Goal: Task Accomplishment & Management: Complete application form

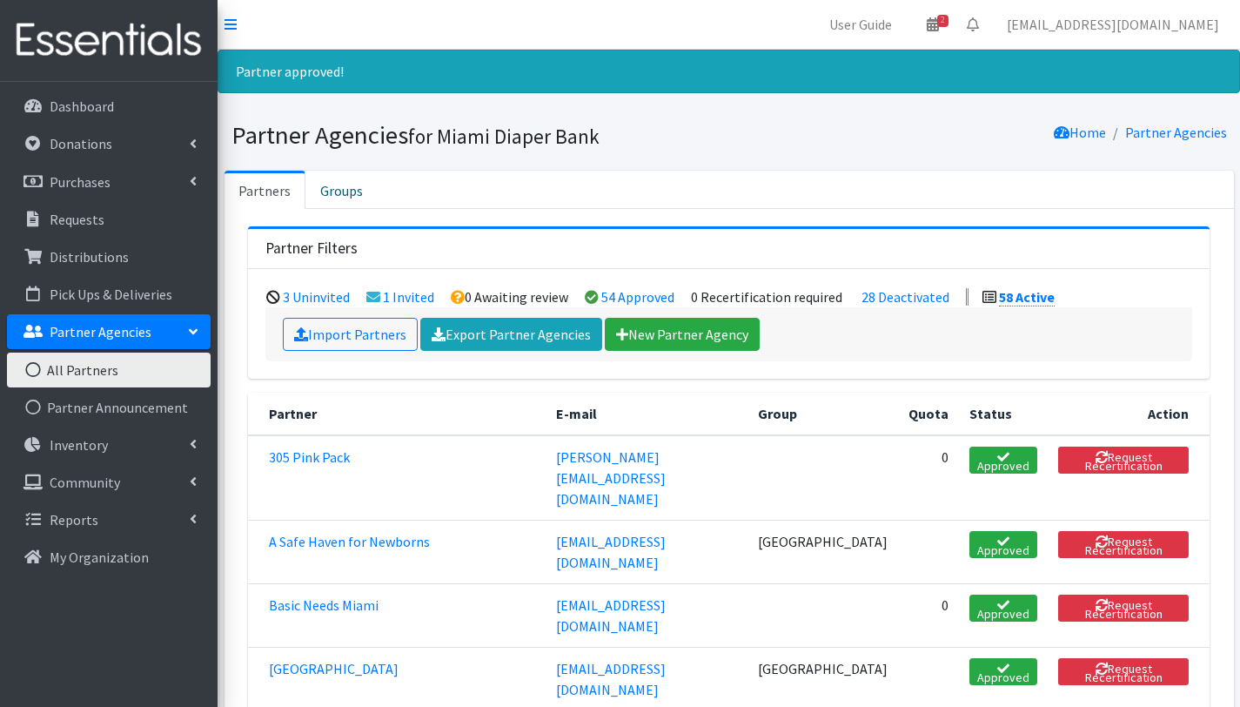
scroll to position [831, 0]
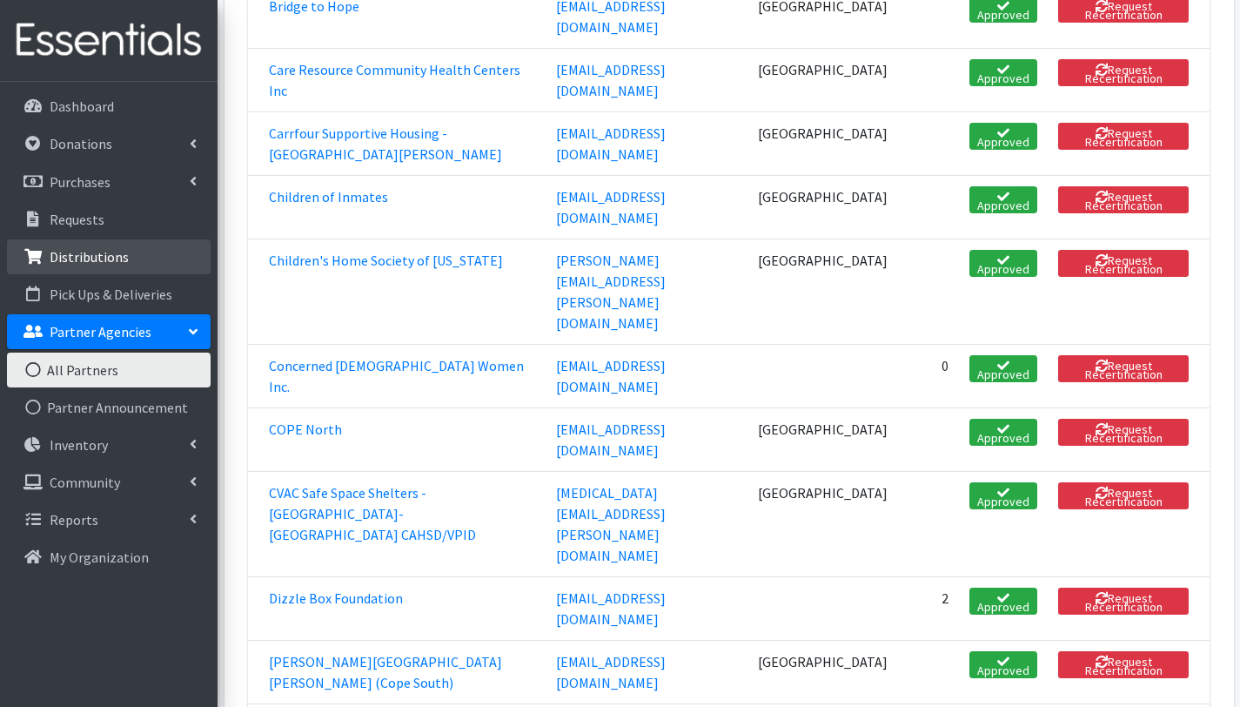
click at [109, 261] on p "Distributions" at bounding box center [89, 256] width 79 height 17
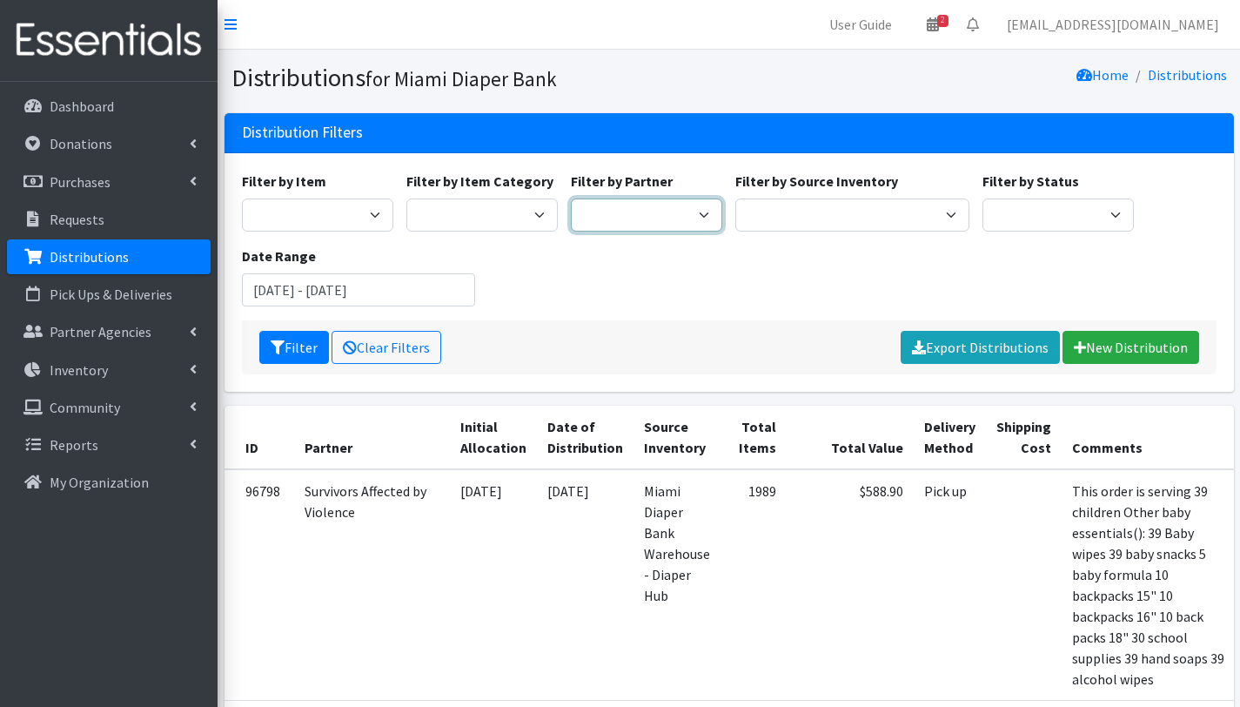
click at [700, 213] on select "305 Pink Pack A Safe Haven for Newborns Basic Needs Miami Belafonte TACOLCY Cen…" at bounding box center [646, 214] width 151 height 33
select select "2872"
click at [571, 198] on select "305 Pink Pack A Safe Haven for Newborns Basic Needs Miami Belafonte TACOLCY Cen…" at bounding box center [646, 214] width 151 height 33
click at [302, 354] on button "Filter" at bounding box center [294, 347] width 70 height 33
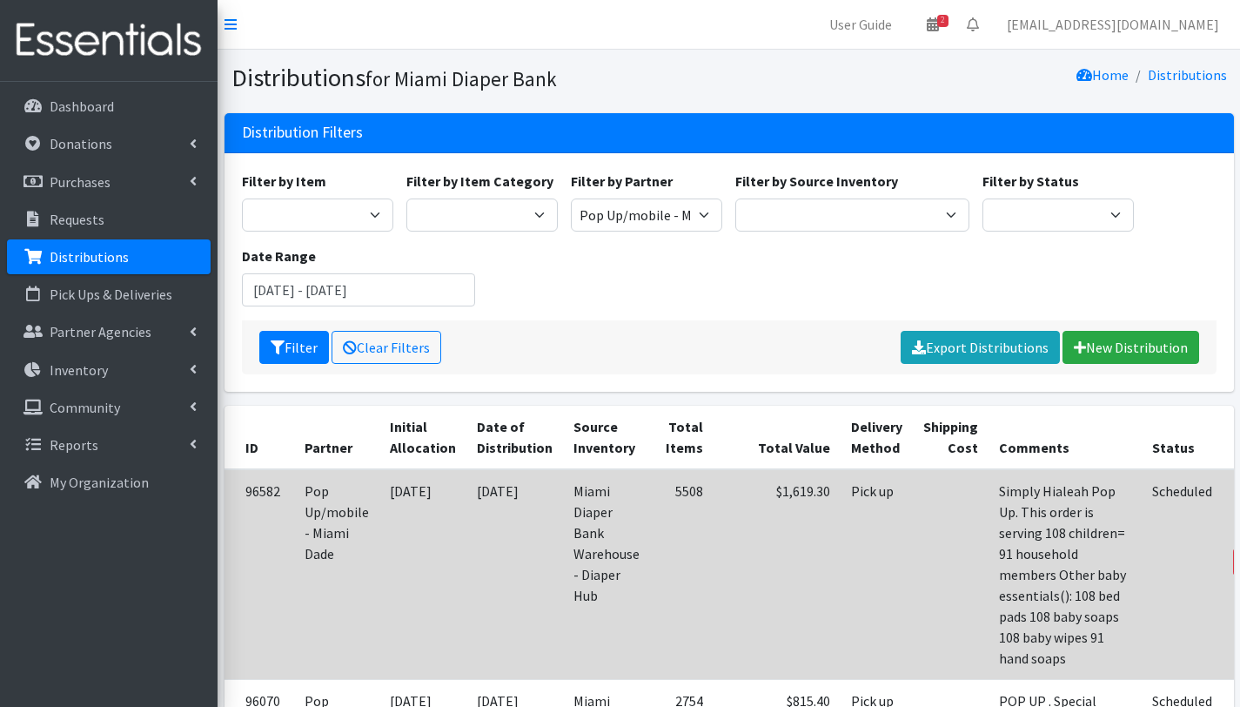
click at [1240, 508] on link "Edit" at bounding box center [1263, 515] width 47 height 21
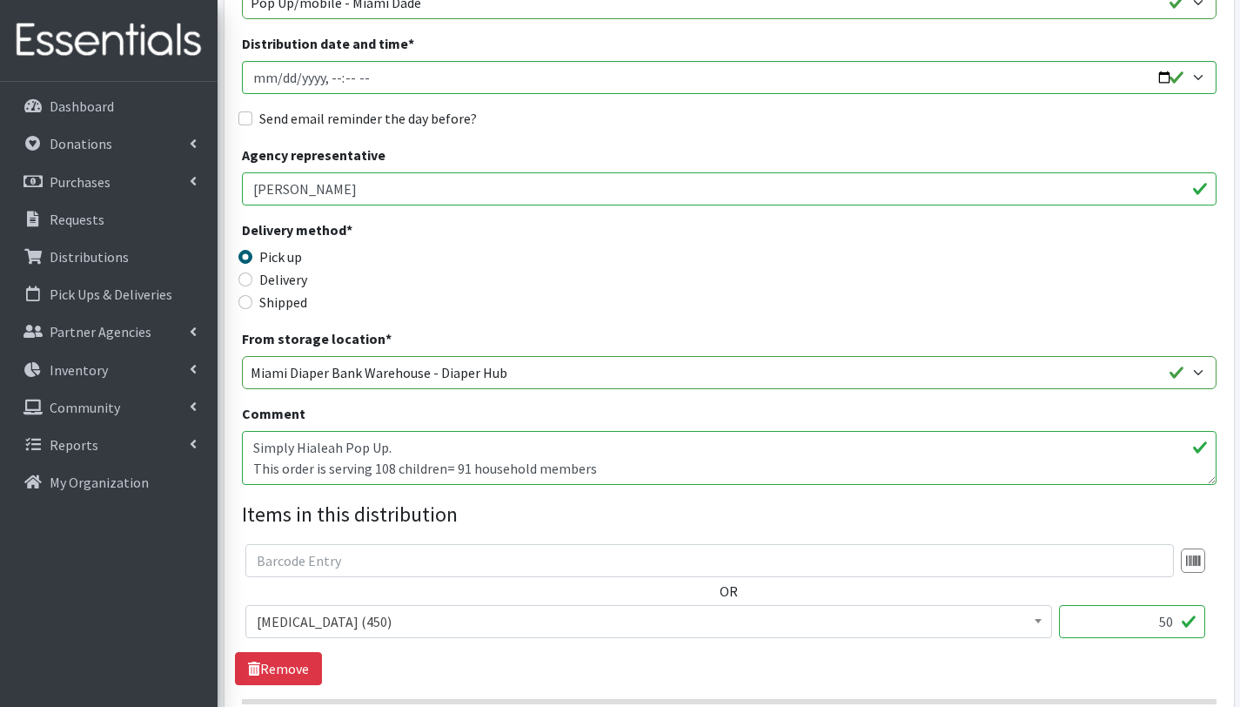
scroll to position [252, 0]
click at [298, 449] on textarea "Simply Hialeah Pop Up. This order is serving 108 children= 91 household members…" at bounding box center [729, 457] width 975 height 54
click at [407, 448] on textarea "Simply Hialeah Pop Up. This order is serving 108 children= 91 household members…" at bounding box center [729, 457] width 975 height 54
drag, startPoint x: 373, startPoint y: 461, endPoint x: 392, endPoint y: 466, distance: 18.8
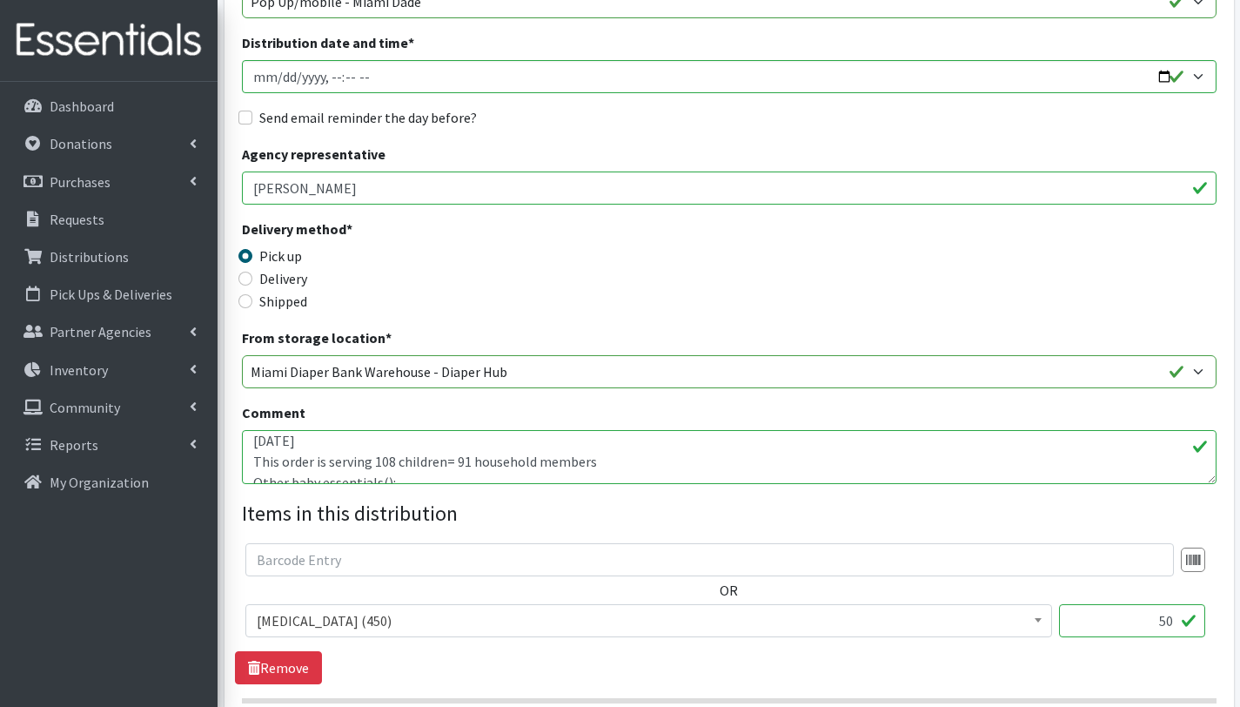
click at [392, 466] on textarea "Simply Hialeah Pop Up. This order is serving 108 children= 91 household members…" at bounding box center [729, 457] width 975 height 54
drag, startPoint x: 449, startPoint y: 460, endPoint x: 459, endPoint y: 462, distance: 9.9
click at [459, 462] on textarea "Simply Hialeah Pop Up. This order is serving 108 children= 91 household members…" at bounding box center [729, 457] width 975 height 54
click at [609, 468] on textarea "Simply Hialeah Pop Up. This order is serving 108 children= 91 household members…" at bounding box center [729, 457] width 975 height 54
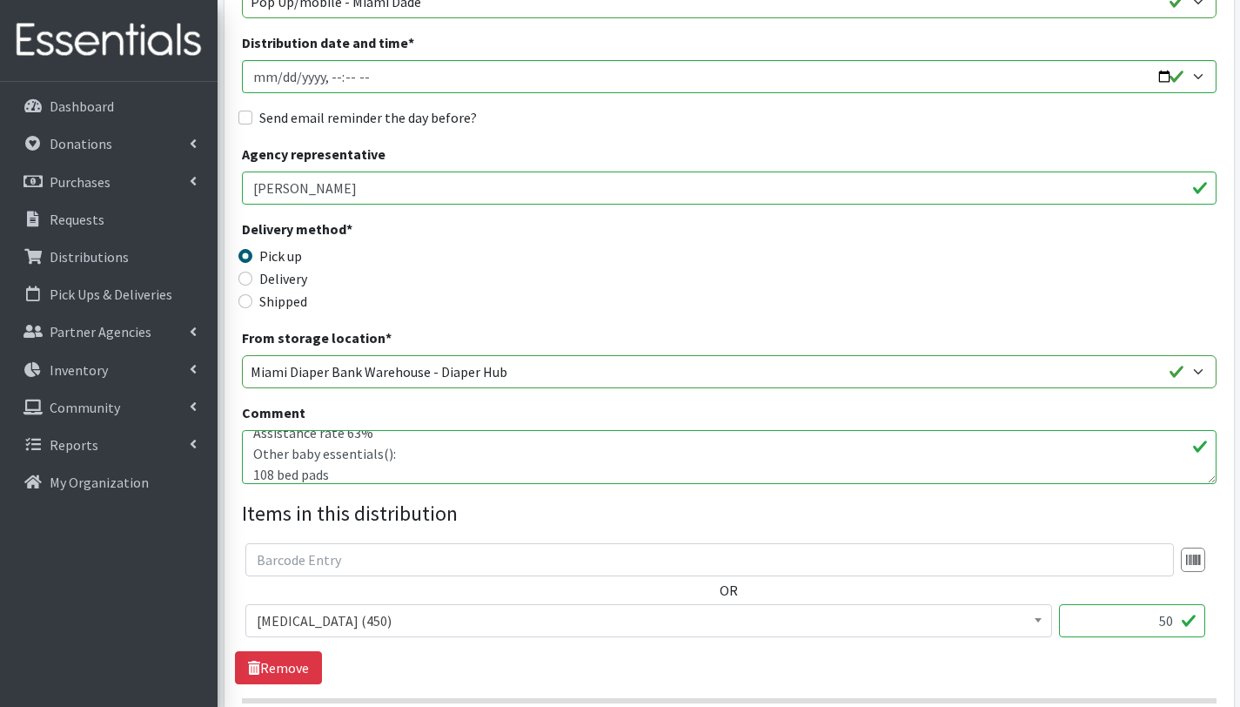
click at [272, 473] on textarea "Simply Hialeah Pop Up. This order is serving 108 children= 91 household members…" at bounding box center [729, 457] width 975 height 54
drag, startPoint x: 273, startPoint y: 473, endPoint x: 248, endPoint y: 471, distance: 25.3
click at [248, 471] on textarea "Simply Hialeah Pop Up. This order is serving 108 children= 91 household members…" at bounding box center [729, 457] width 975 height 54
click at [330, 453] on textarea "Simply Hialeah Pop Up. This order is serving 108 children= 91 household members…" at bounding box center [729, 457] width 975 height 54
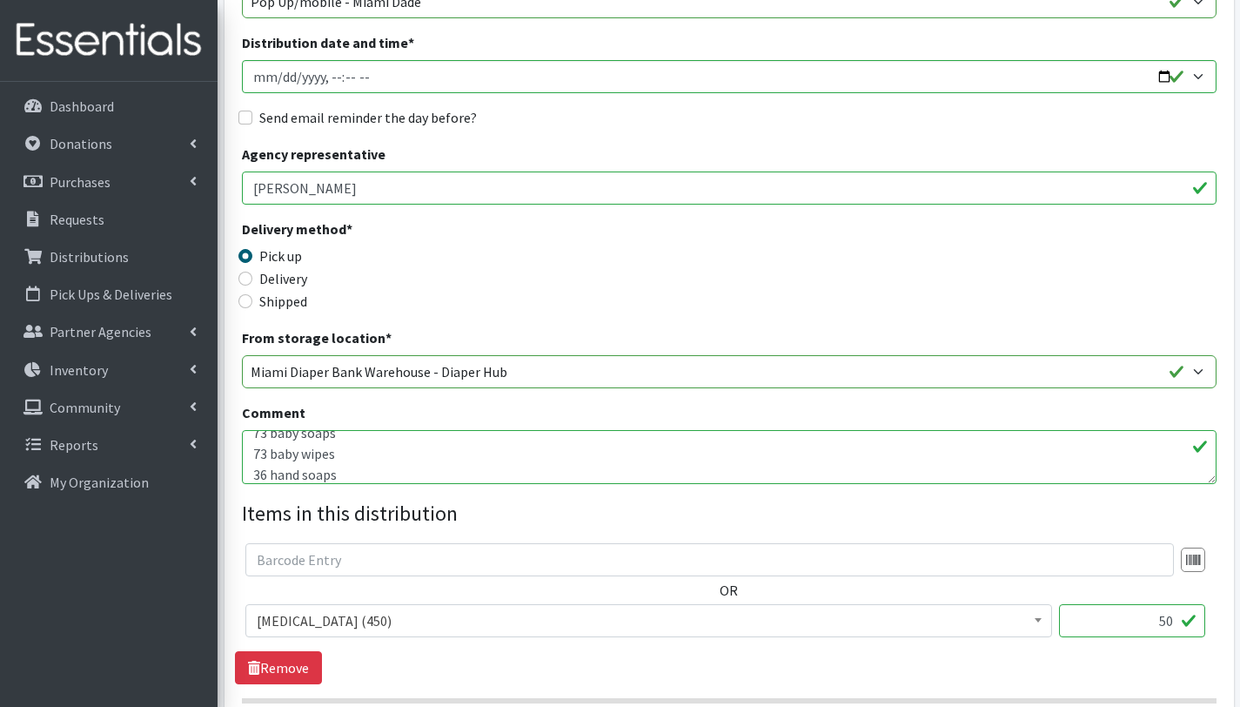
click at [374, 471] on textarea "Simply Hialeah Pop Up. This order is serving 108 children= 91 household members…" at bounding box center [729, 457] width 975 height 54
click at [382, 449] on textarea "Simply Hialeah Pop Up. This order is serving 108 children= 91 household members…" at bounding box center [729, 457] width 975 height 54
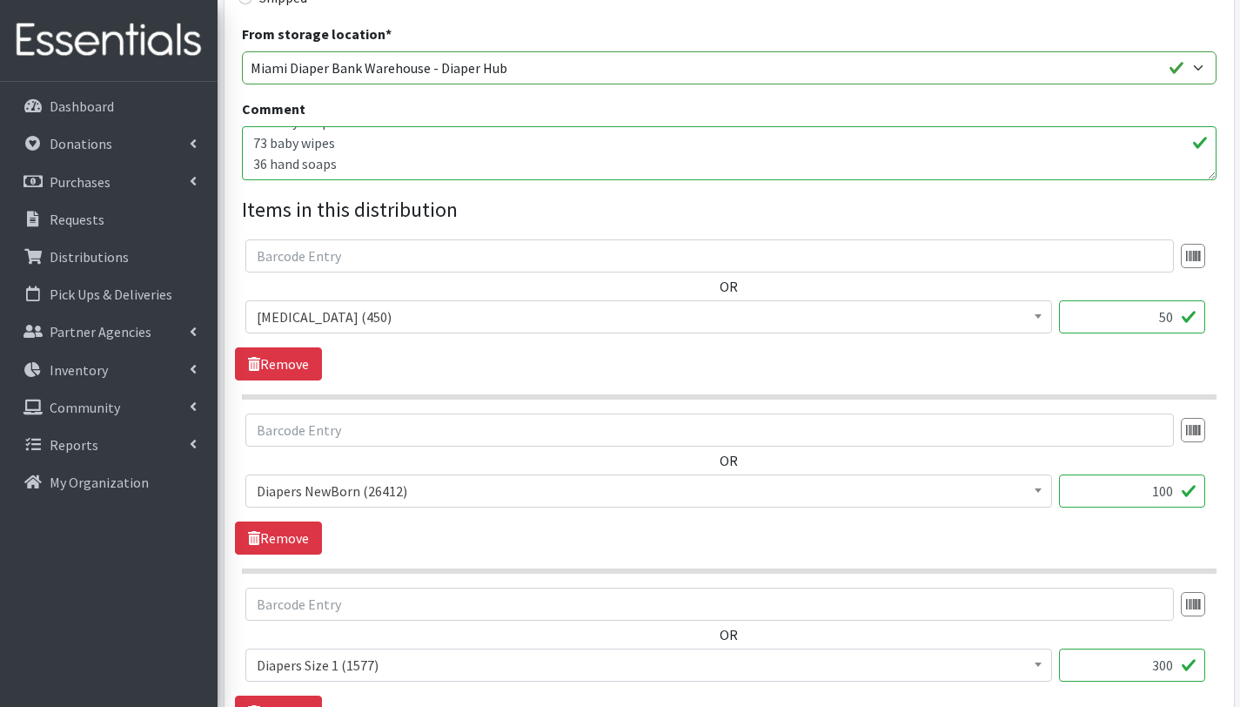
scroll to position [597, 0]
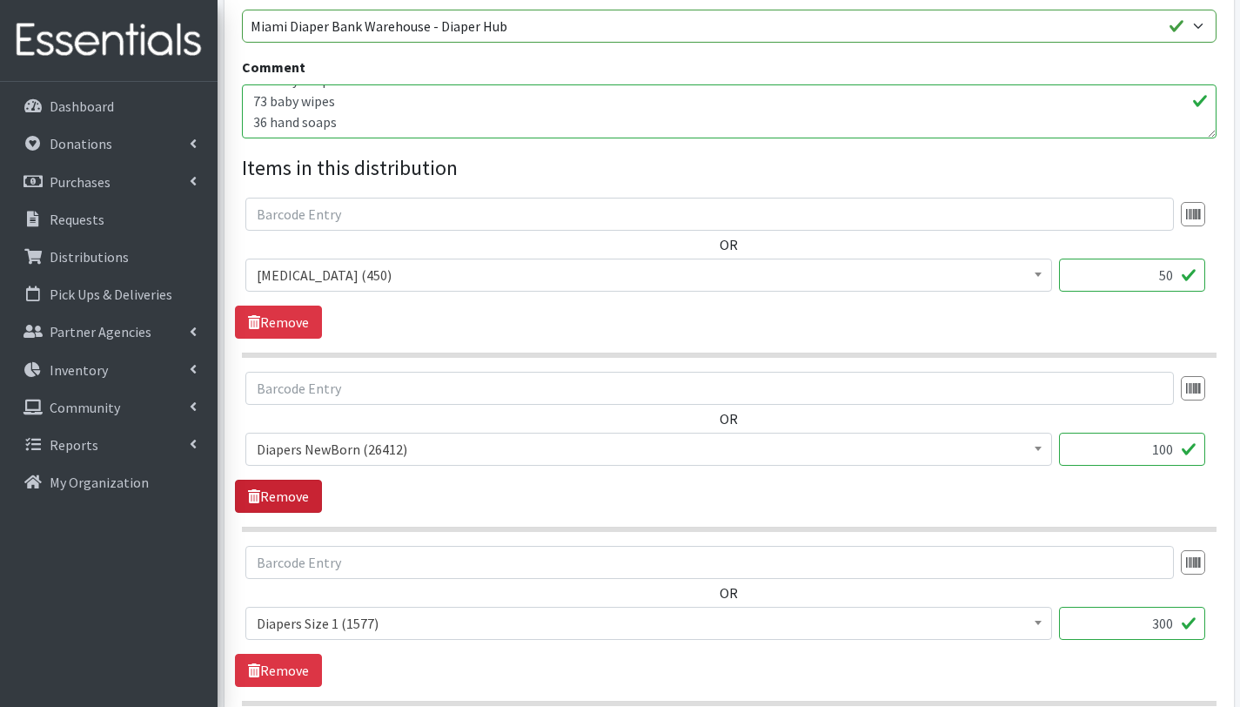
type textarea "Simply Hialeah Pop Up. [DATE] This order is serving 73 children= 57 household m…"
click at [299, 494] on link "Remove" at bounding box center [278, 496] width 87 height 33
drag, startPoint x: 1152, startPoint y: 450, endPoint x: 1166, endPoint y: 457, distance: 15.6
click at [1166, 457] on input "300" at bounding box center [1132, 449] width 146 height 33
type input "250"
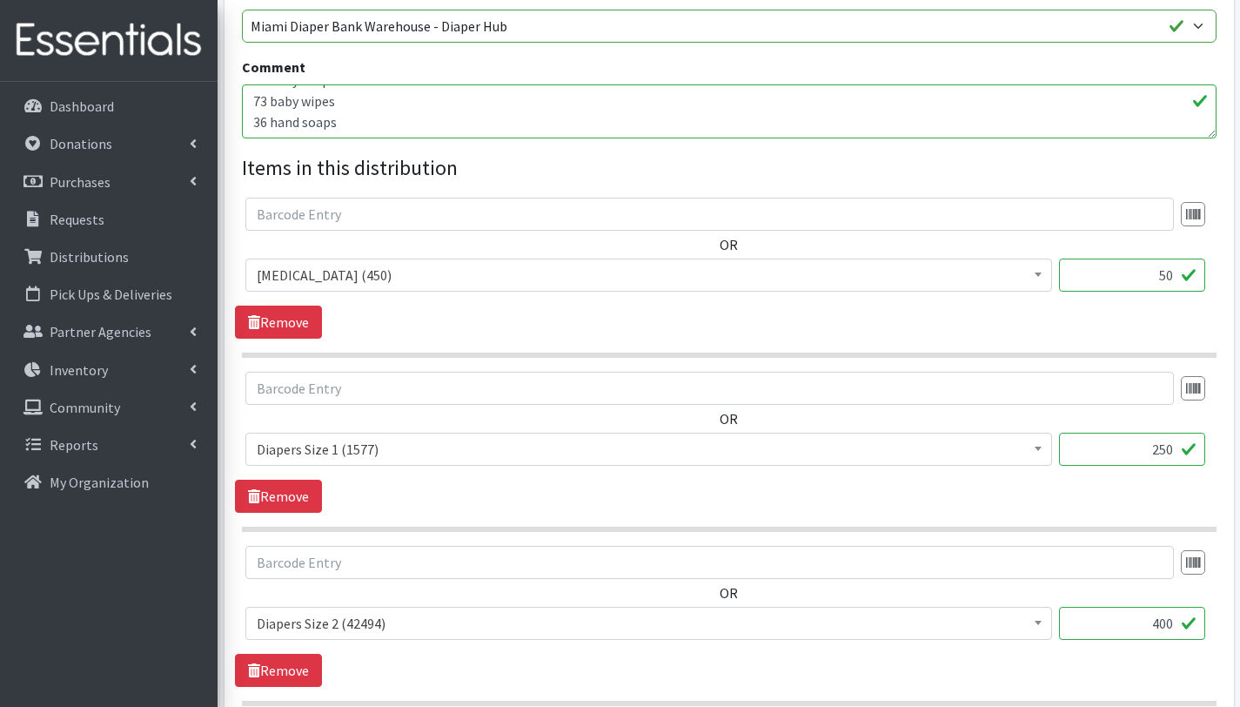
drag, startPoint x: 1154, startPoint y: 627, endPoint x: 1167, endPoint y: 626, distance: 13.1
click at [1167, 626] on input "400" at bounding box center [1132, 623] width 146 height 33
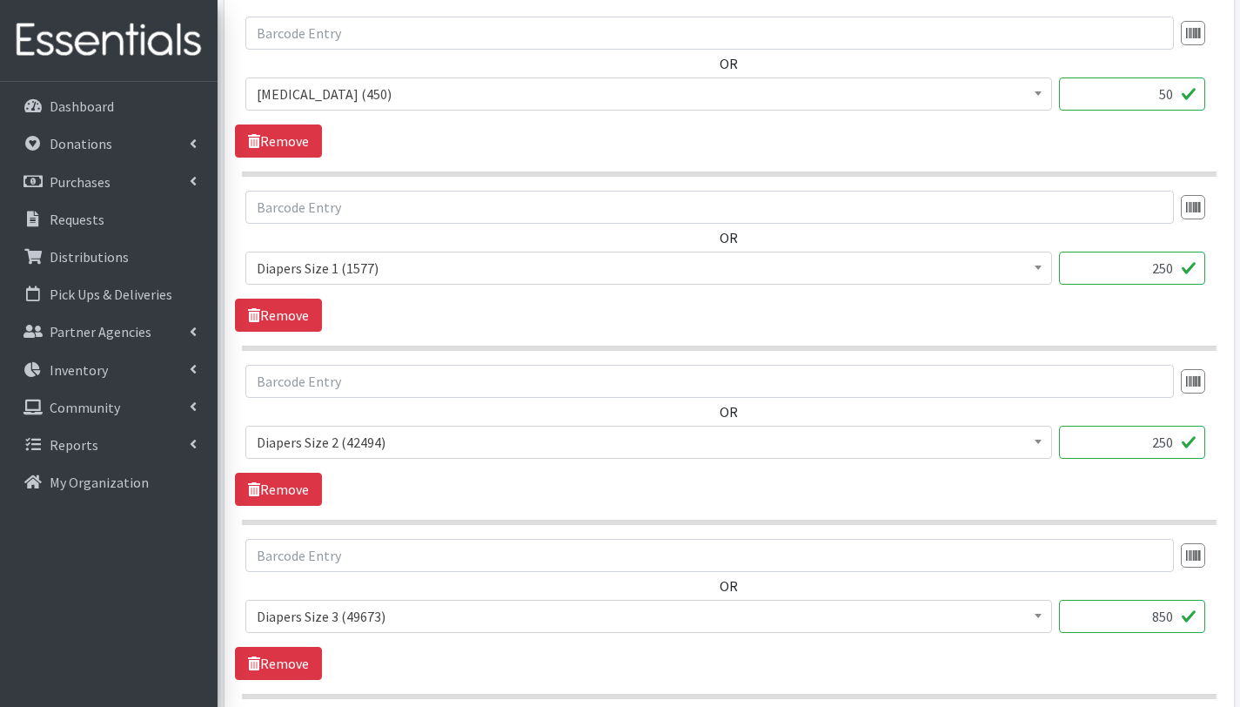
scroll to position [801, 0]
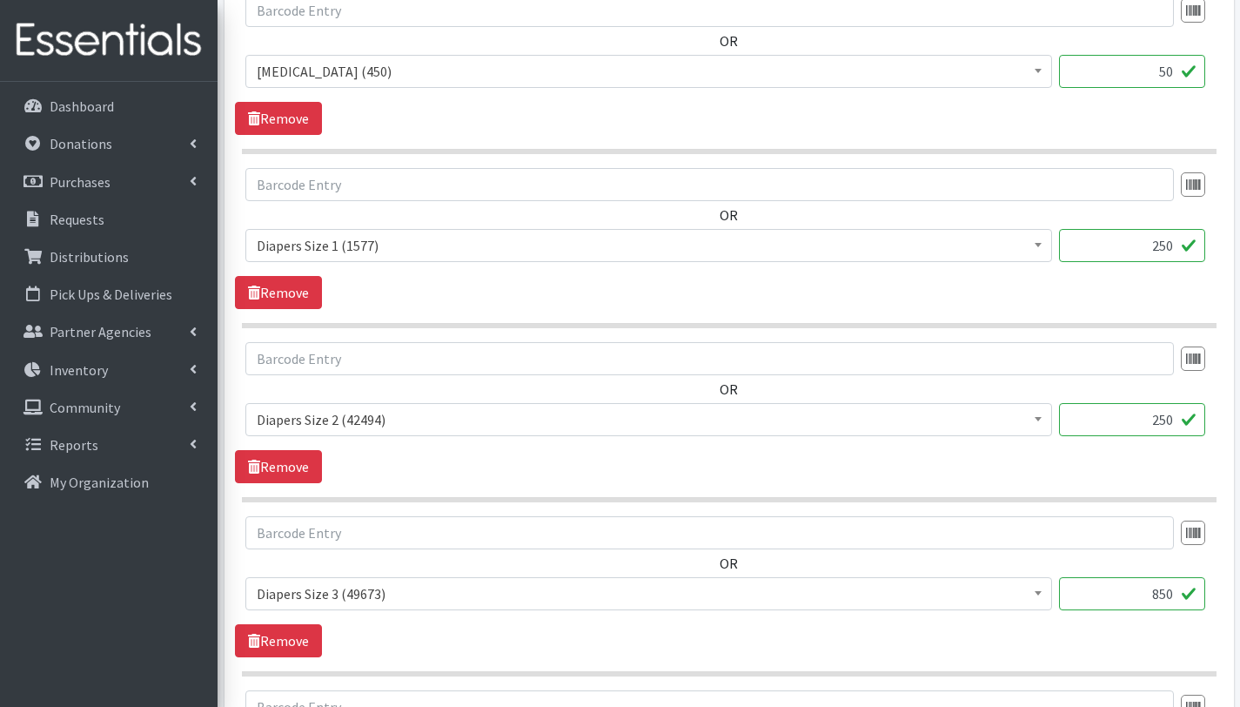
type input "250"
click at [1159, 595] on input "850" at bounding box center [1132, 593] width 146 height 33
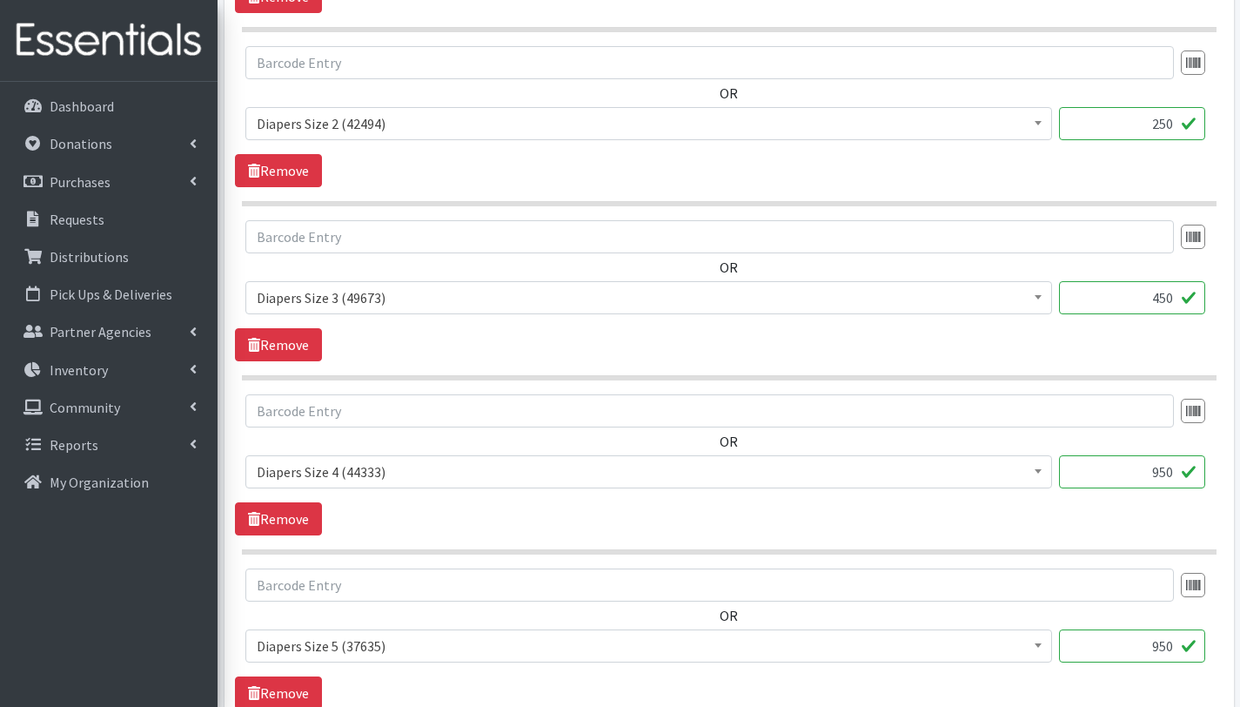
scroll to position [1100, 0]
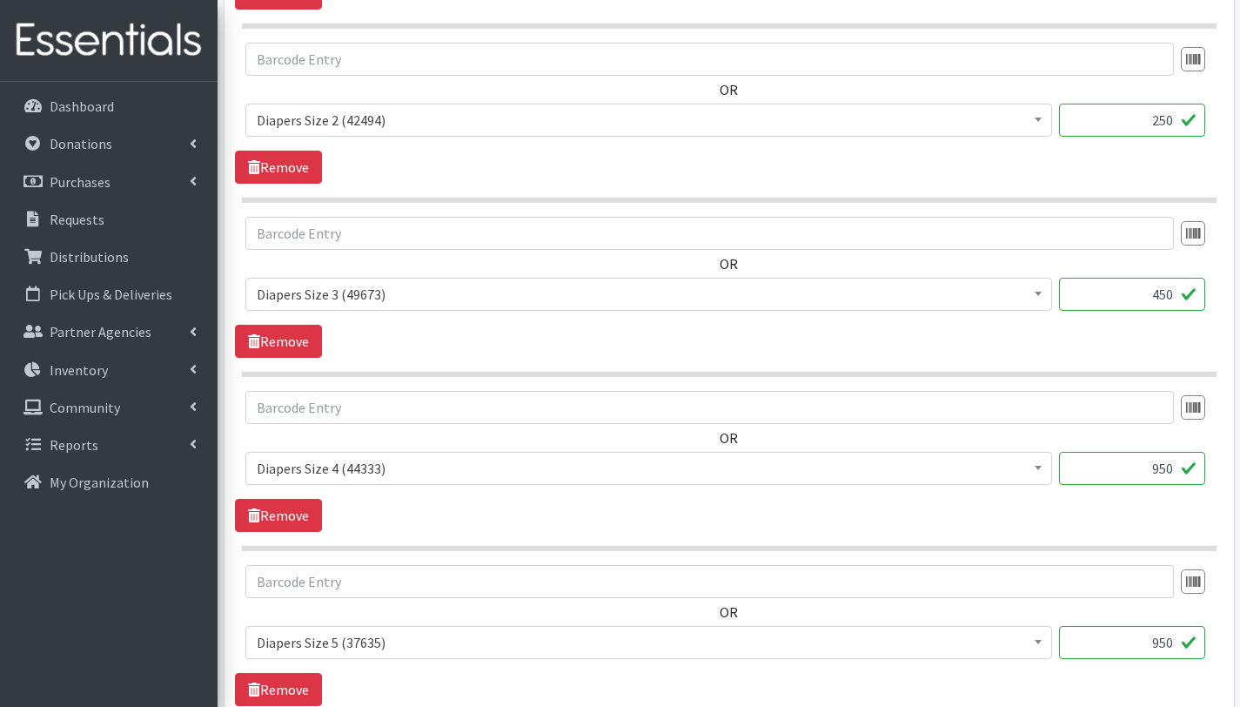
type input "450"
drag, startPoint x: 1151, startPoint y: 467, endPoint x: 1166, endPoint y: 467, distance: 14.8
click at [1166, 467] on input "950" at bounding box center [1132, 468] width 146 height 33
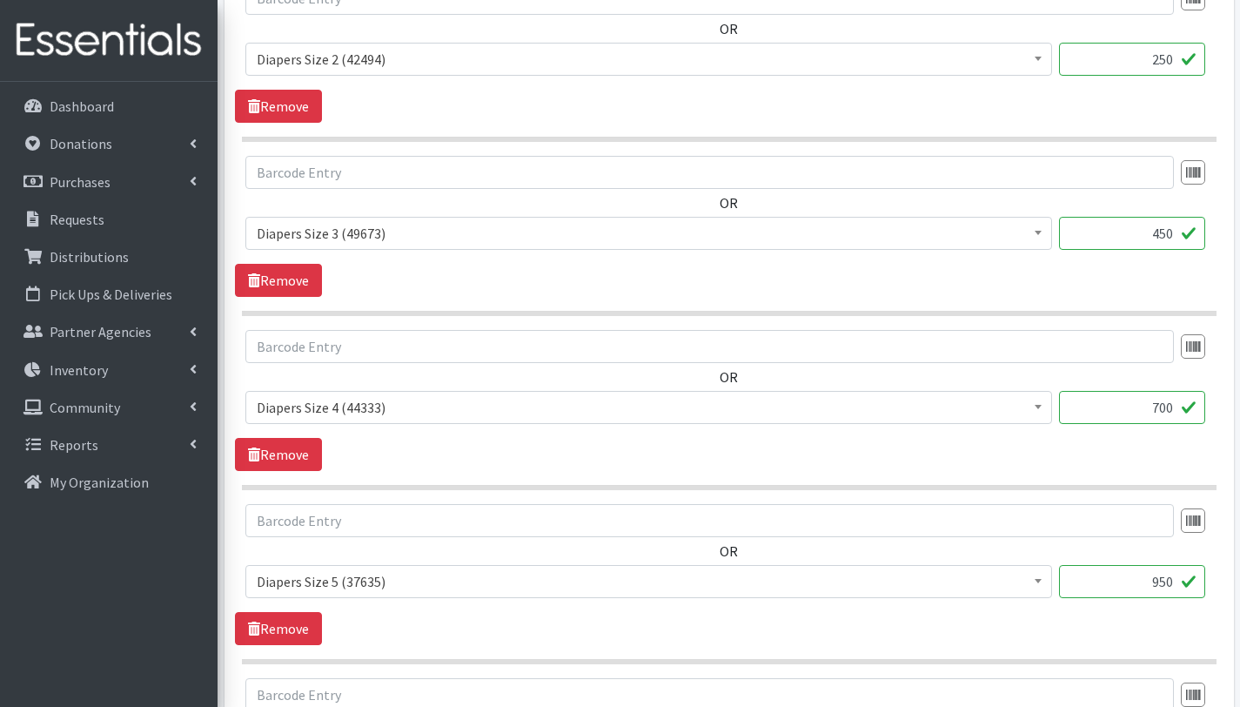
scroll to position [1163, 0]
type input "700"
click at [1159, 577] on input "950" at bounding box center [1132, 579] width 146 height 33
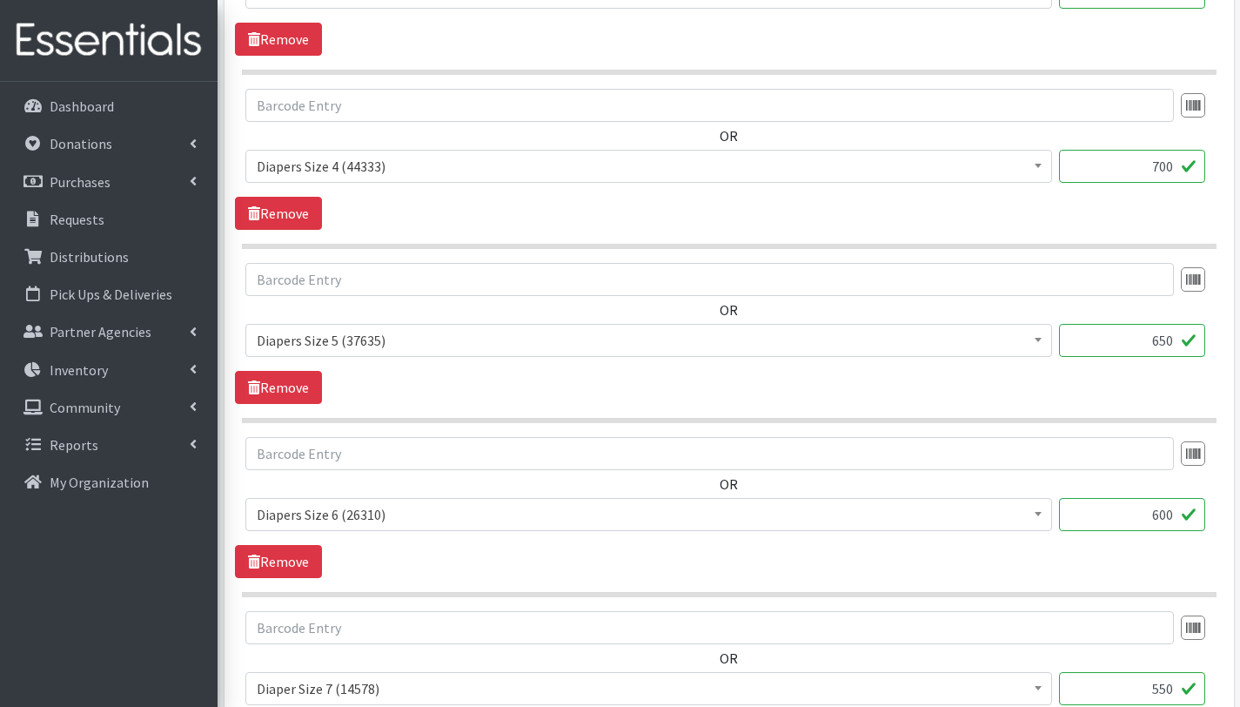
scroll to position [1429, 0]
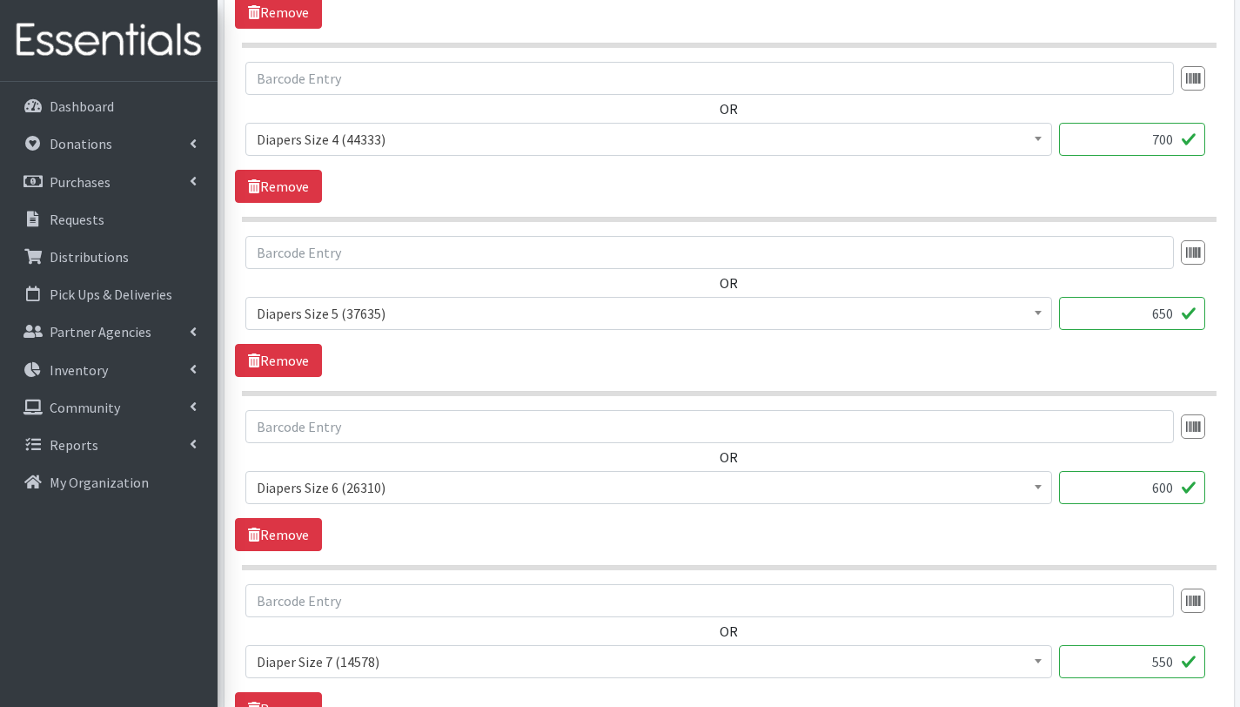
type input "650"
click at [1159, 489] on input "600" at bounding box center [1132, 487] width 146 height 33
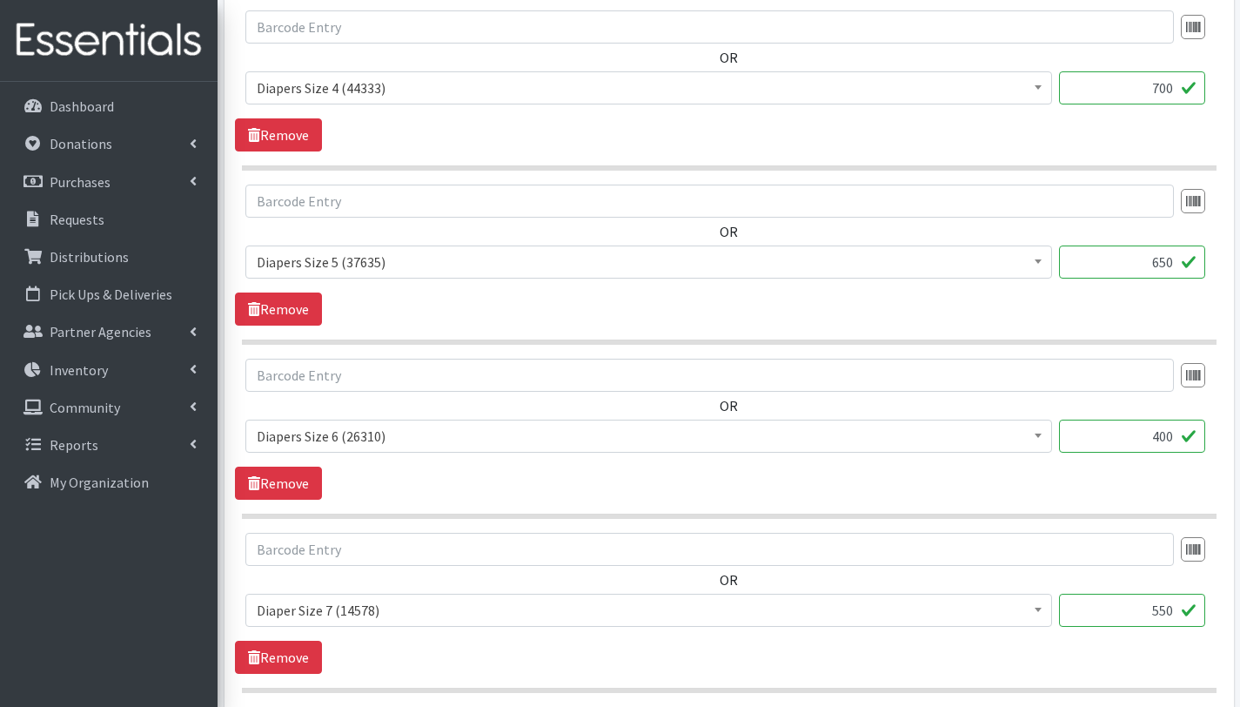
scroll to position [1495, 0]
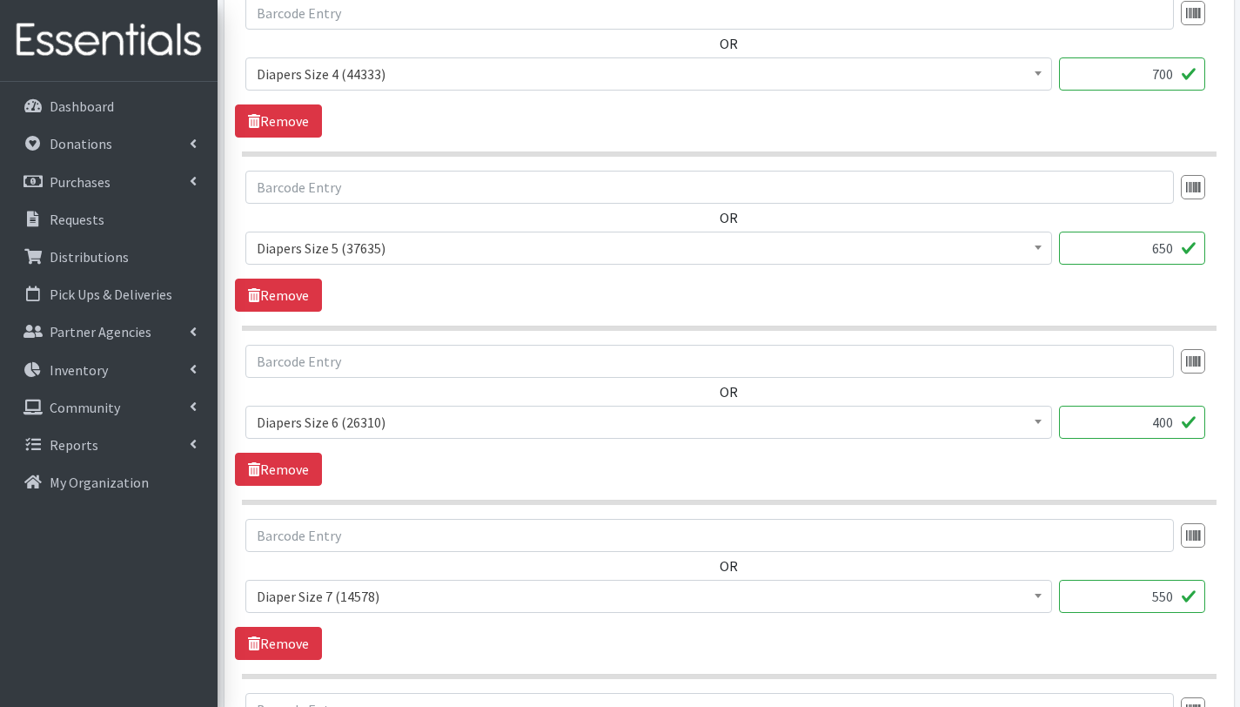
type input "400"
click at [1167, 598] on input "550" at bounding box center [1132, 596] width 146 height 33
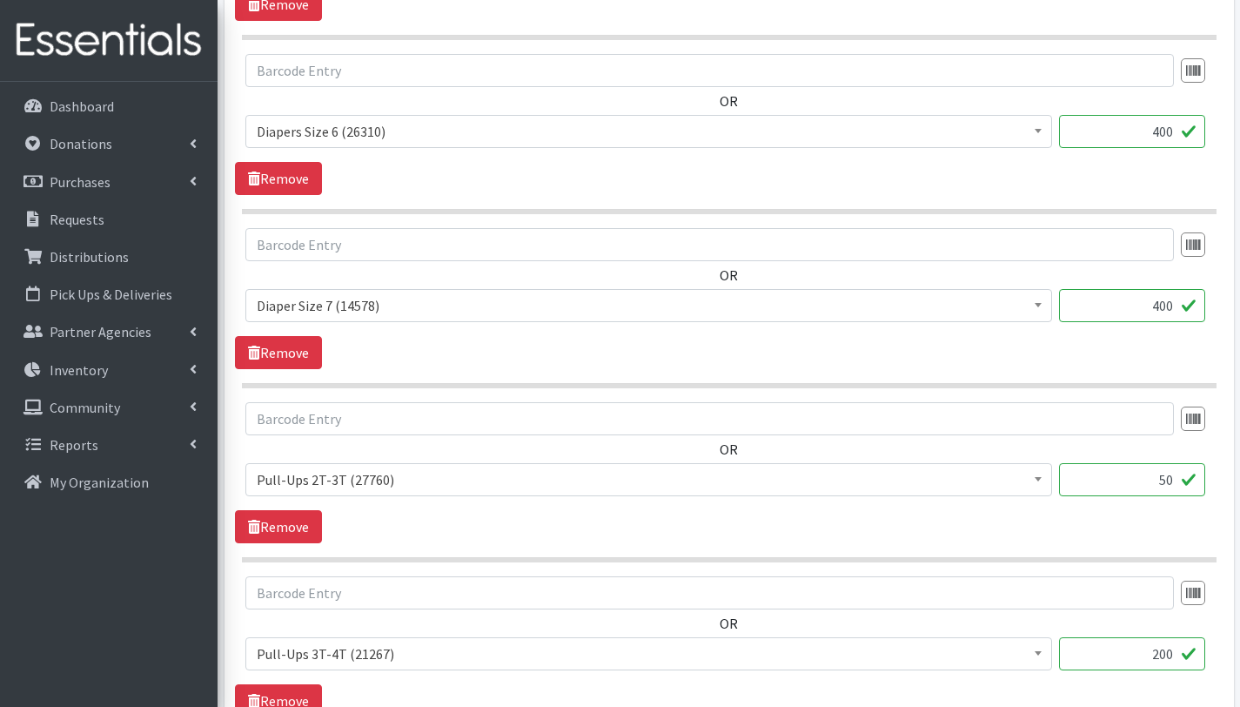
scroll to position [1814, 0]
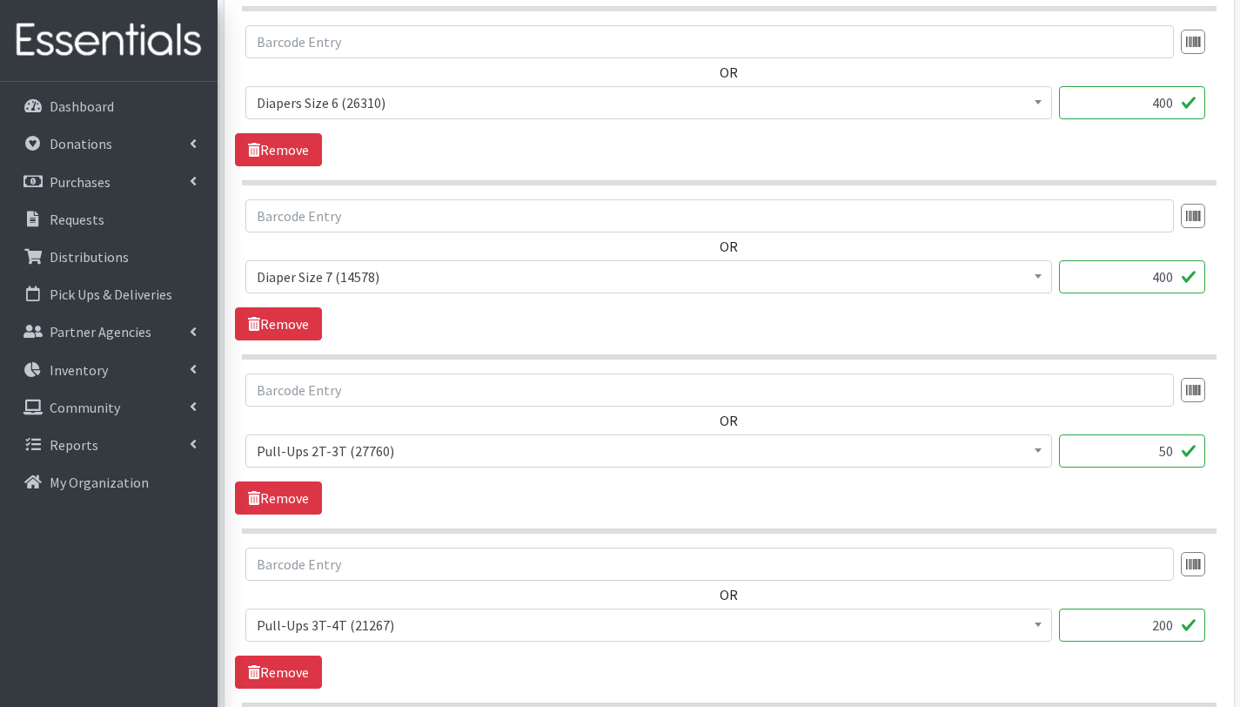
type input "400"
click at [1167, 622] on input "200" at bounding box center [1132, 624] width 146 height 33
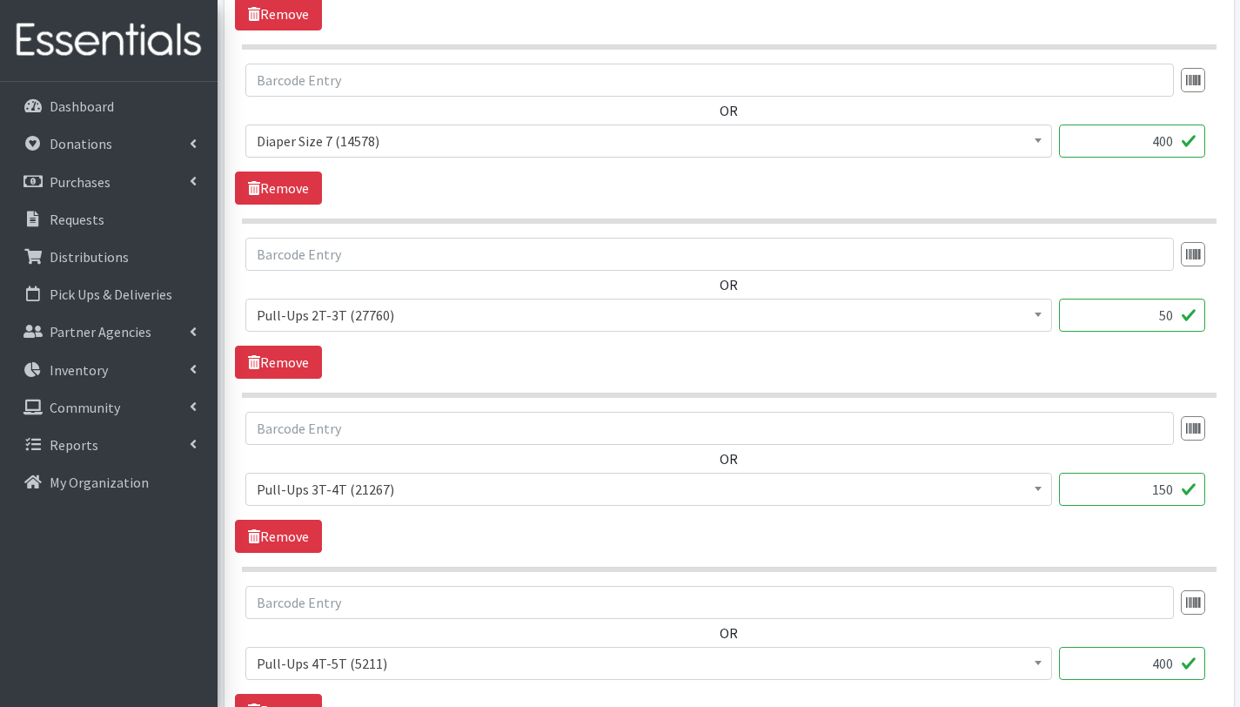
scroll to position [1965, 0]
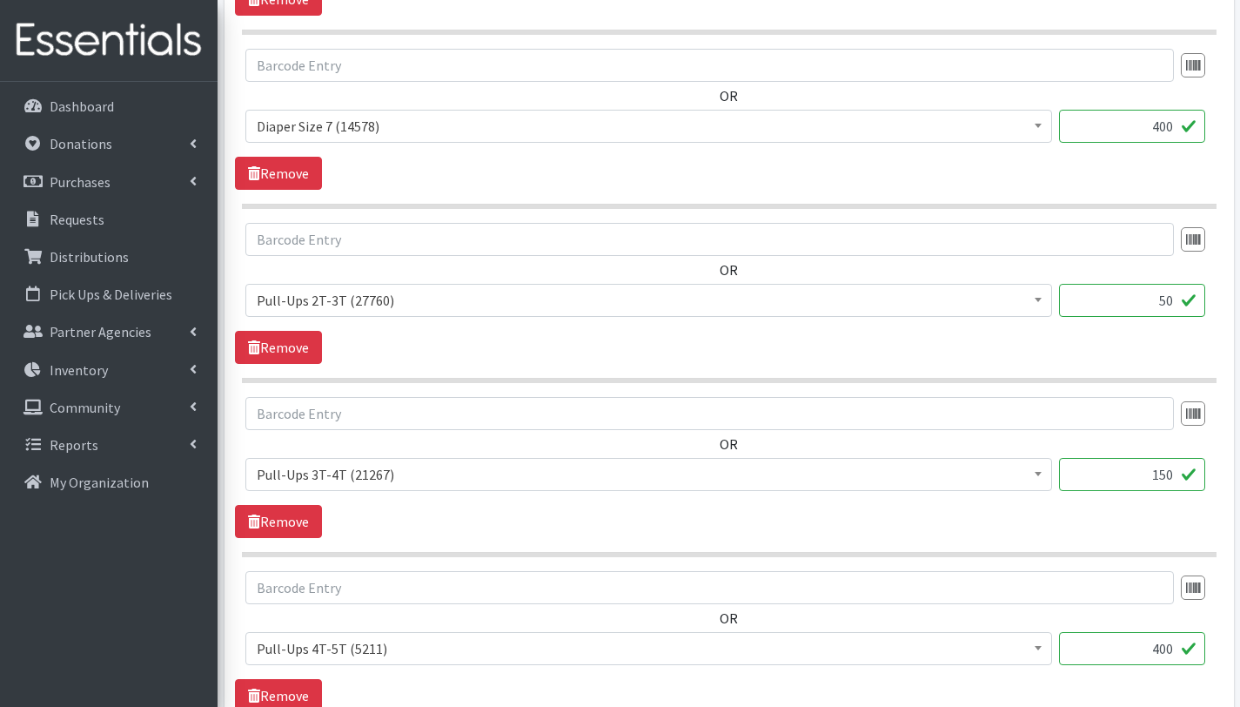
type input "150"
click at [1158, 655] on input "400" at bounding box center [1132, 648] width 146 height 33
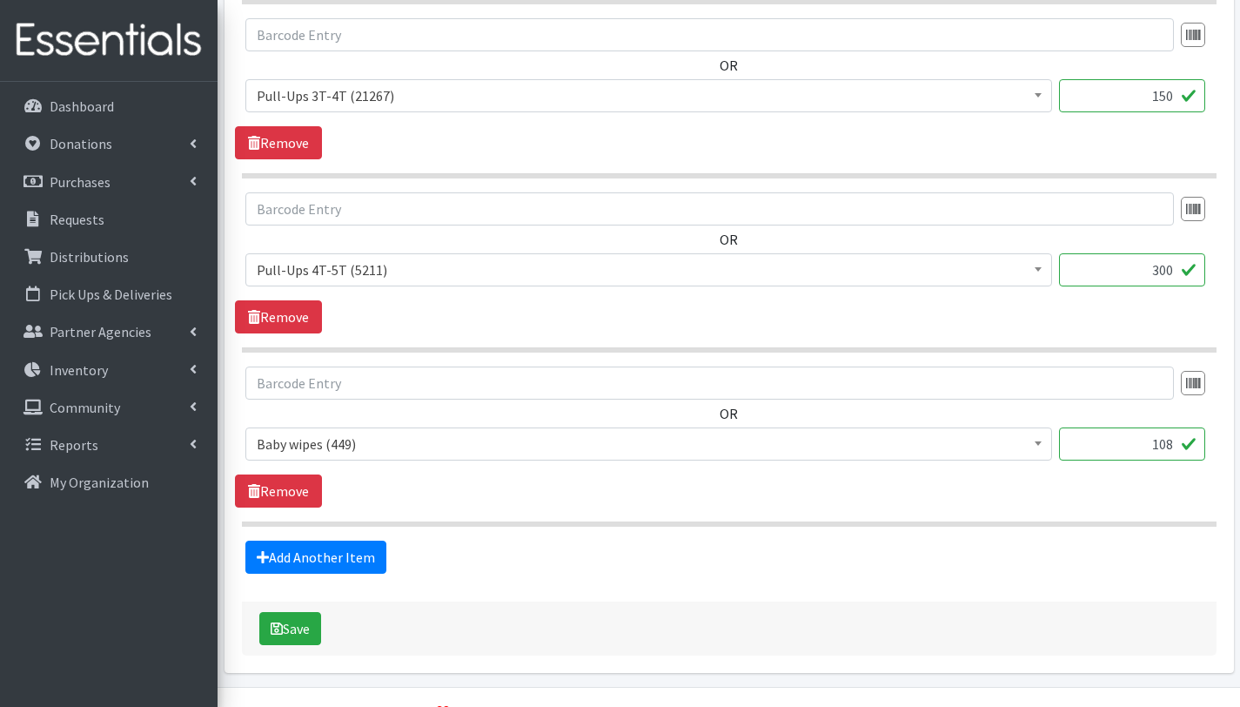
scroll to position [2369, 0]
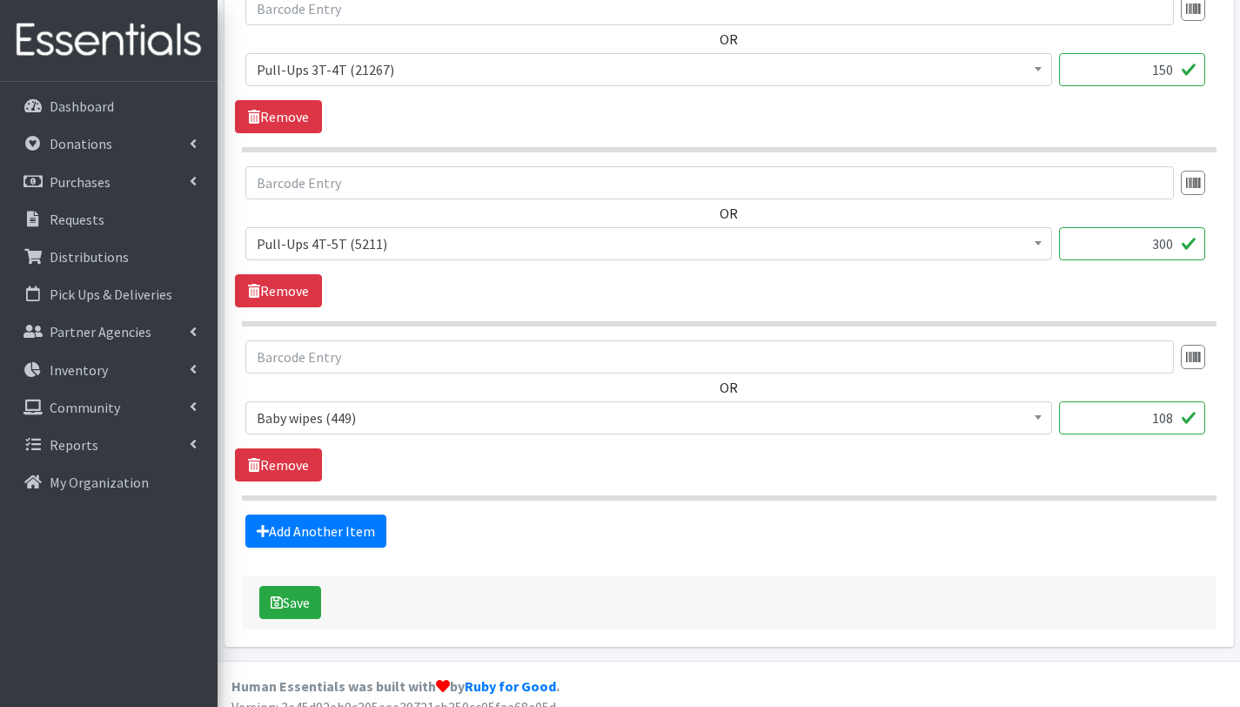
type input "300"
click at [1174, 420] on input "108" at bounding box center [1132, 417] width 146 height 33
type input "1"
type input "73"
click at [307, 595] on button "Save" at bounding box center [290, 602] width 62 height 33
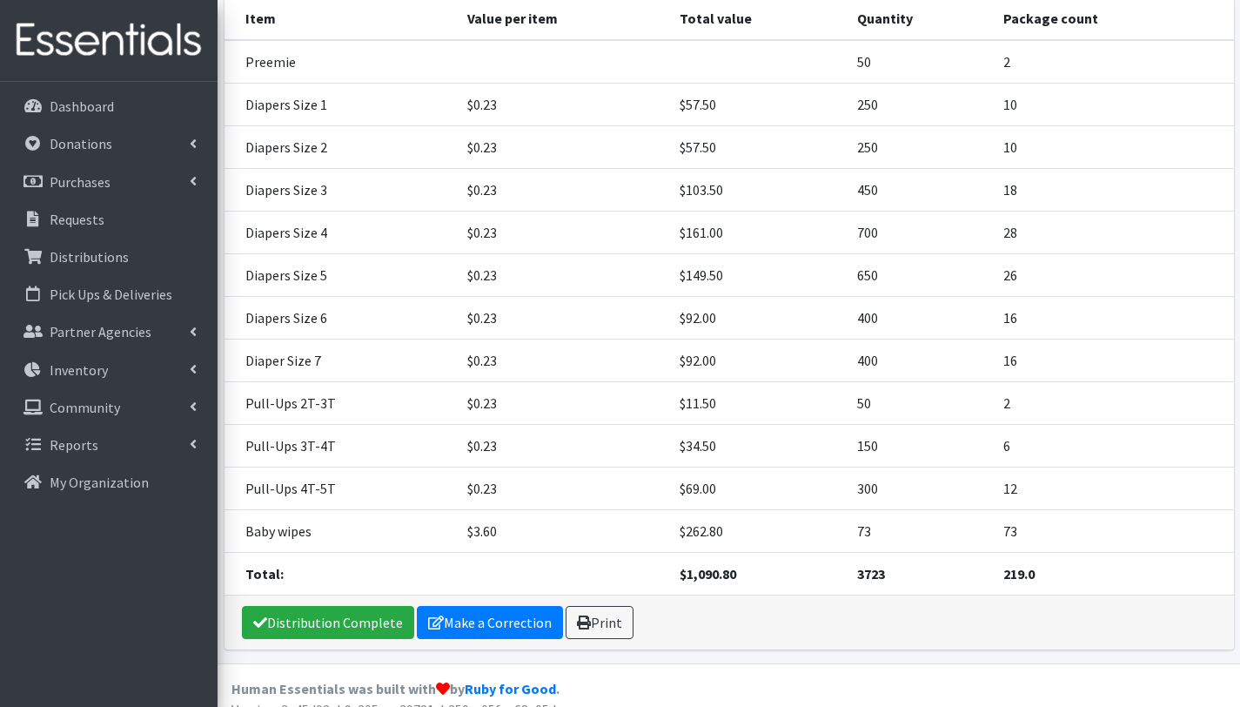
scroll to position [466, 0]
click at [358, 605] on link "Distribution Complete" at bounding box center [328, 621] width 172 height 33
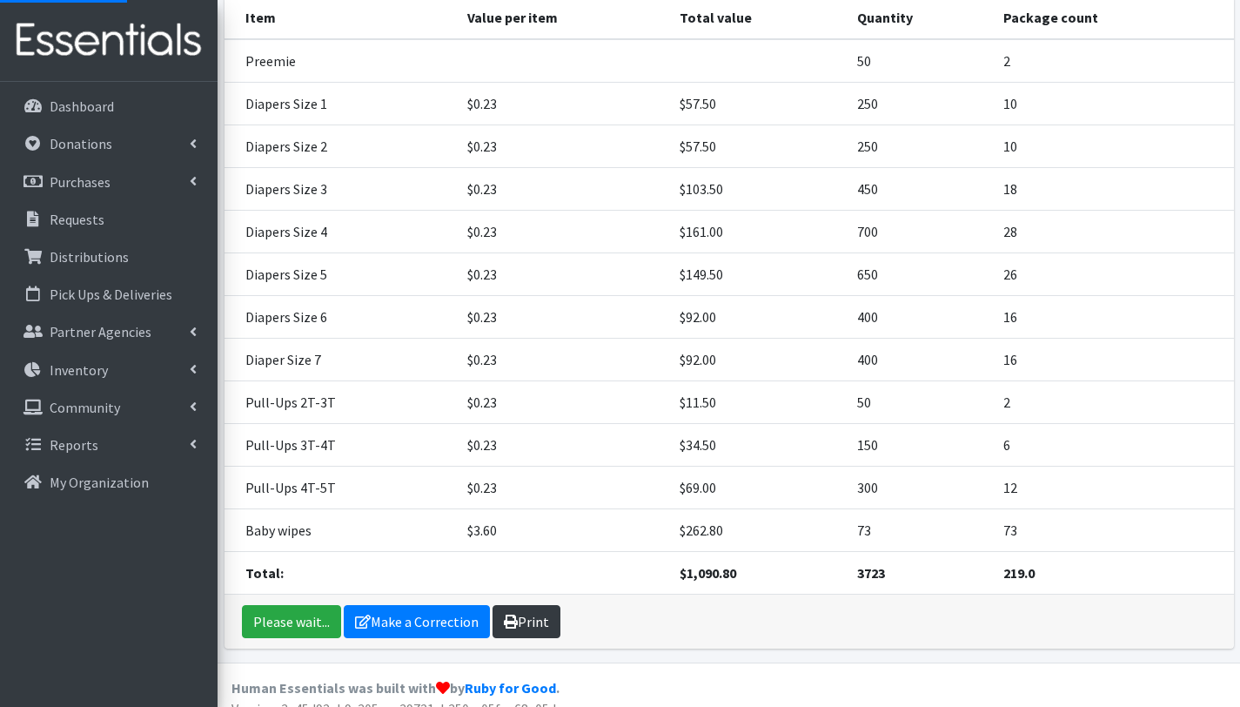
click at [541, 605] on link "Print" at bounding box center [527, 621] width 68 height 33
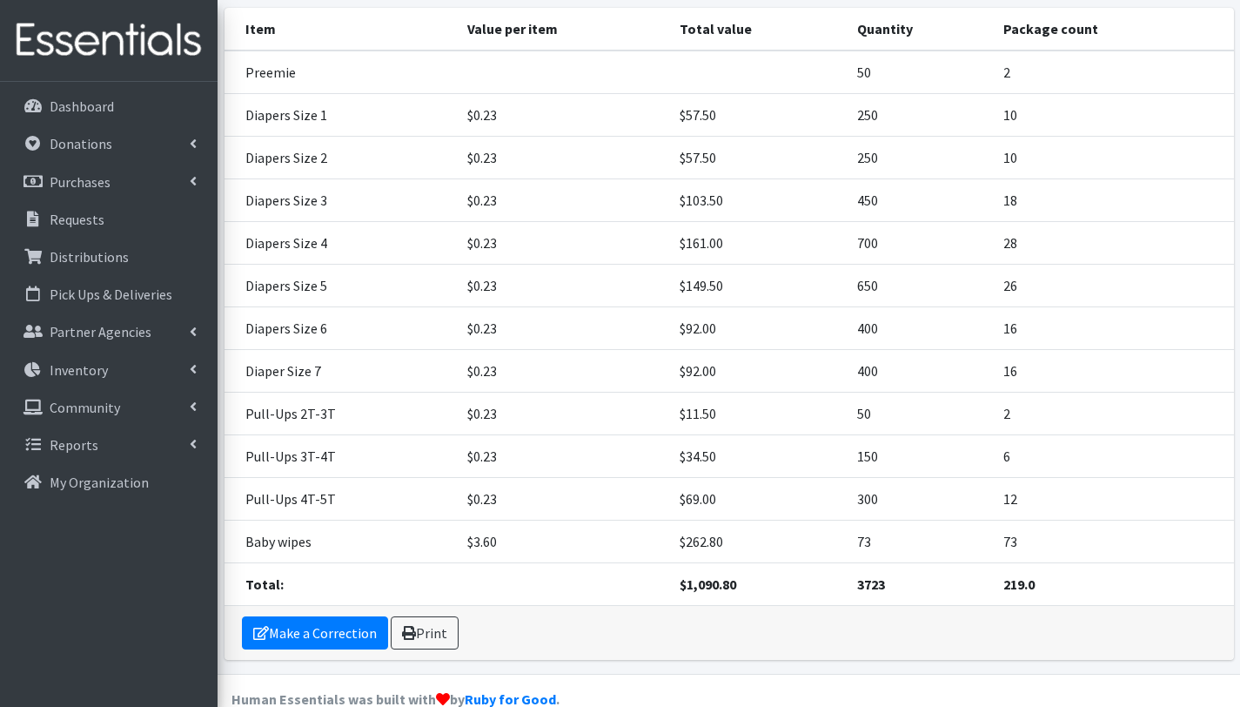
scroll to position [330, 0]
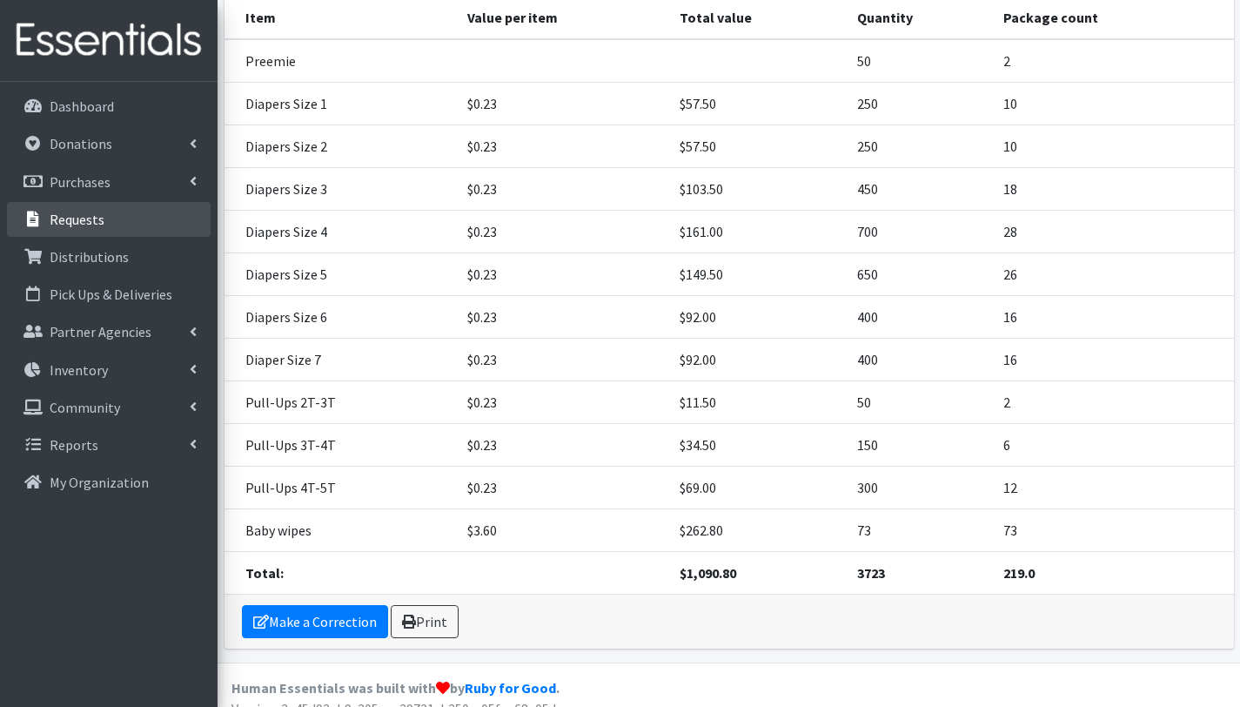
click at [91, 228] on link "Requests" at bounding box center [109, 219] width 204 height 35
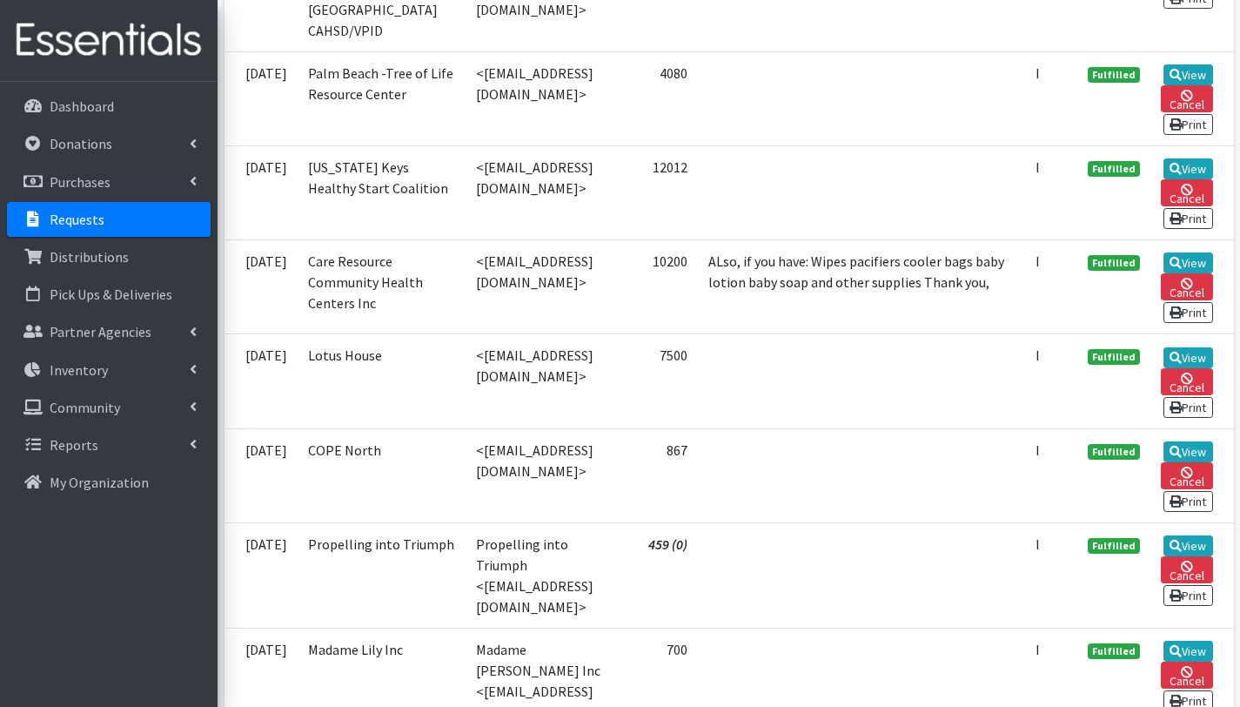
scroll to position [2020, 0]
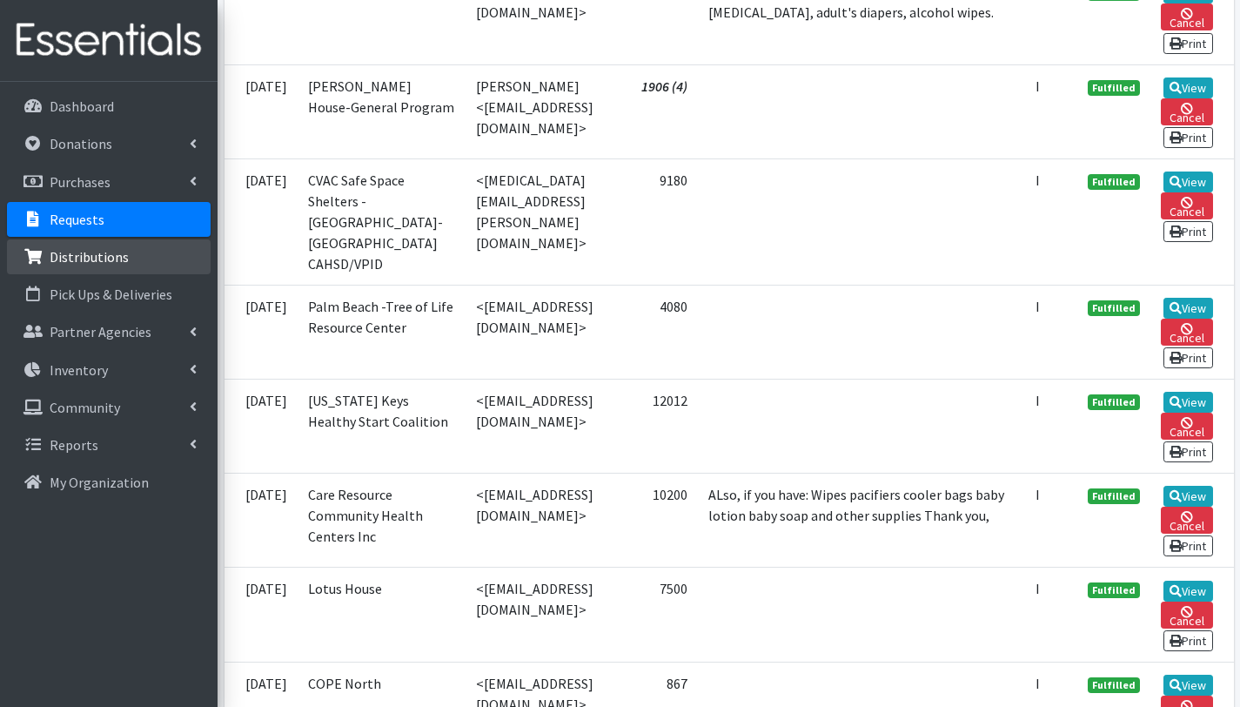
click at [101, 258] on p "Distributions" at bounding box center [89, 256] width 79 height 17
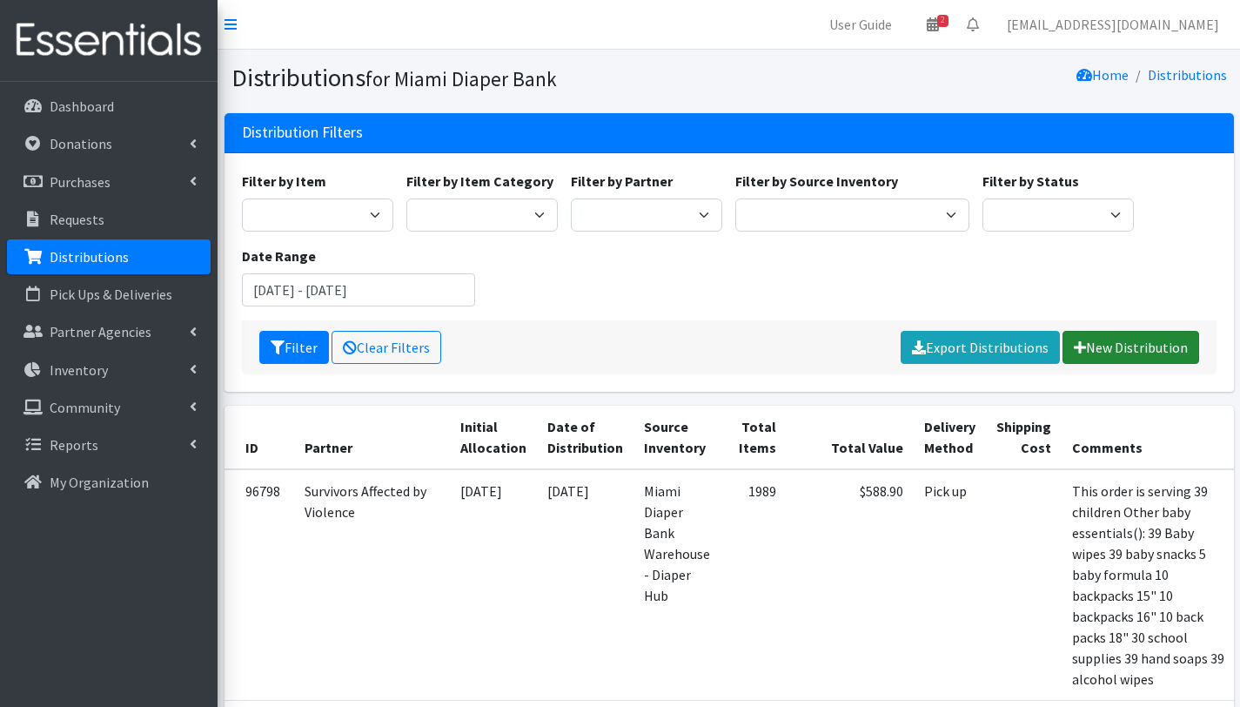
click at [1149, 341] on link "New Distribution" at bounding box center [1131, 347] width 137 height 33
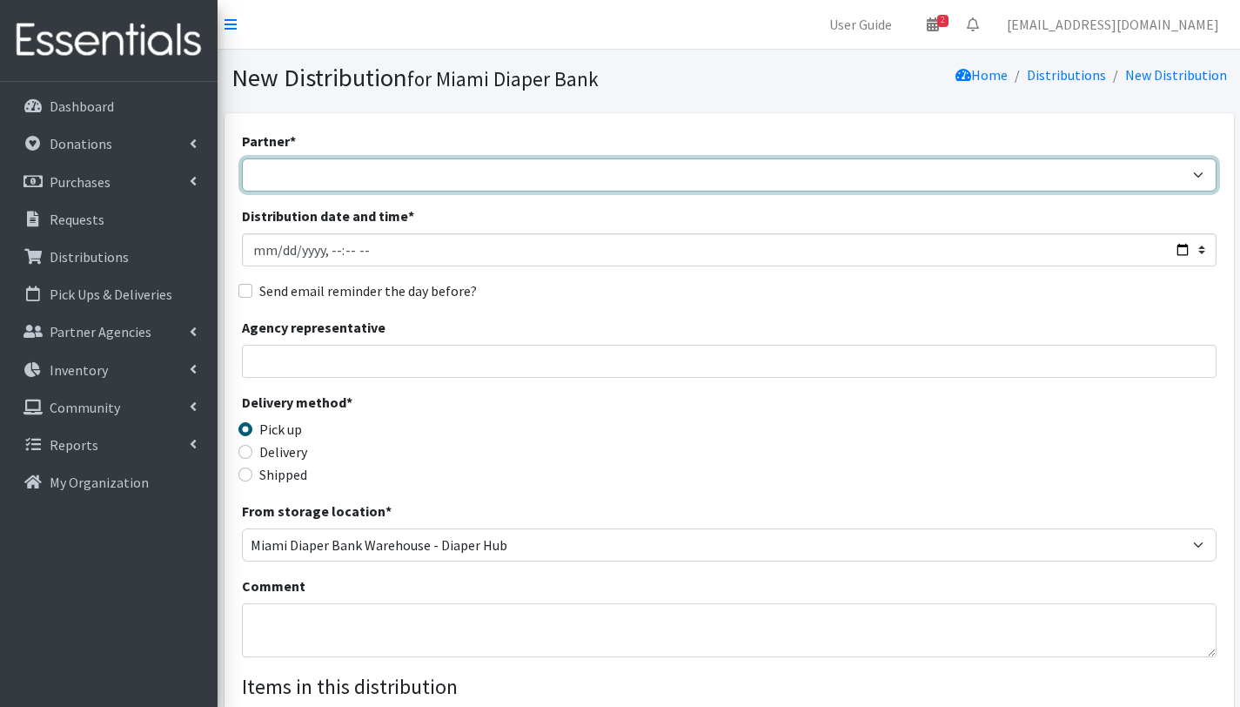
click at [469, 180] on select "305 Pink Pack A Safe Haven for Newborns Basic Needs Miami Belafonte TACOLCY Cen…" at bounding box center [729, 174] width 975 height 33
select select "2872"
click at [242, 158] on select "305 Pink Pack A Safe Haven for Newborns Basic Needs Miami Belafonte TACOLCY Cen…" at bounding box center [729, 174] width 975 height 33
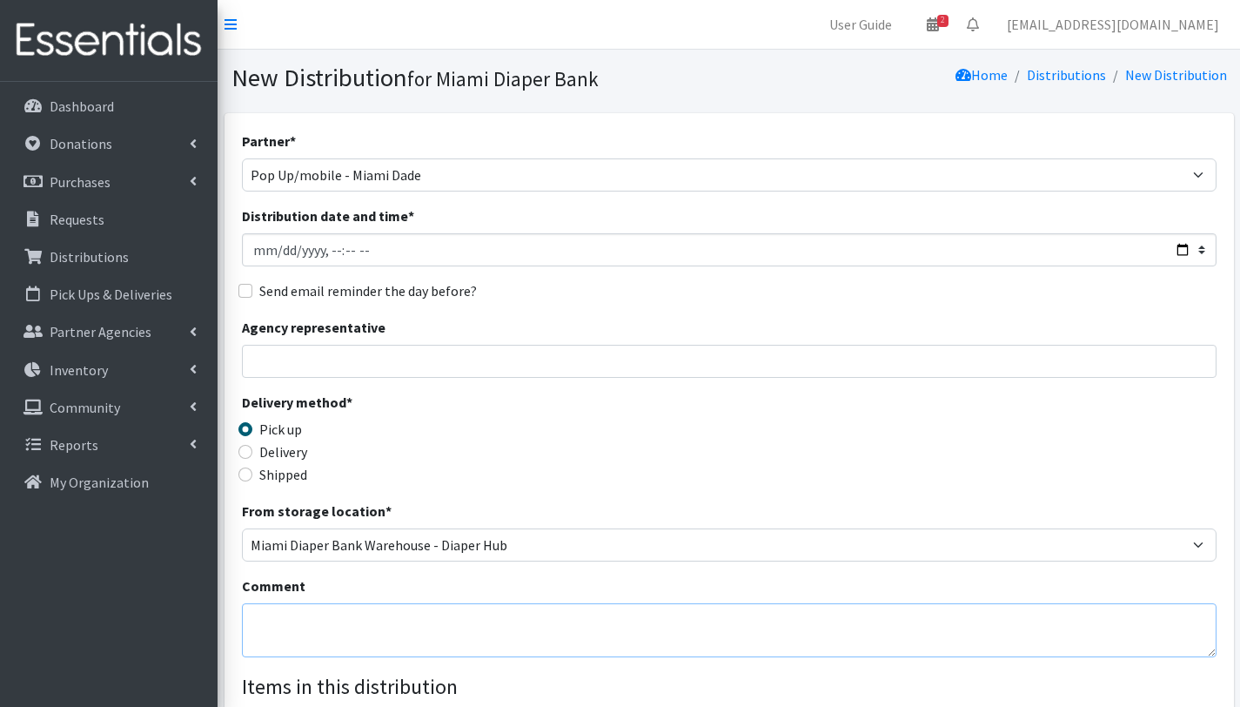
click at [339, 619] on textarea "Comment" at bounding box center [729, 630] width 975 height 54
type textarea "MOBILE PANTRY- [US_STATE][GEOGRAPHIC_DATA] ([DATE]) This order is serving 182 c…"
click at [649, 507] on div "From storage location * Miami Diaper Bank Warehouse - Diaper Hub Partner Direct…" at bounding box center [729, 531] width 975 height 61
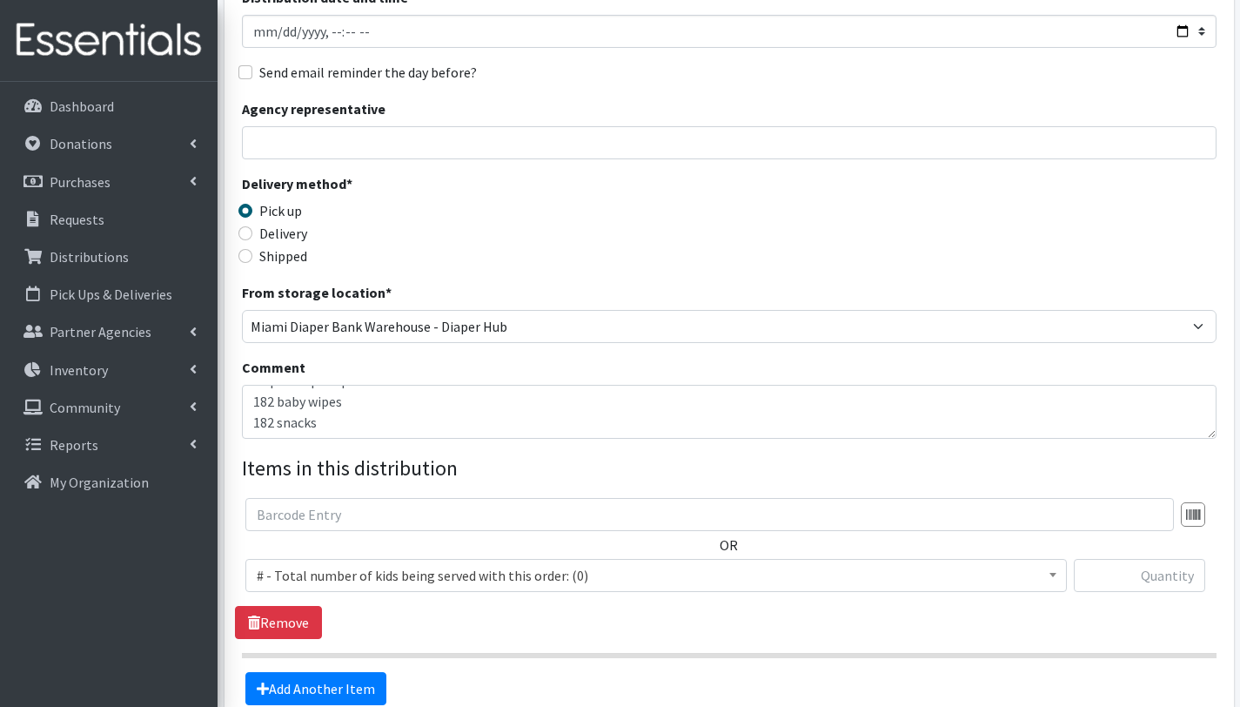
scroll to position [394, 0]
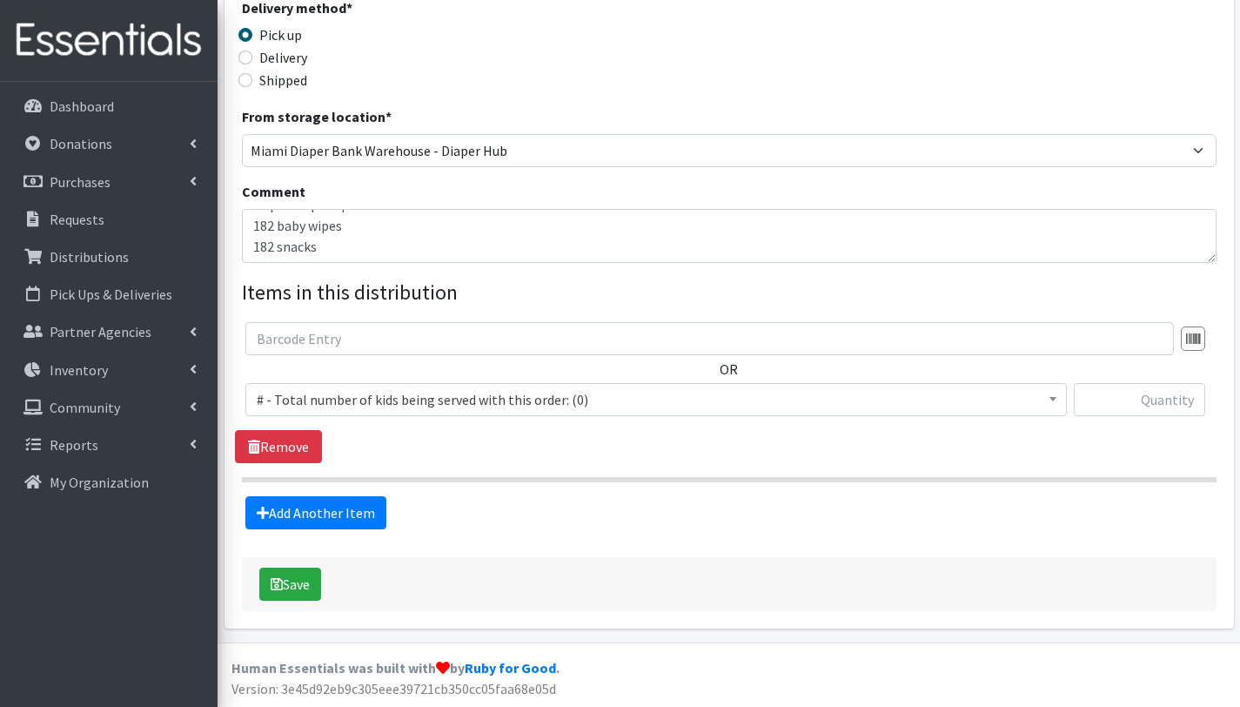
click at [339, 399] on span "# - Total number of kids being served with this order: (0)" at bounding box center [656, 399] width 799 height 24
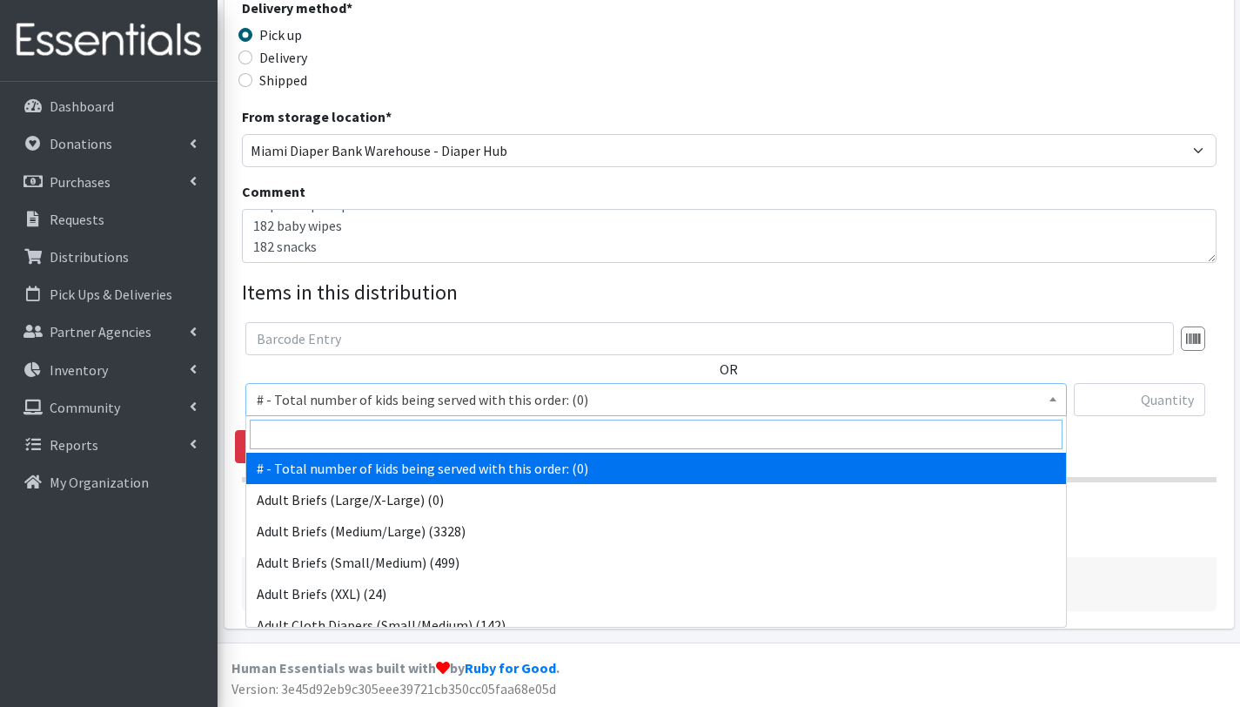
click at [346, 429] on input "search" at bounding box center [656, 435] width 813 height 30
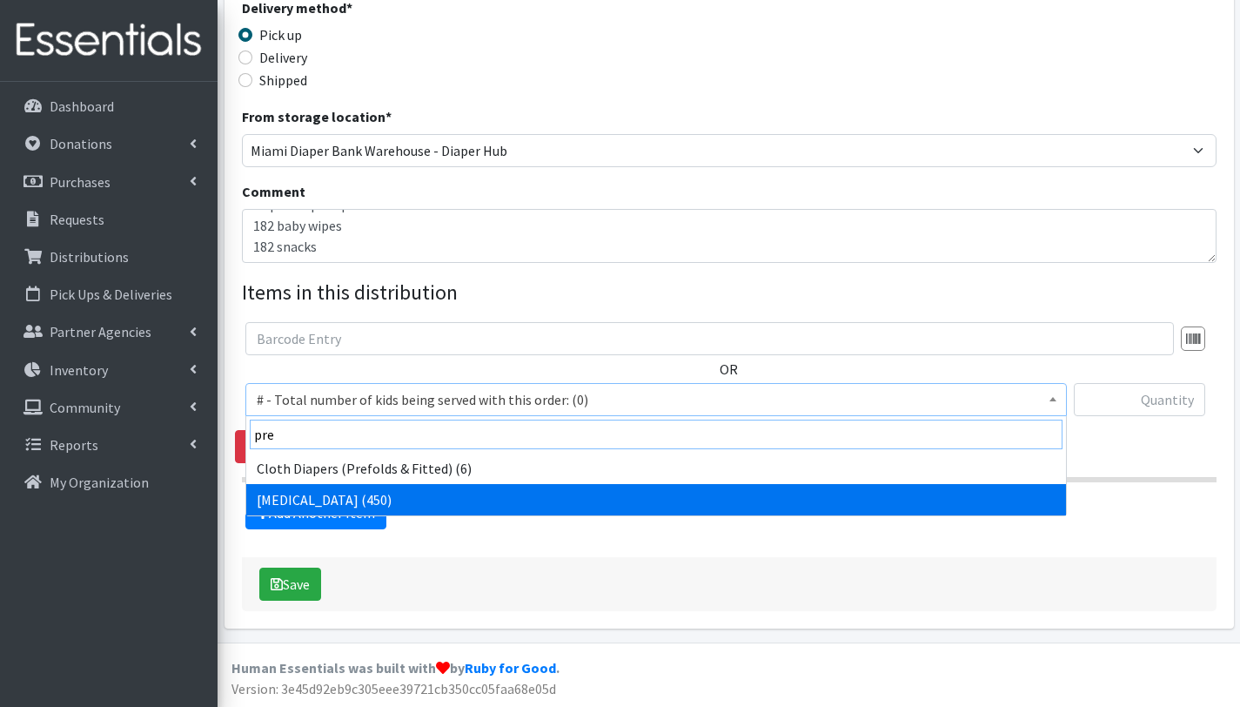
type input "pre"
select select "15228"
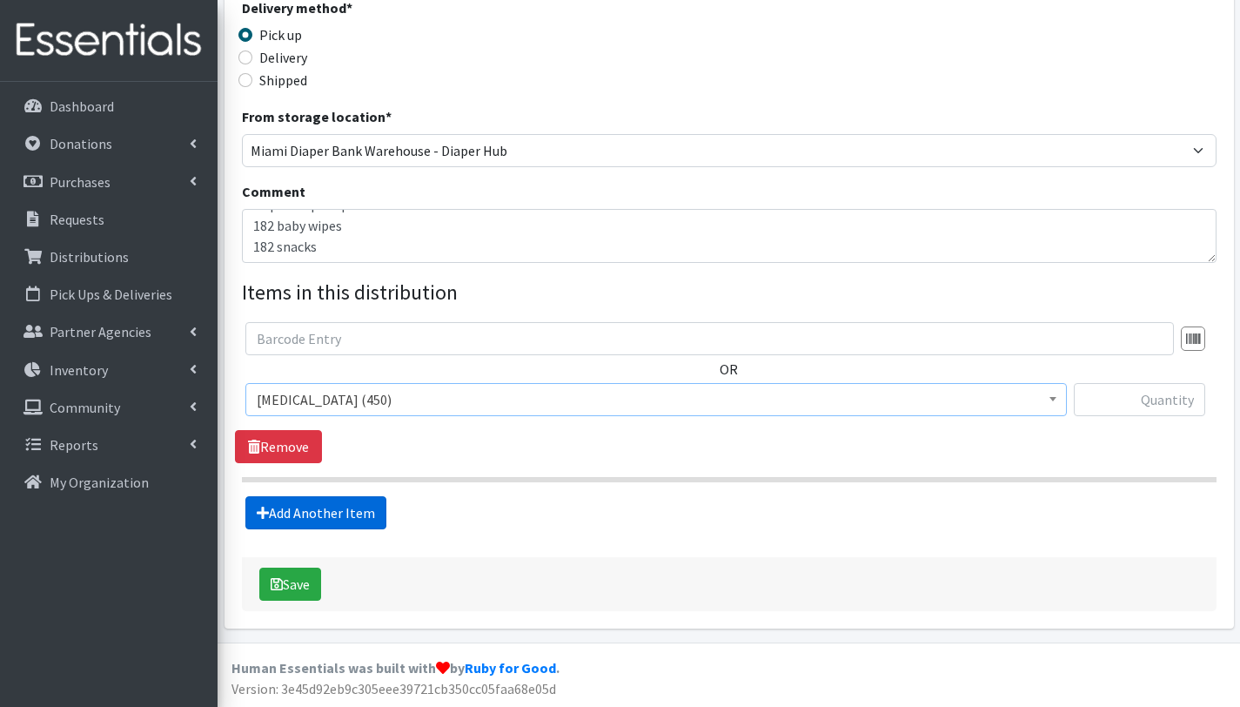
click at [326, 508] on link "Add Another Item" at bounding box center [315, 512] width 141 height 33
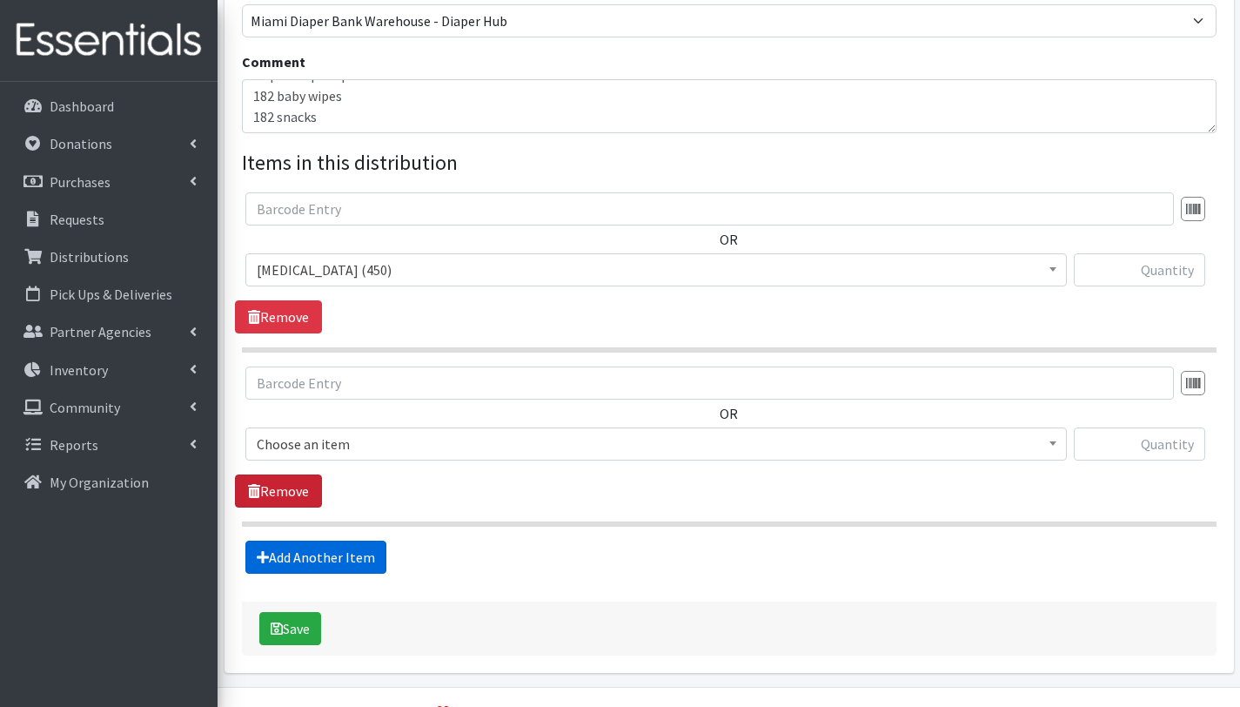
scroll to position [568, 0]
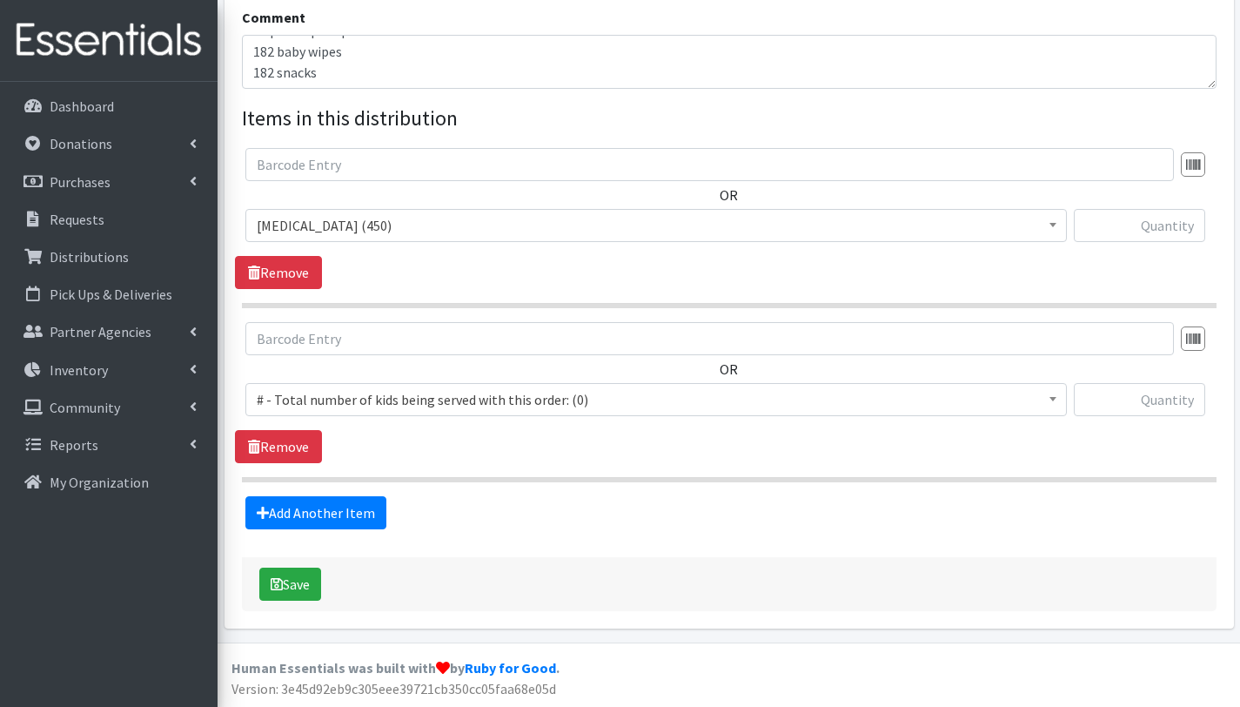
click at [342, 396] on span "# - Total number of kids being served with this order: (0)" at bounding box center [656, 399] width 799 height 24
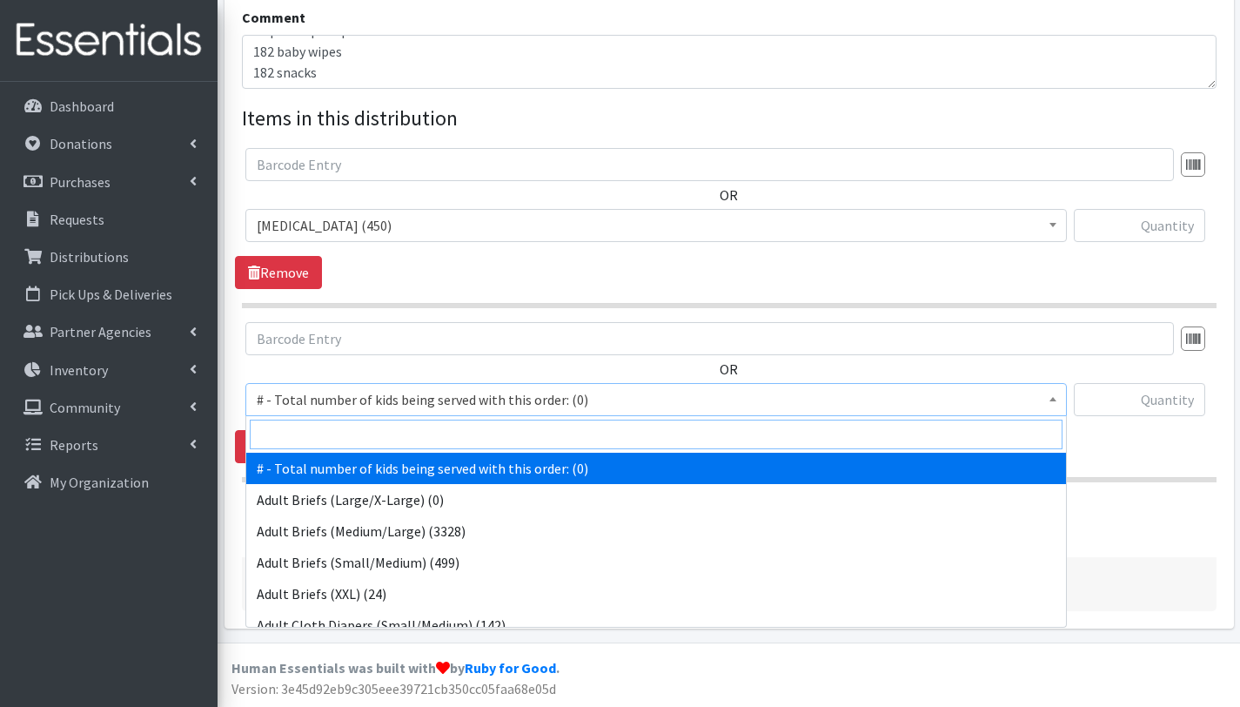
click at [345, 421] on input "search" at bounding box center [656, 435] width 813 height 30
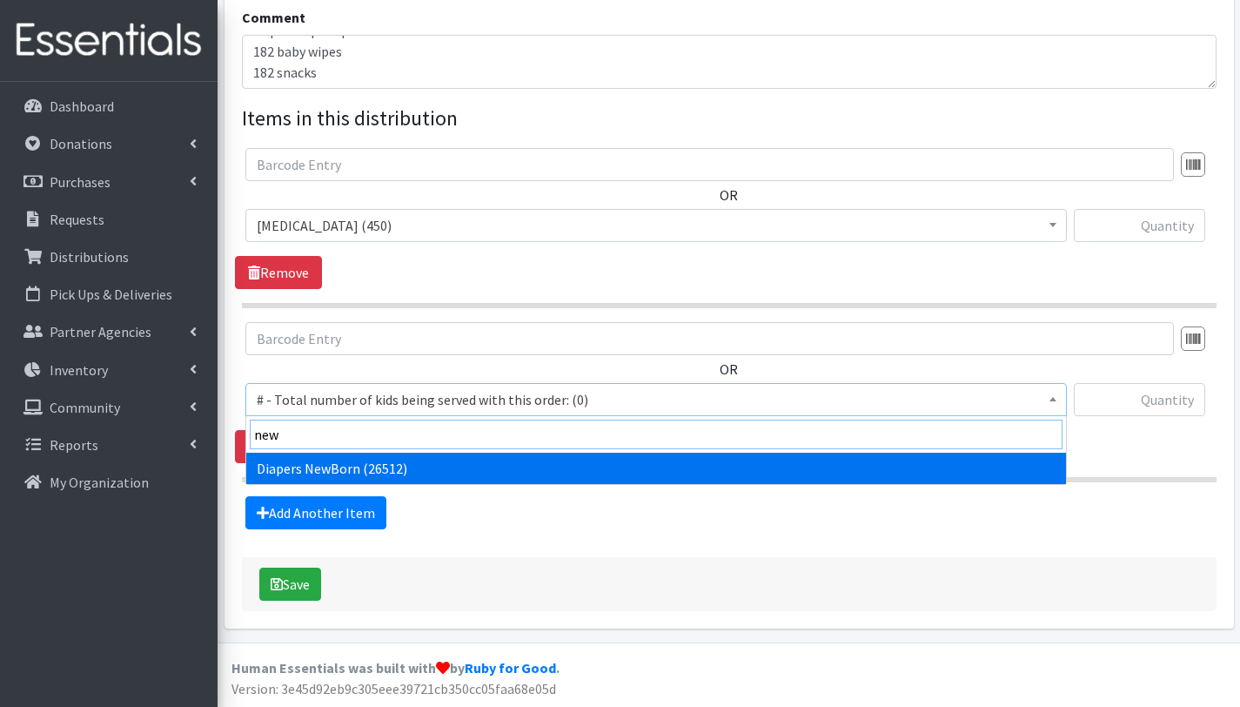
type input "new"
select select "2648"
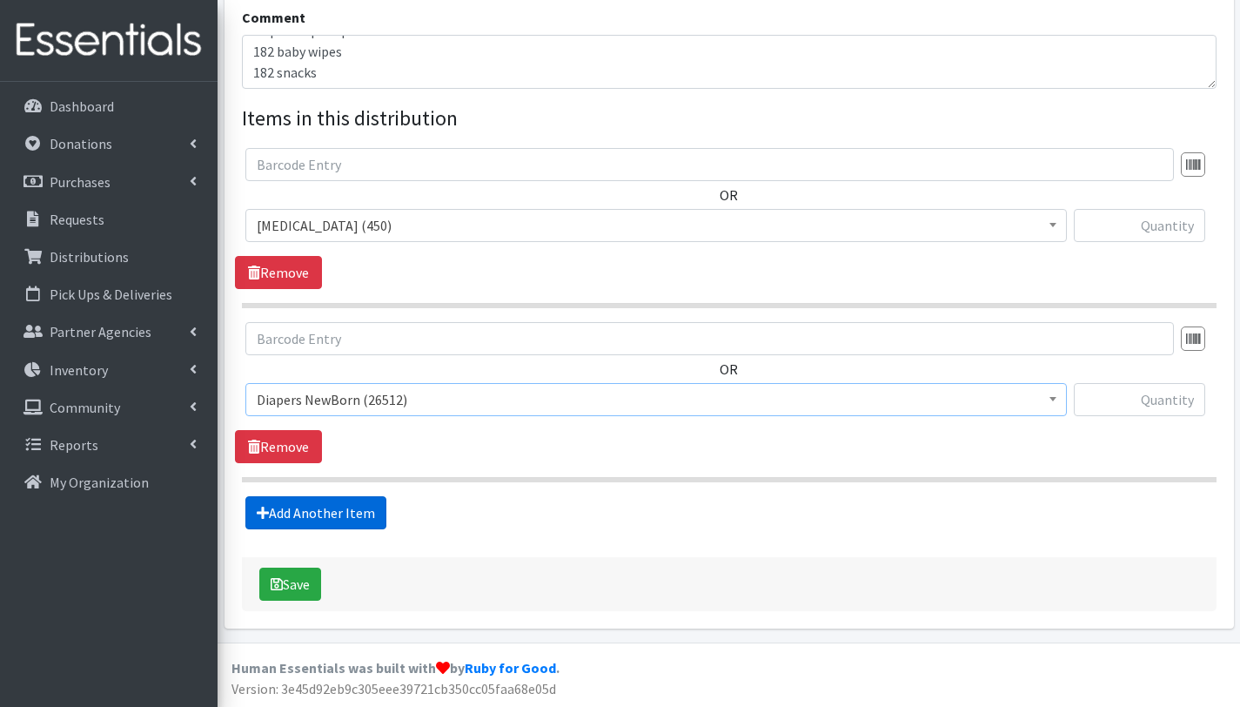
click at [316, 517] on link "Add Another Item" at bounding box center [315, 512] width 141 height 33
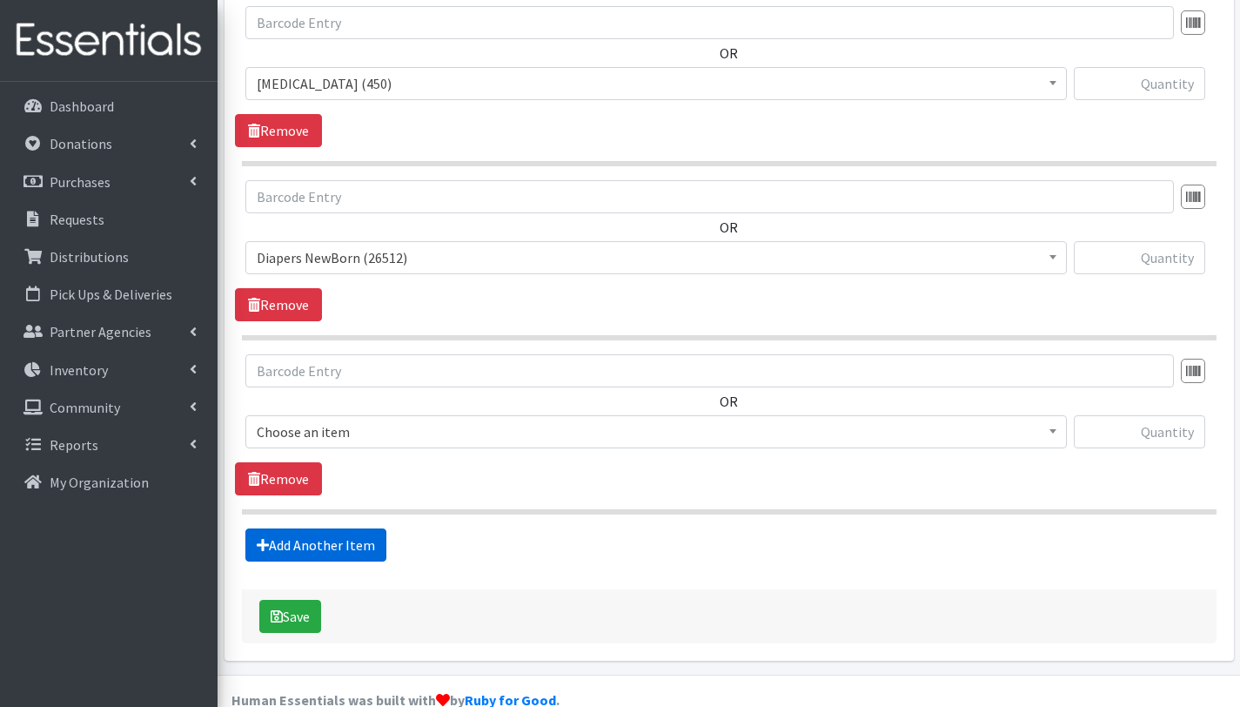
scroll to position [742, 0]
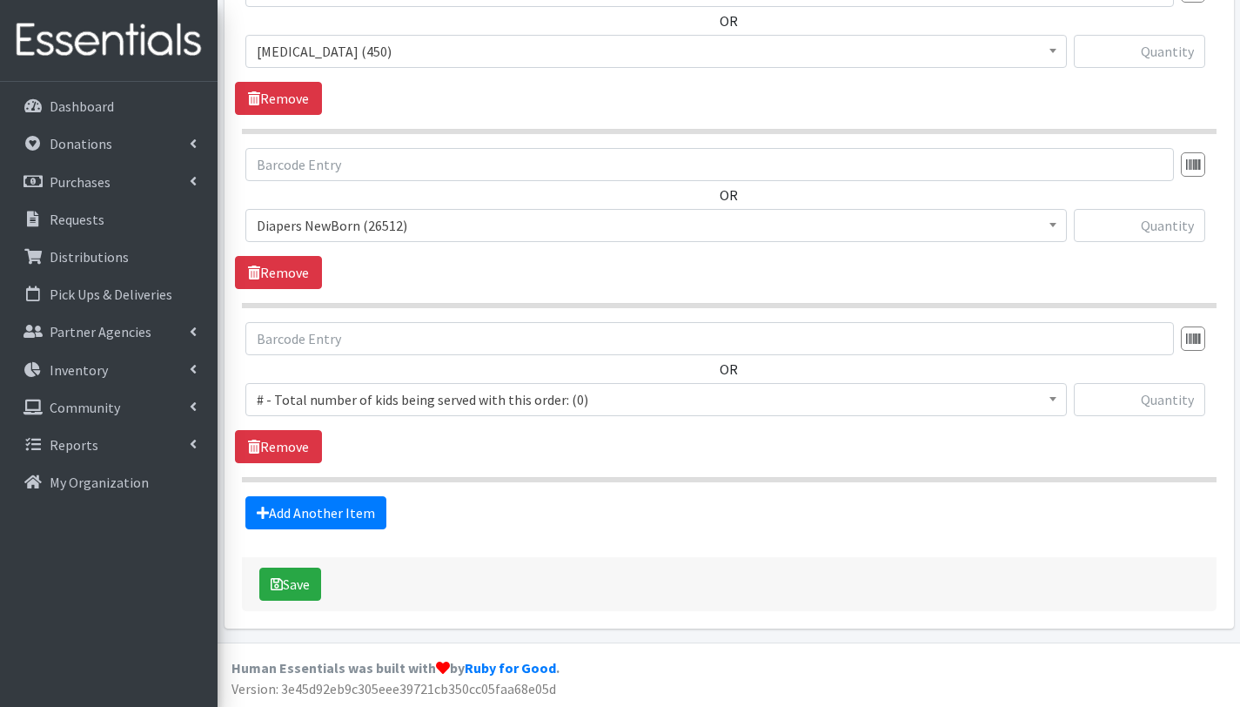
click at [407, 404] on span "# - Total number of kids being served with this order: (0)" at bounding box center [656, 399] width 799 height 24
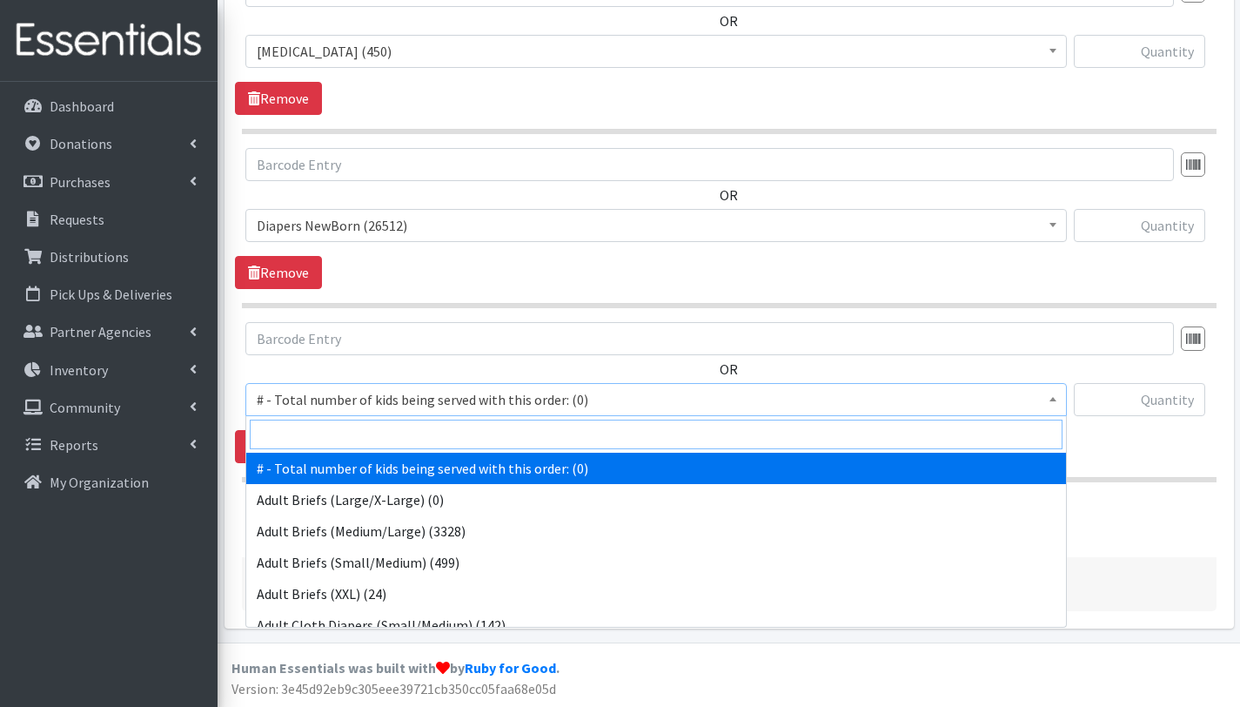
click at [421, 436] on input "search" at bounding box center [656, 435] width 813 height 30
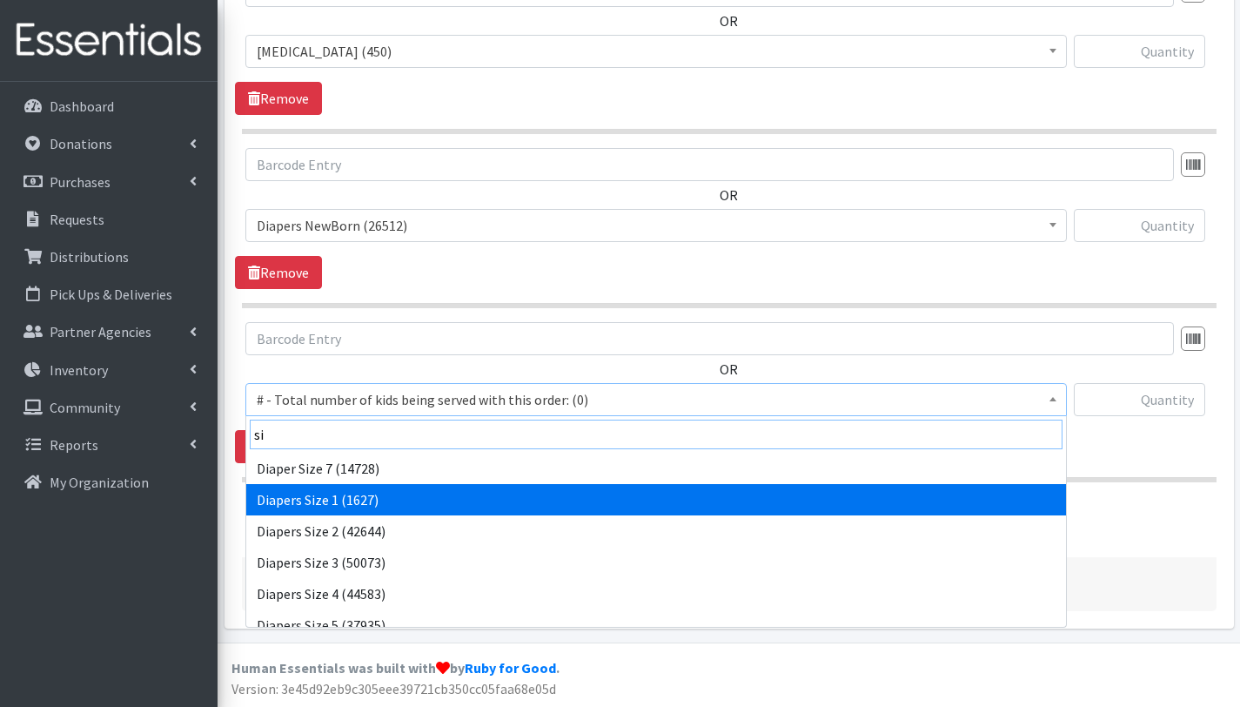
type input "si"
select select "2665"
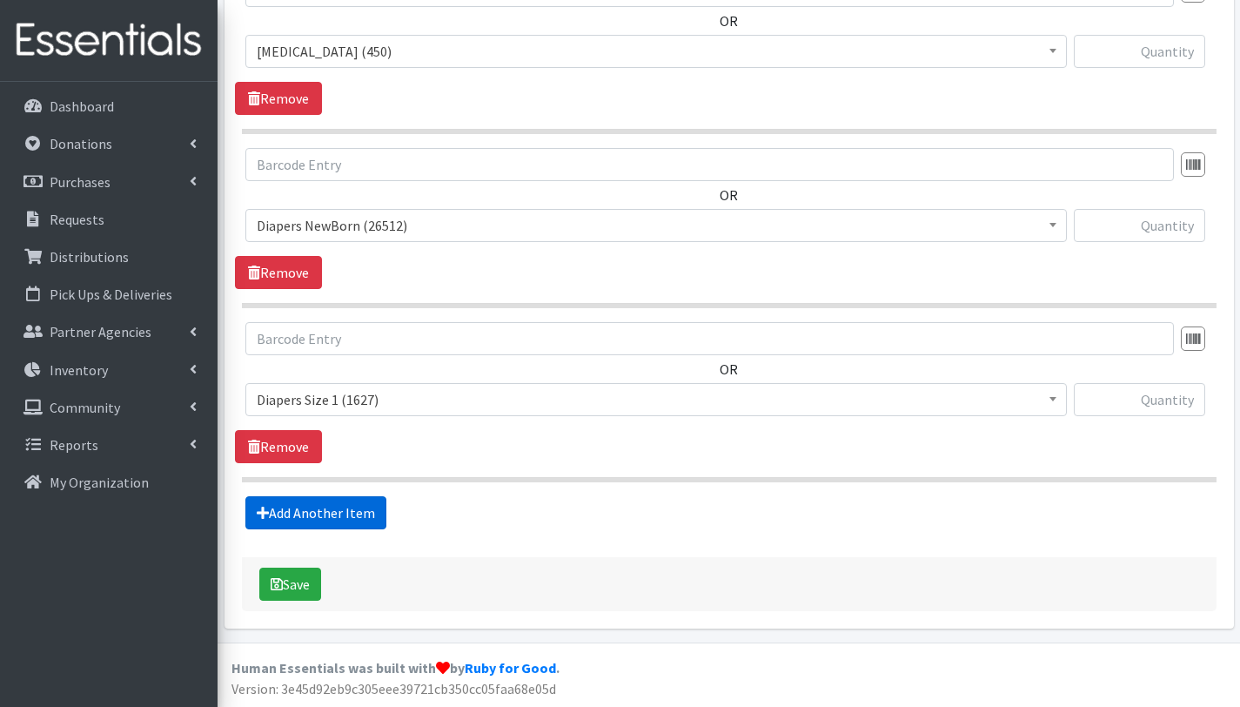
click at [348, 517] on link "Add Another Item" at bounding box center [315, 512] width 141 height 33
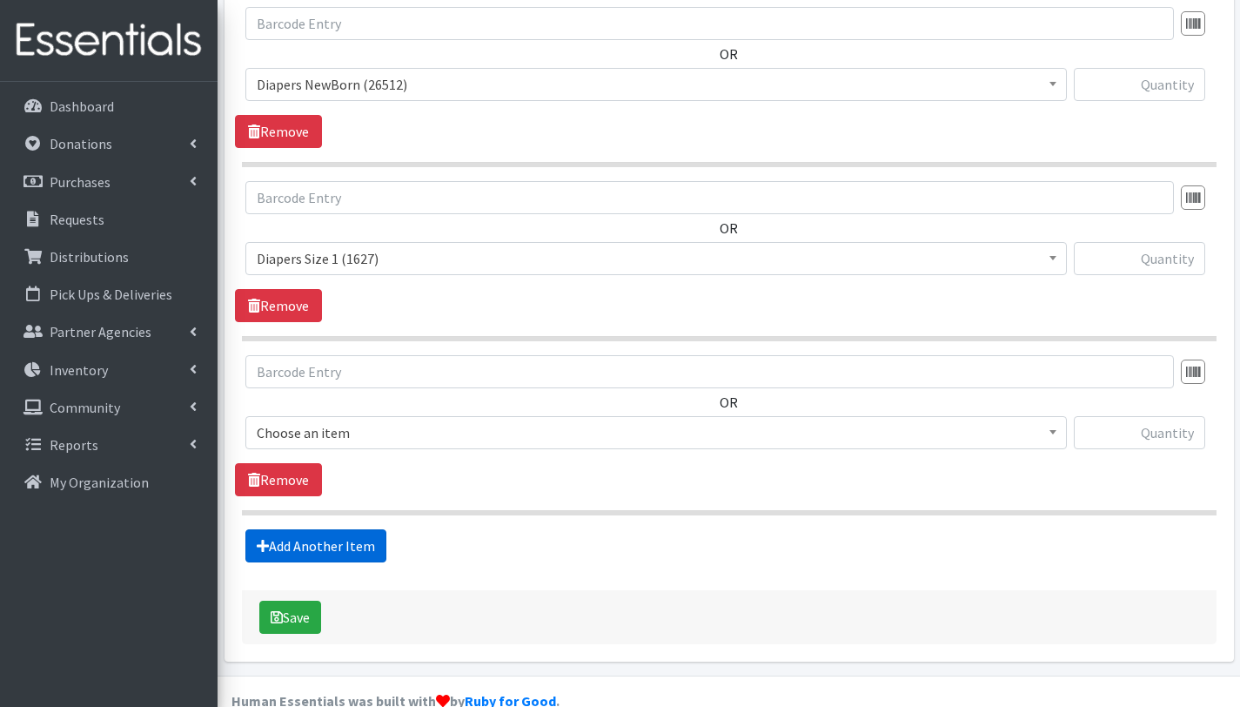
scroll to position [917, 0]
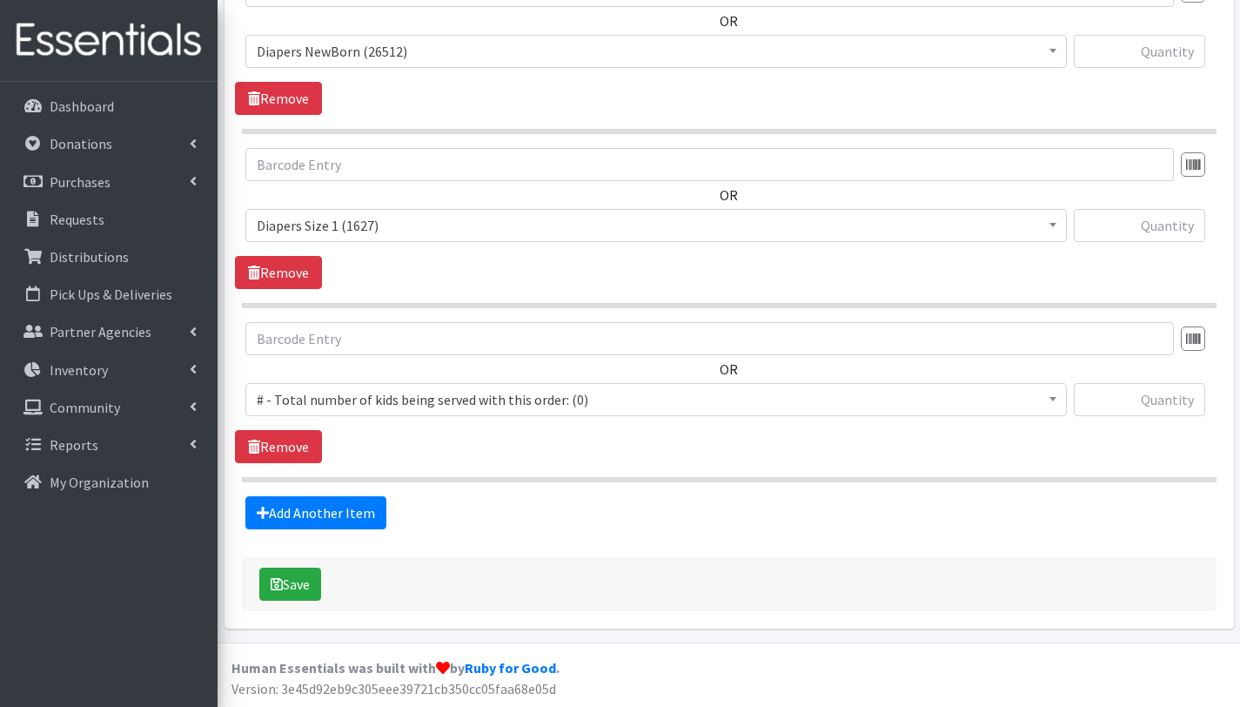
click at [352, 390] on span "# - Total number of kids being served with this order: (0)" at bounding box center [656, 399] width 799 height 24
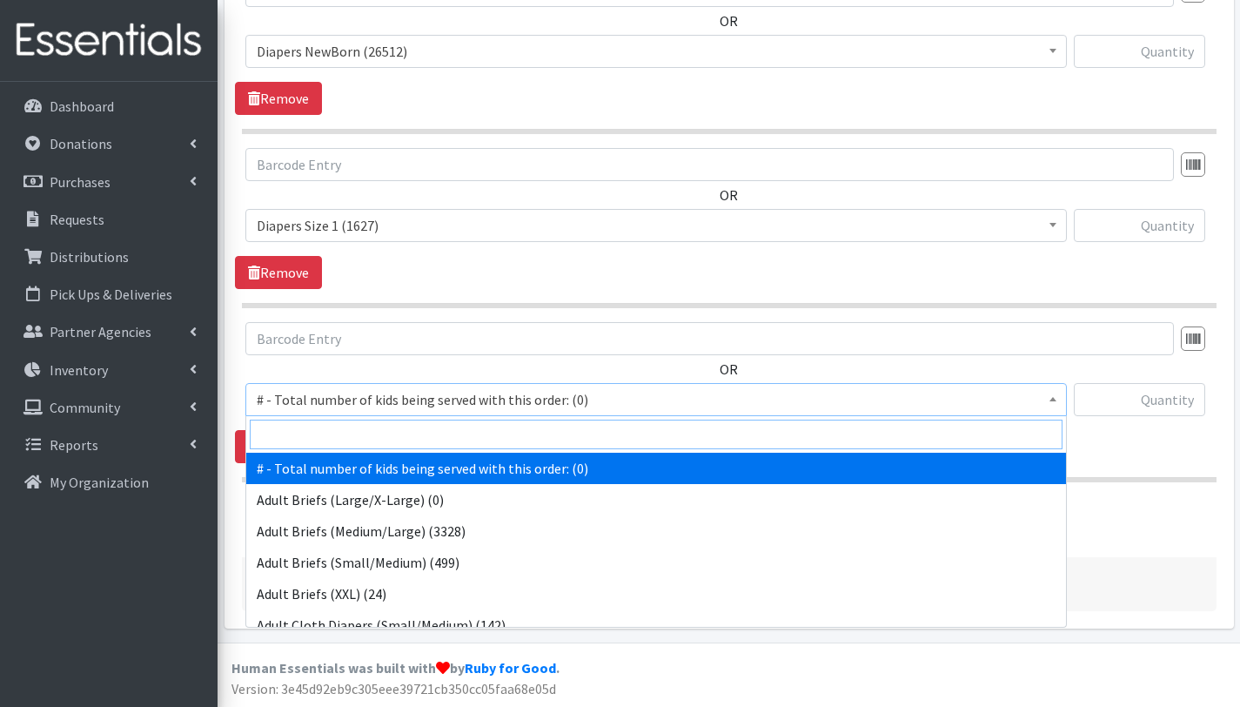
click at [358, 433] on input "search" at bounding box center [656, 435] width 813 height 30
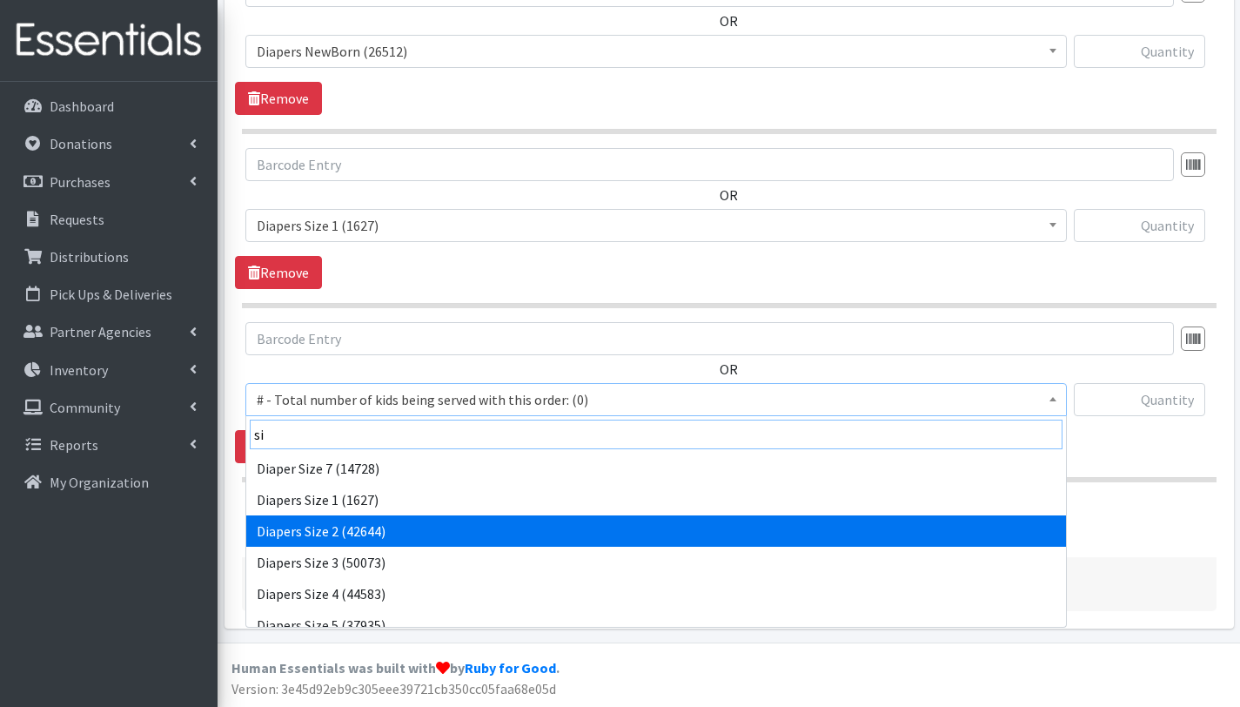
type input "si"
select select "2668"
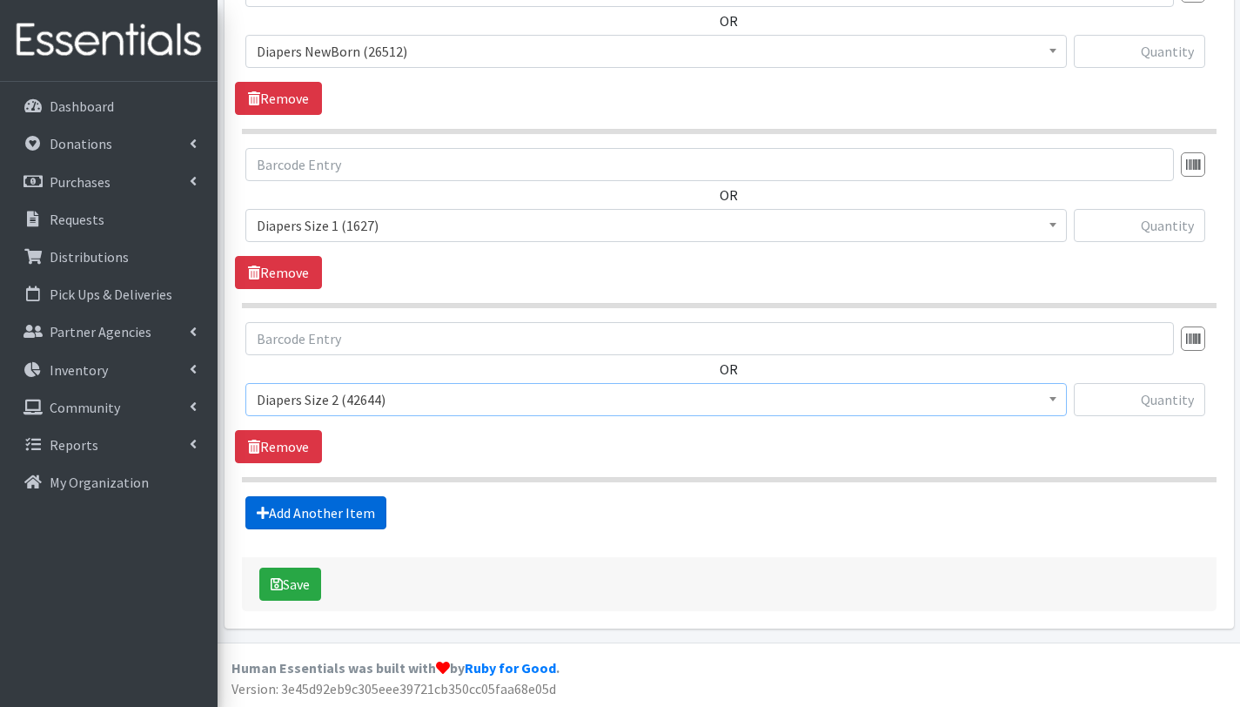
click at [339, 503] on link "Add Another Item" at bounding box center [315, 512] width 141 height 33
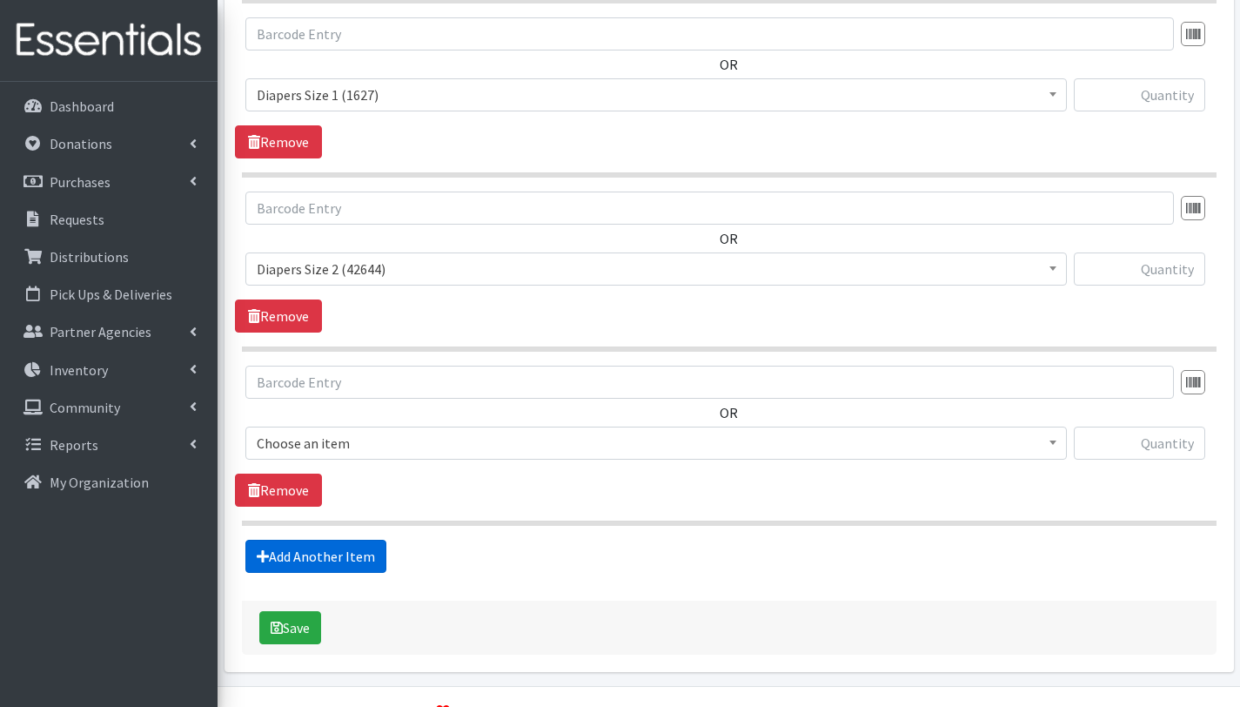
scroll to position [1091, 0]
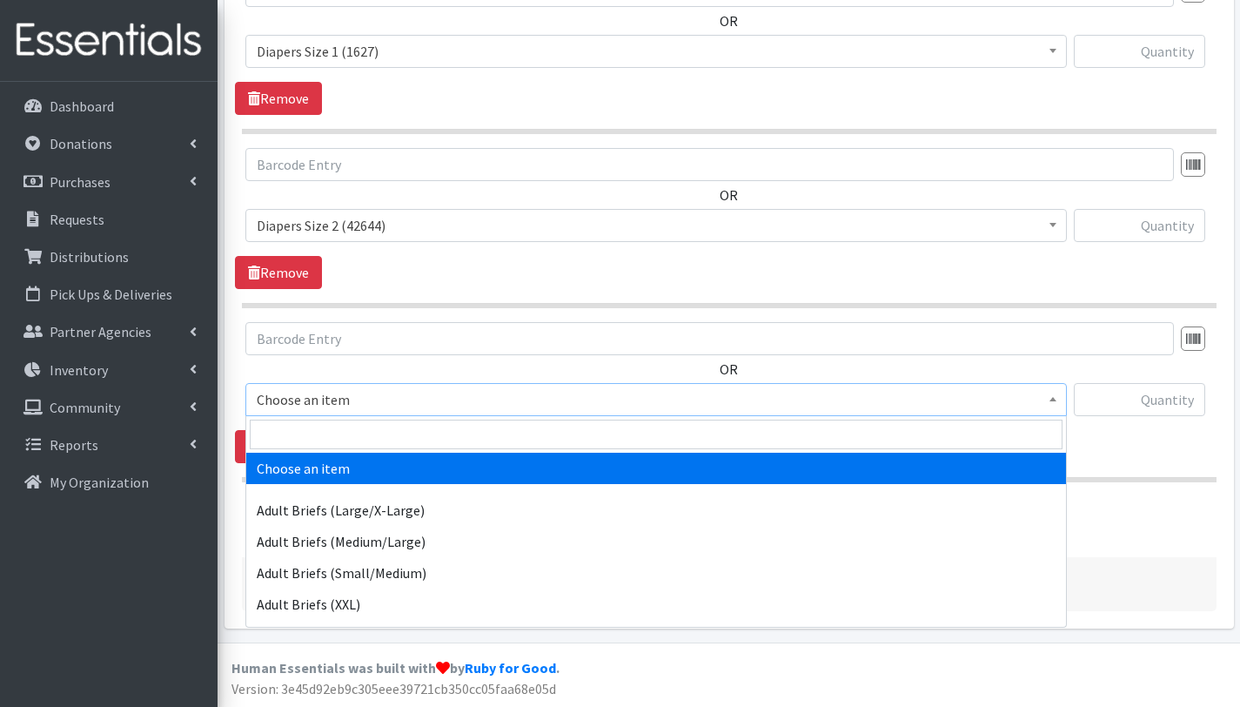
click at [339, 396] on span "Choose an item" at bounding box center [656, 399] width 799 height 24
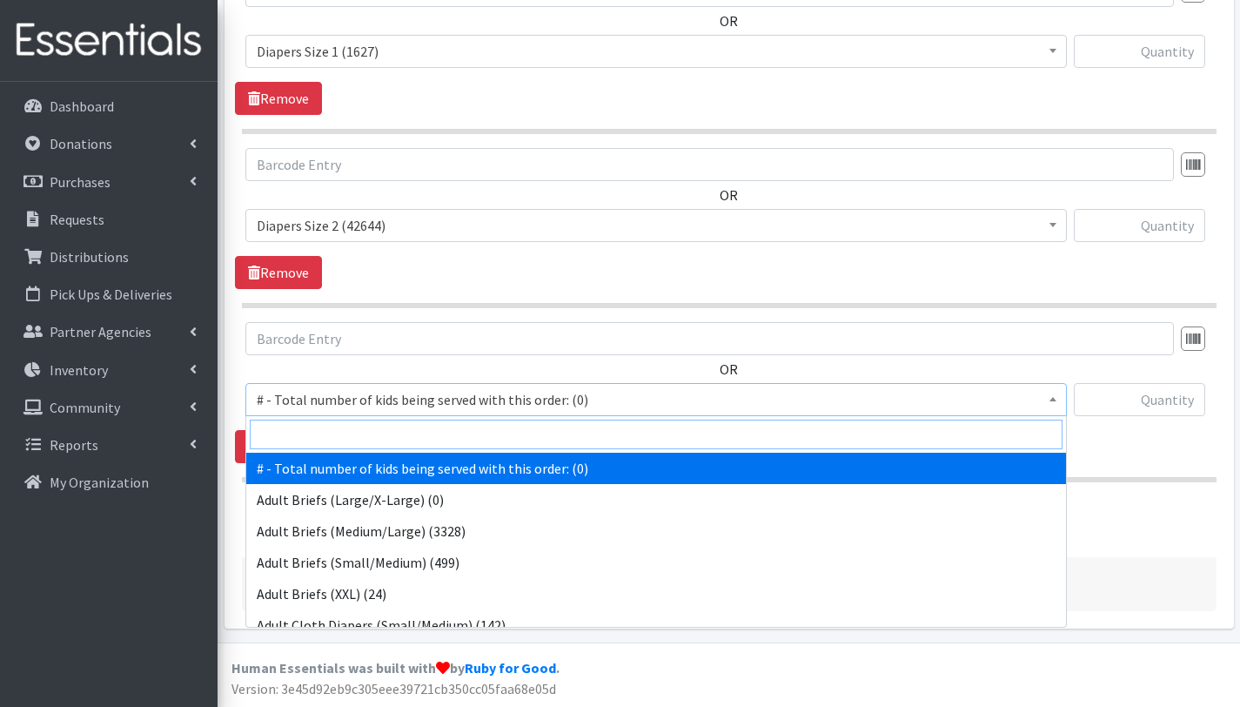
click at [345, 432] on input "search" at bounding box center [656, 435] width 813 height 30
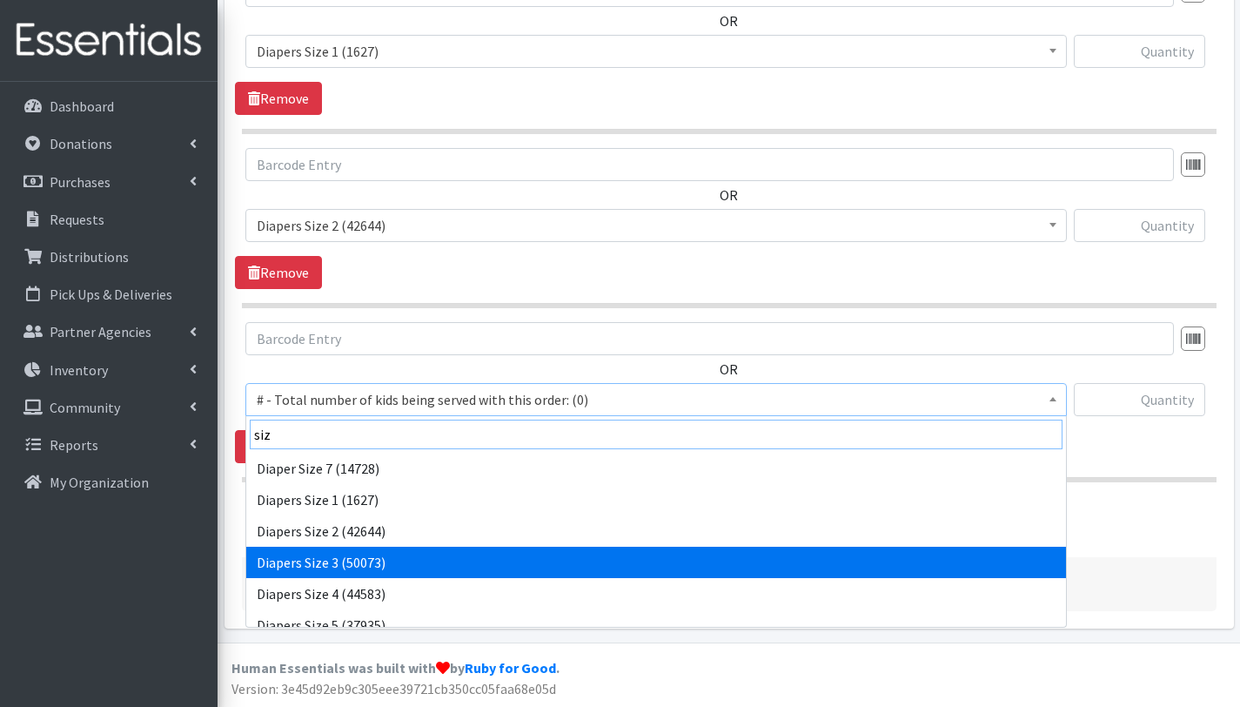
type input "siz"
select select "2655"
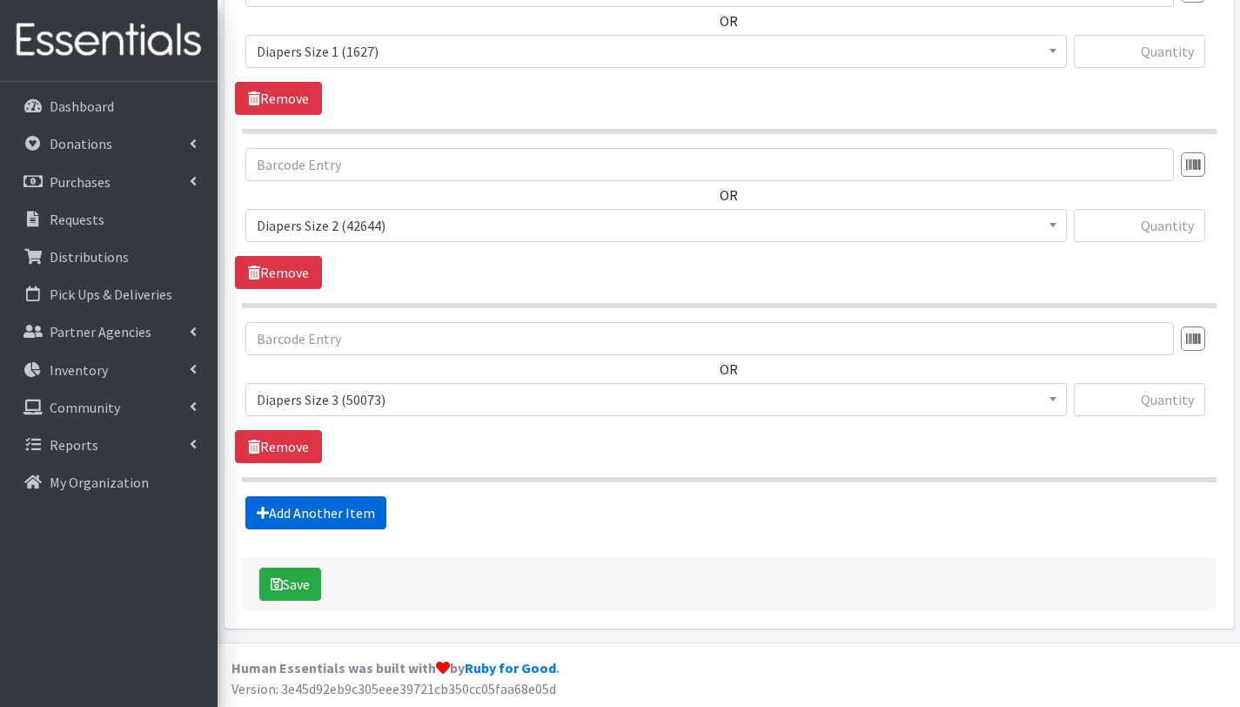
click at [349, 520] on link "Add Another Item" at bounding box center [315, 512] width 141 height 33
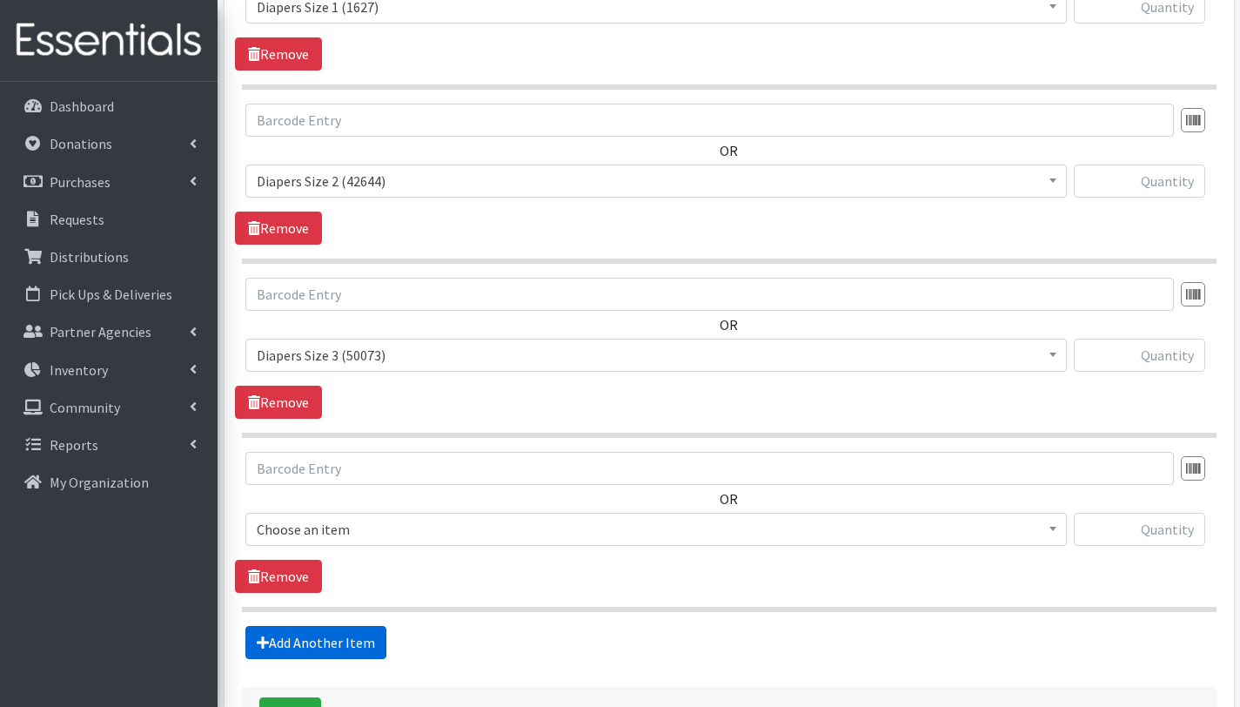
scroll to position [1265, 0]
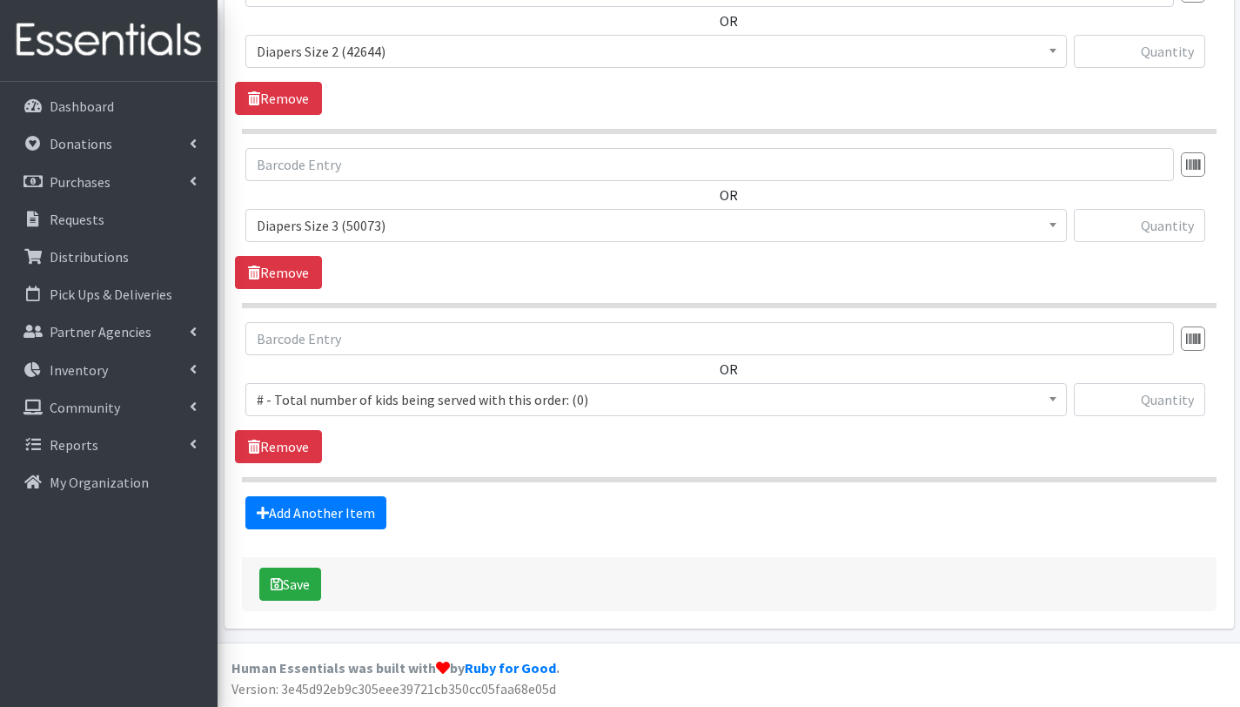
click at [358, 400] on span "# - Total number of kids being served with this order: (0)" at bounding box center [656, 399] width 799 height 24
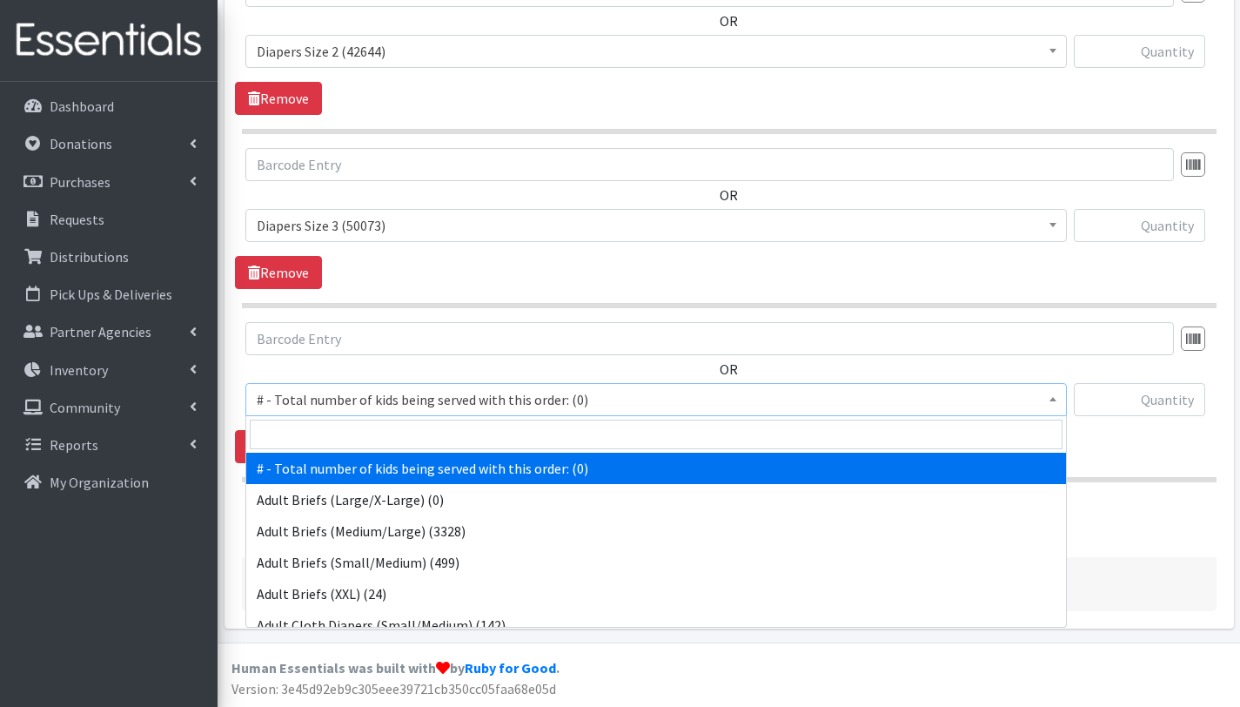
click at [355, 449] on span at bounding box center [656, 434] width 820 height 37
click at [359, 437] on input "search" at bounding box center [656, 435] width 813 height 30
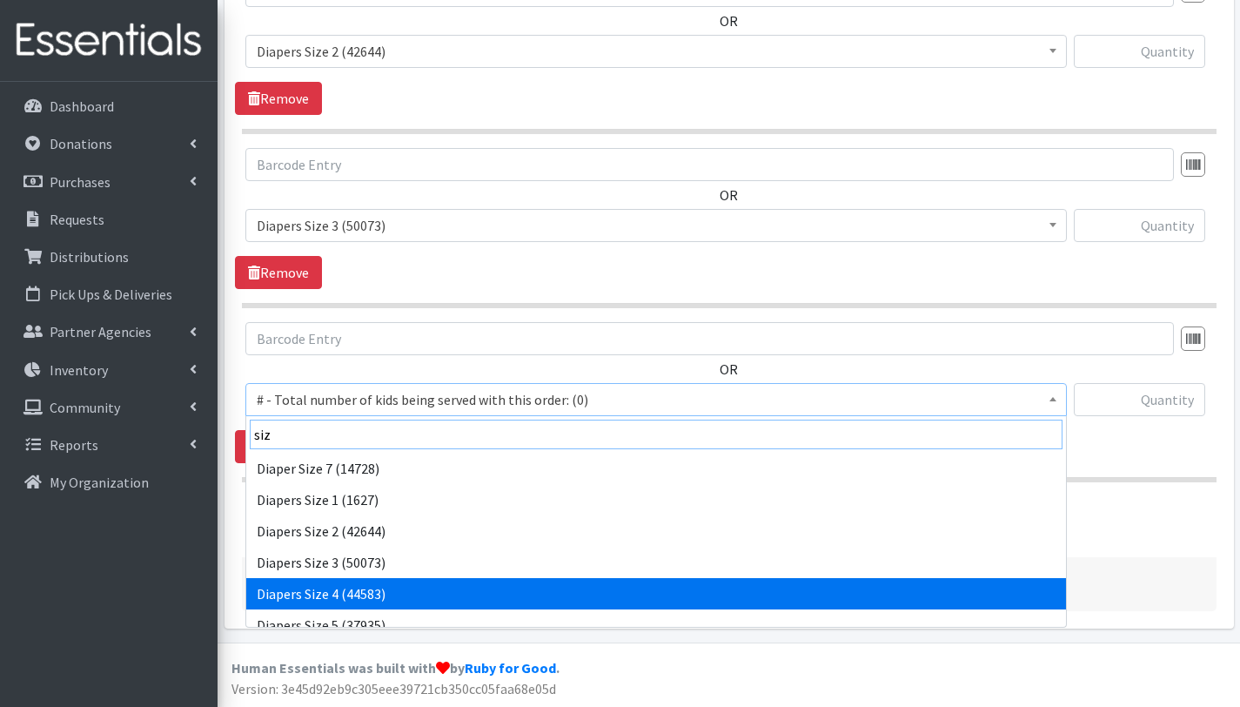
type input "siz"
select select "2661"
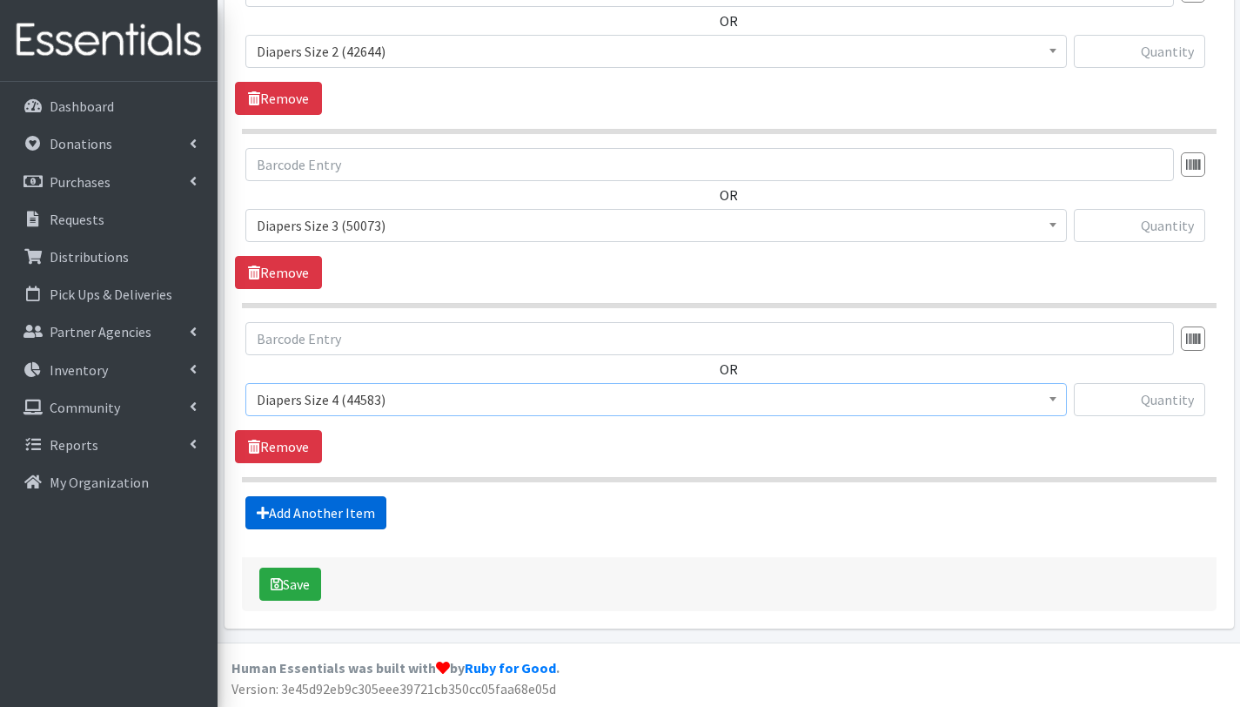
click at [366, 511] on link "Add Another Item" at bounding box center [315, 512] width 141 height 33
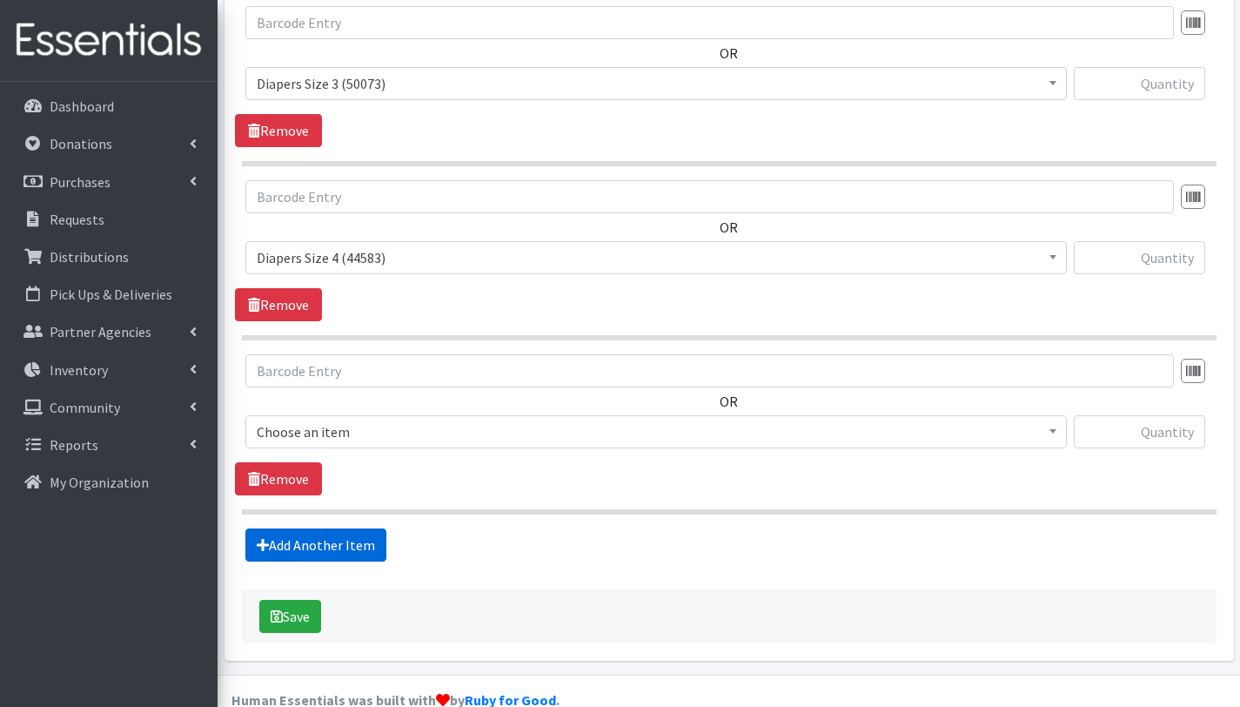
scroll to position [1439, 0]
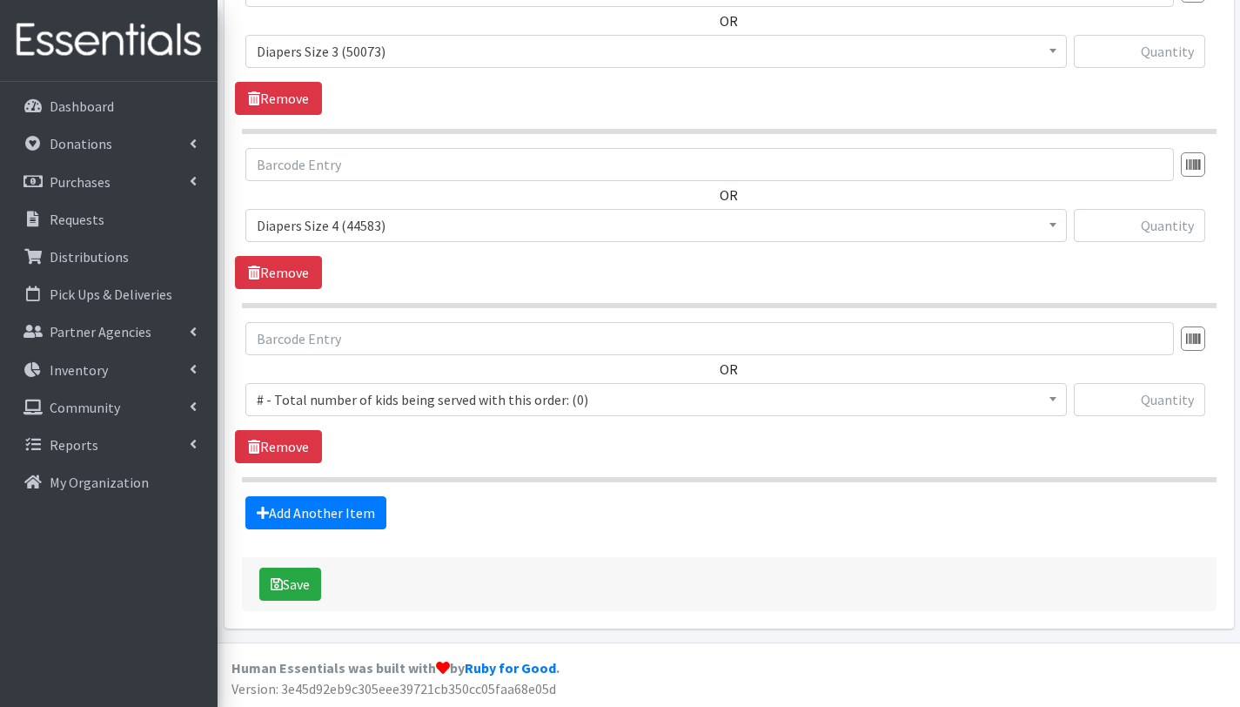
click at [352, 392] on span "# - Total number of kids being served with this order: (0)" at bounding box center [656, 399] width 799 height 24
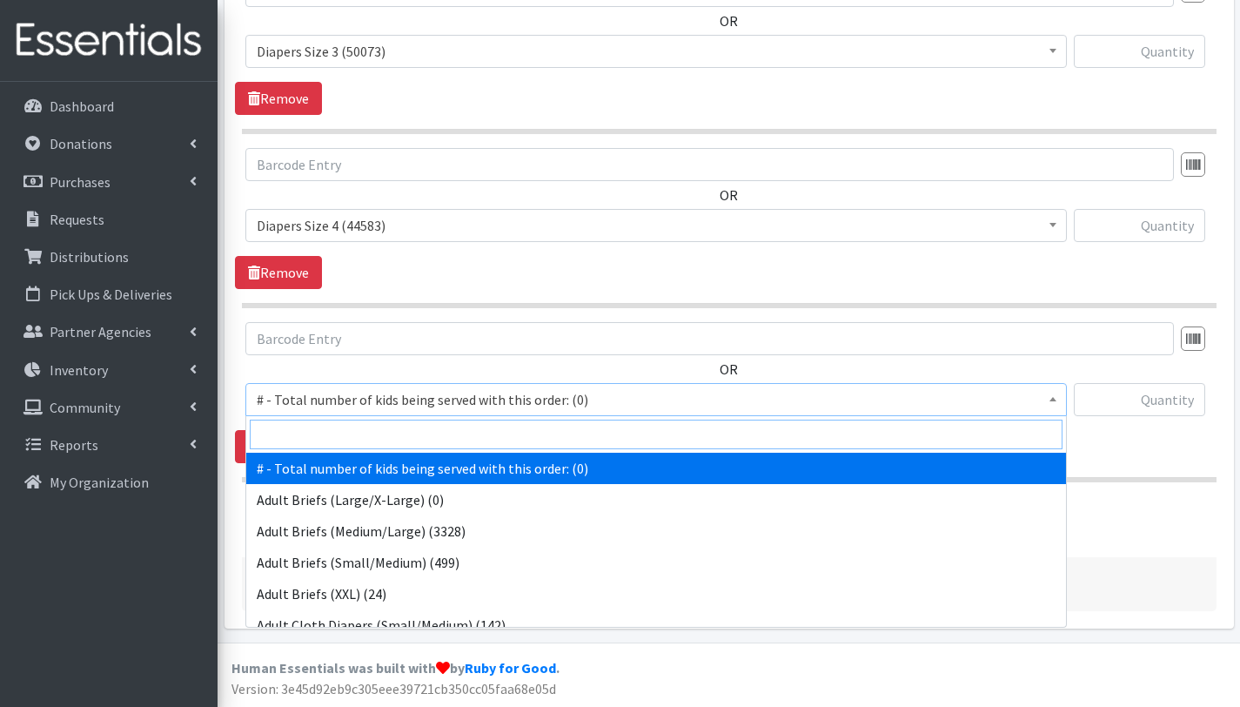
click at [357, 433] on input "search" at bounding box center [656, 435] width 813 height 30
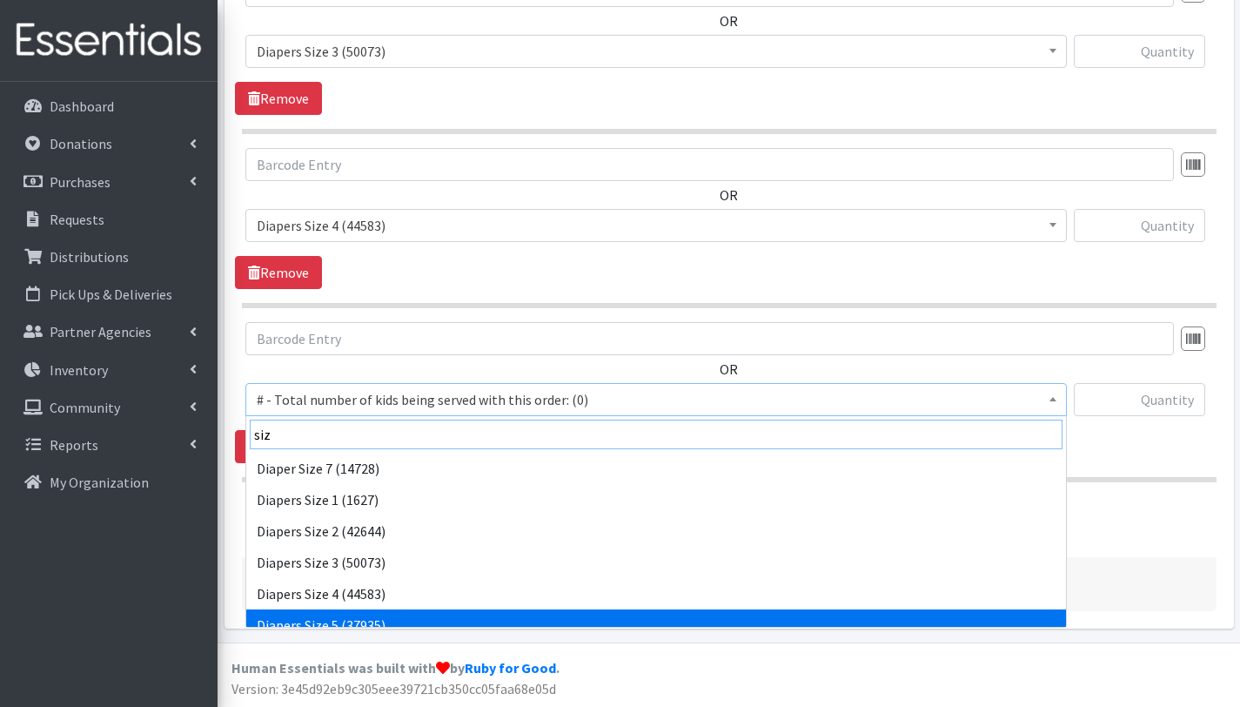
type input "siz"
select select "2652"
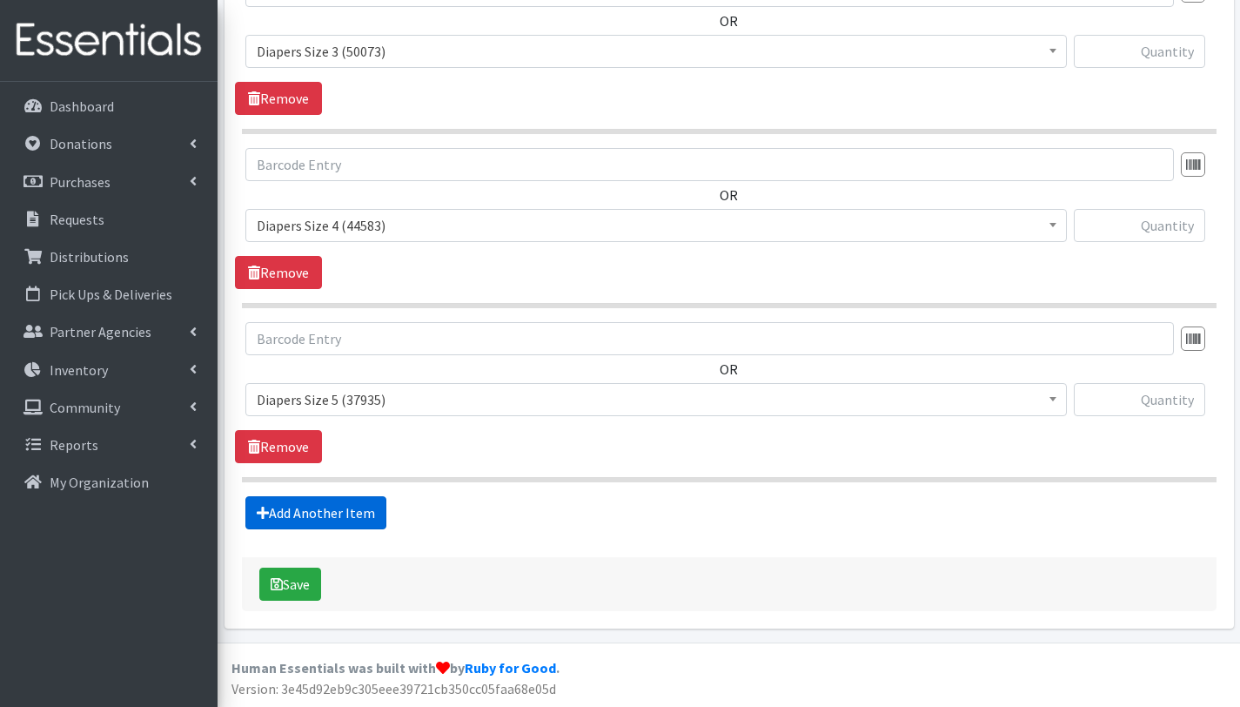
click at [346, 508] on link "Add Another Item" at bounding box center [315, 512] width 141 height 33
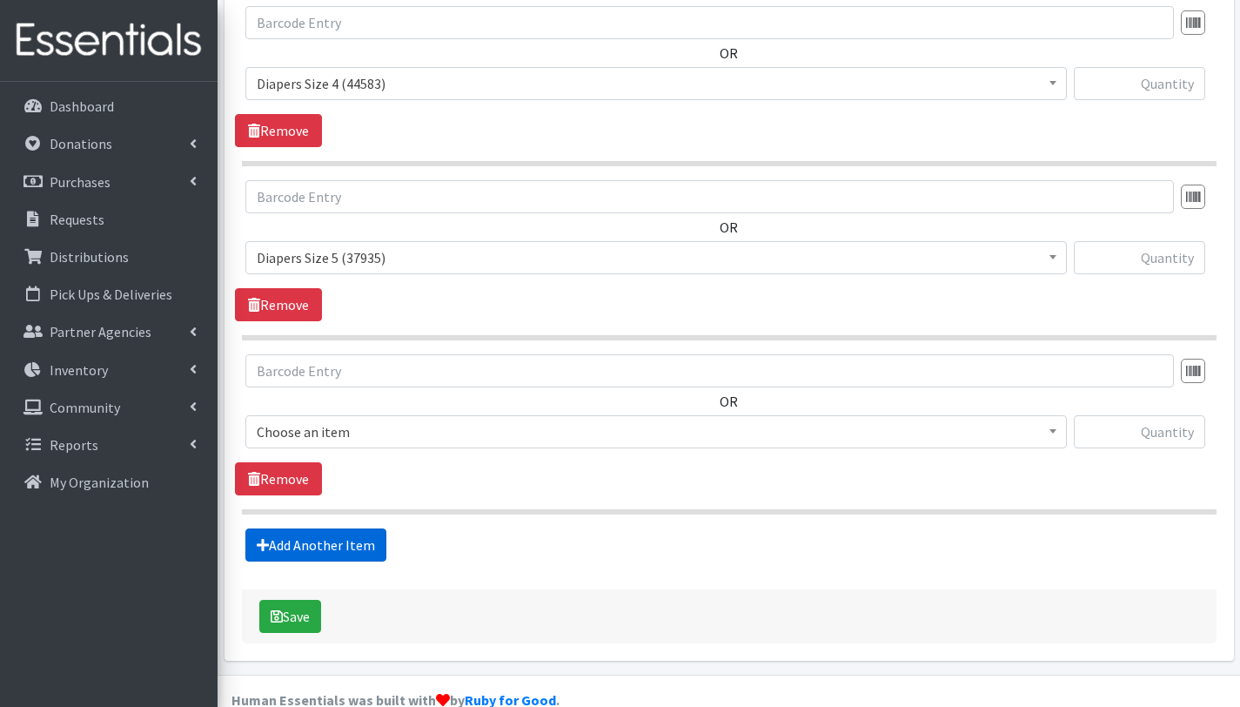
scroll to position [1613, 0]
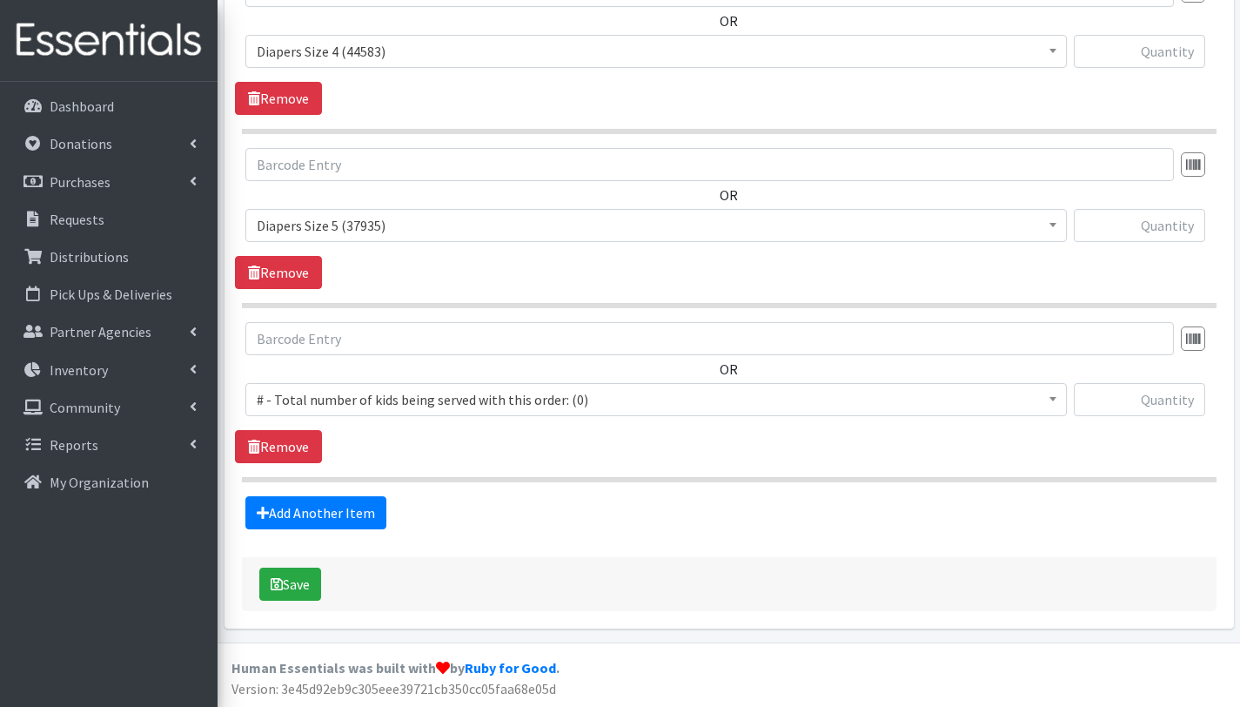
click at [352, 395] on span "# - Total number of kids being served with this order: (0)" at bounding box center [656, 399] width 799 height 24
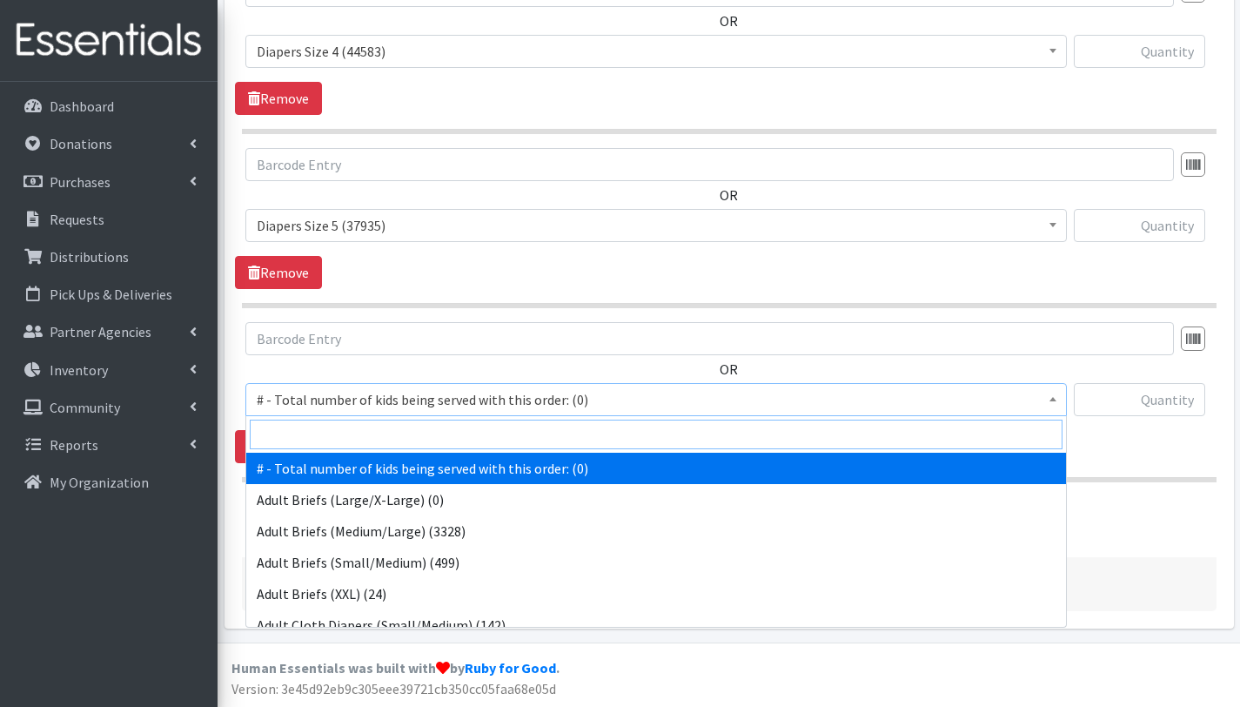
click at [358, 445] on input "search" at bounding box center [656, 435] width 813 height 30
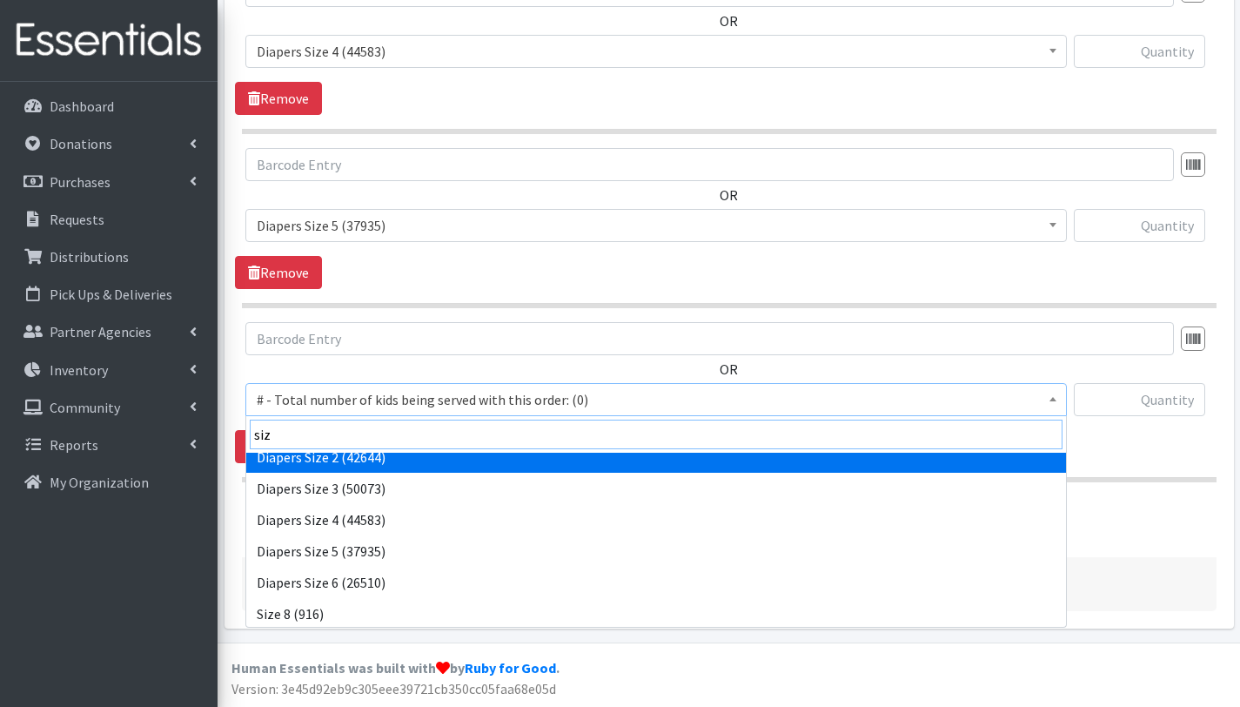
scroll to position [77, 0]
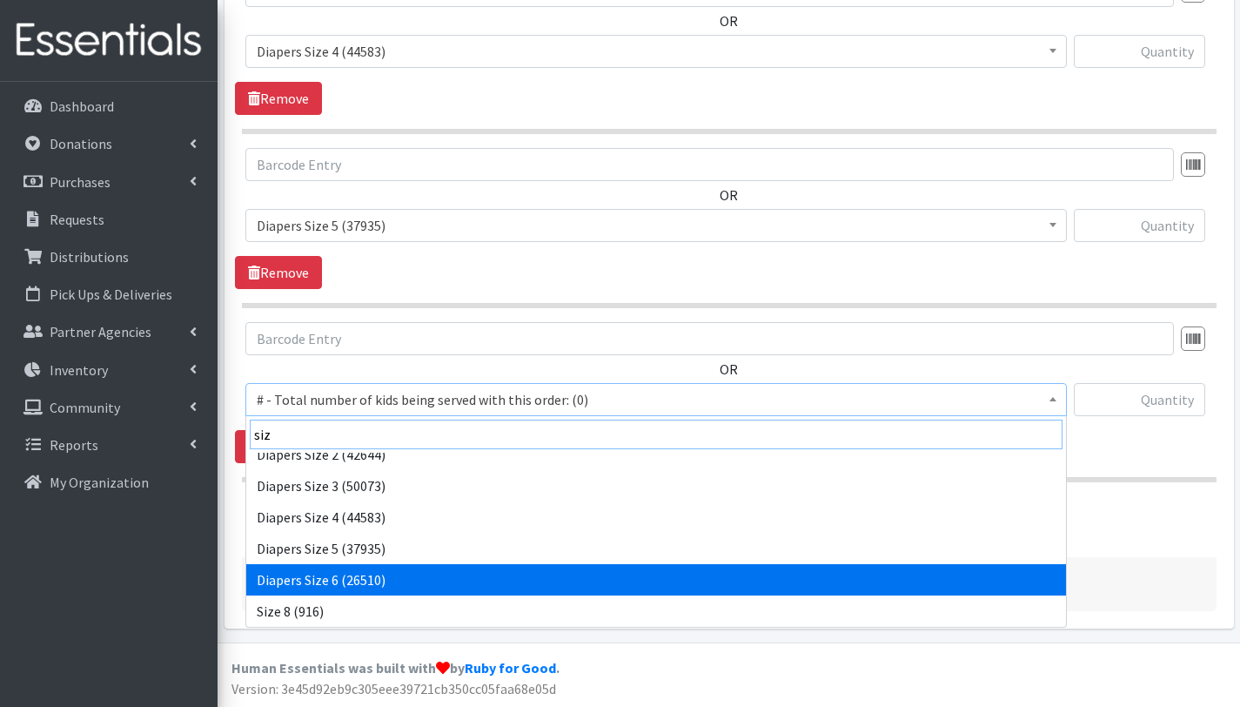
type input "siz"
select select "2674"
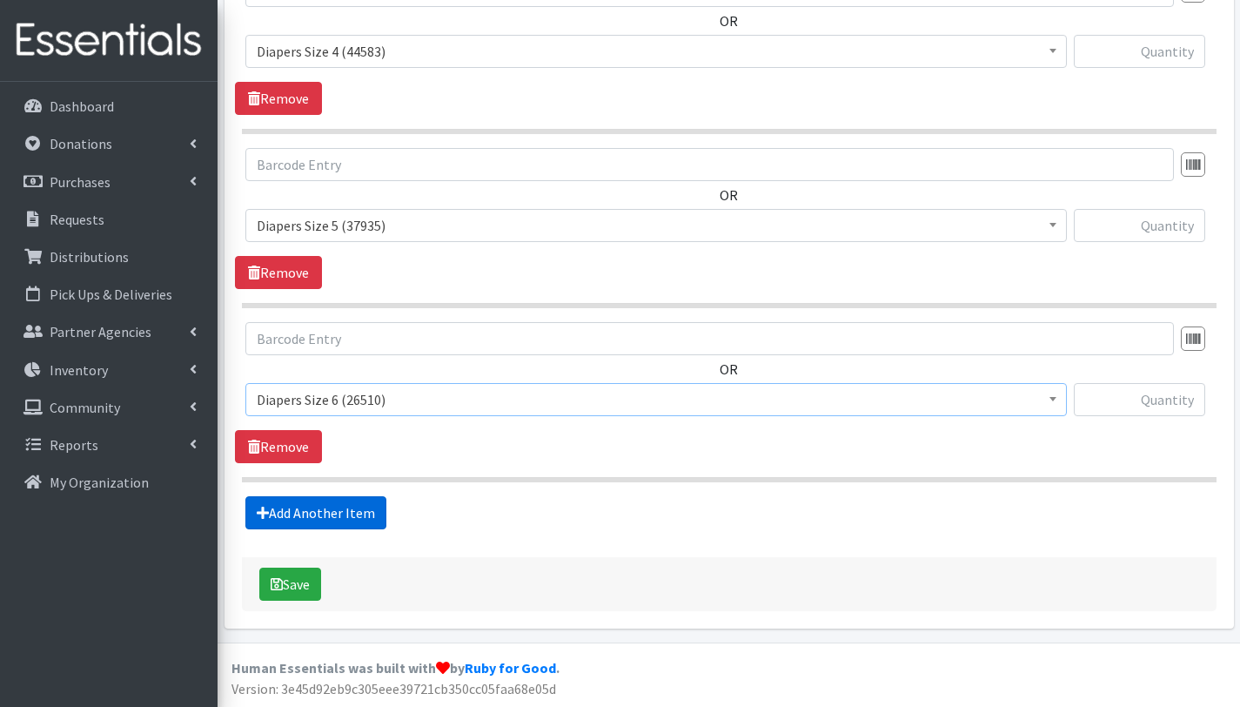
click at [358, 513] on link "Add Another Item" at bounding box center [315, 512] width 141 height 33
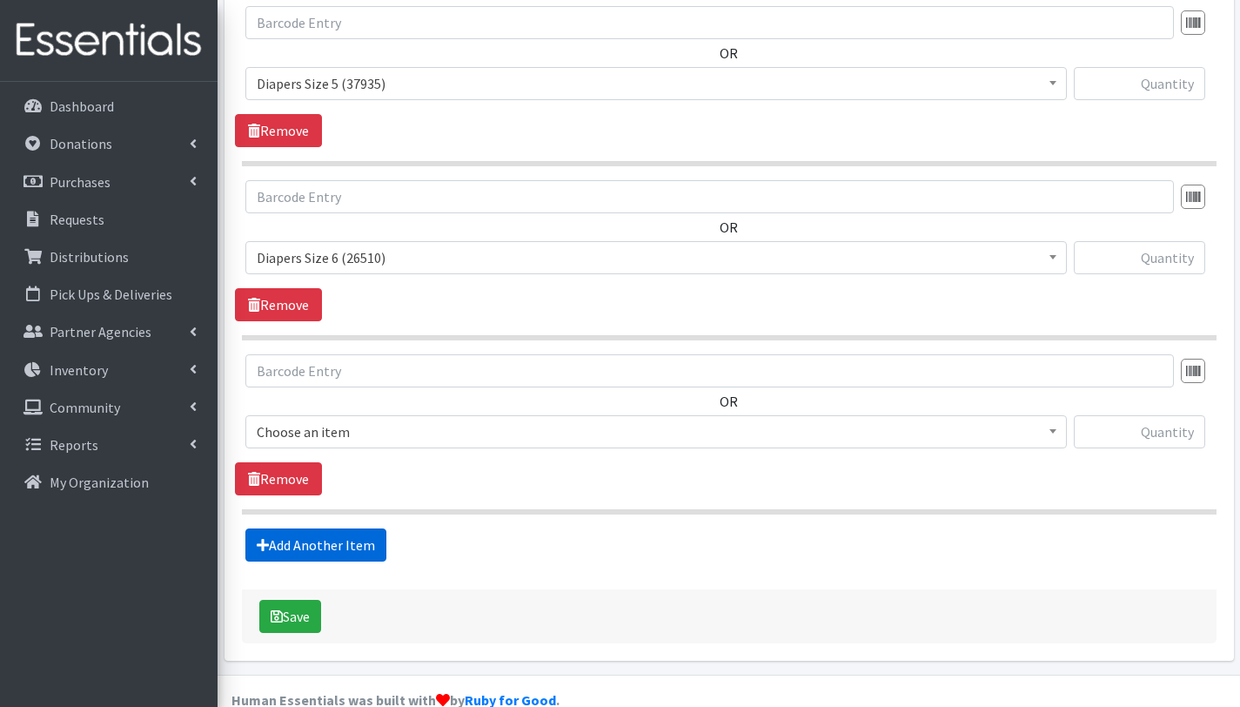
scroll to position [1787, 0]
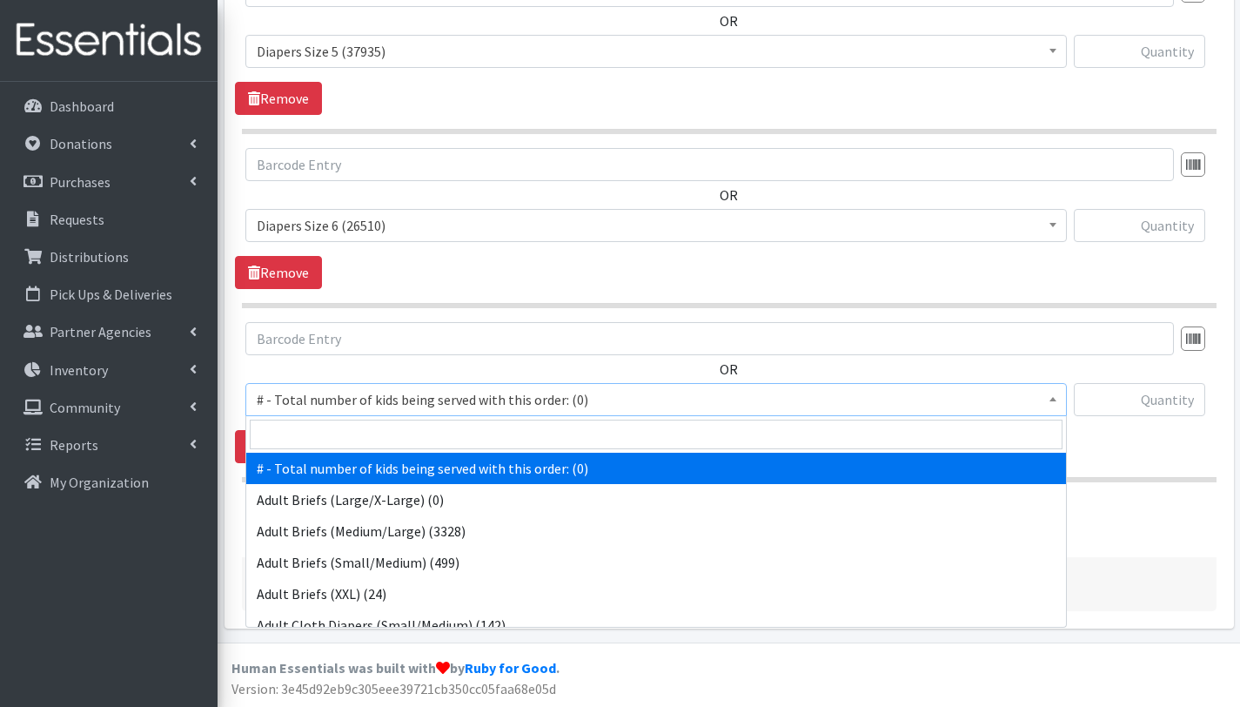
click at [354, 391] on span "# - Total number of kids being served with this order: (0)" at bounding box center [656, 399] width 799 height 24
click at [359, 420] on input "search" at bounding box center [656, 435] width 813 height 30
type input "si"
select select "12644"
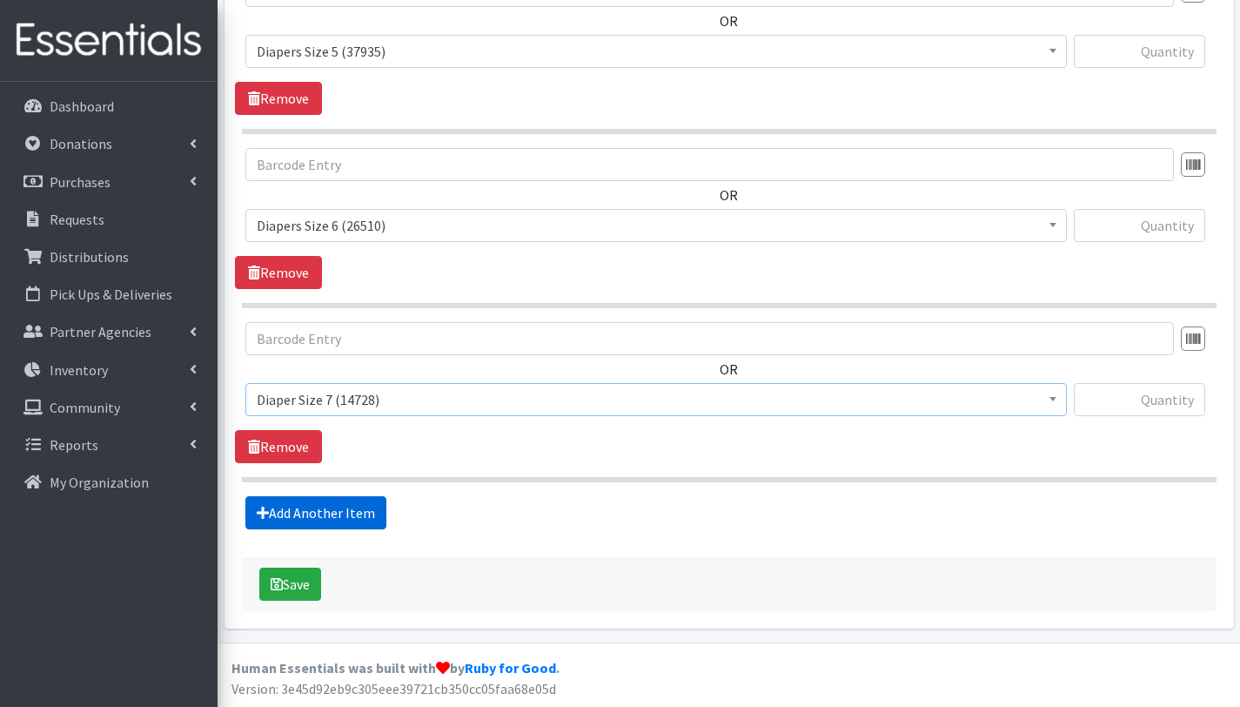
click at [343, 508] on link "Add Another Item" at bounding box center [315, 512] width 141 height 33
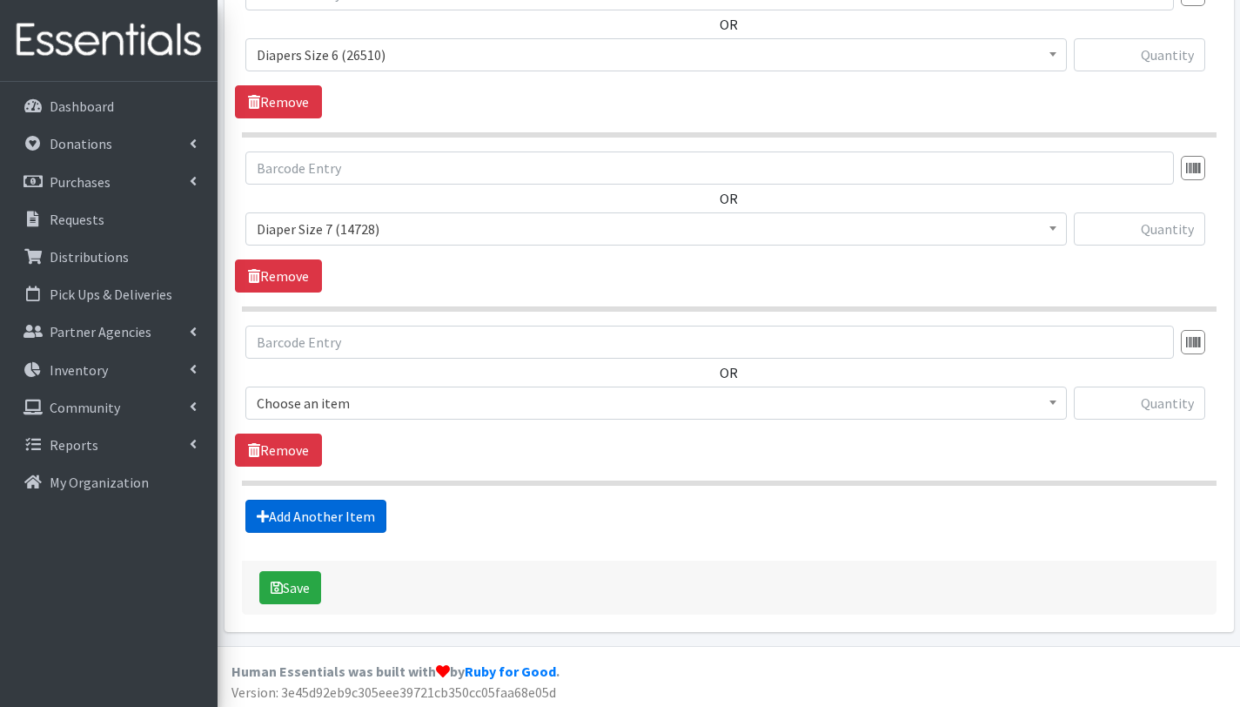
scroll to position [1961, 0]
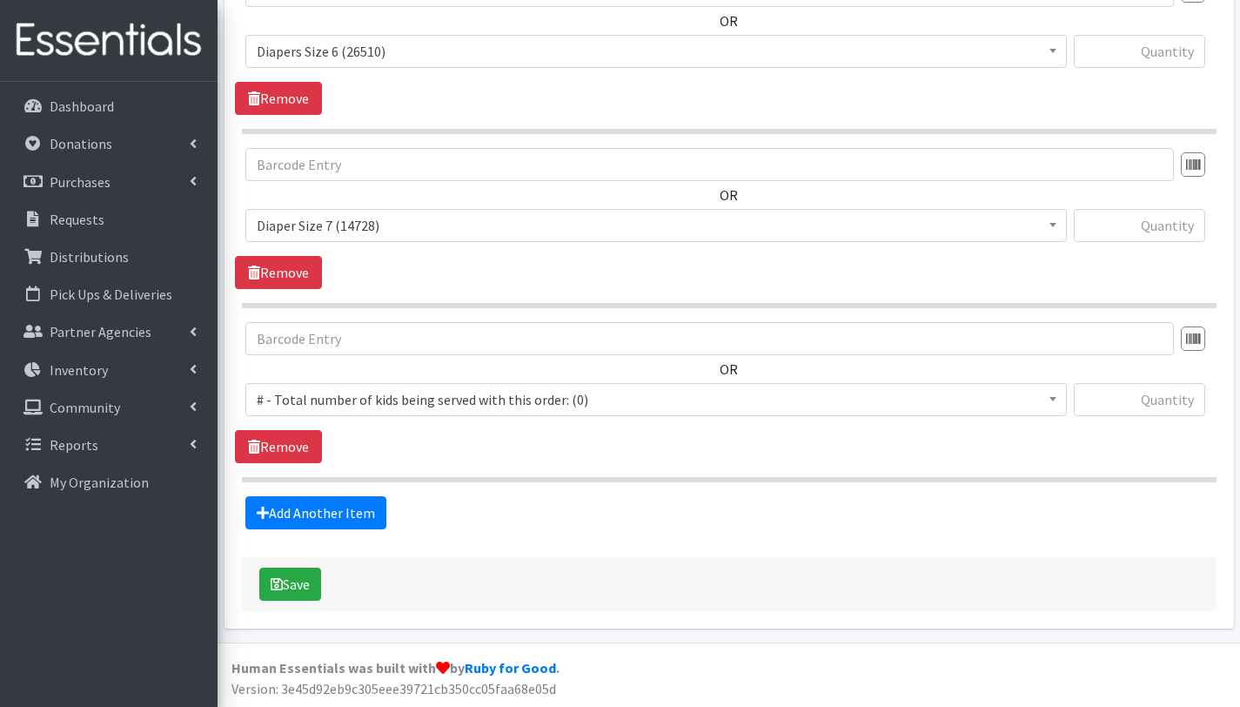
click at [346, 394] on span "# - Total number of kids being served with this order: (0)" at bounding box center [656, 399] width 799 height 24
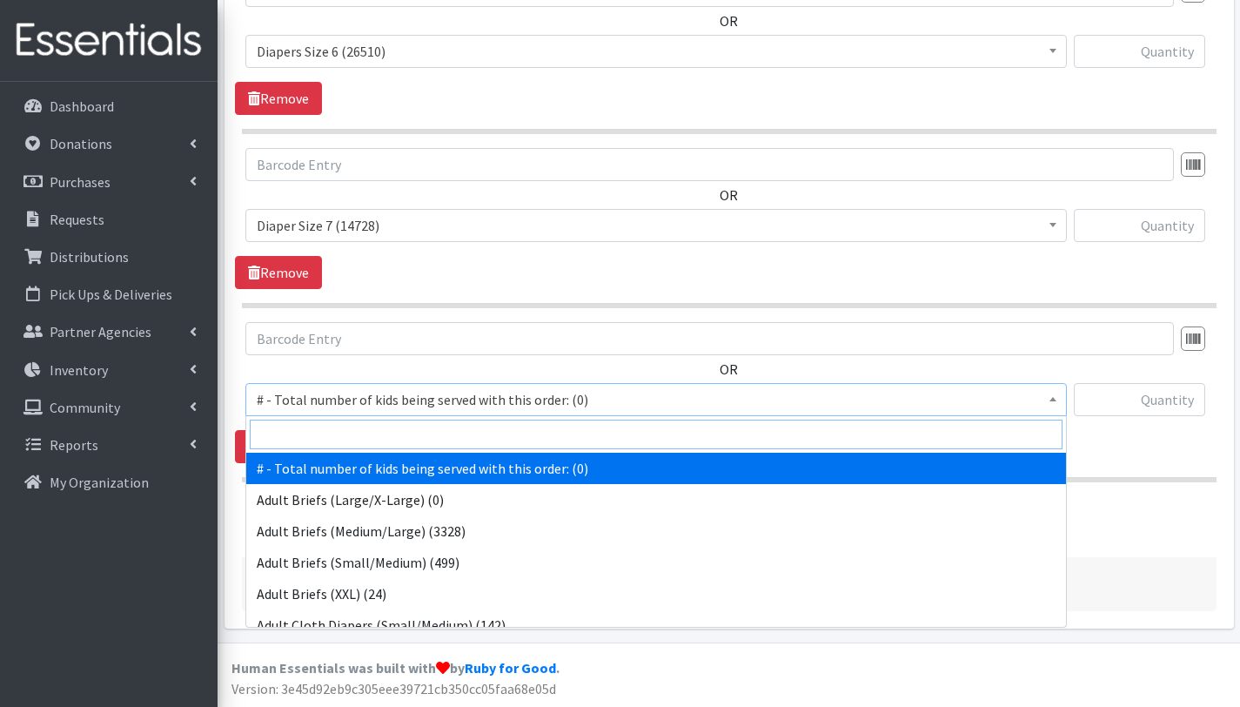
click at [350, 426] on input "search" at bounding box center [656, 435] width 813 height 30
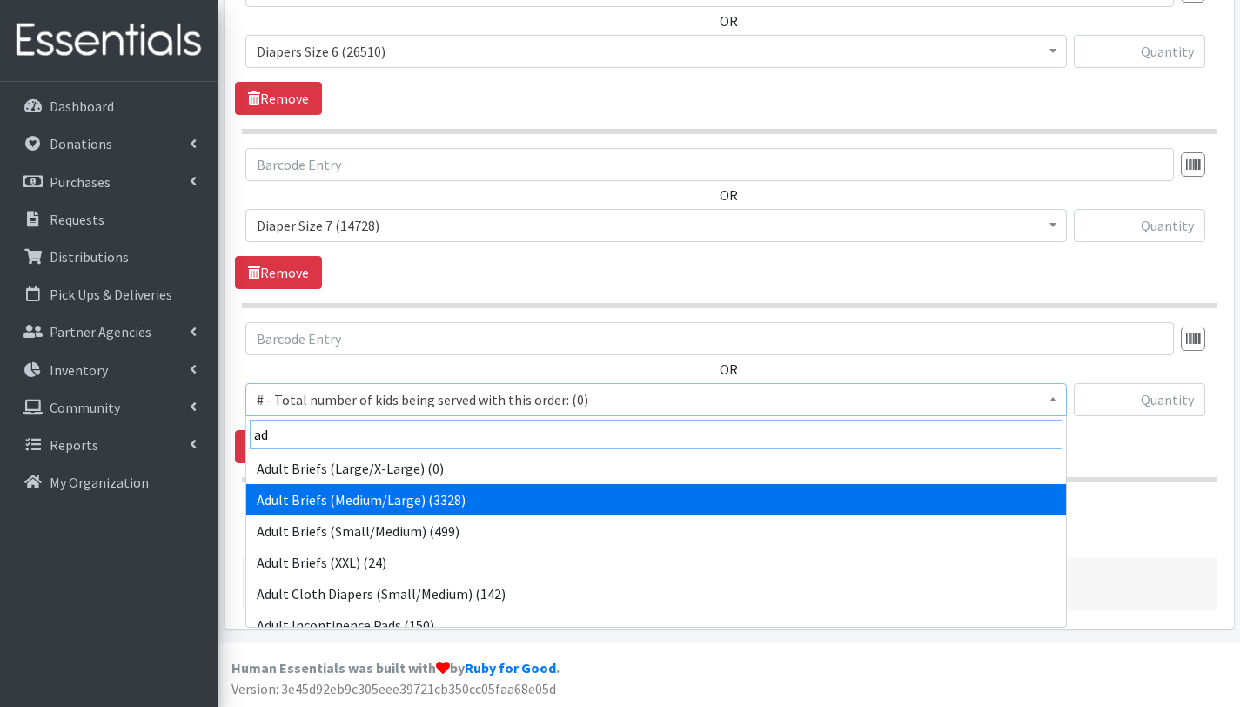
type input "ad"
select select "2682"
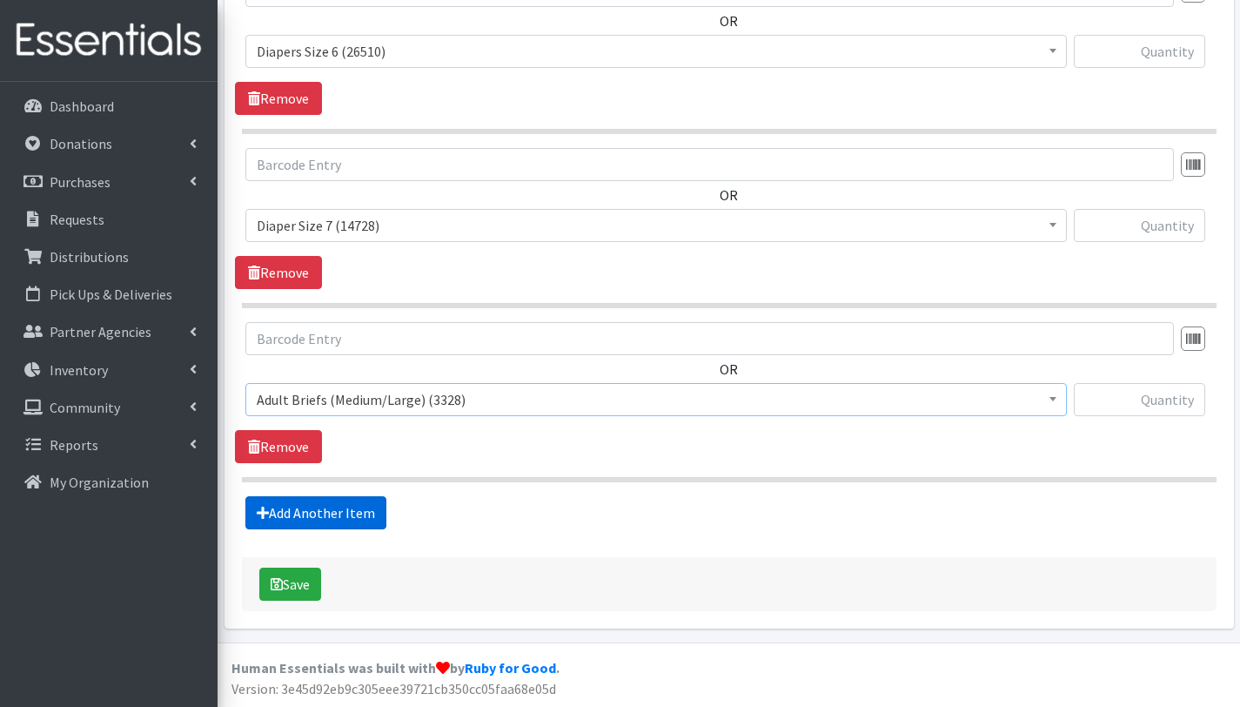
click at [353, 517] on link "Add Another Item" at bounding box center [315, 512] width 141 height 33
click at [335, 393] on span "# - Total number of kids being served with this order: (0)" at bounding box center [656, 399] width 799 height 24
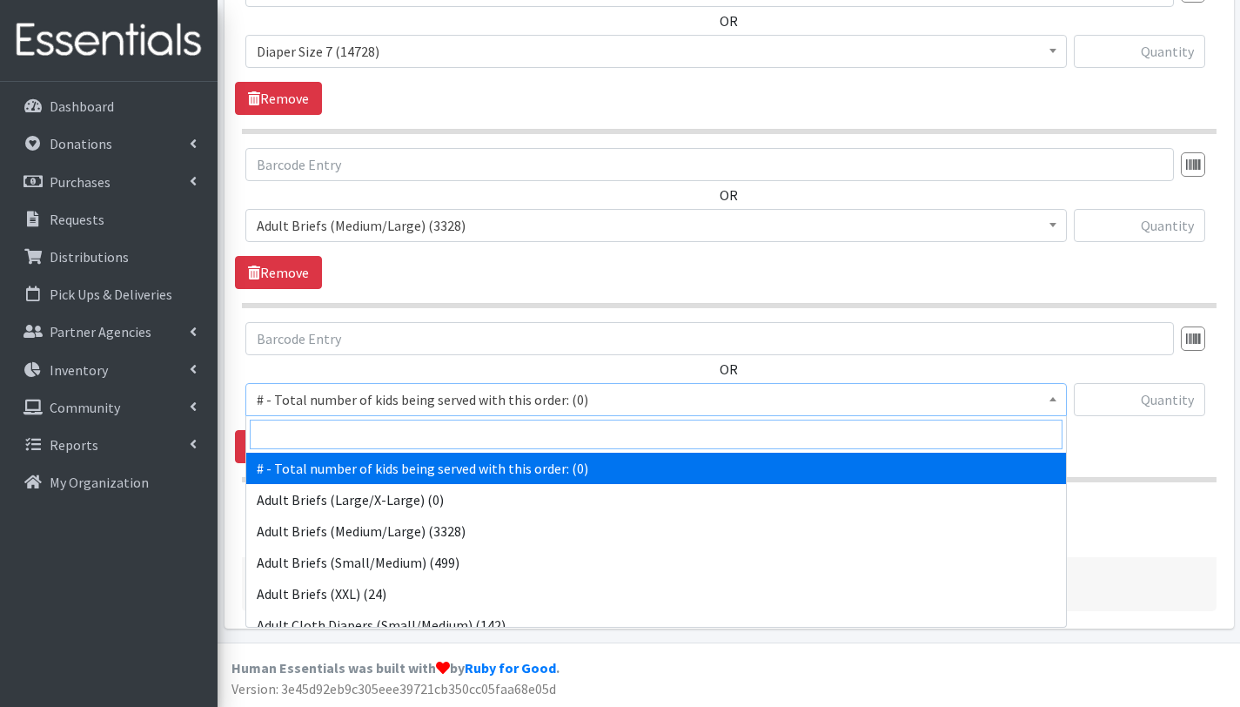
click at [353, 438] on input "search" at bounding box center [656, 435] width 813 height 30
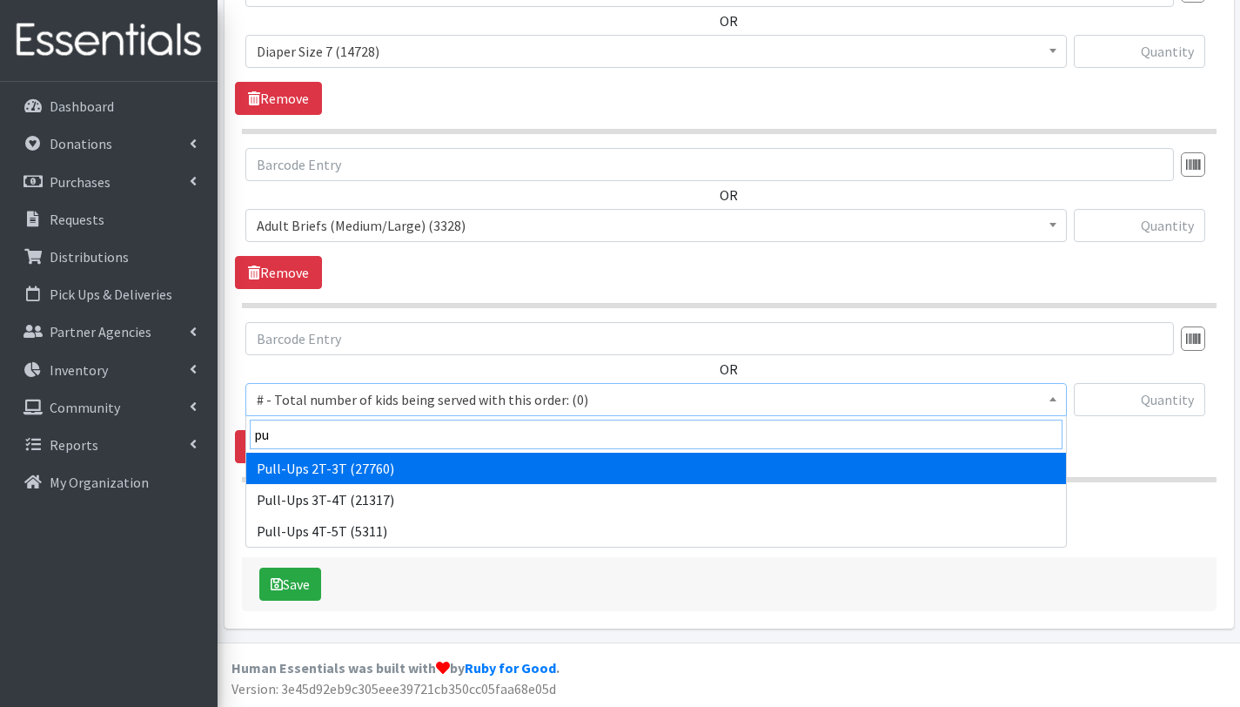
type input "pu"
select select "2644"
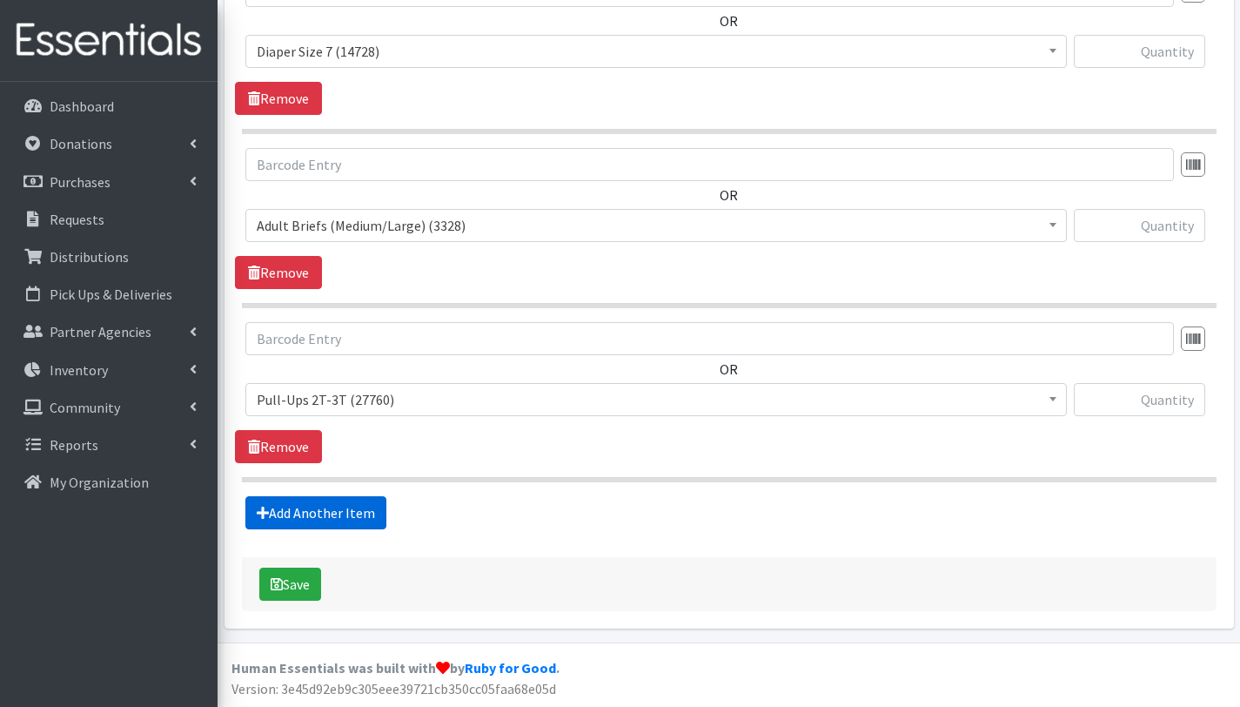
click at [343, 508] on link "Add Another Item" at bounding box center [315, 512] width 141 height 33
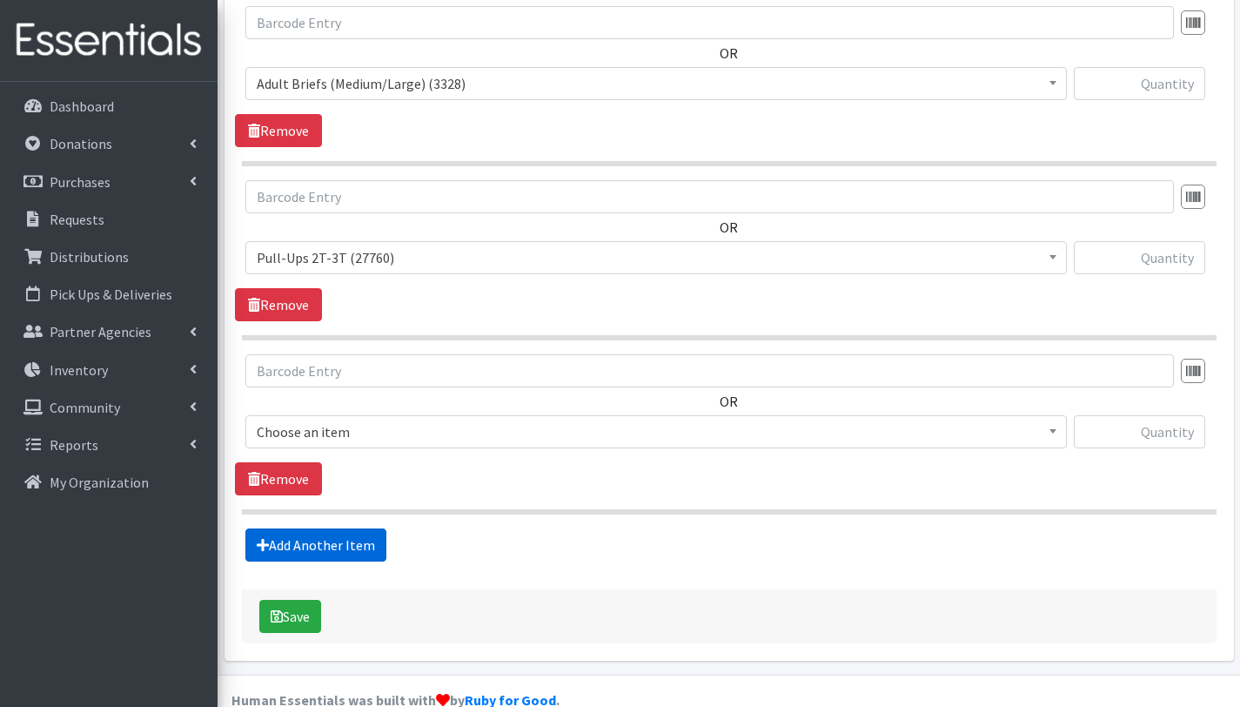
scroll to position [2309, 0]
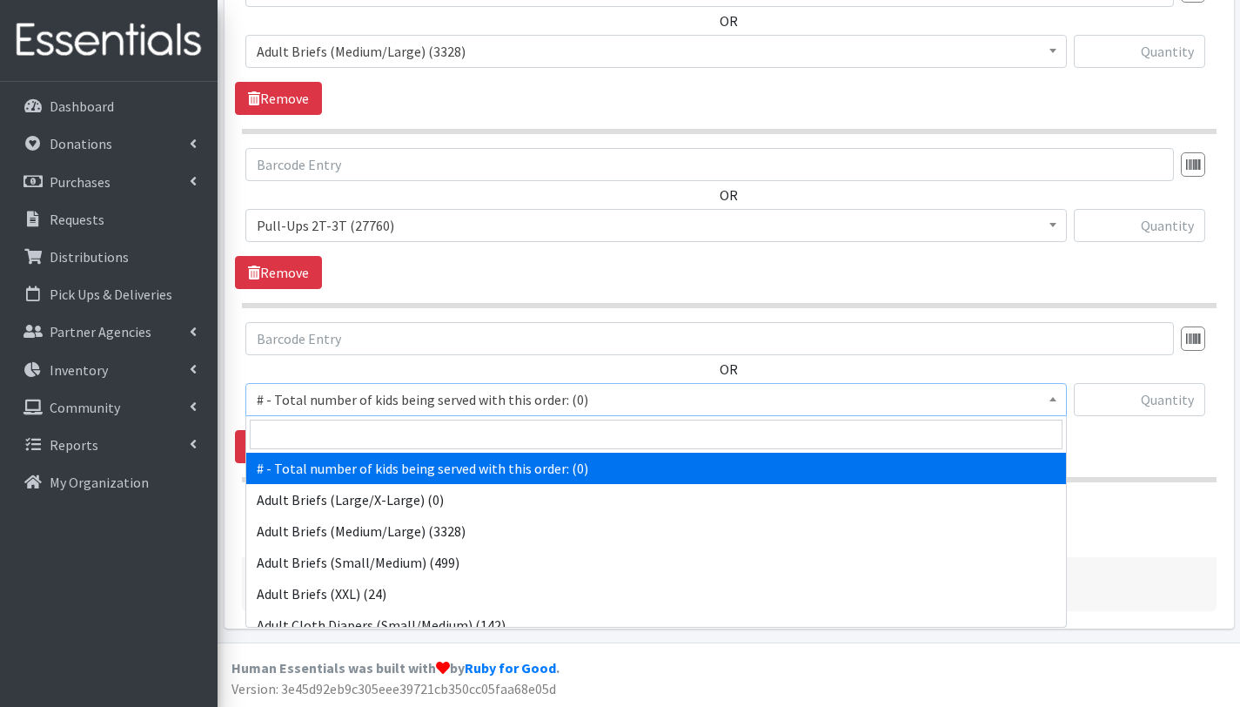
click at [346, 397] on span "# - Total number of kids being served with this order: (0)" at bounding box center [656, 399] width 799 height 24
click at [353, 429] on input "search" at bounding box center [656, 435] width 813 height 30
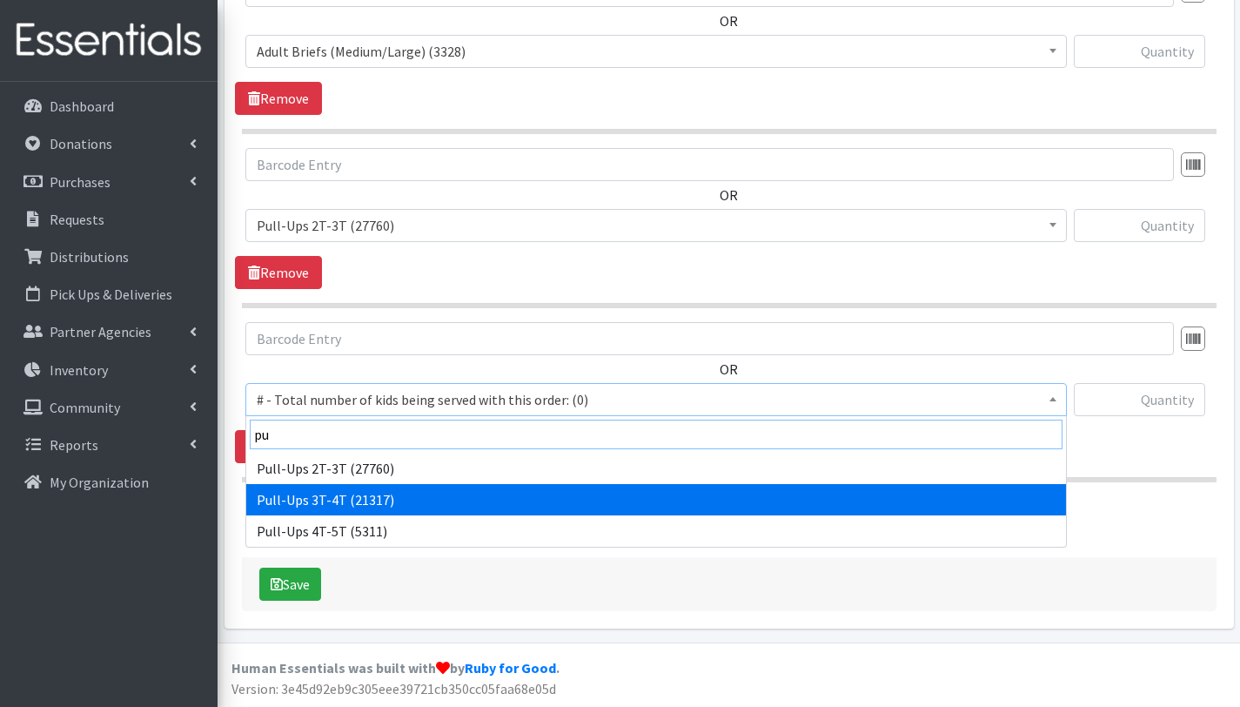
type input "pu"
select select "2679"
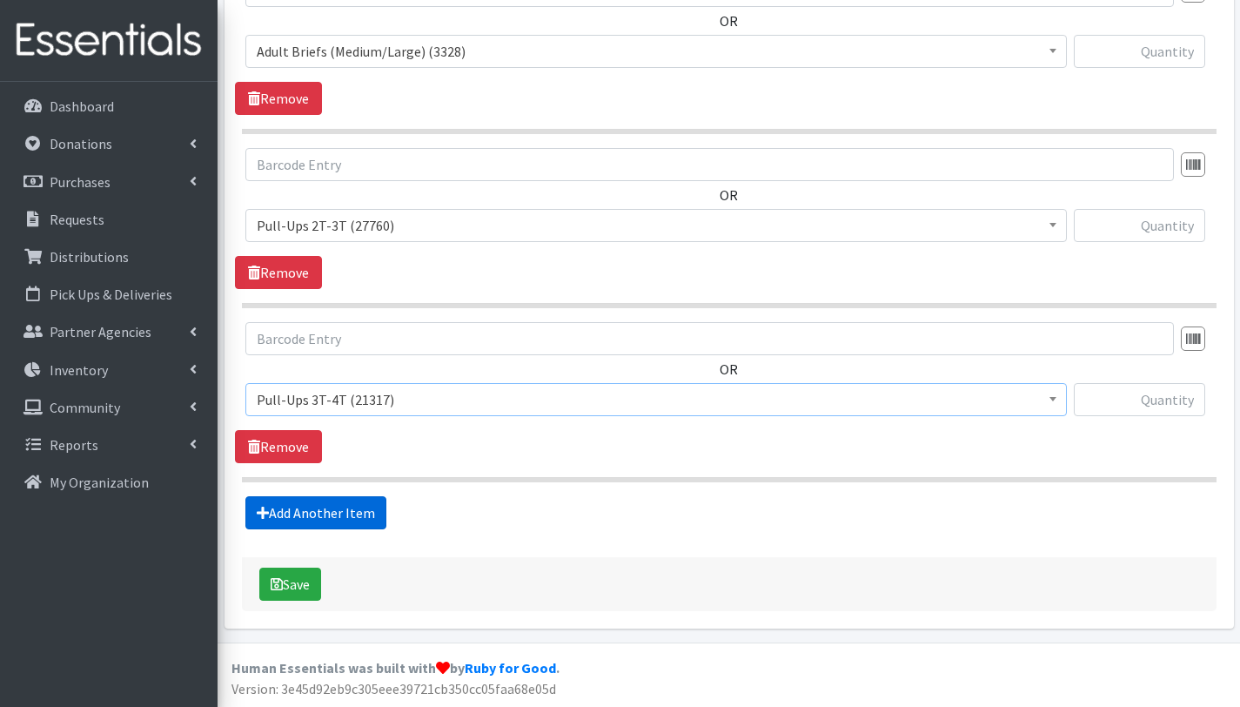
click at [355, 510] on link "Add Another Item" at bounding box center [315, 512] width 141 height 33
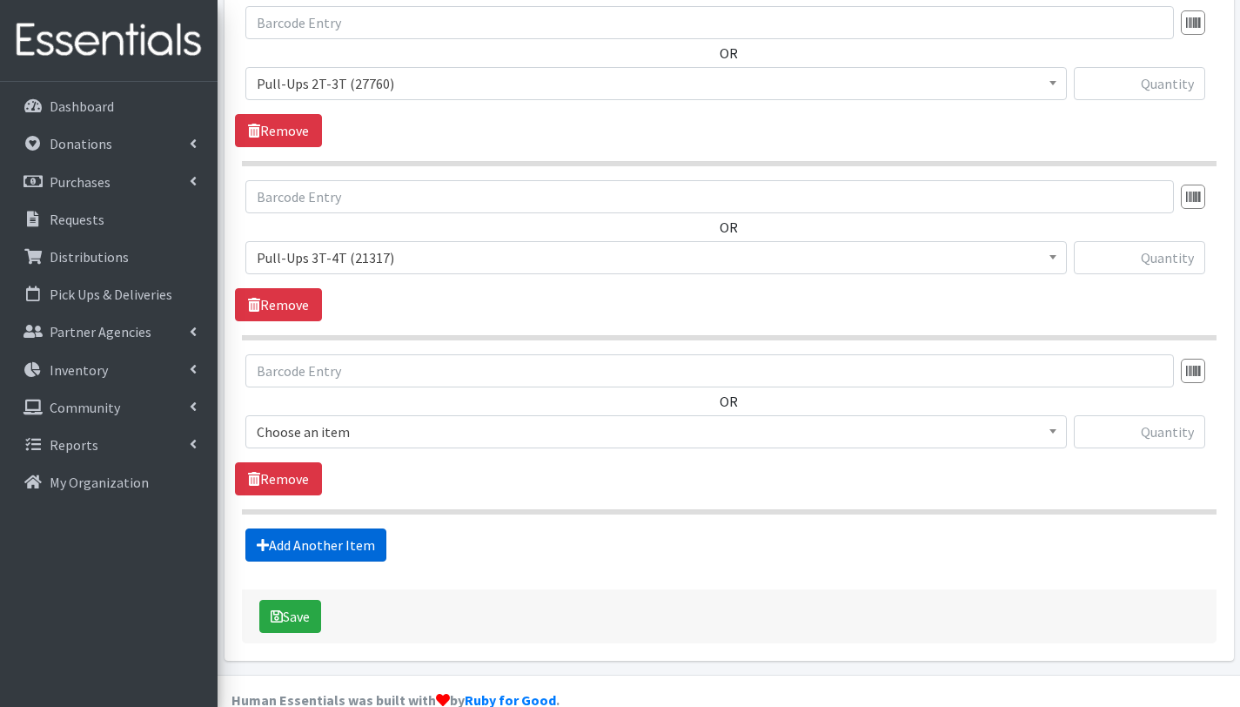
scroll to position [2483, 0]
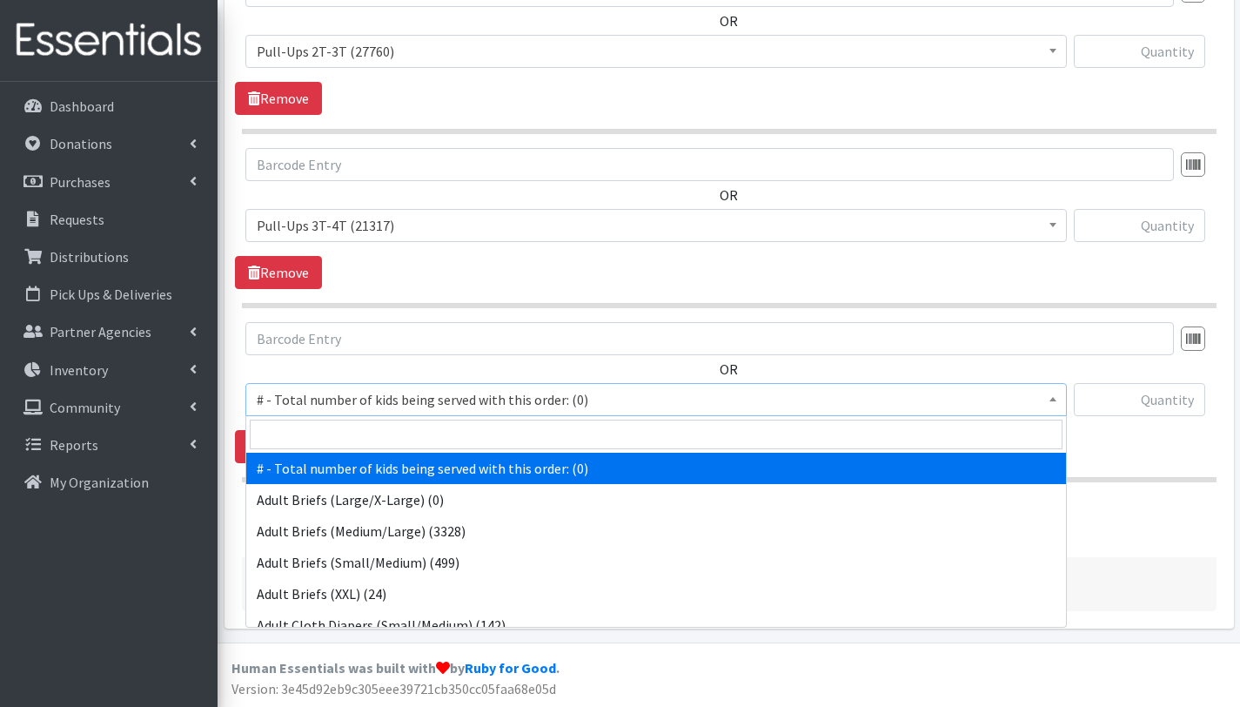
click at [386, 402] on span "# - Total number of kids being served with this order: (0)" at bounding box center [656, 399] width 799 height 24
click at [391, 438] on input "search" at bounding box center [656, 435] width 813 height 30
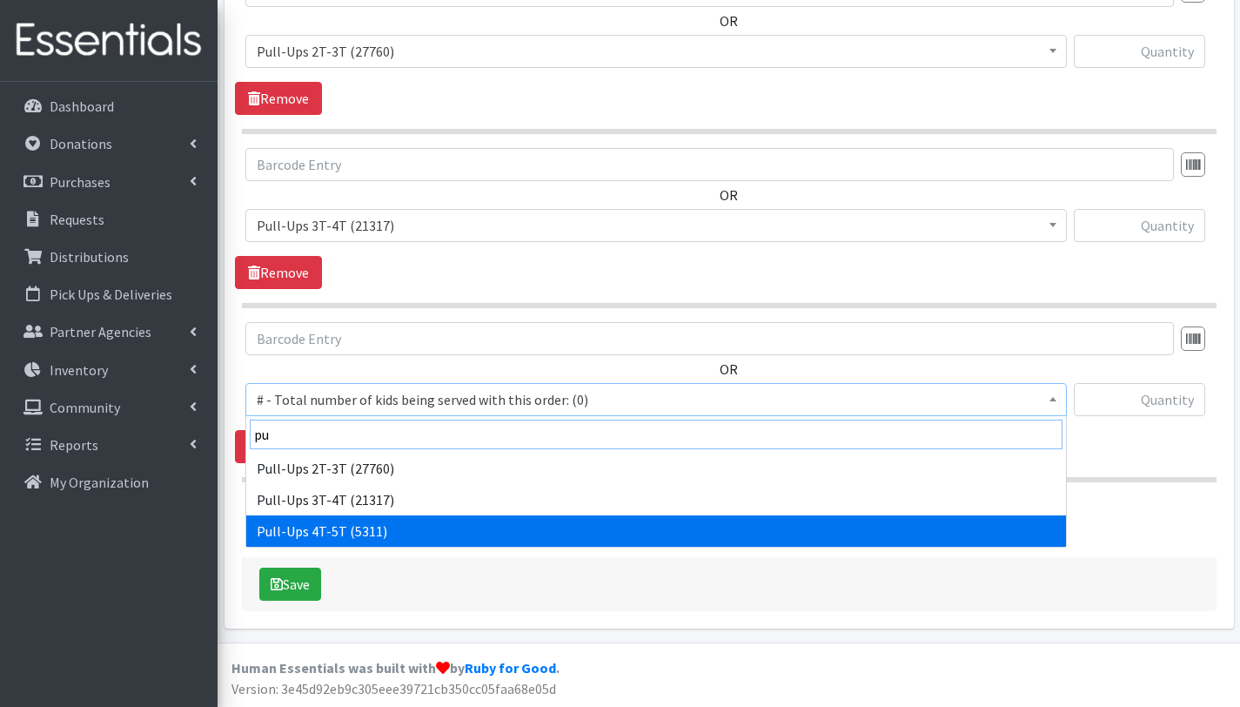
type input "pu"
select select "2680"
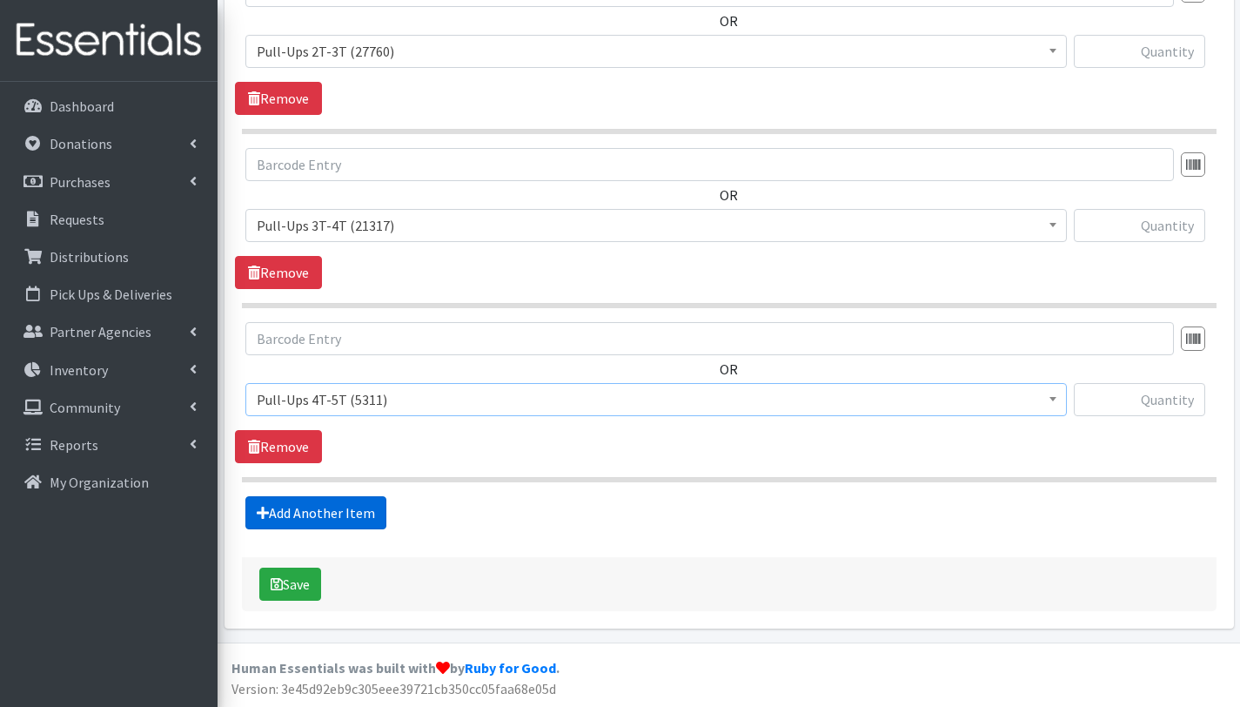
click at [330, 515] on link "Add Another Item" at bounding box center [315, 512] width 141 height 33
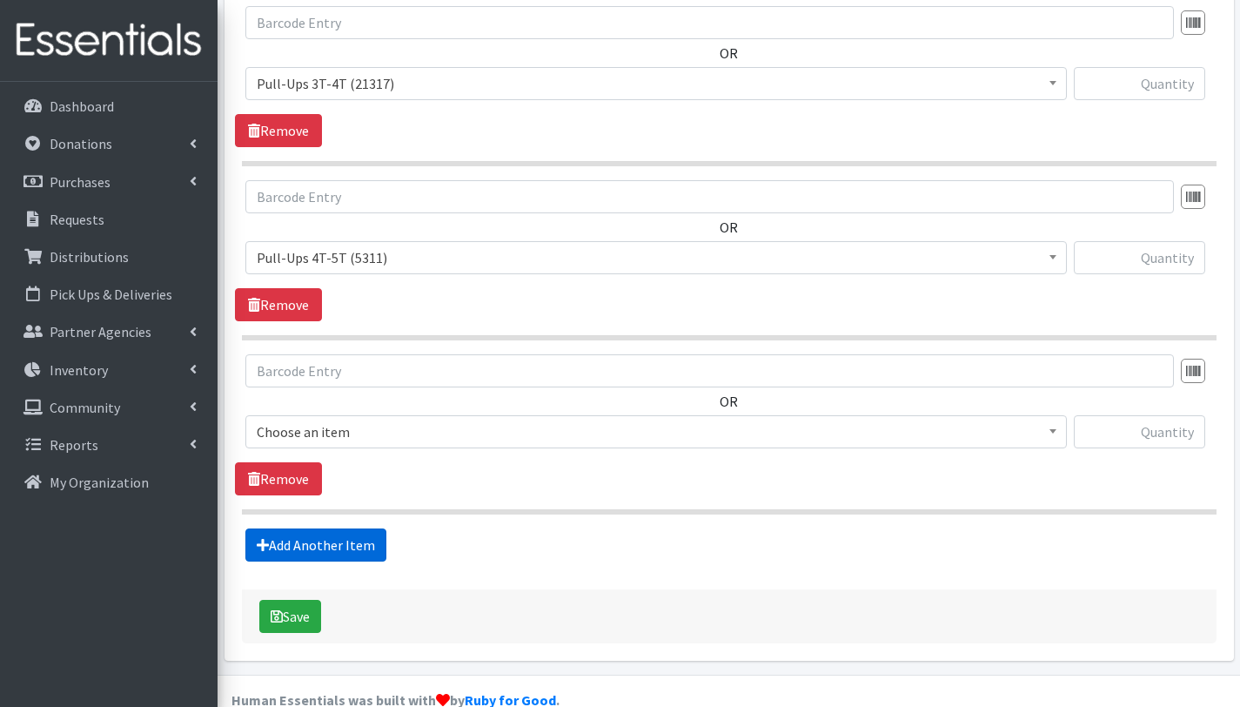
scroll to position [2658, 0]
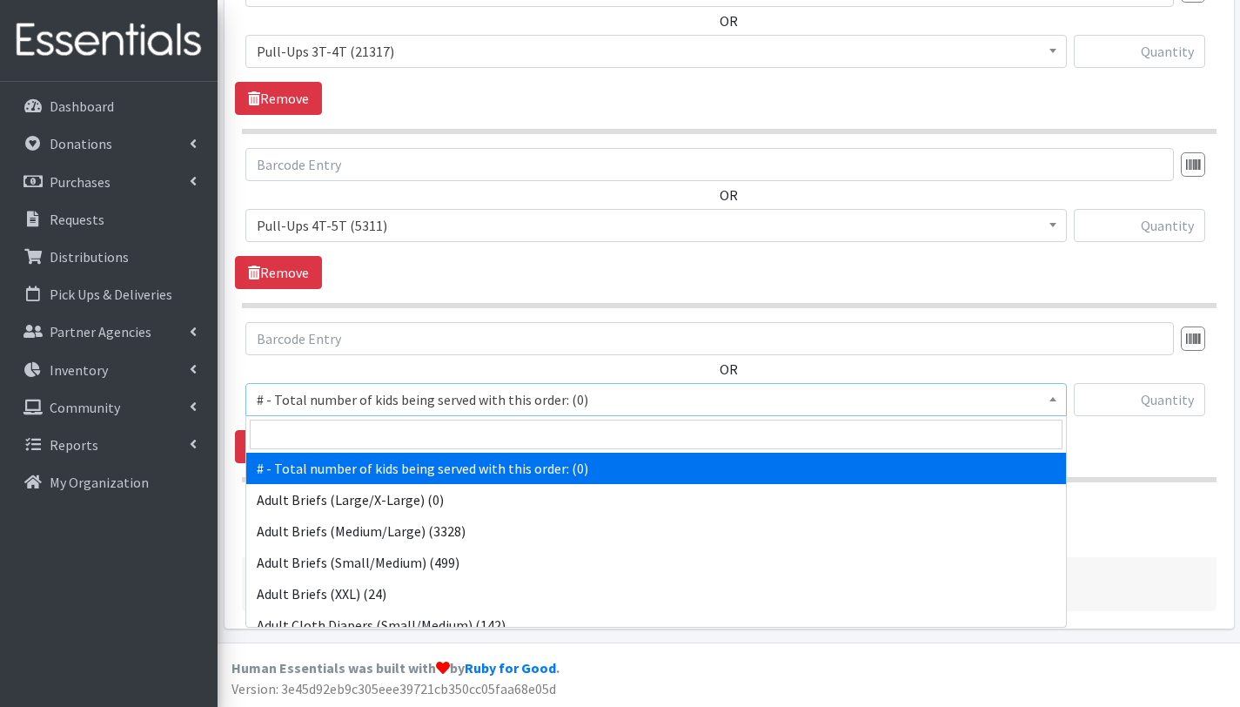
drag, startPoint x: 404, startPoint y: 400, endPoint x: 402, endPoint y: 424, distance: 24.4
click at [404, 400] on span "# - Total number of kids being served with this order: (0)" at bounding box center [656, 399] width 799 height 24
click at [404, 434] on input "search" at bounding box center [656, 435] width 813 height 30
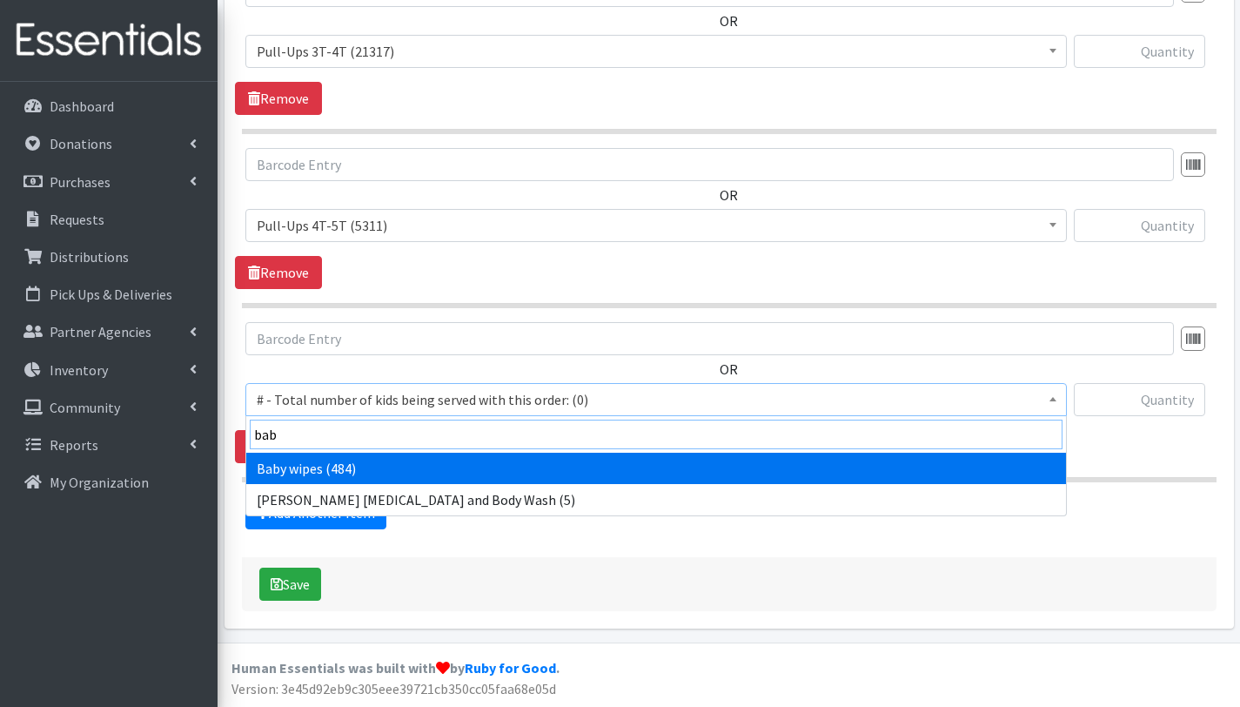
type input "bab"
select select "2649"
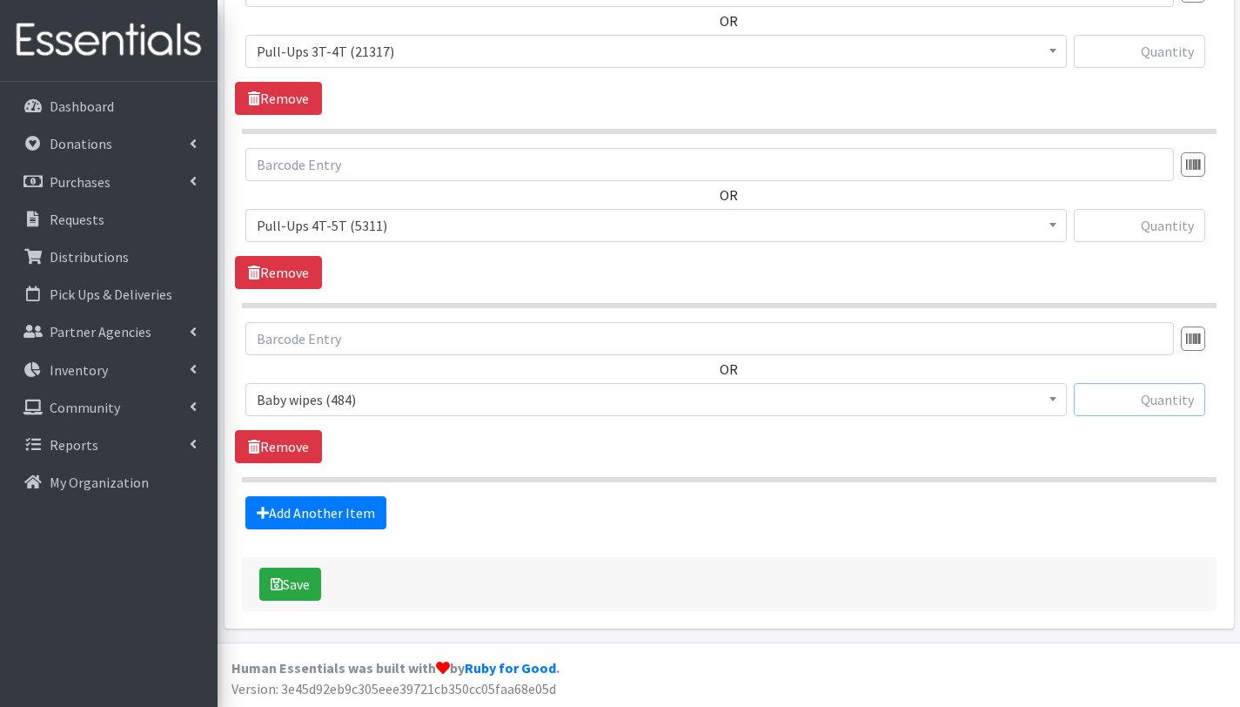
click at [1102, 405] on input "text" at bounding box center [1139, 399] width 131 height 33
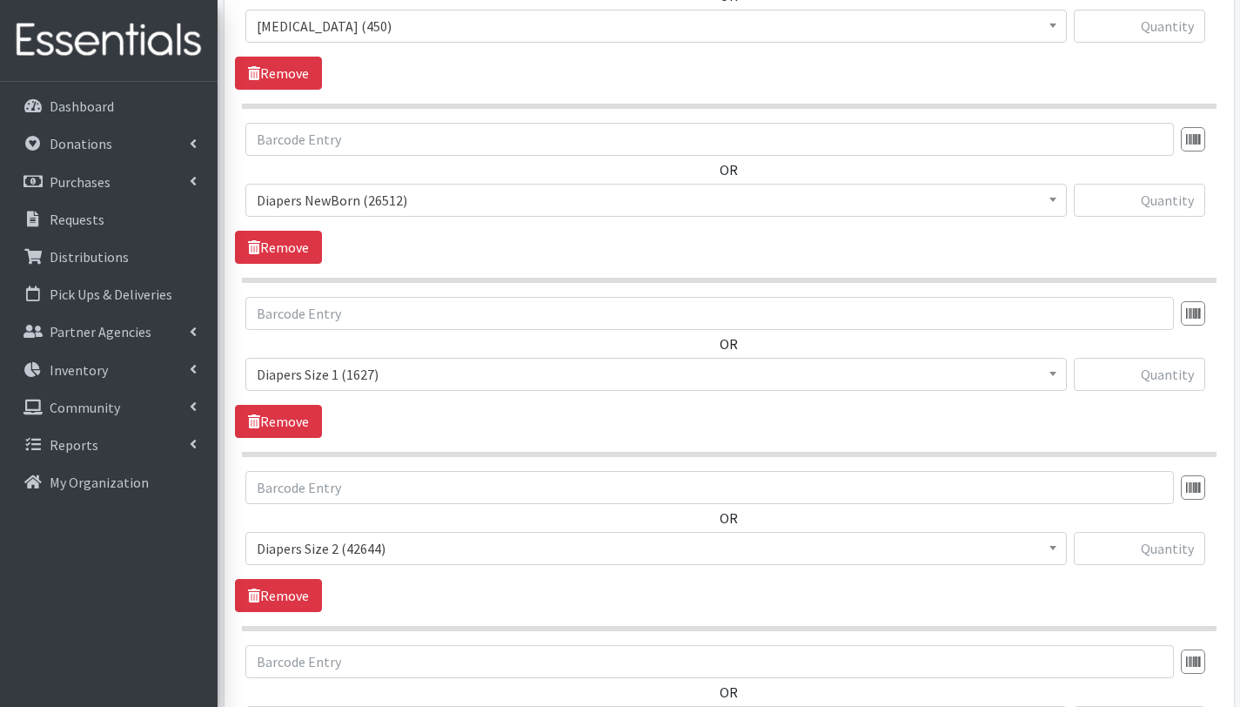
scroll to position [687, 0]
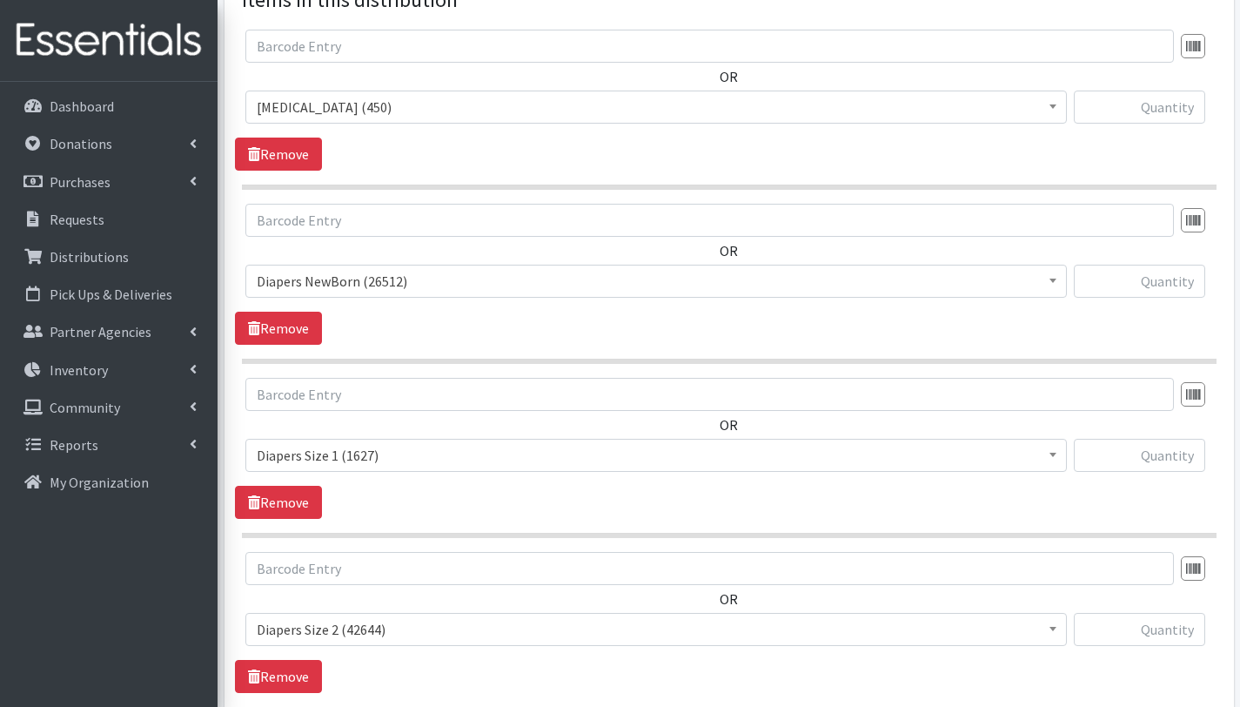
type input "182"
click at [1104, 114] on input "text" at bounding box center [1139, 107] width 131 height 33
type input "150"
click at [1149, 273] on input "text" at bounding box center [1139, 281] width 131 height 33
type input "100"
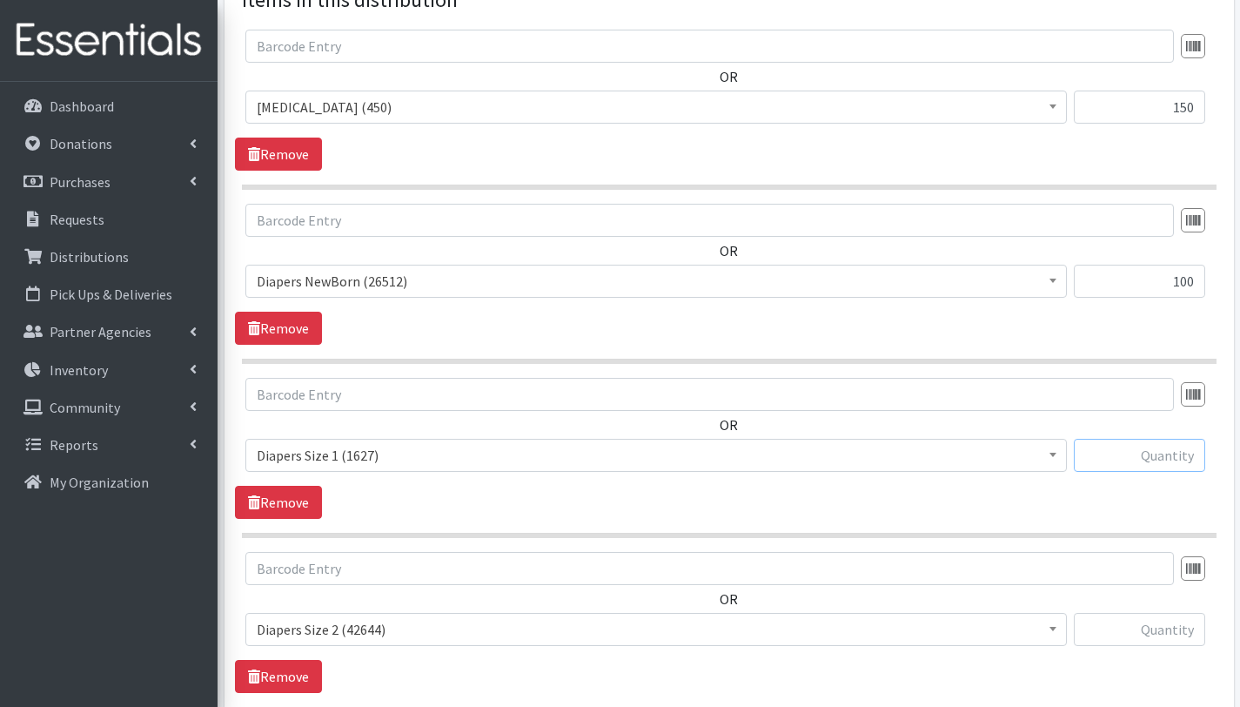
click at [1143, 452] on input "text" at bounding box center [1139, 455] width 131 height 33
type input "400"
click at [1179, 632] on input "text" at bounding box center [1139, 629] width 131 height 33
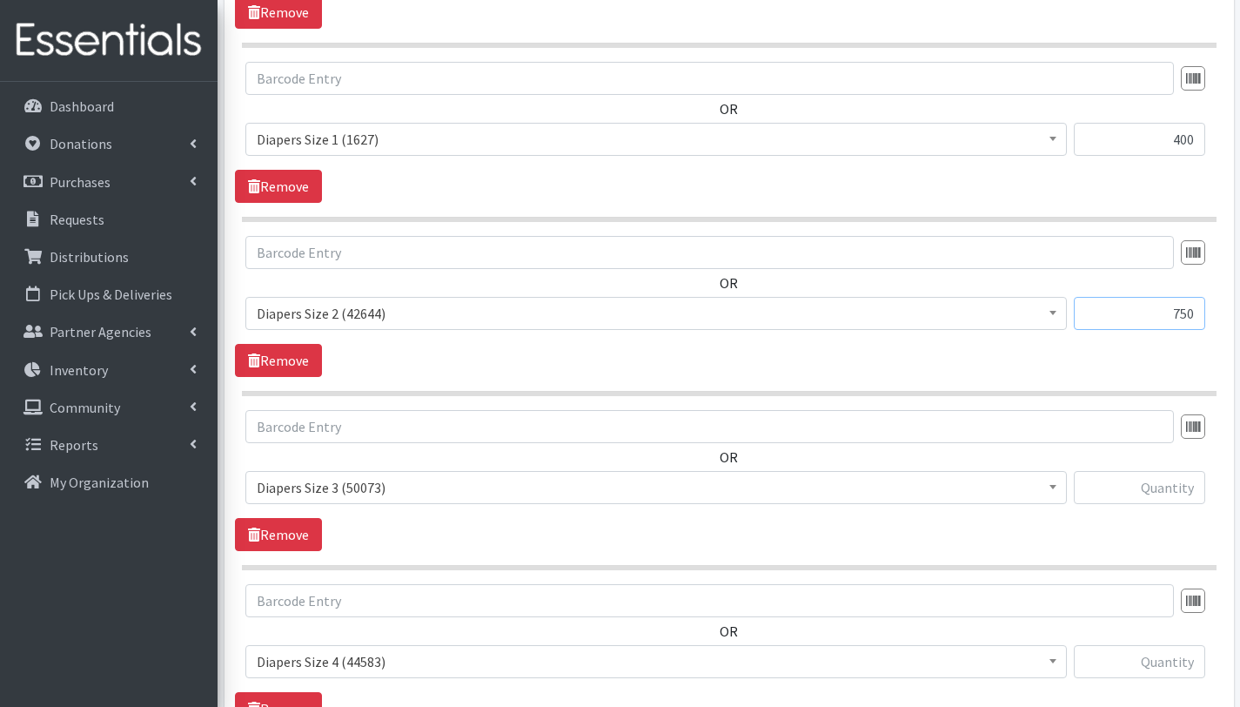
scroll to position [1057, 0]
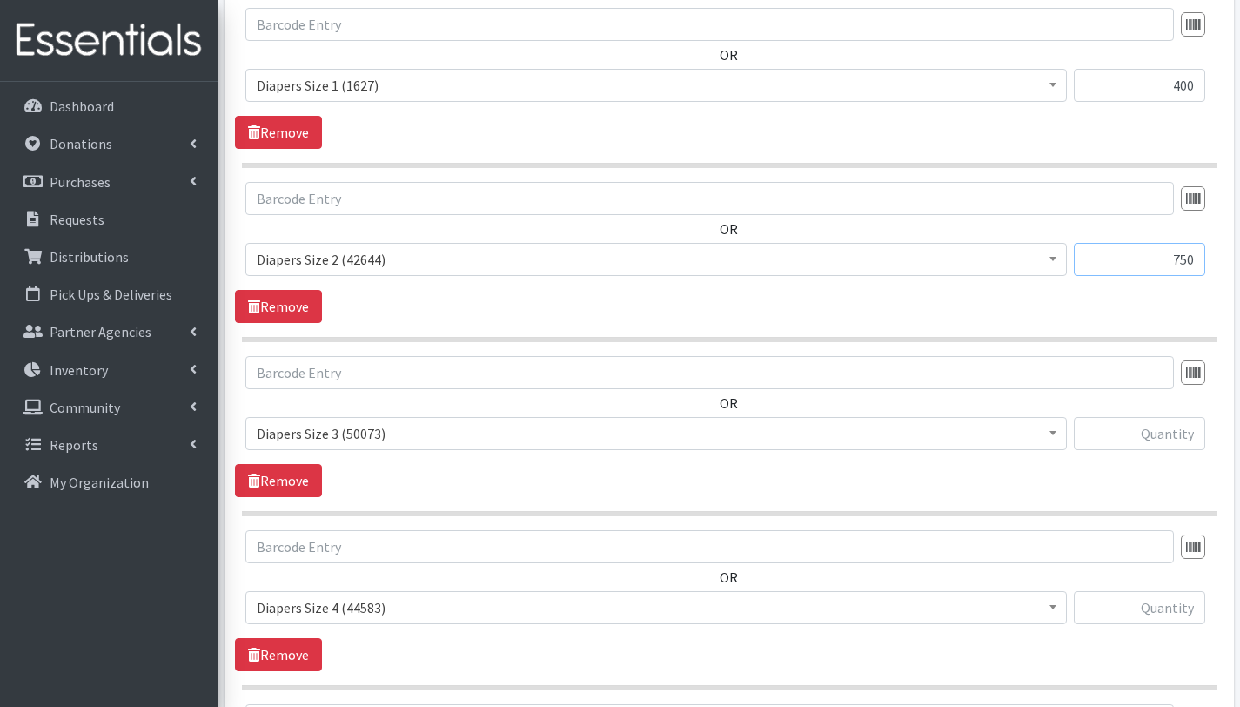
type input "750"
click at [1173, 434] on input "text" at bounding box center [1139, 433] width 131 height 33
type input "1000"
click at [1168, 614] on input "text" at bounding box center [1139, 607] width 131 height 33
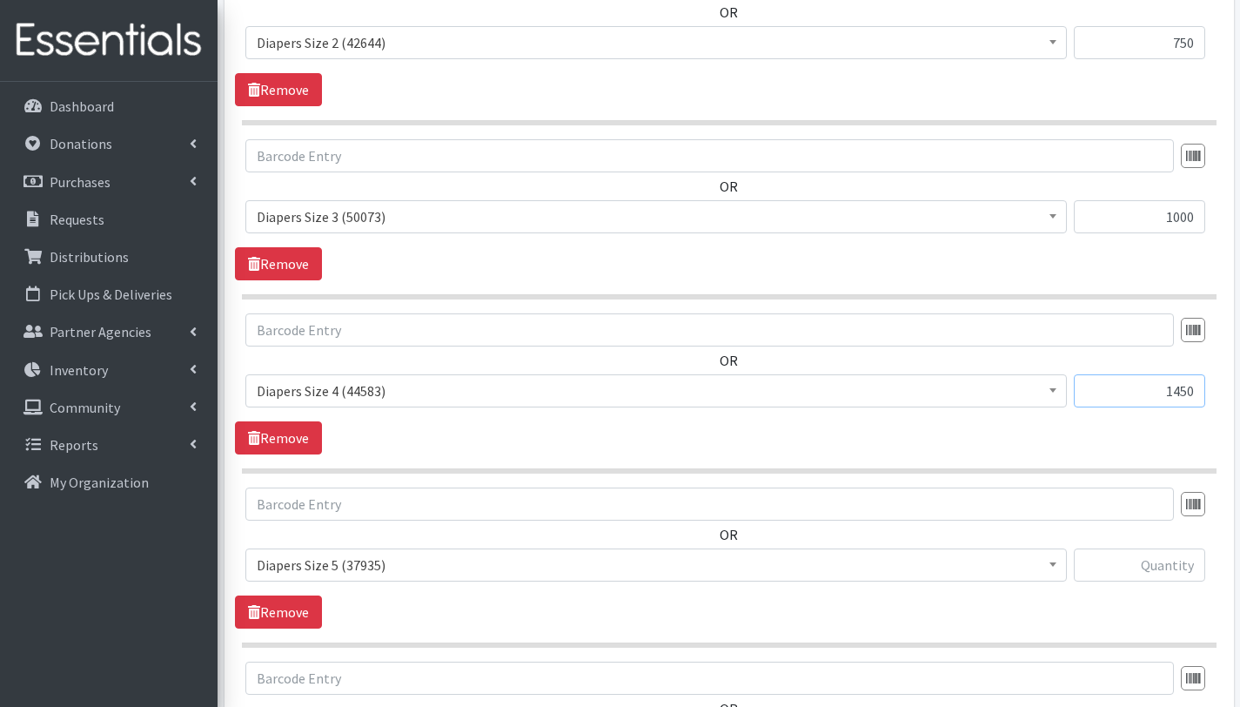
scroll to position [1277, 0]
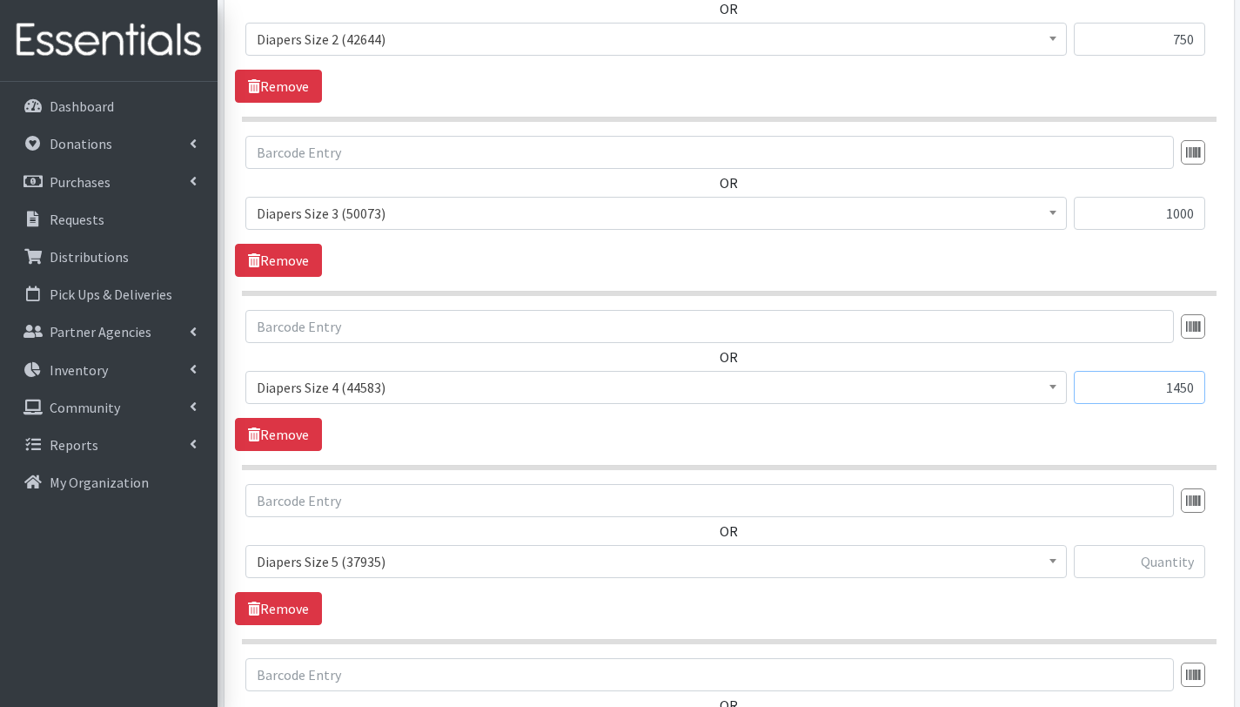
type input "1450"
click at [1150, 554] on input "text" at bounding box center [1139, 561] width 131 height 33
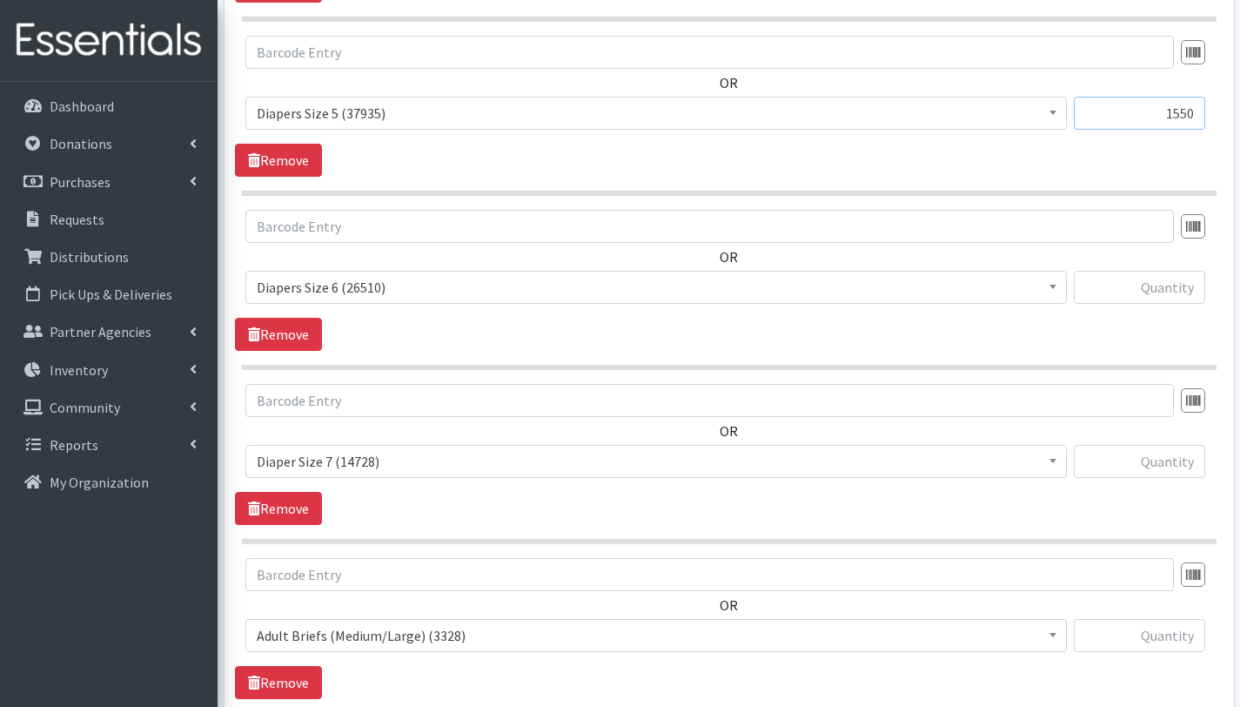
scroll to position [1744, 0]
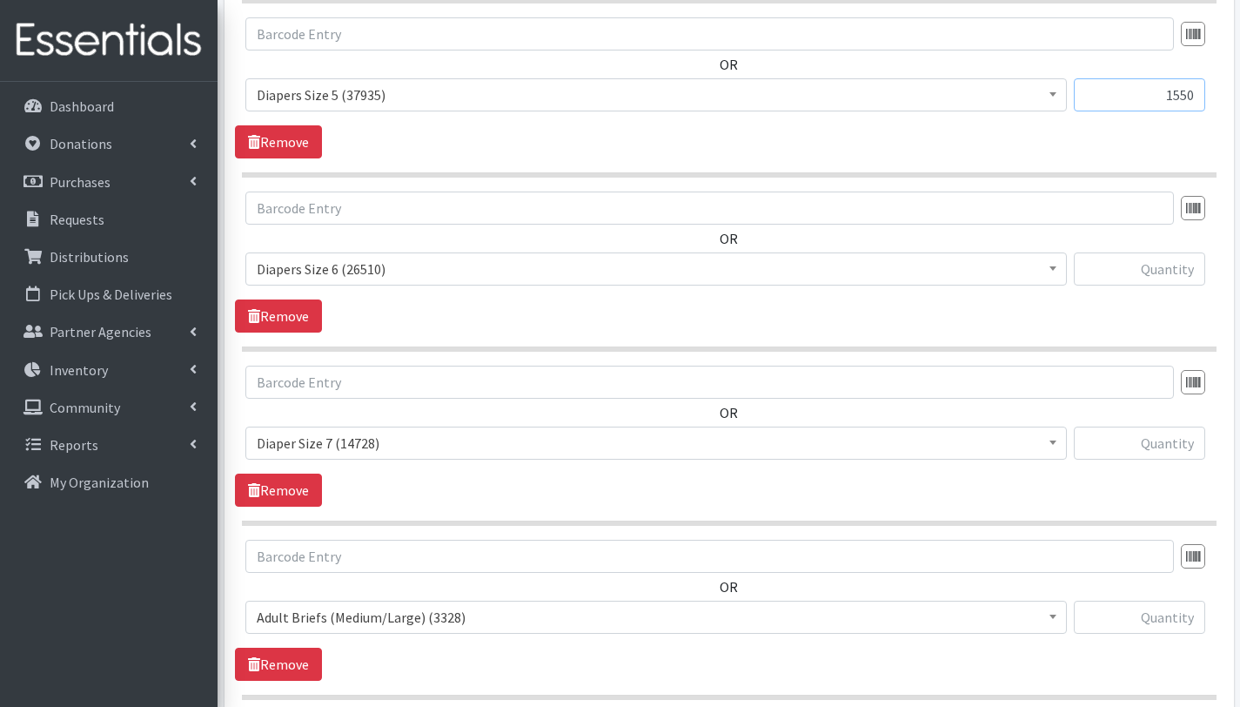
type input "1550"
click at [1157, 266] on input "text" at bounding box center [1139, 268] width 131 height 33
type input "1850"
click at [1168, 437] on input "text" at bounding box center [1139, 443] width 131 height 33
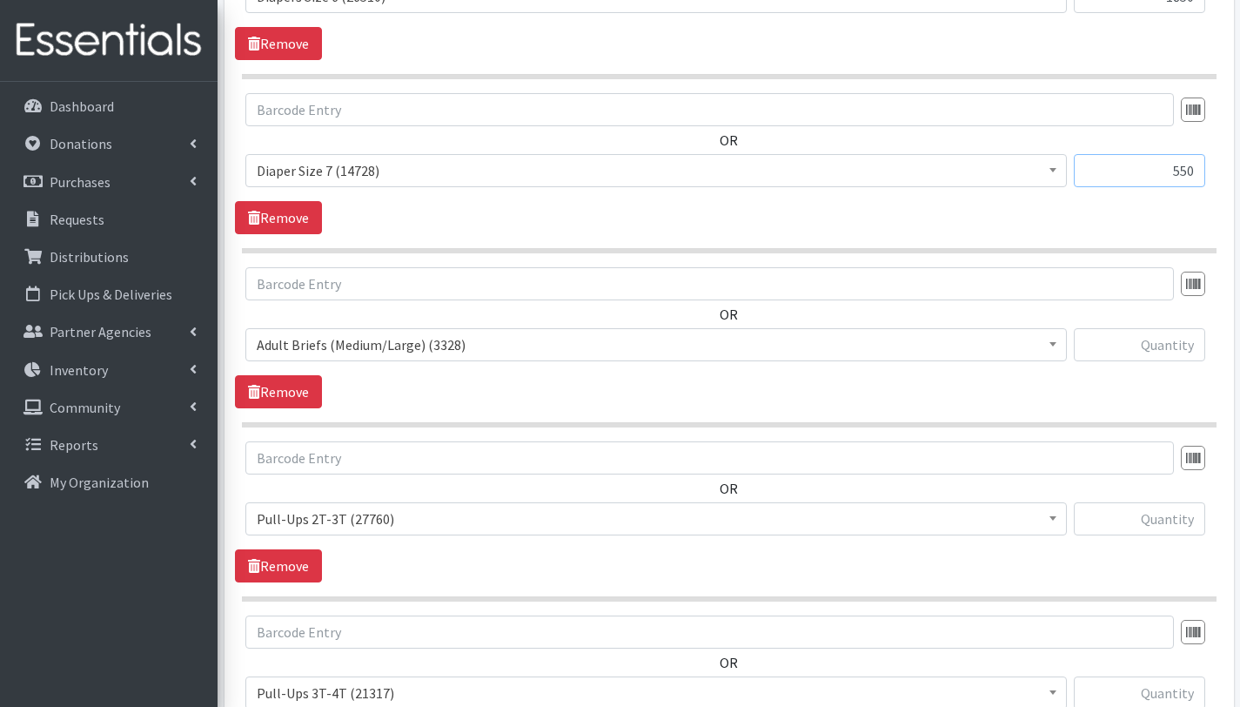
scroll to position [2039, 0]
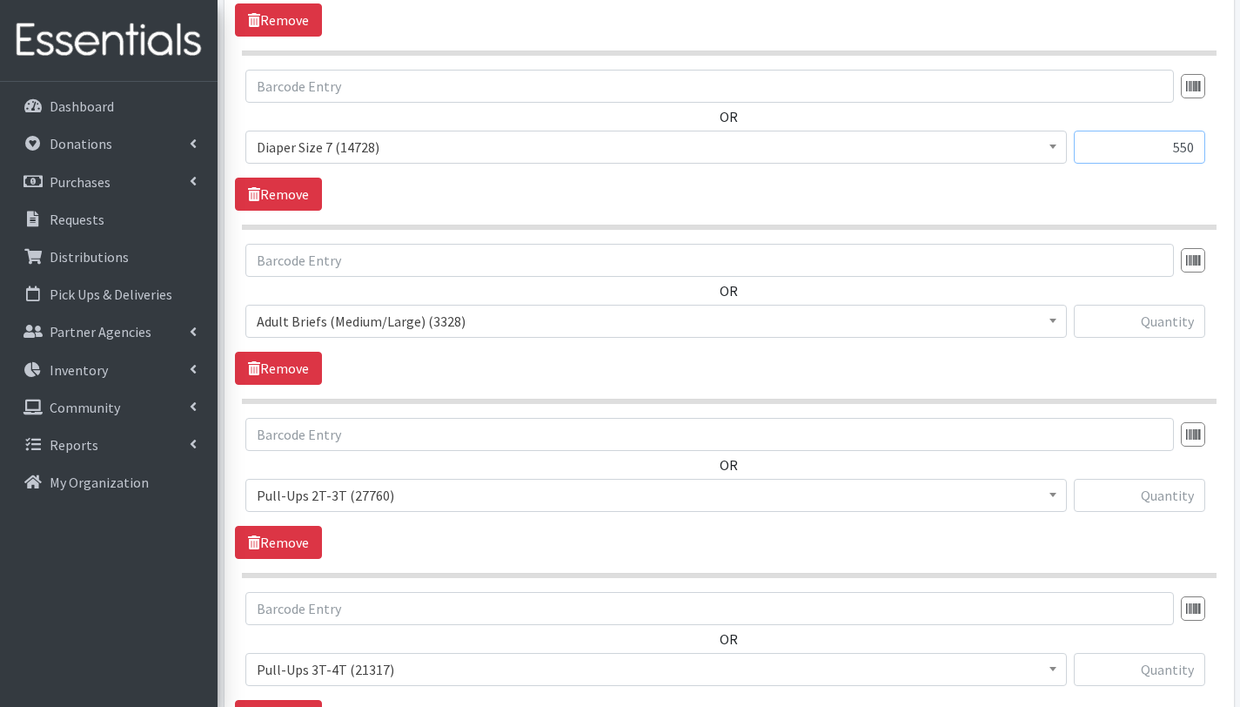
type input "550"
click at [1185, 324] on input "text" at bounding box center [1139, 321] width 131 height 33
type input "50"
click at [1172, 499] on input "text" at bounding box center [1139, 495] width 131 height 33
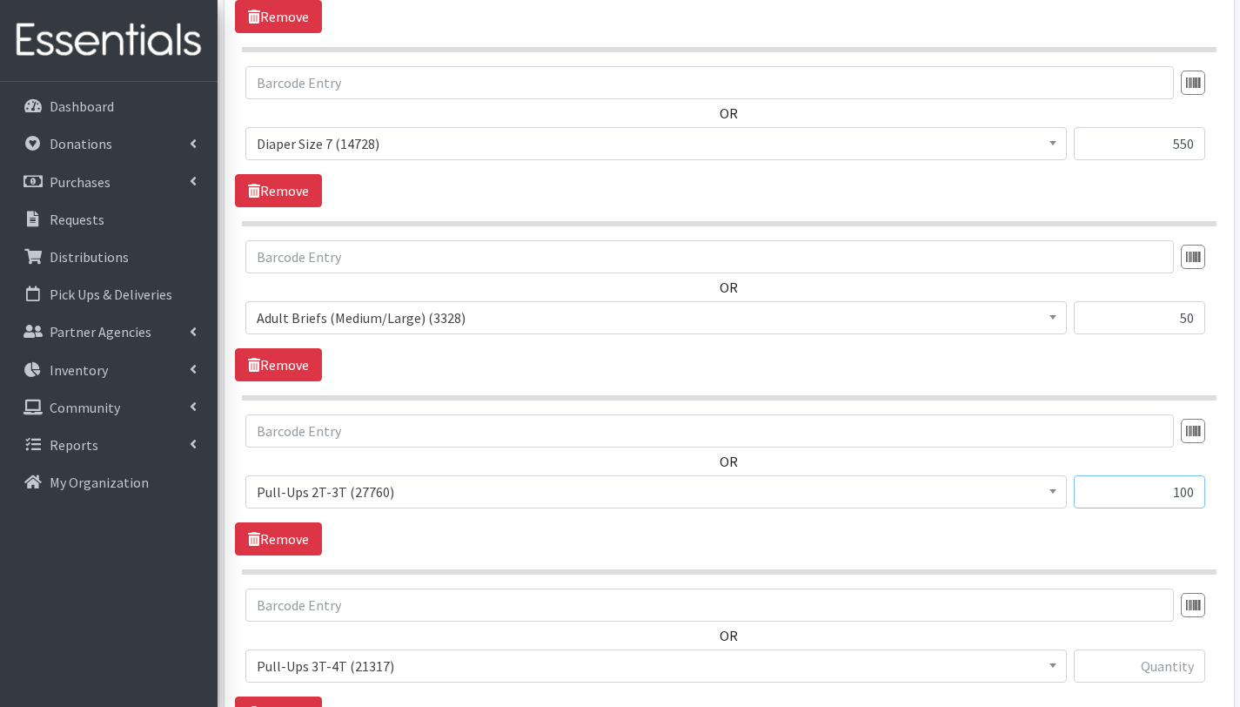
scroll to position [2043, 0]
type input "100"
click at [1162, 668] on input "text" at bounding box center [1139, 665] width 131 height 33
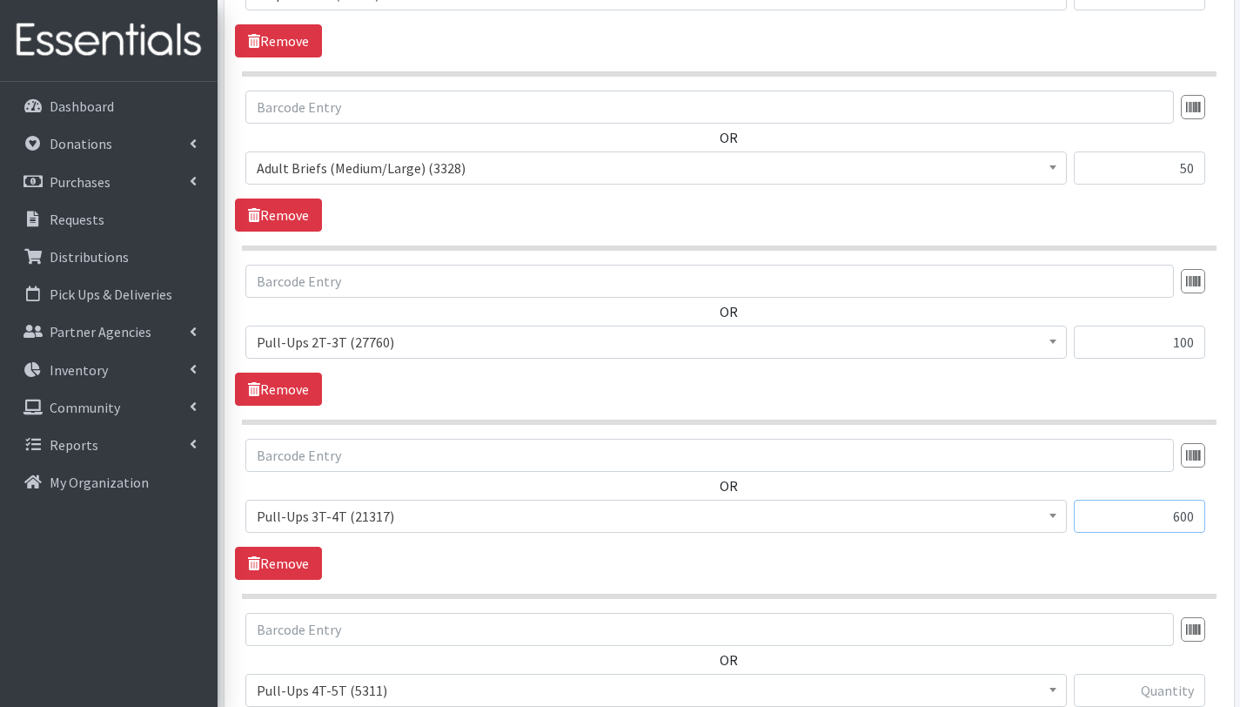
scroll to position [2248, 0]
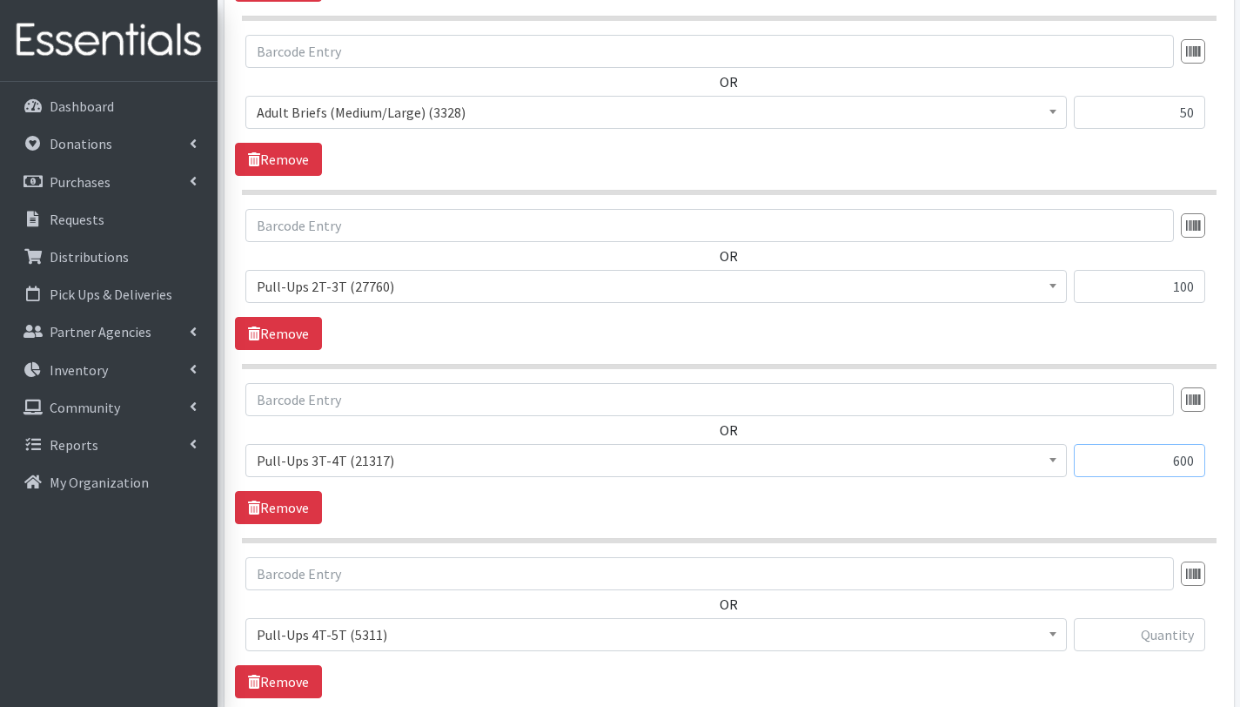
type input "600"
click at [1174, 634] on input "text" at bounding box center [1139, 634] width 131 height 33
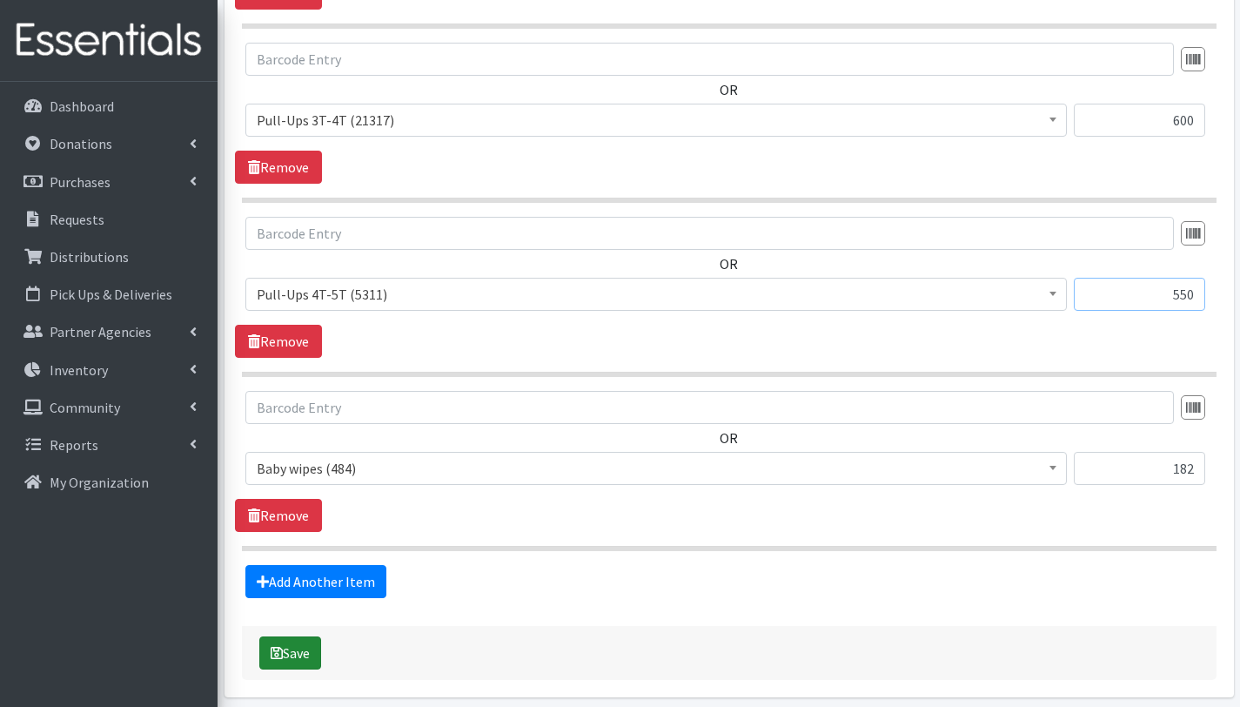
type input "550"
click at [302, 653] on button "Save" at bounding box center [290, 652] width 62 height 33
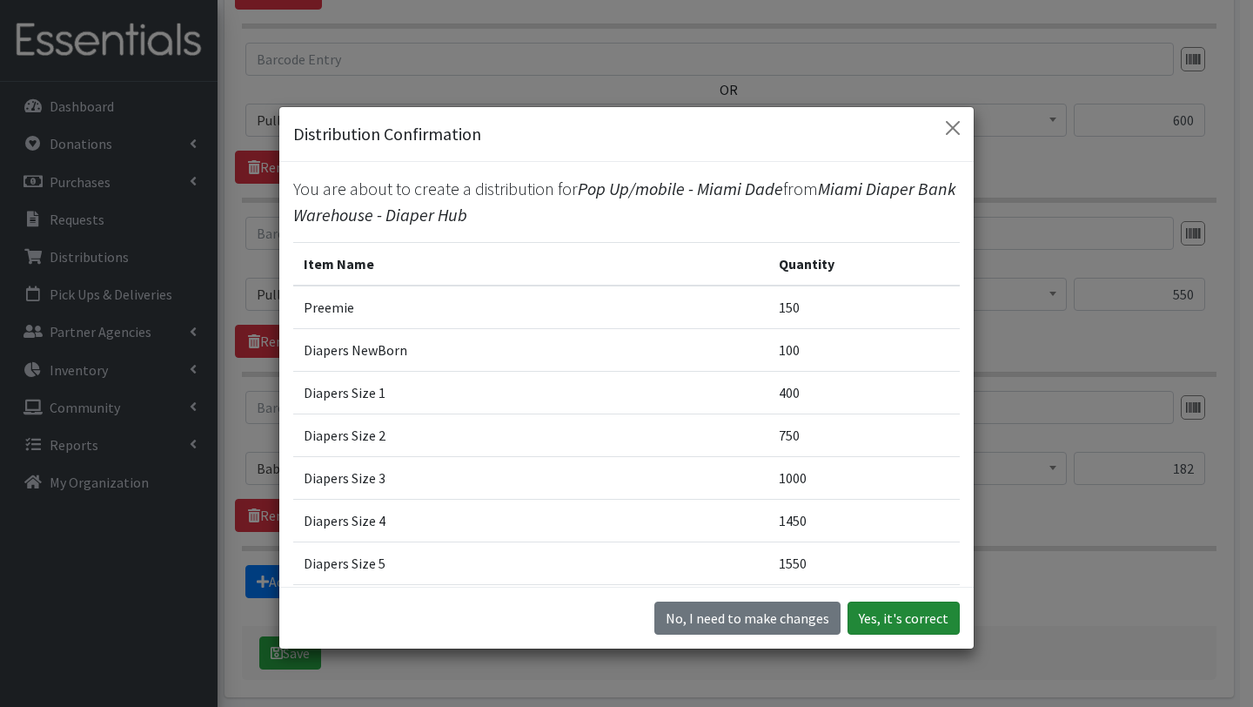
click at [875, 622] on button "Yes, it's correct" at bounding box center [904, 617] width 112 height 33
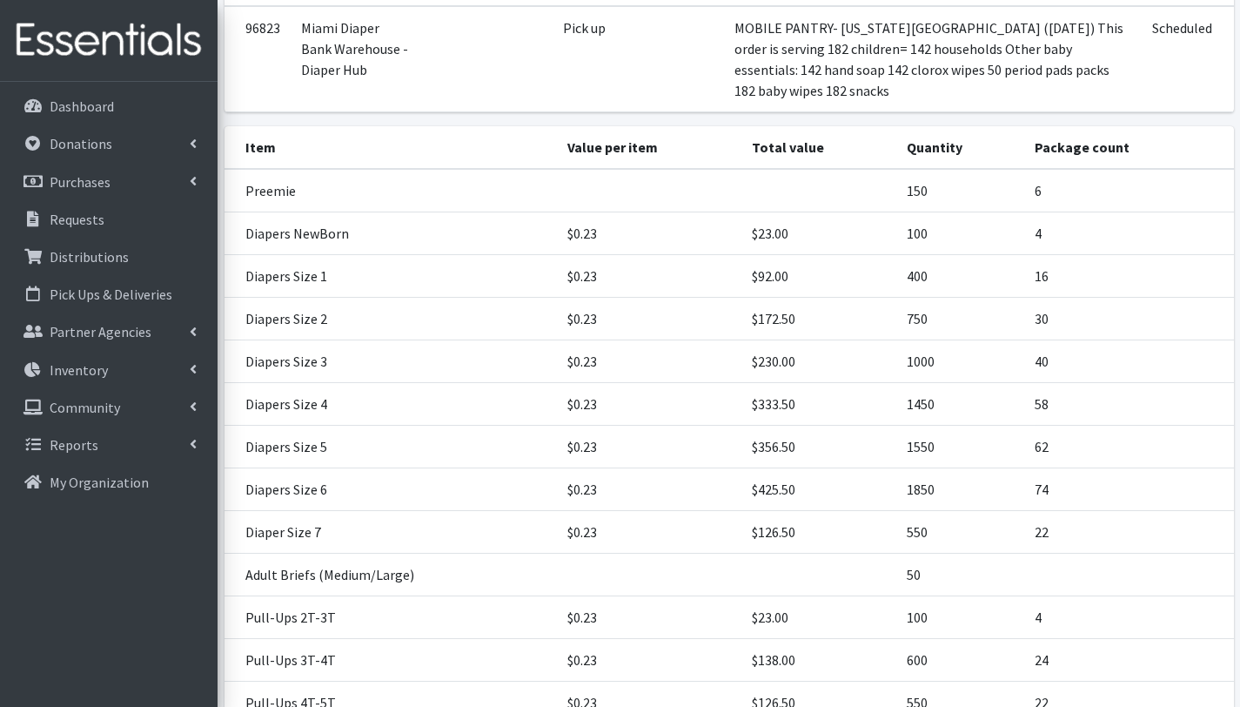
scroll to position [572, 0]
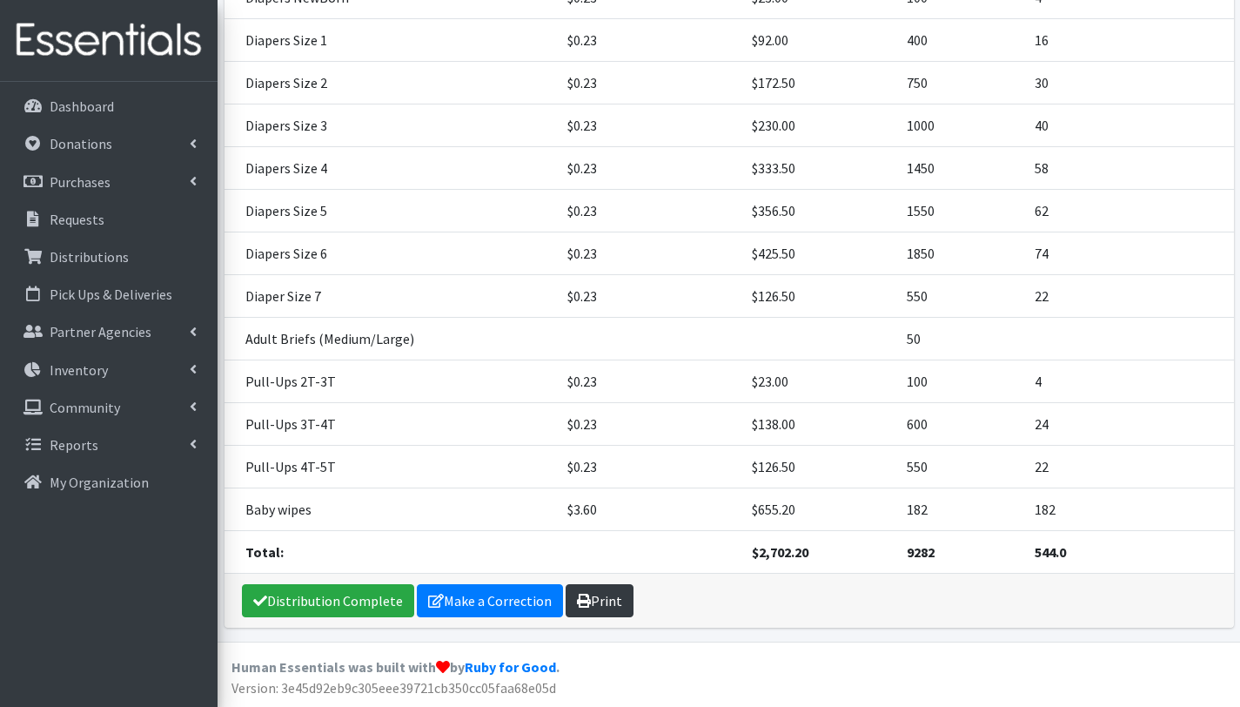
click at [619, 607] on link "Print" at bounding box center [600, 600] width 68 height 33
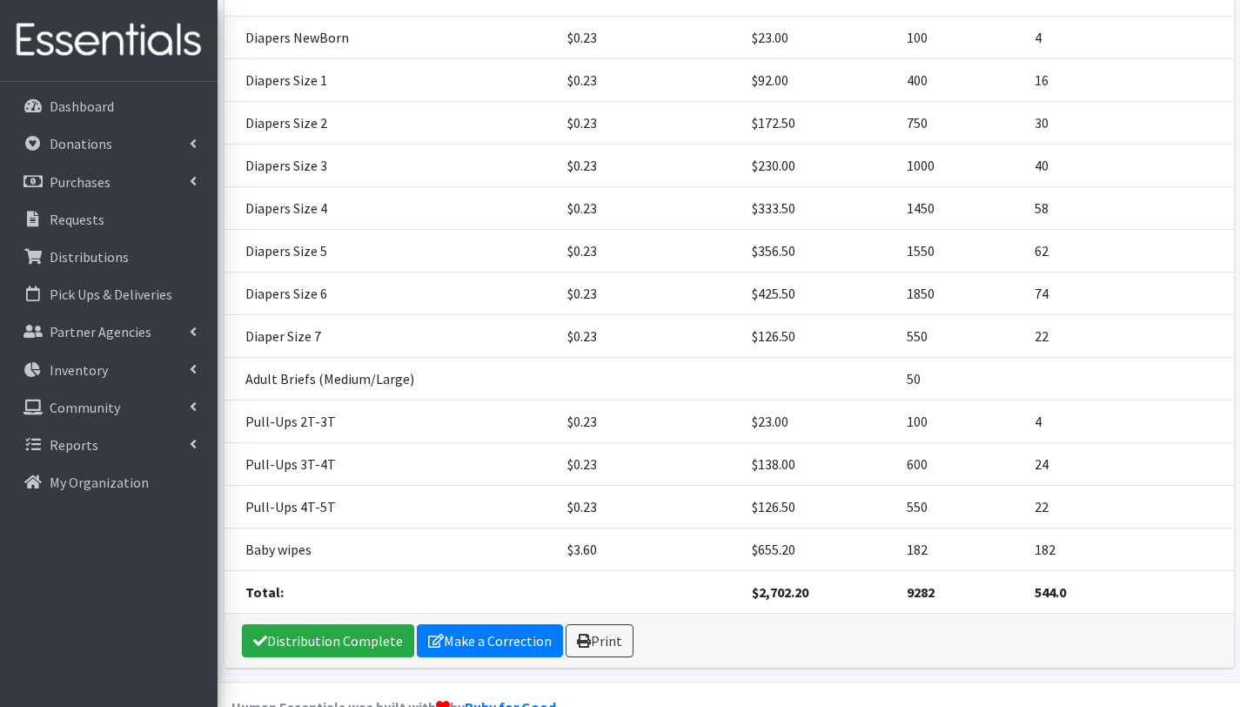
scroll to position [436, 0]
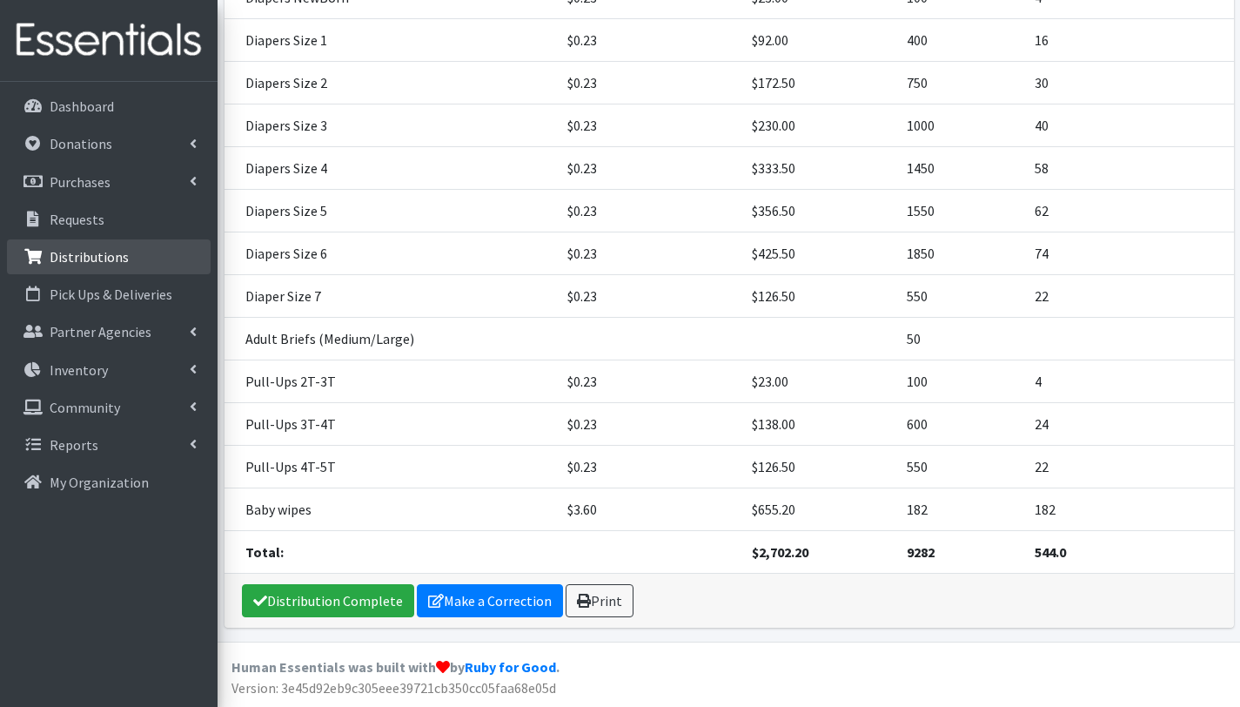
click at [100, 263] on p "Distributions" at bounding box center [89, 256] width 79 height 17
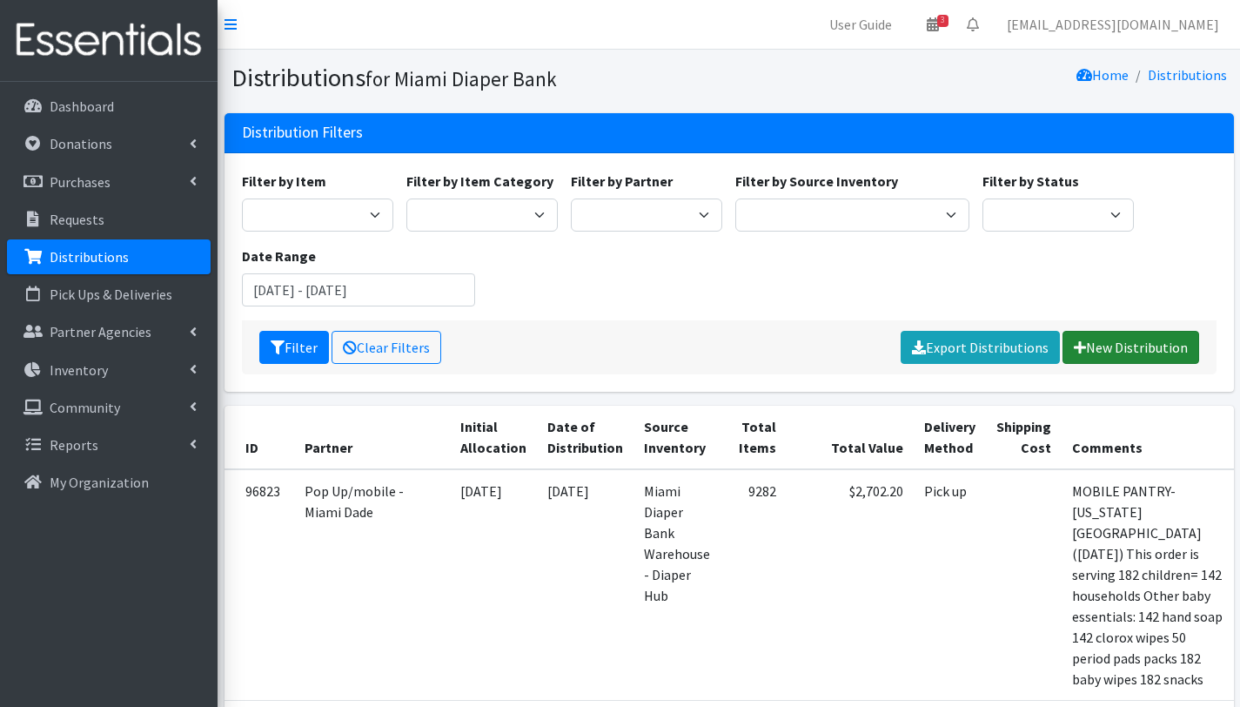
click at [1166, 344] on link "New Distribution" at bounding box center [1131, 347] width 137 height 33
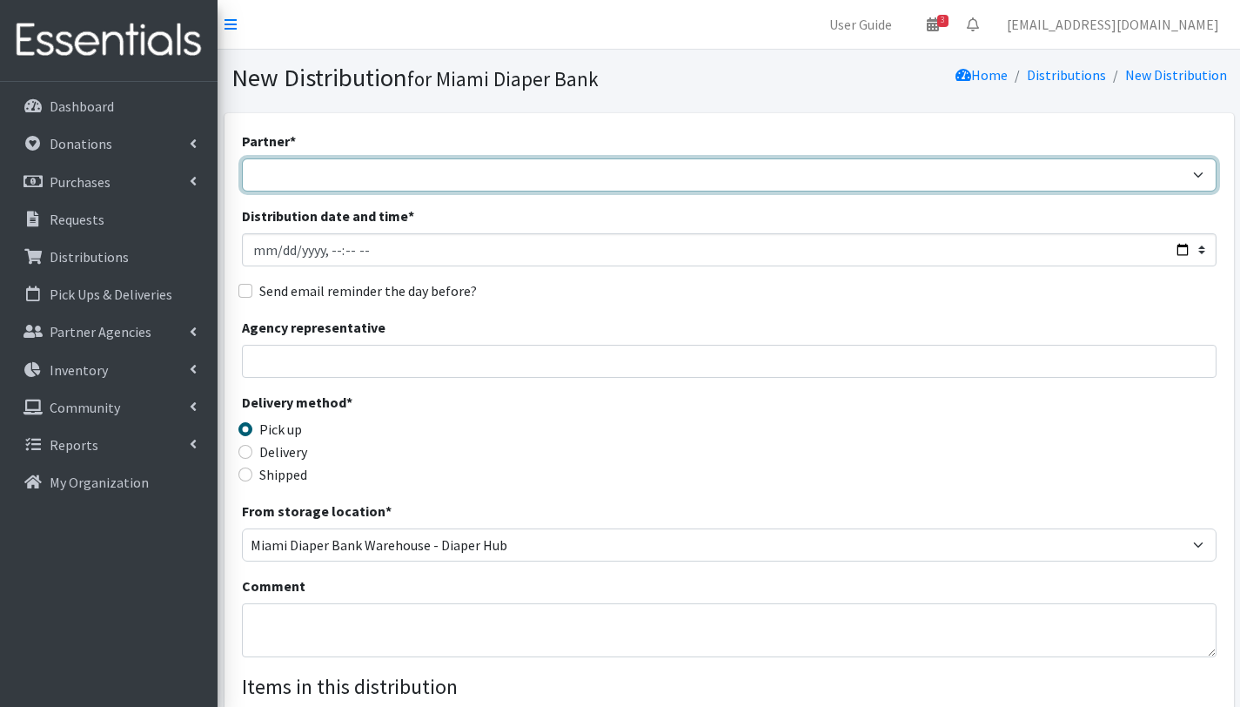
click at [415, 171] on select "305 Pink Pack A Safe Haven for Newborns Basic Needs [GEOGRAPHIC_DATA] [GEOGRAPH…" at bounding box center [729, 174] width 975 height 33
select select "2872"
click at [242, 158] on select "305 Pink Pack A Safe Haven for Newborns Basic Needs [GEOGRAPHIC_DATA] [GEOGRAPH…" at bounding box center [729, 174] width 975 height 33
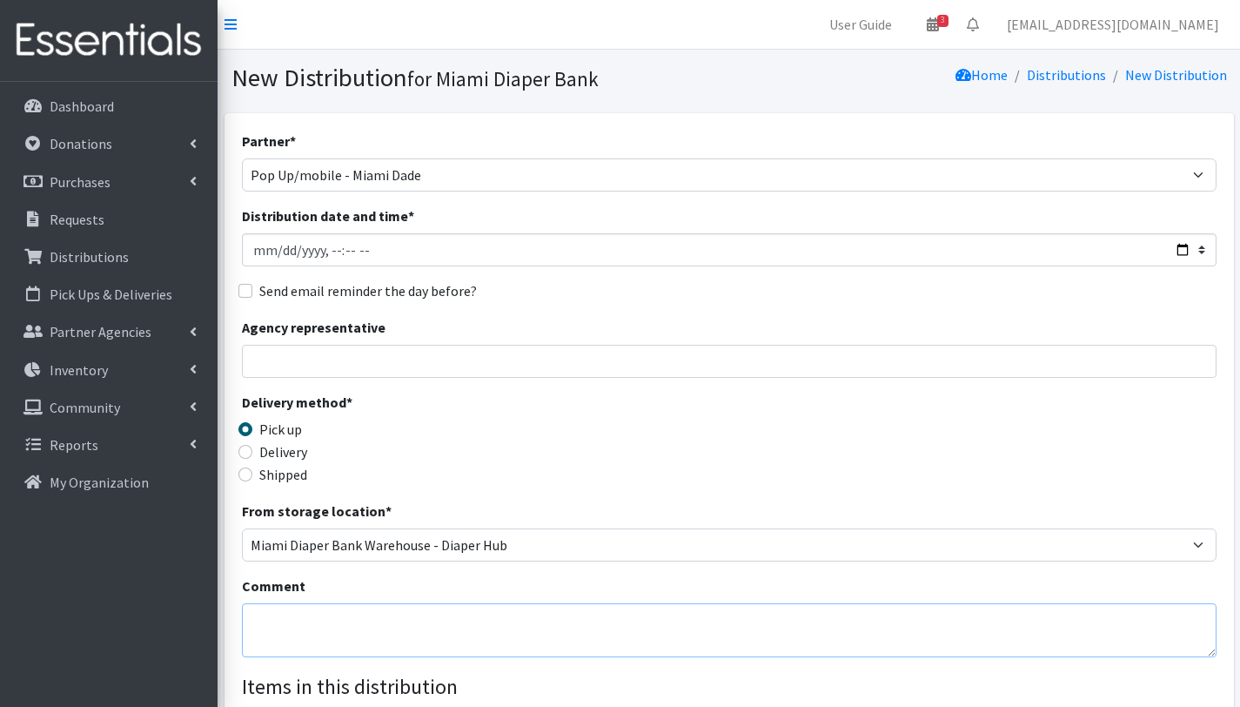
click at [480, 619] on textarea "Comment" at bounding box center [729, 630] width 975 height 54
click at [356, 616] on textarea "Mobile Pantry. [GEOGRAPHIC_DATA] ([DATE])" at bounding box center [729, 630] width 975 height 54
click at [543, 621] on textarea "Mobile Pantry- [GEOGRAPHIC_DATA] ([DATE])" at bounding box center [729, 630] width 975 height 54
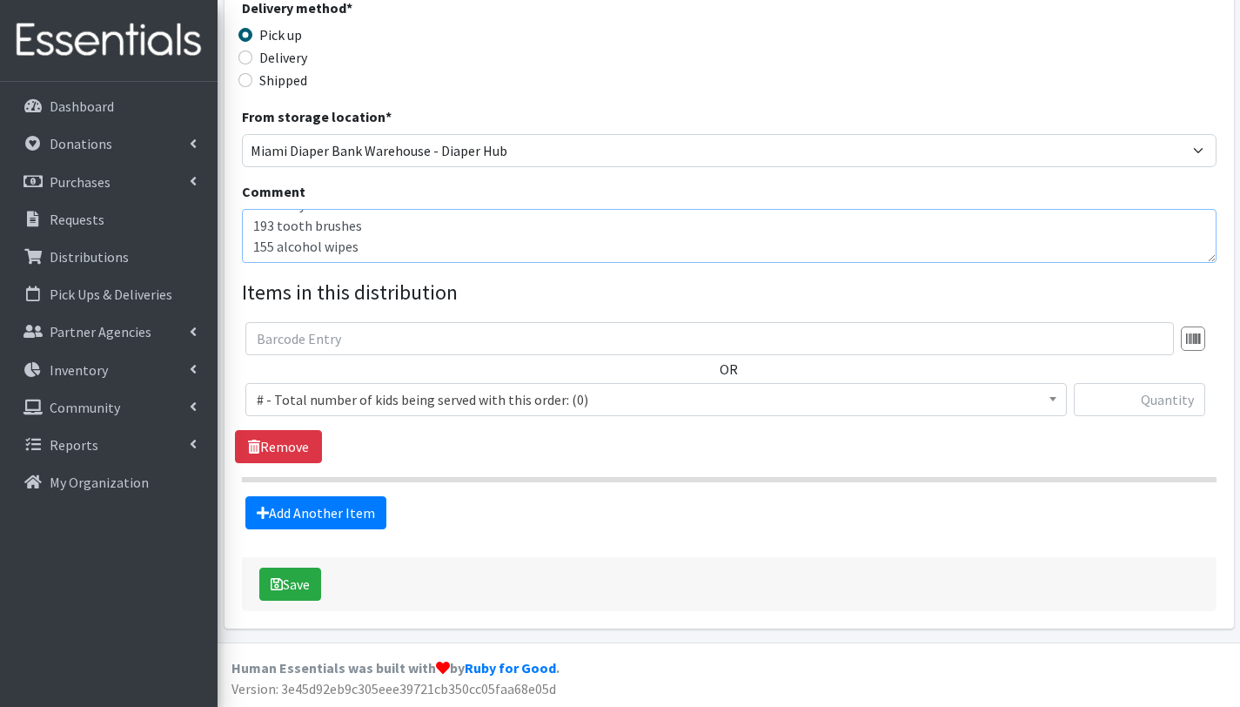
type textarea "Mobile Pantry- [GEOGRAPHIC_DATA] ([DATE]) we are serving 193 children = 155 hou…"
click at [316, 396] on span "# - Total number of kids being served with this order: (0)" at bounding box center [656, 399] width 799 height 24
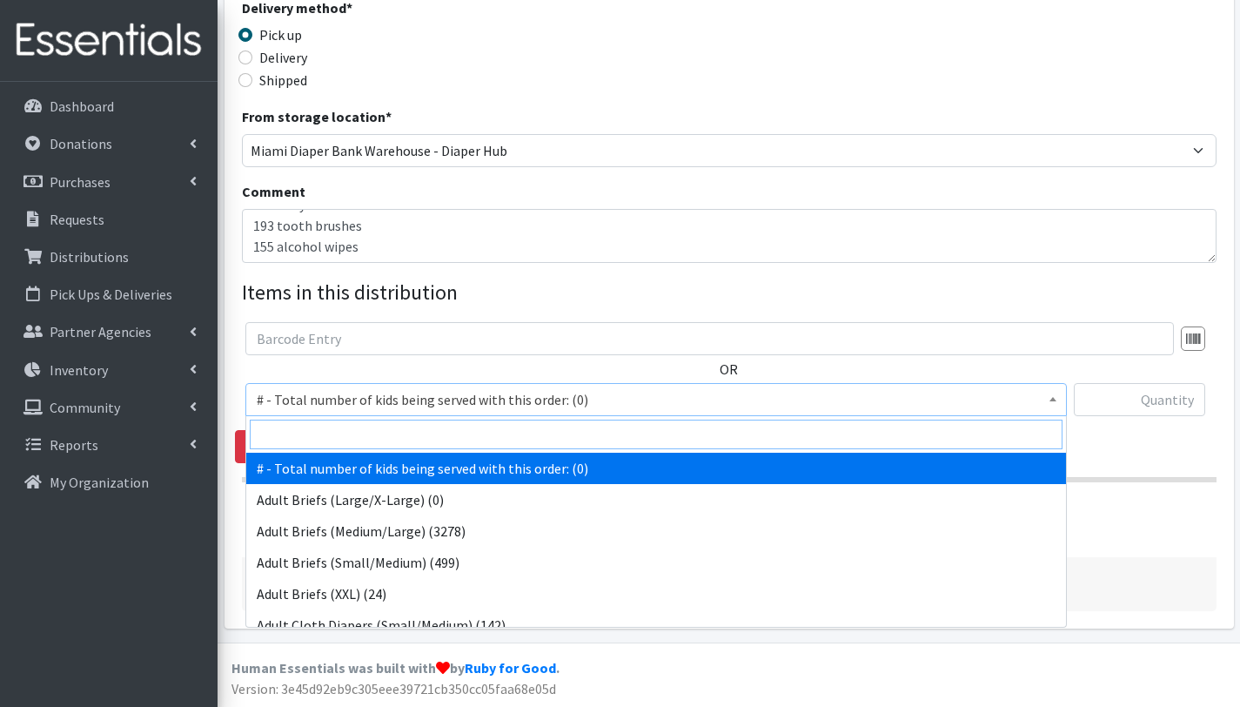
click at [319, 425] on input "search" at bounding box center [656, 435] width 813 height 30
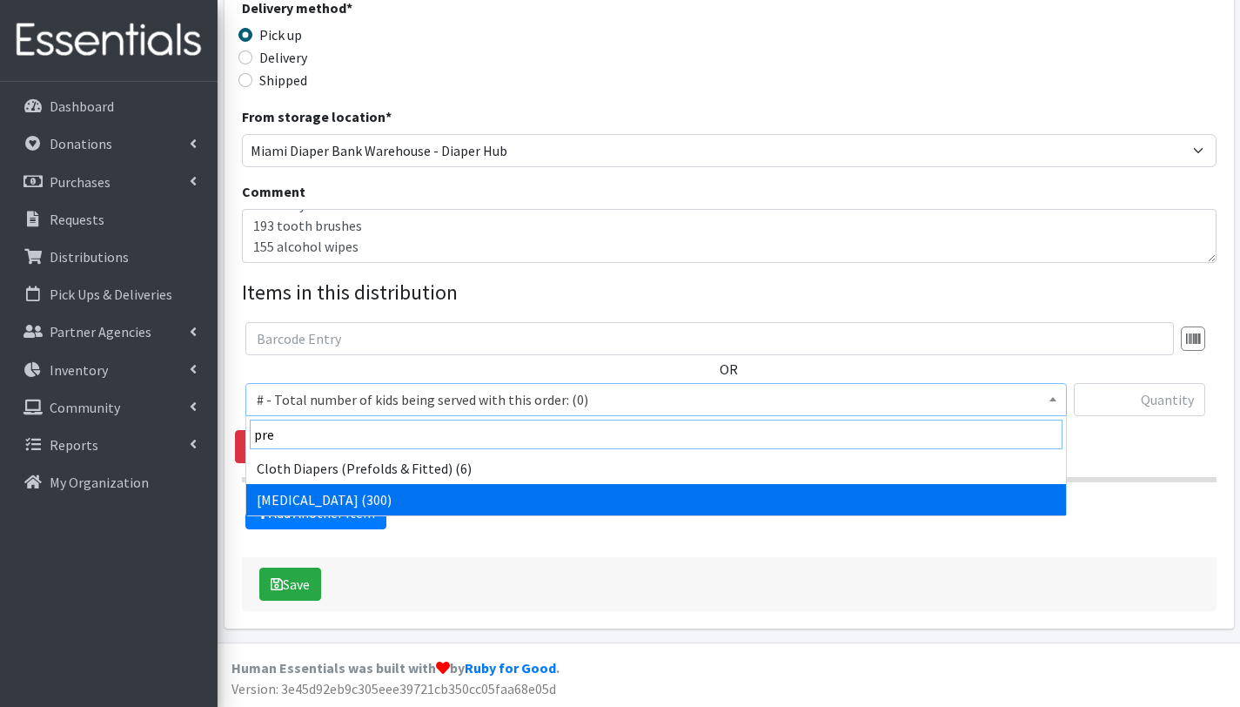
type input "pre"
select select "15228"
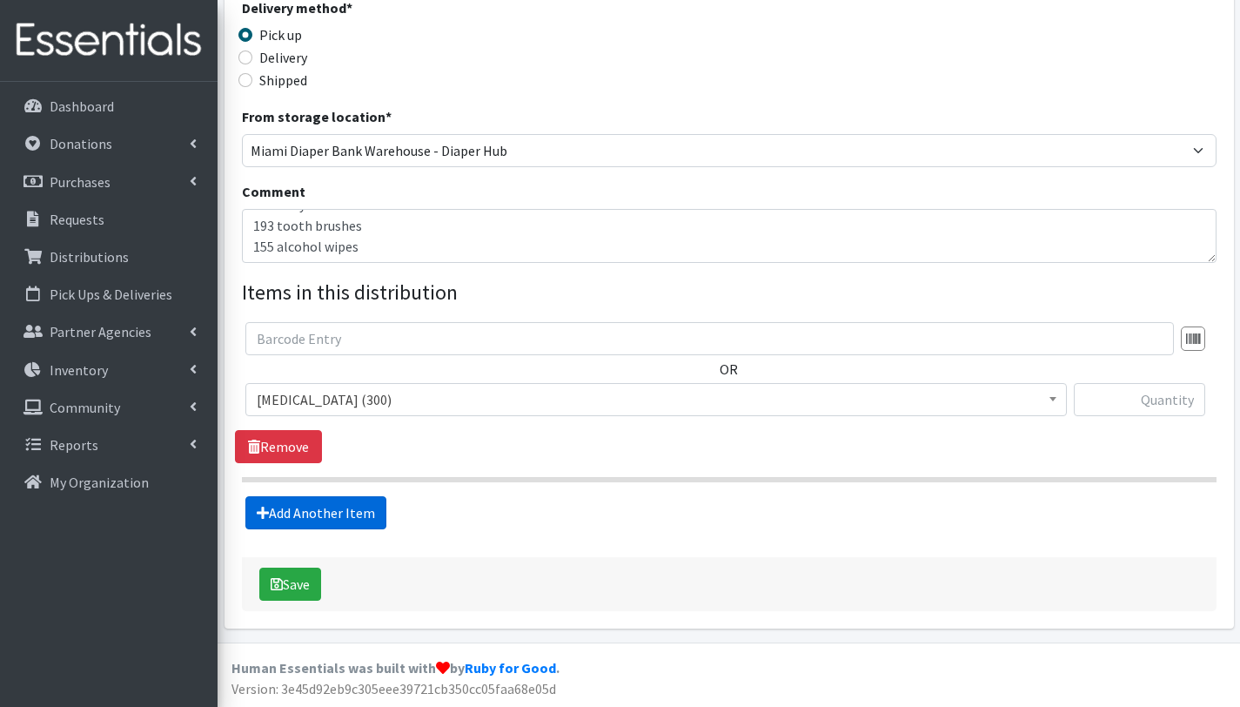
click at [314, 512] on link "Add Another Item" at bounding box center [315, 512] width 141 height 33
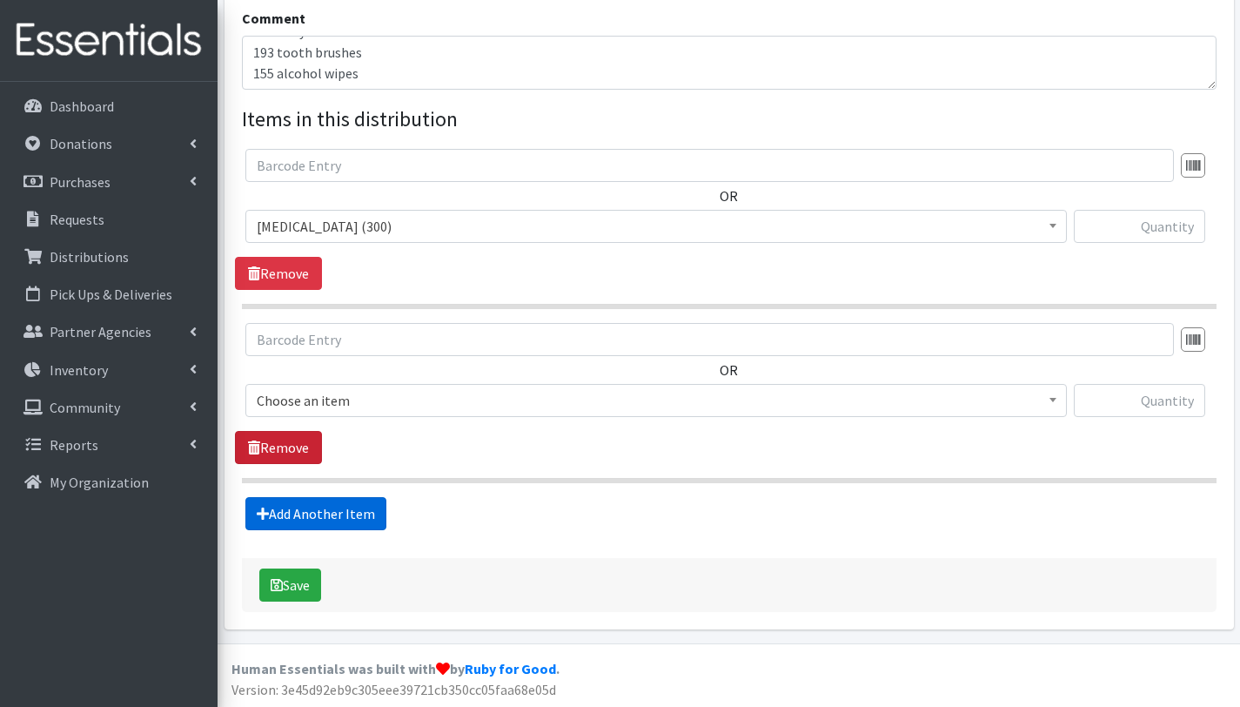
scroll to position [568, 0]
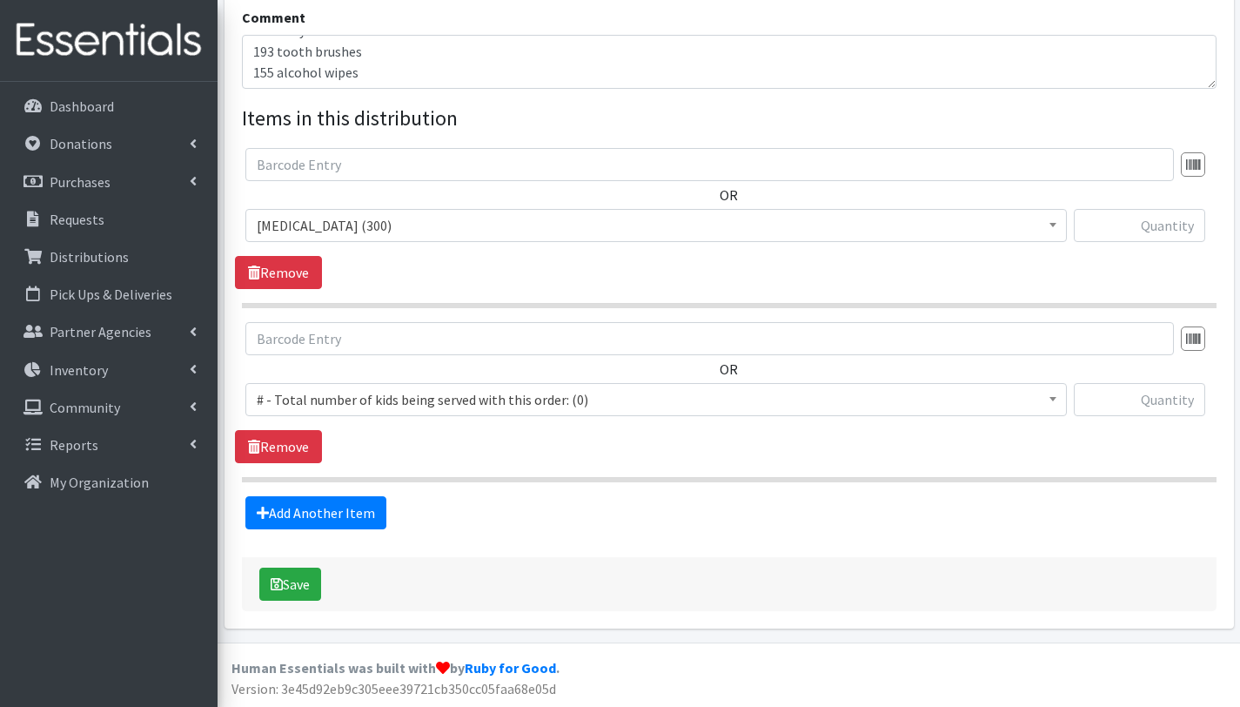
click at [325, 402] on span "# - Total number of kids being served with this order: (0)" at bounding box center [656, 399] width 799 height 24
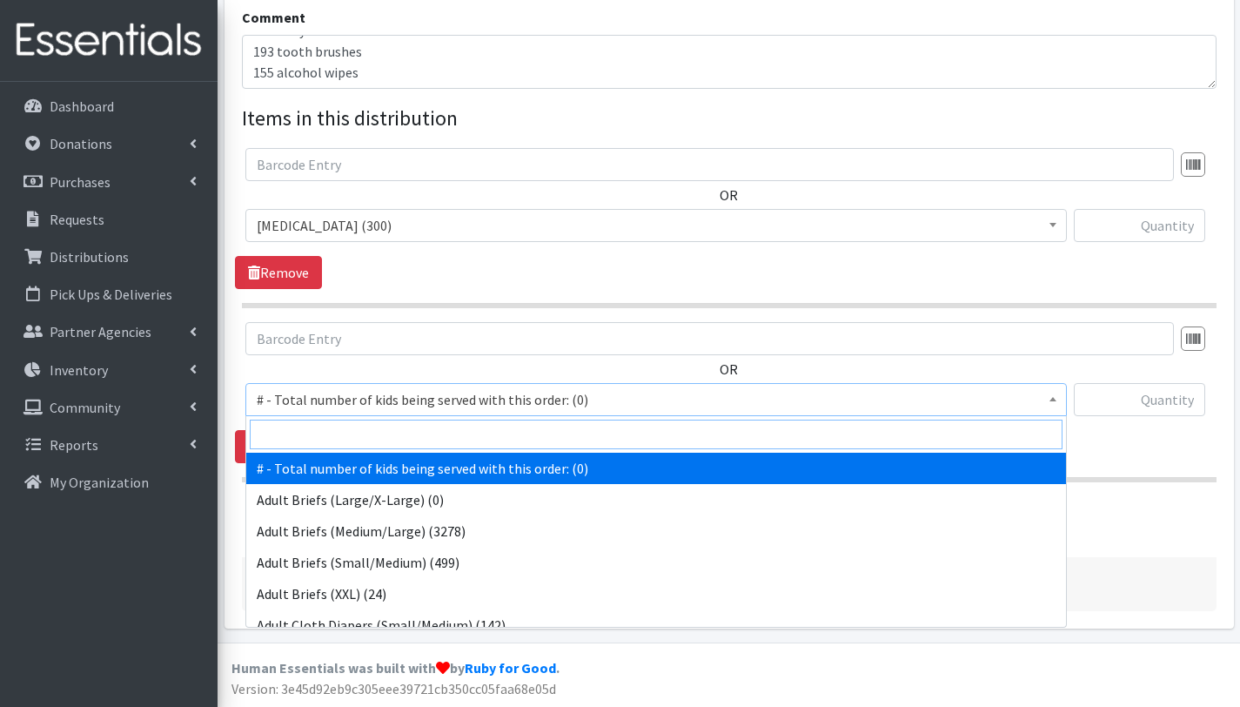
click at [335, 435] on input "search" at bounding box center [656, 435] width 813 height 30
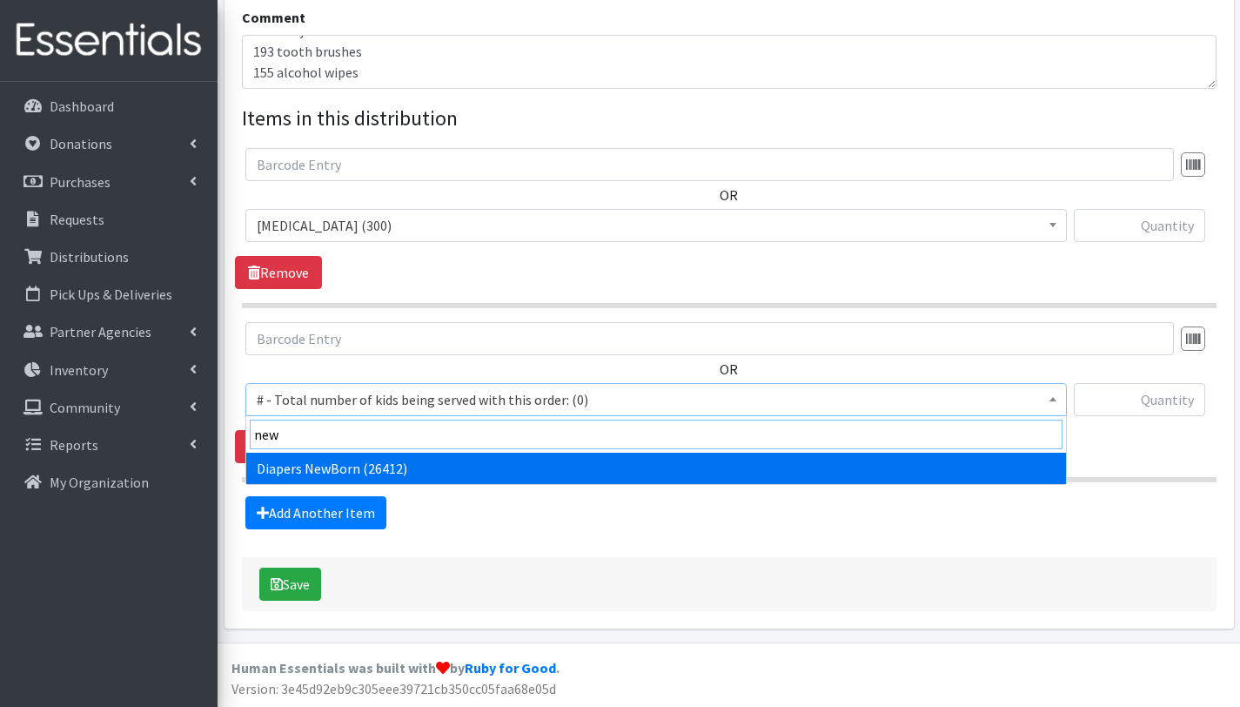
type input "new"
select select "2648"
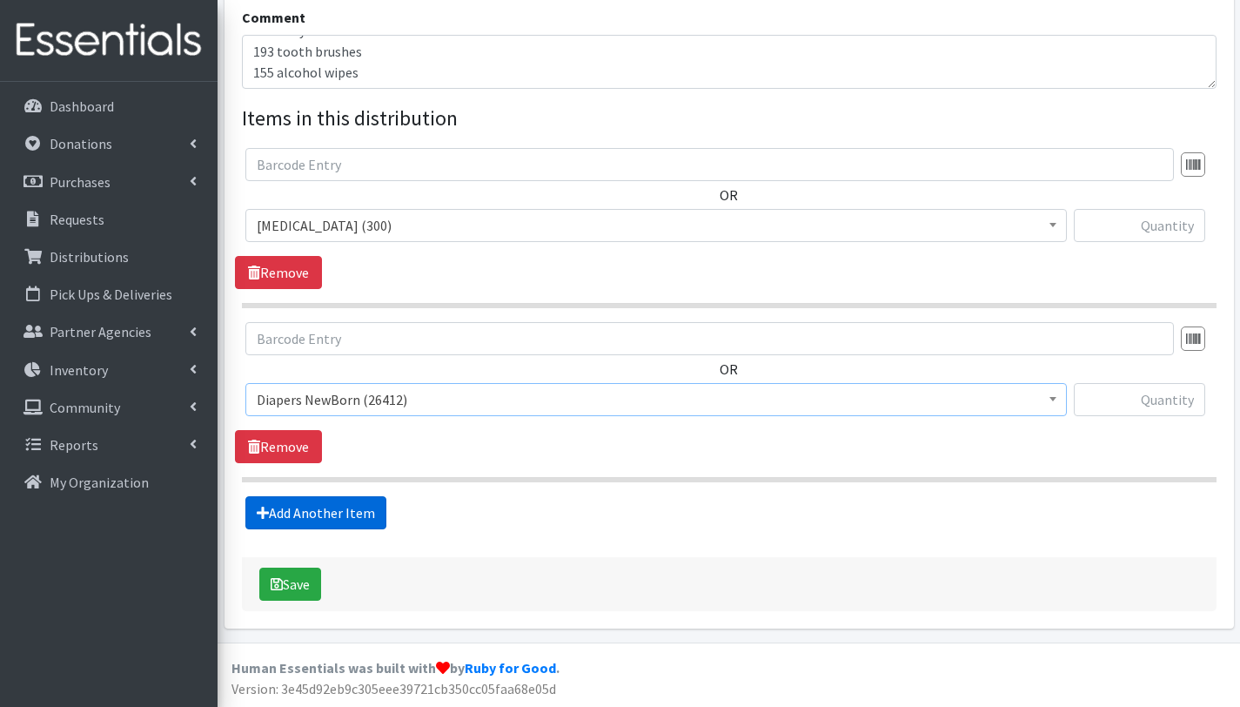
click at [339, 511] on link "Add Another Item" at bounding box center [315, 512] width 141 height 33
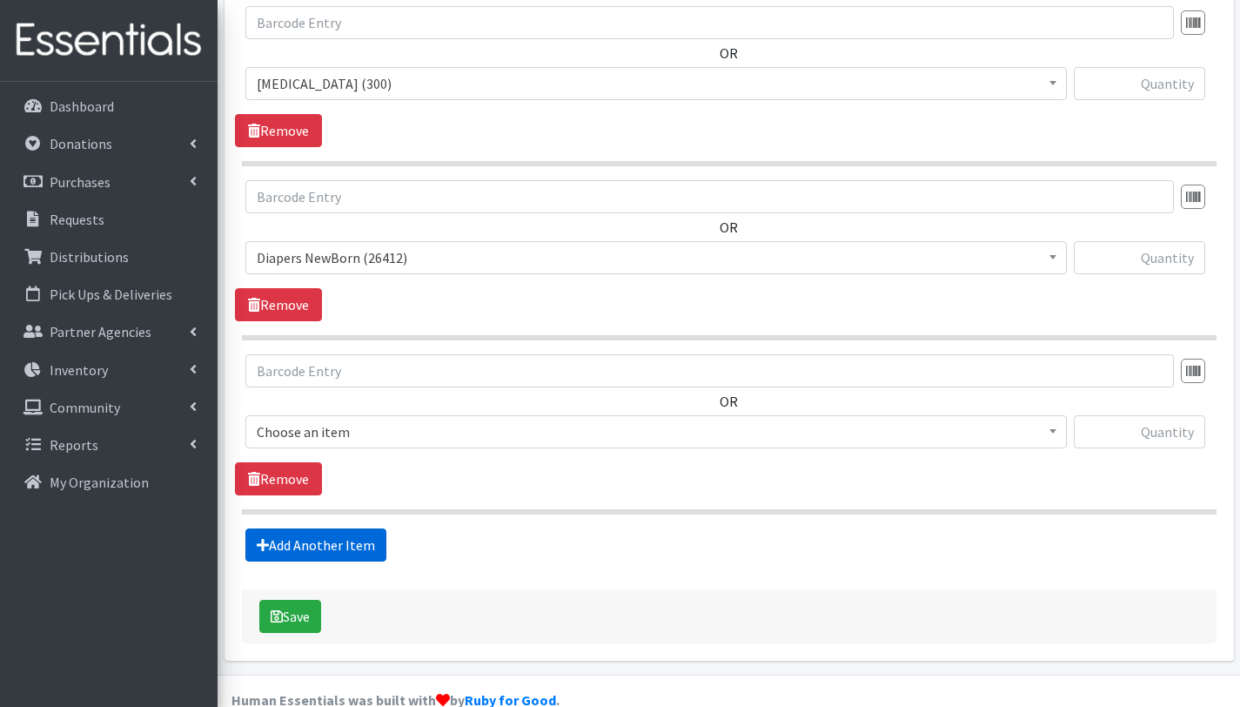
scroll to position [742, 0]
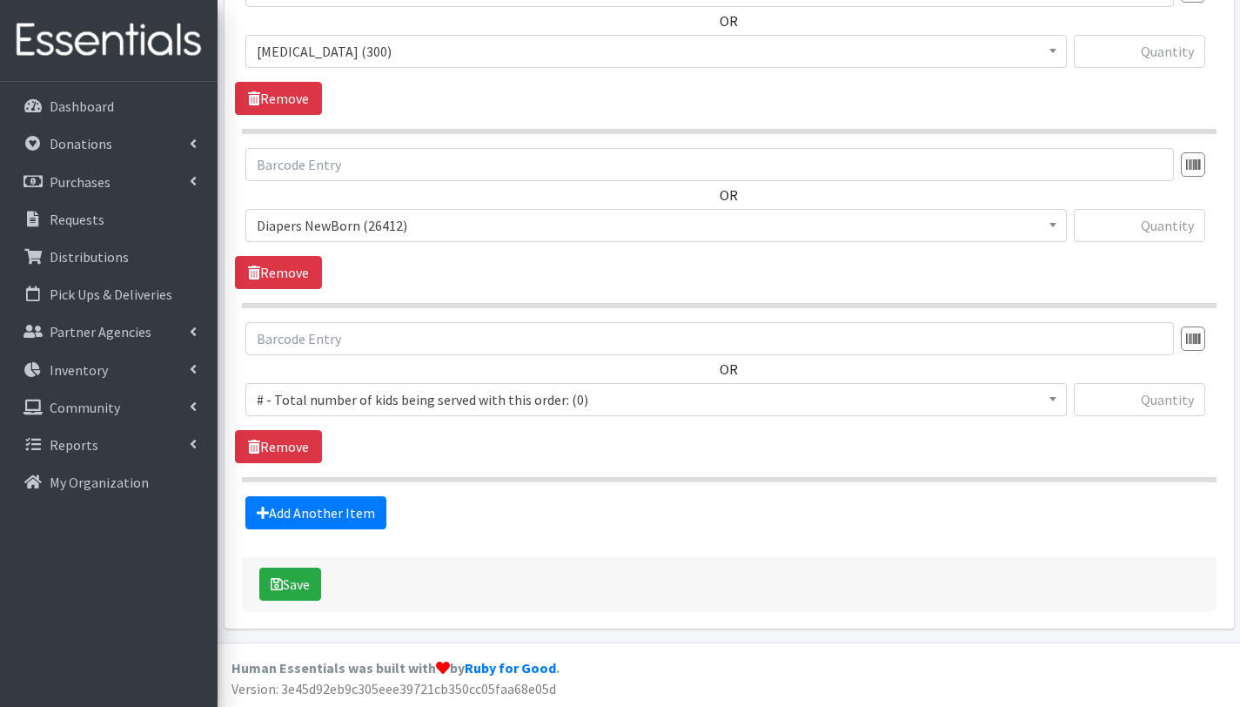
click at [337, 390] on span "# - Total number of kids being served with this order: (0)" at bounding box center [656, 399] width 799 height 24
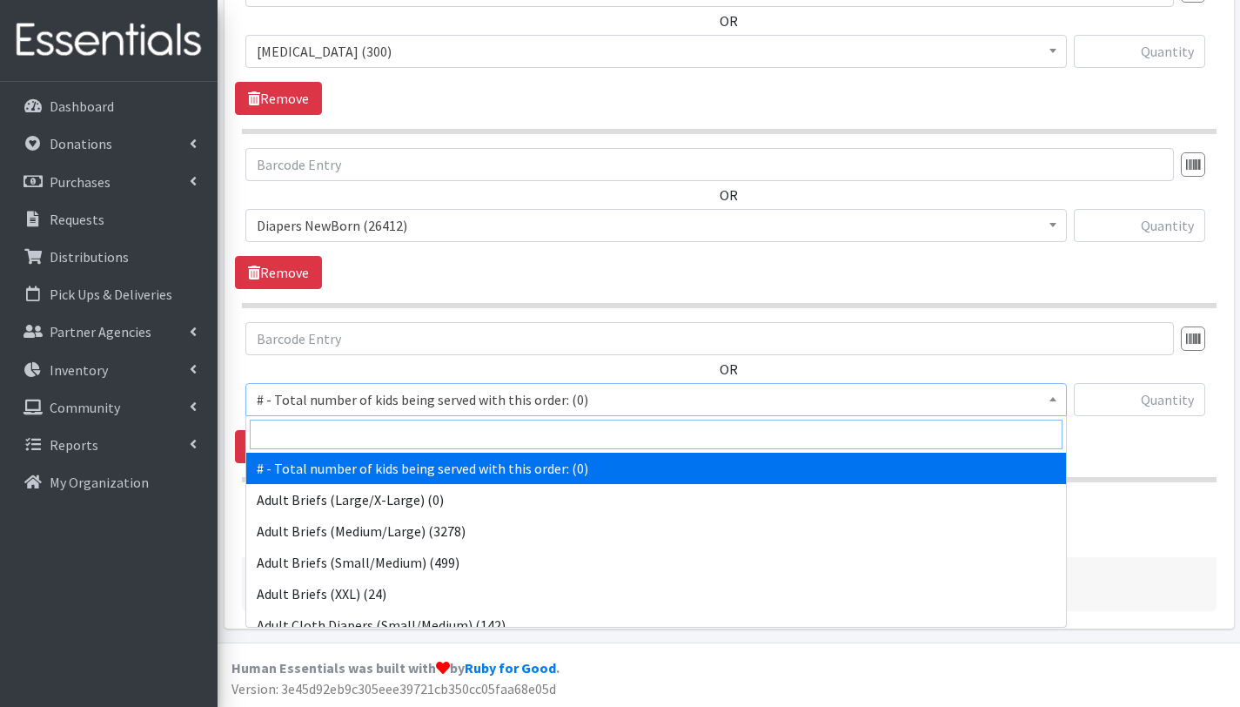
click at [339, 425] on input "search" at bounding box center [656, 435] width 813 height 30
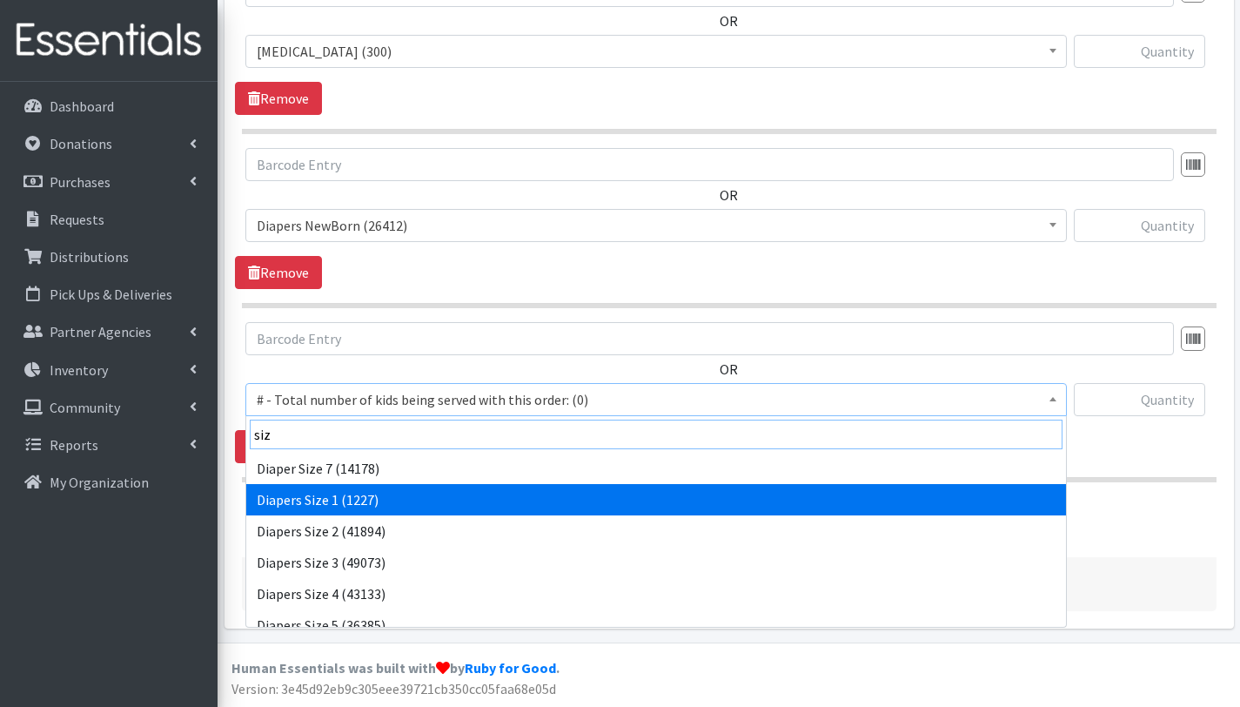
type input "siz"
select select "2665"
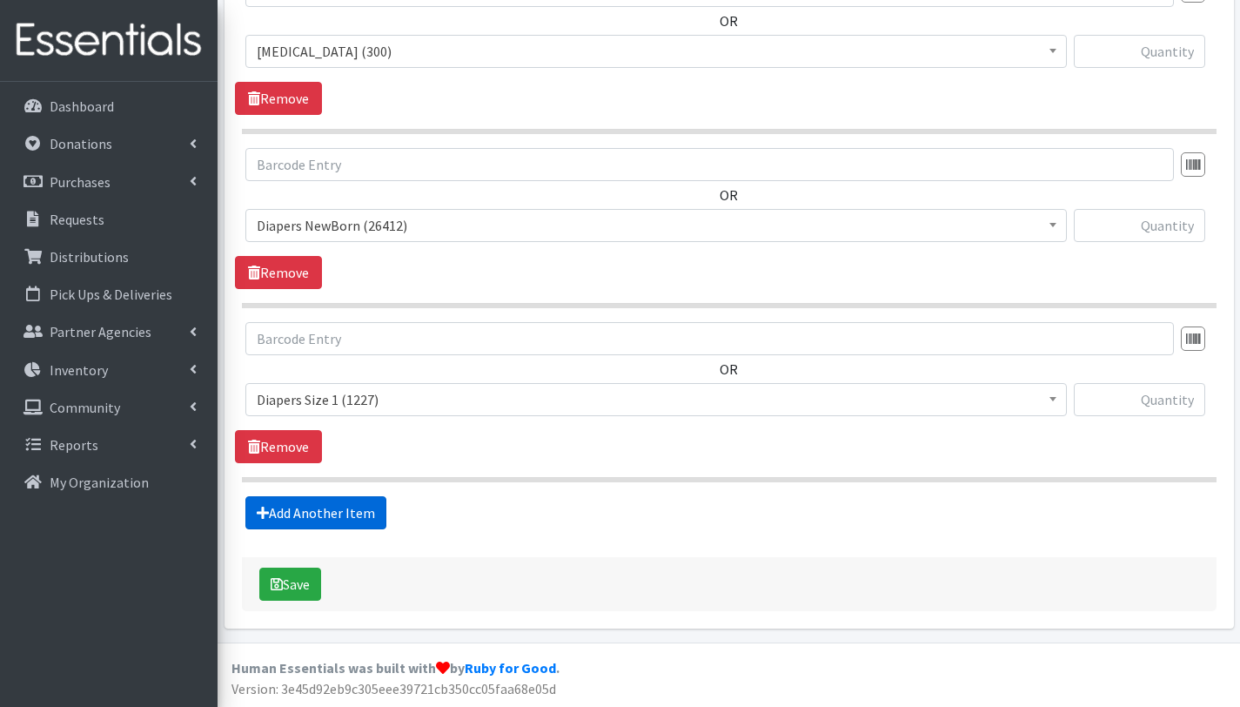
click at [344, 514] on link "Add Another Item" at bounding box center [315, 512] width 141 height 33
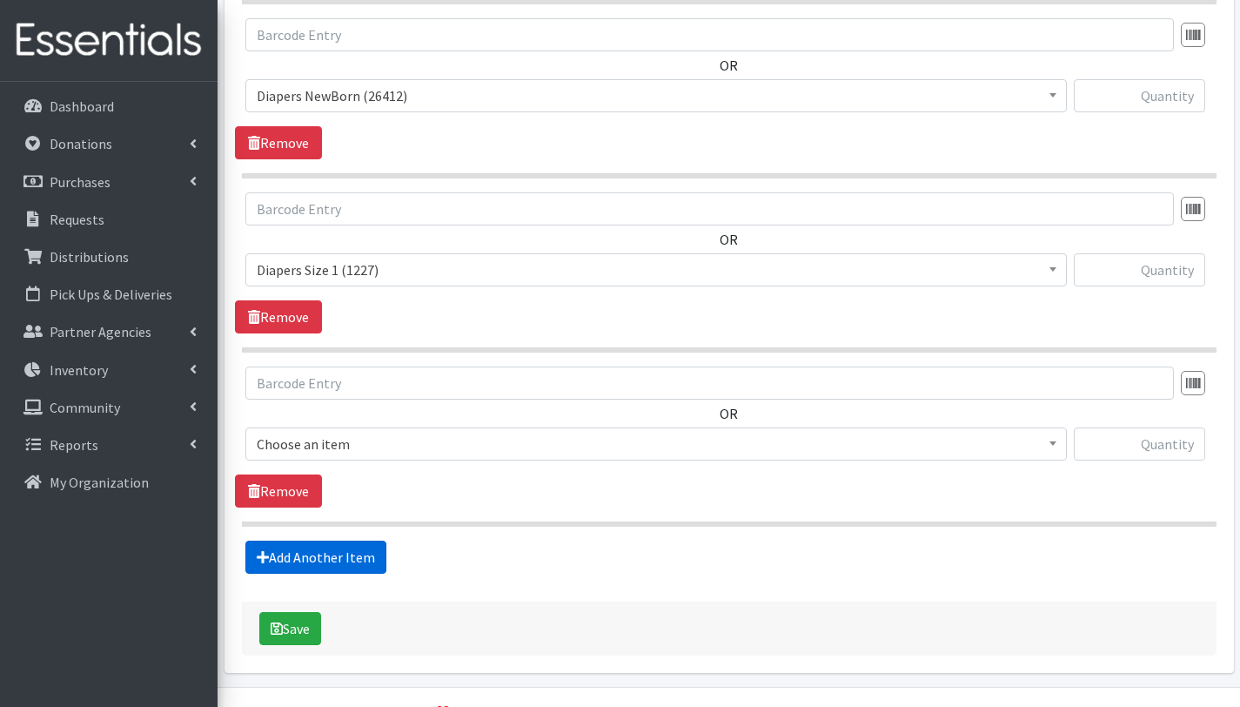
scroll to position [917, 0]
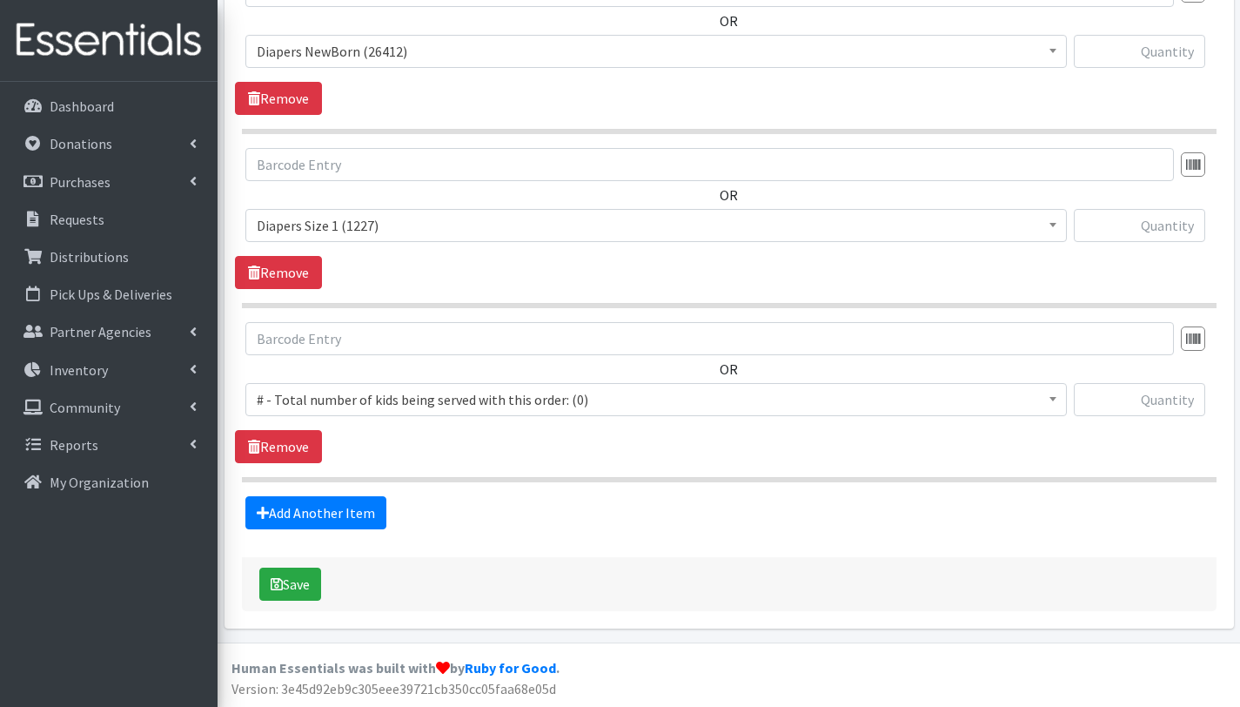
click at [356, 393] on span "# - Total number of kids being served with this order: (0)" at bounding box center [656, 399] width 799 height 24
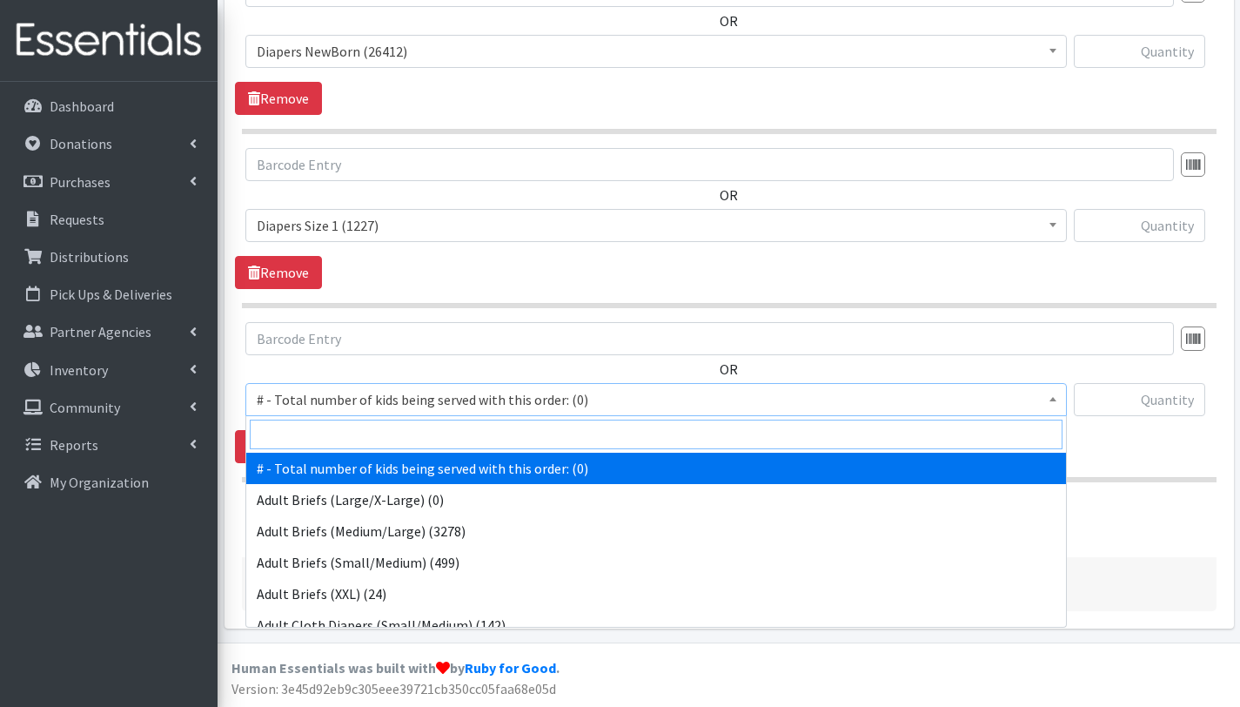
click at [352, 446] on input "search" at bounding box center [656, 435] width 813 height 30
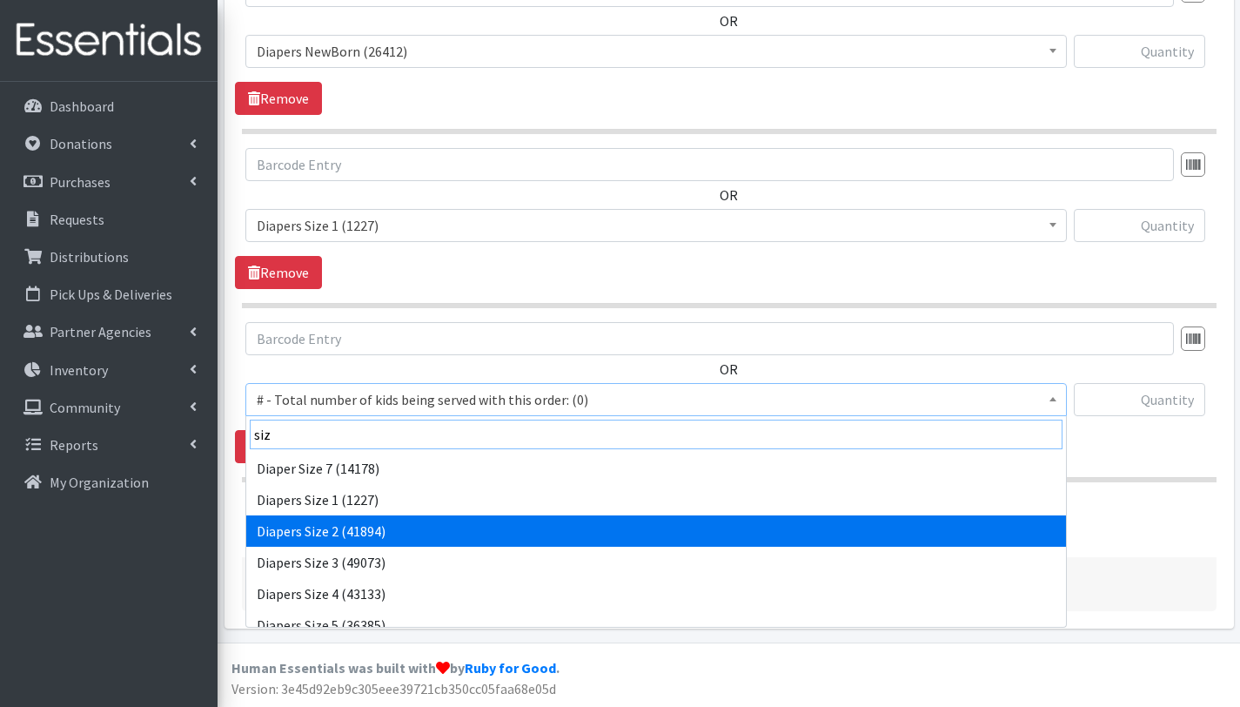
type input "siz"
select select "2668"
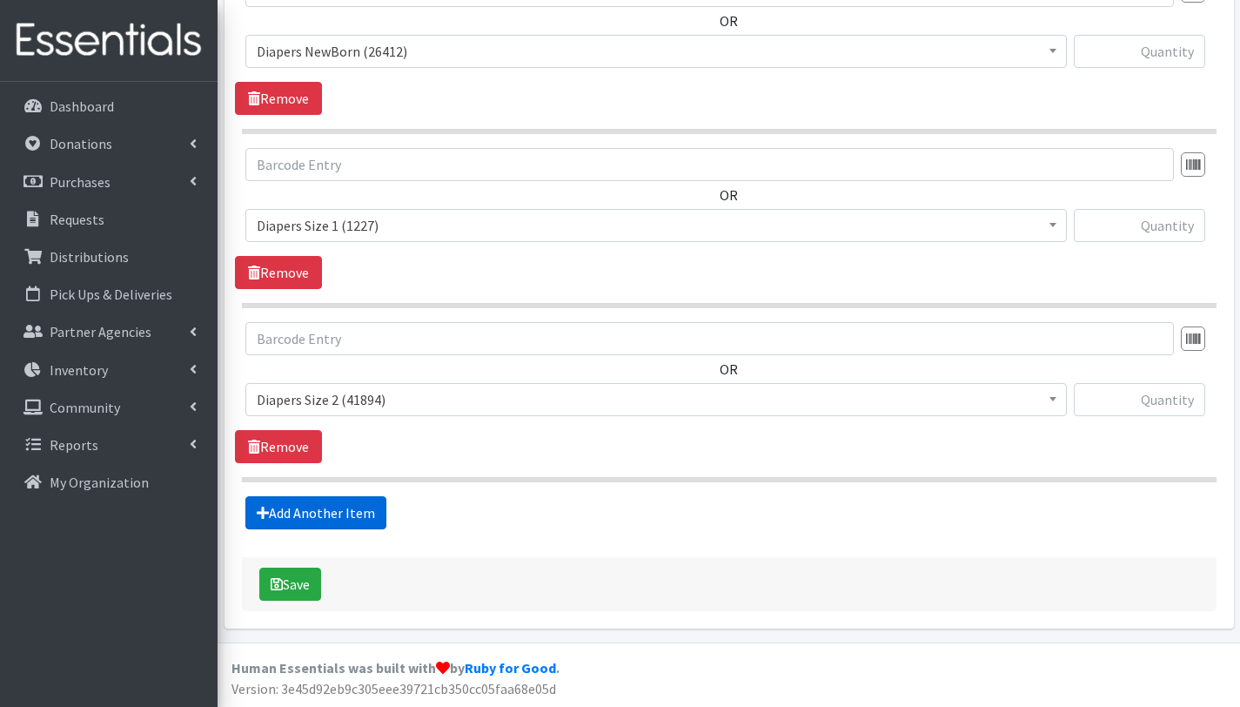
click at [344, 507] on link "Add Another Item" at bounding box center [315, 512] width 141 height 33
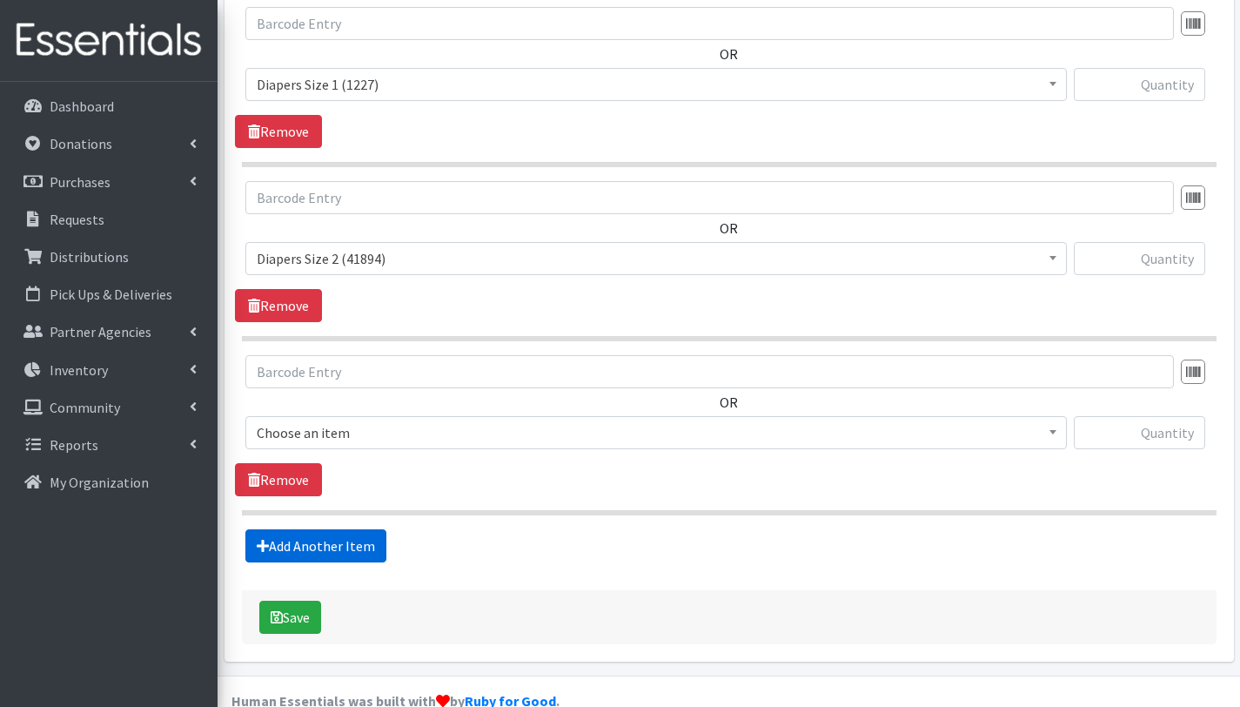
scroll to position [1091, 0]
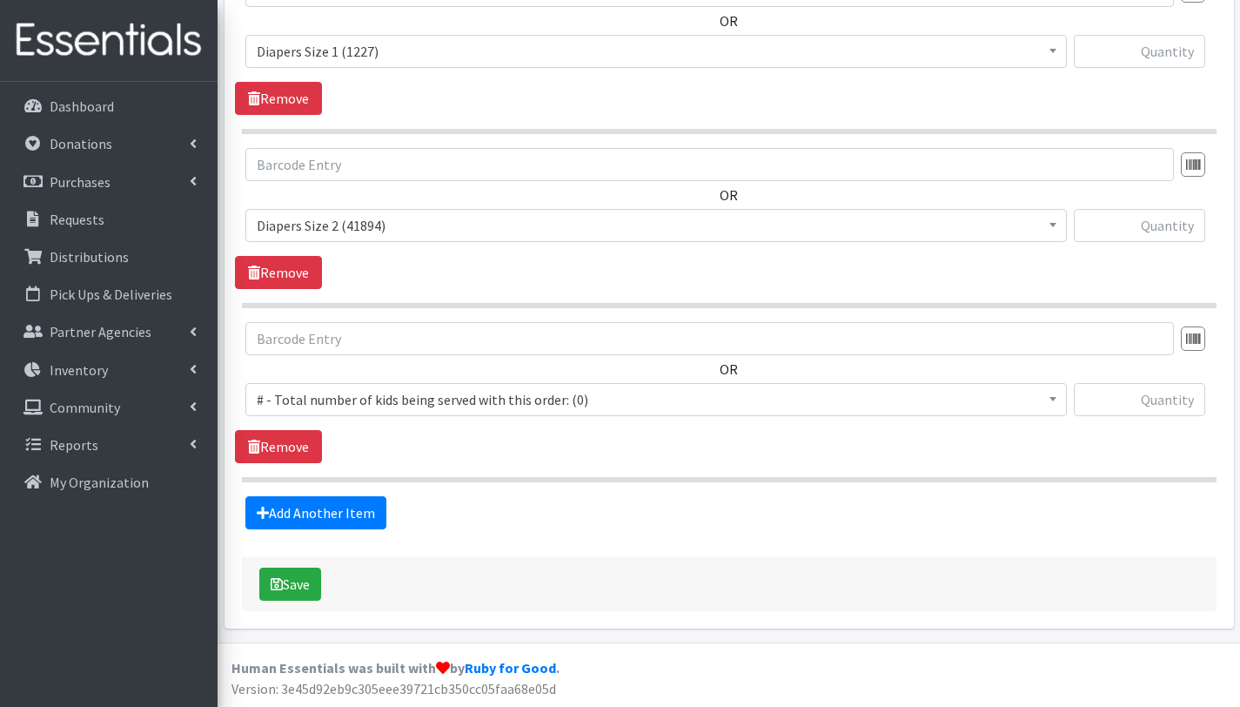
click at [347, 387] on span "# - Total number of kids being served with this order: (0)" at bounding box center [656, 399] width 799 height 24
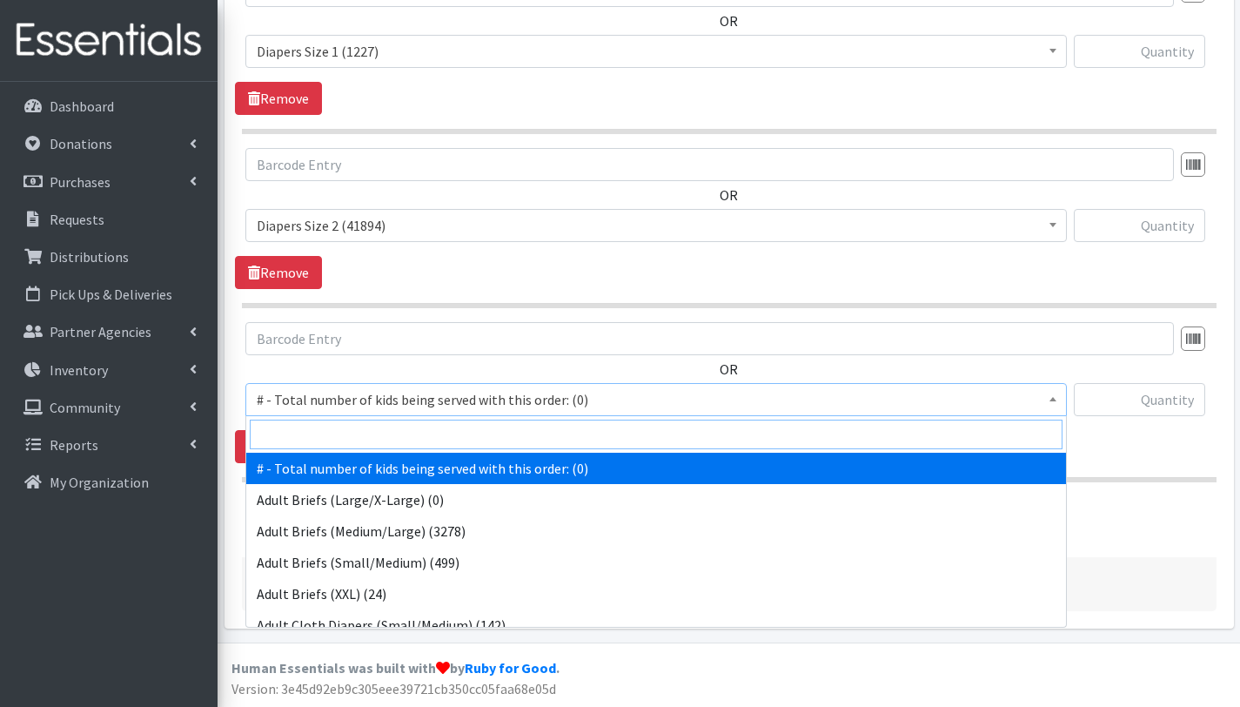
click at [353, 429] on input "search" at bounding box center [656, 435] width 813 height 30
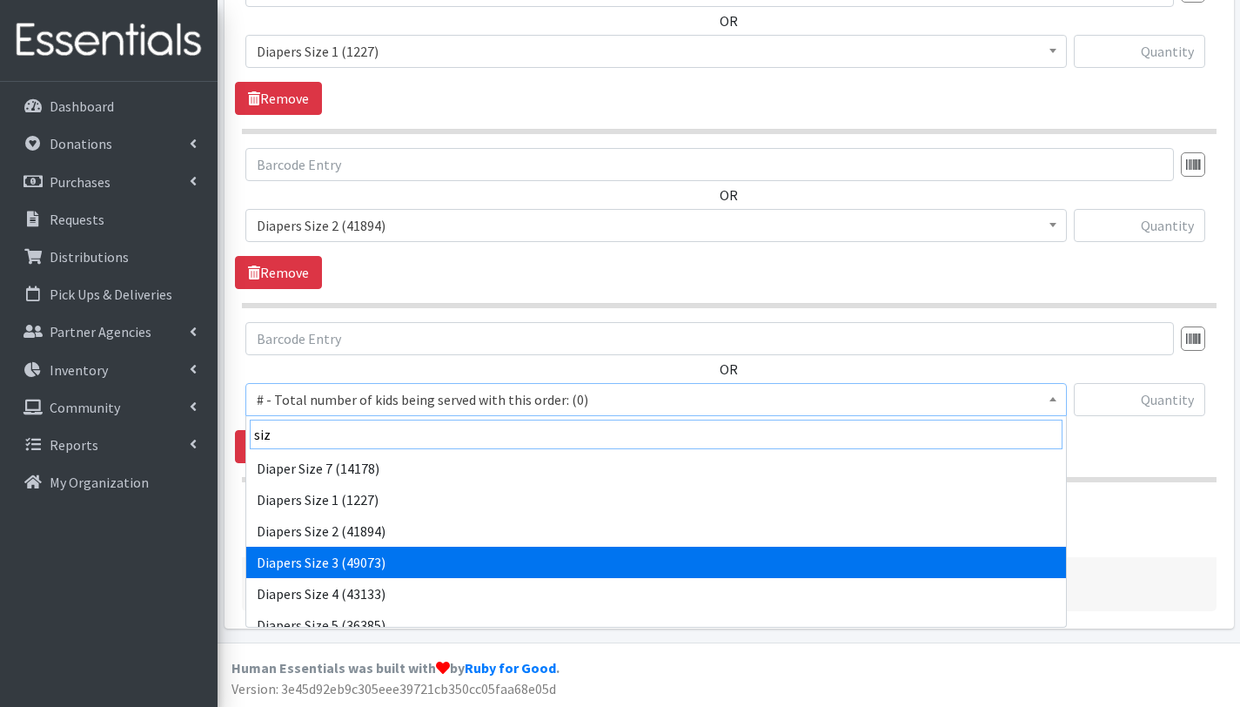
type input "siz"
select select "2655"
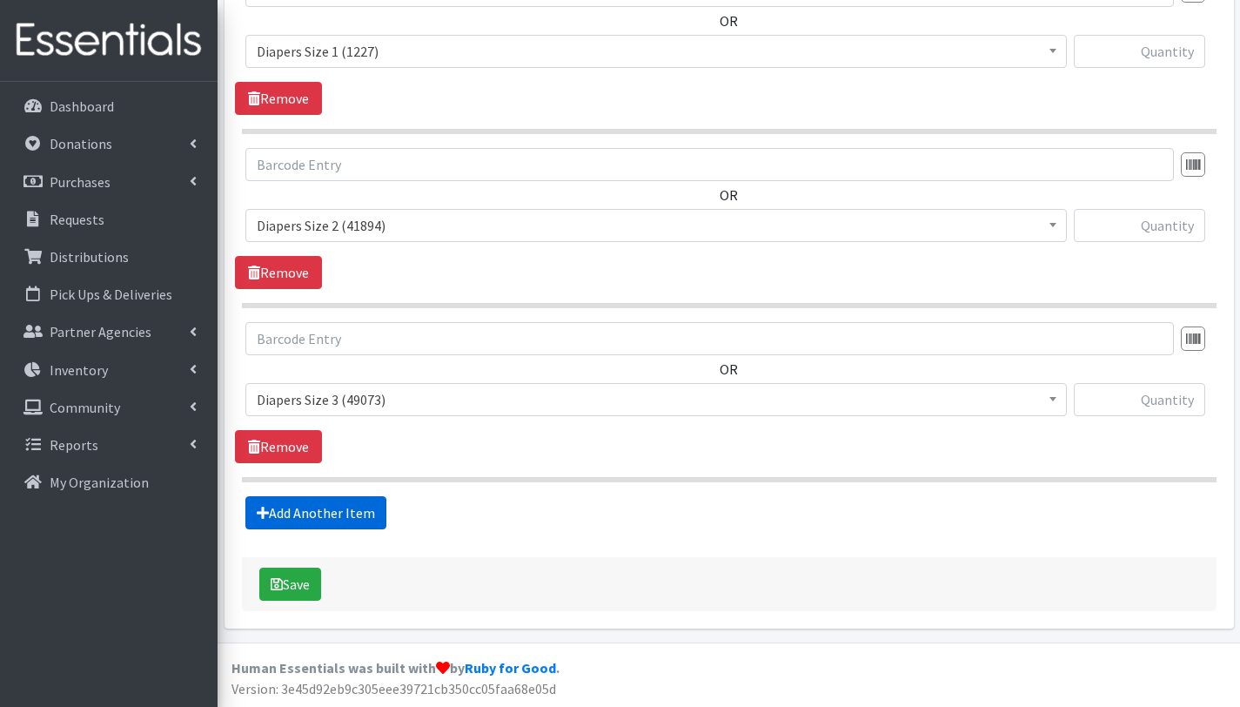
click at [354, 516] on link "Add Another Item" at bounding box center [315, 512] width 141 height 33
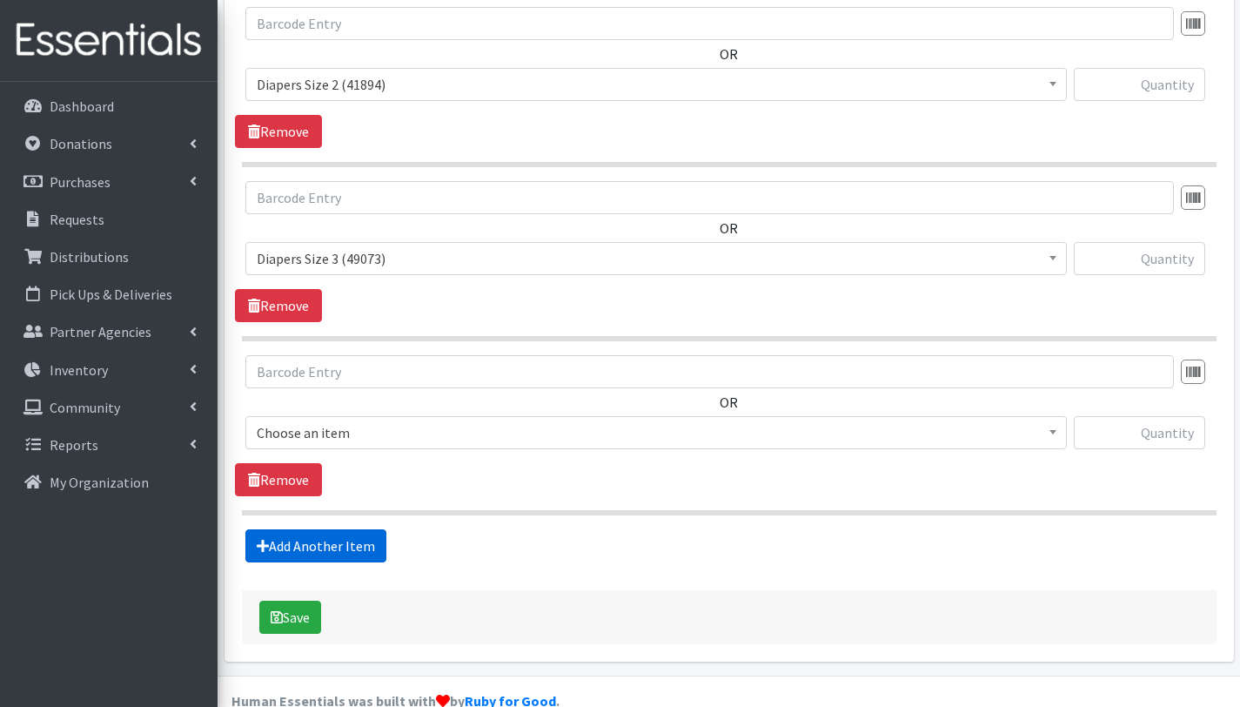
scroll to position [1265, 0]
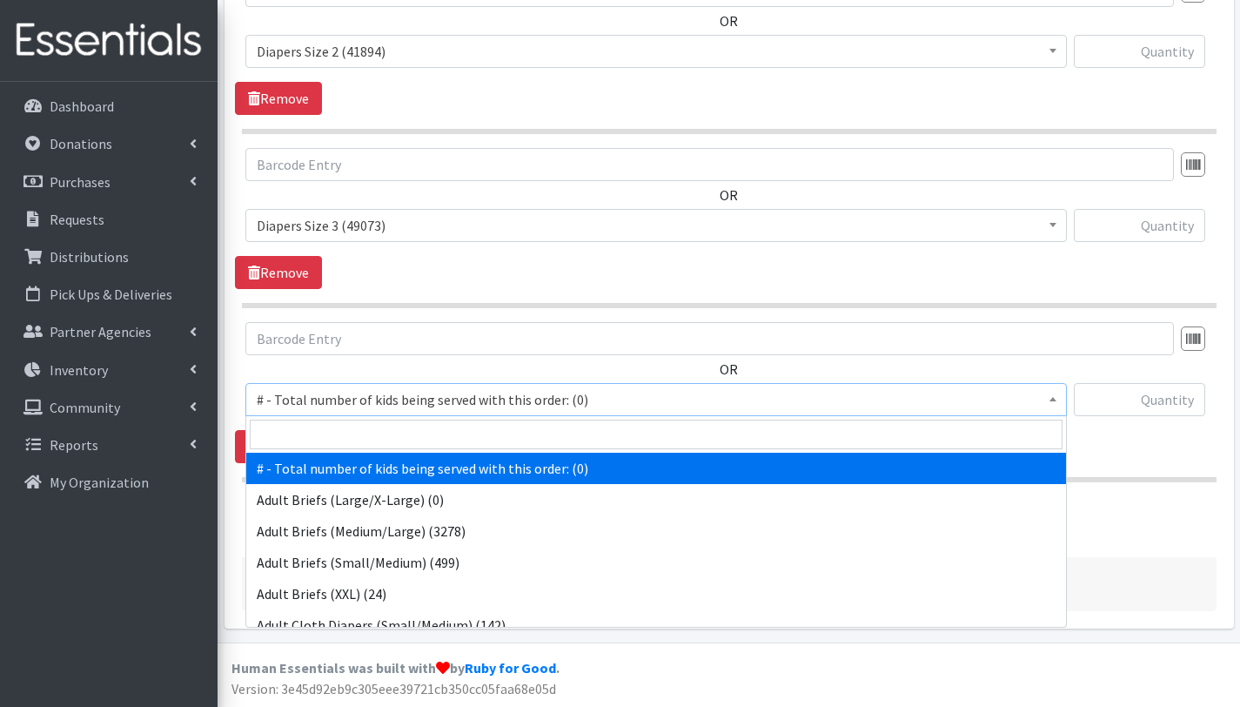
drag, startPoint x: 389, startPoint y: 388, endPoint x: 390, endPoint y: 416, distance: 27.9
click at [389, 389] on span "# - Total number of kids being served with this order: (0)" at bounding box center [656, 399] width 799 height 24
click at [392, 429] on input "search" at bounding box center [656, 435] width 813 height 30
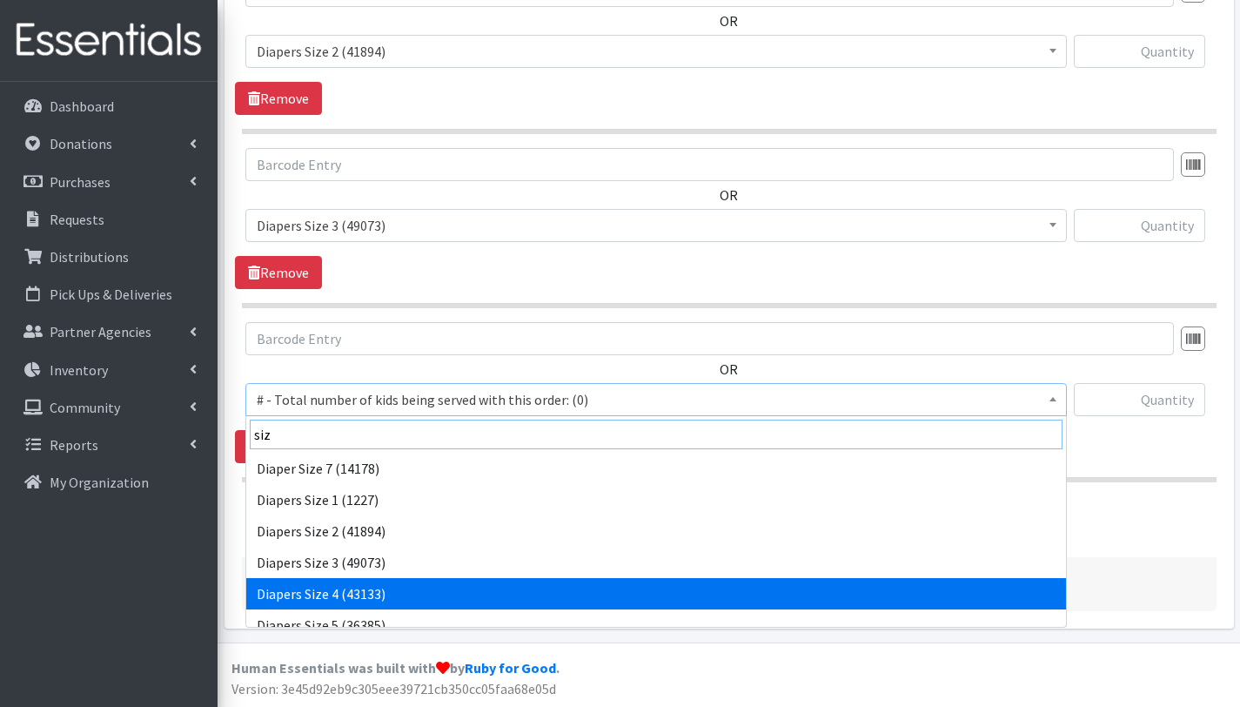
type input "siz"
select select "2661"
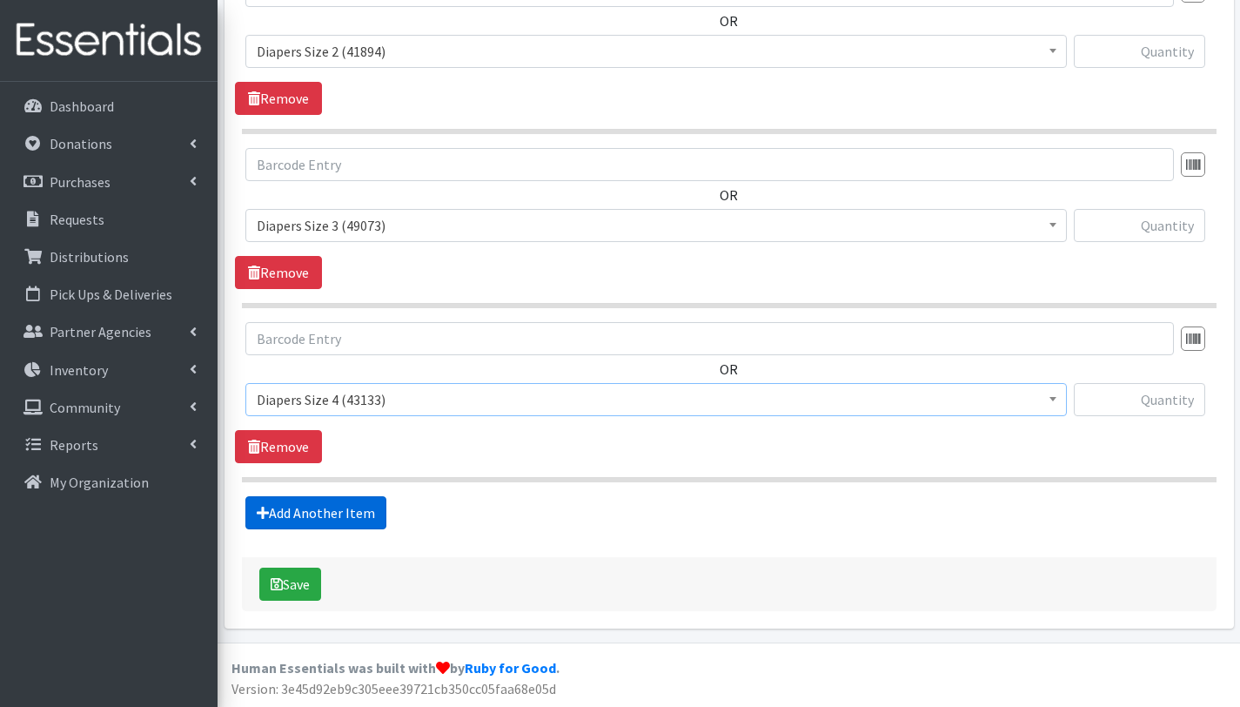
click at [355, 507] on link "Add Another Item" at bounding box center [315, 512] width 141 height 33
click at [352, 401] on span "# - Total number of kids being served with this order: (0)" at bounding box center [656, 399] width 799 height 24
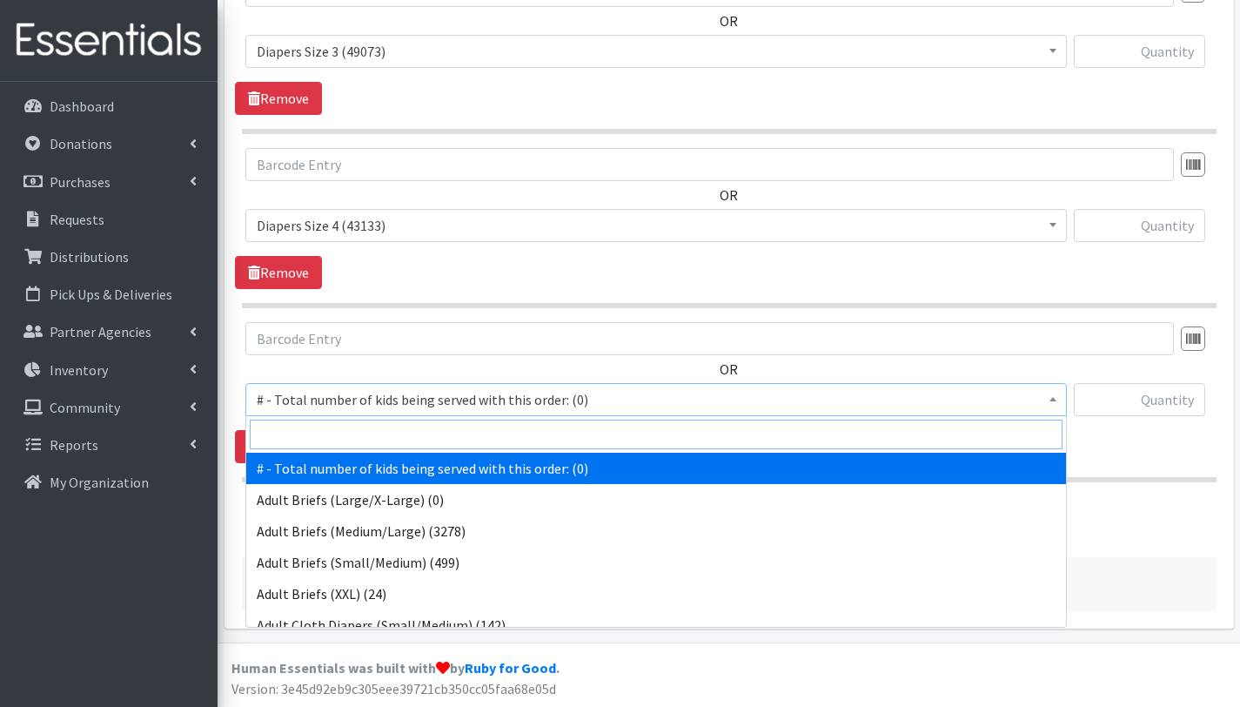
click at [355, 447] on input "search" at bounding box center [656, 435] width 813 height 30
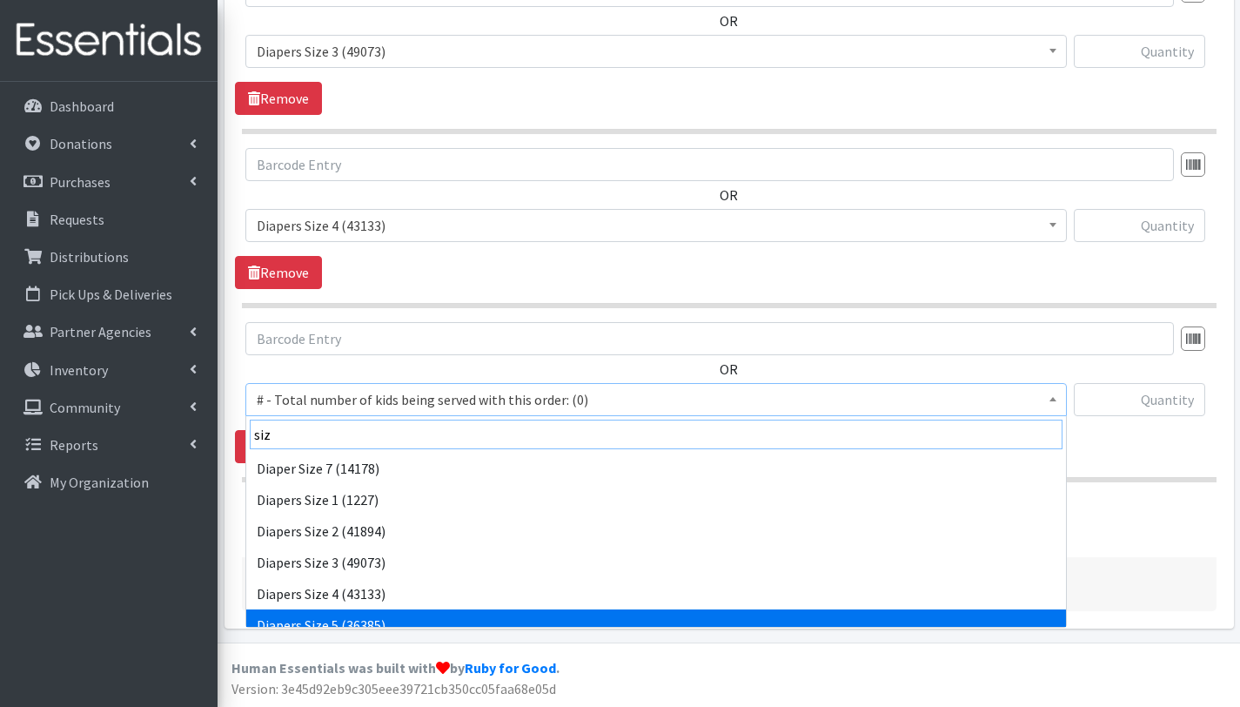
type input "siz"
select select "2652"
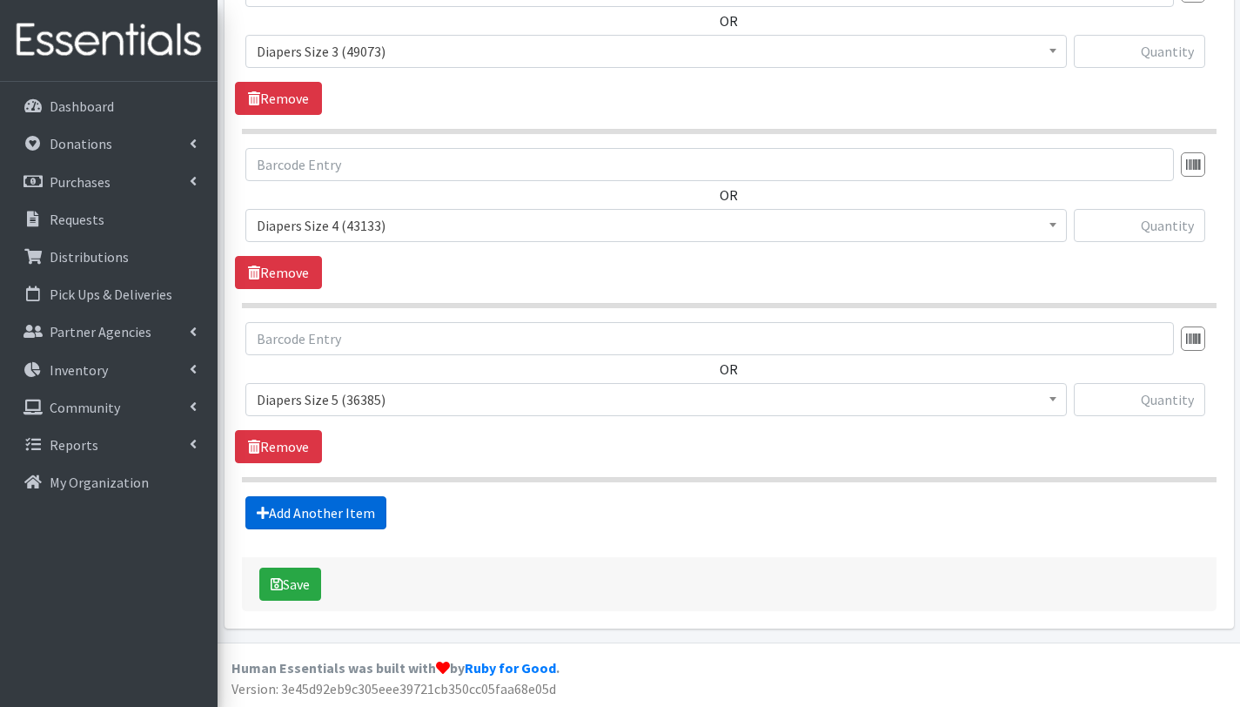
click at [314, 512] on link "Add Another Item" at bounding box center [315, 512] width 141 height 33
click at [349, 403] on span "# - Total number of kids being served with this order: (0)" at bounding box center [656, 399] width 799 height 24
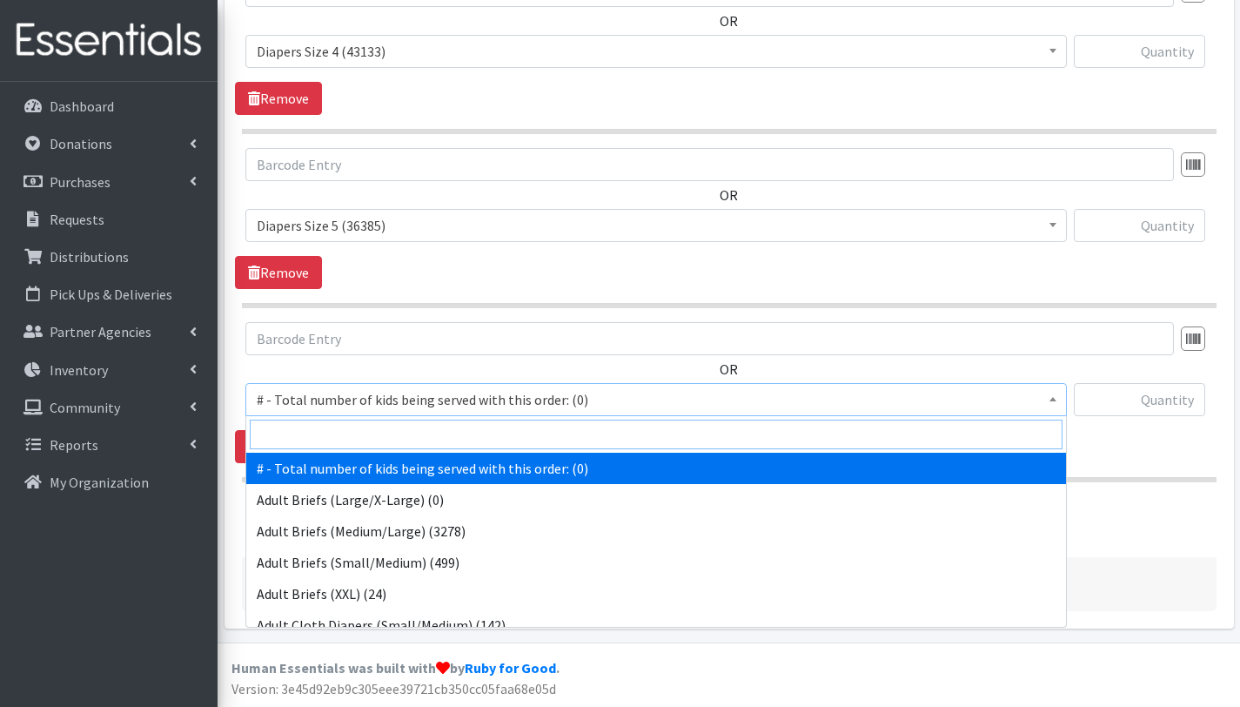
click at [352, 435] on input "search" at bounding box center [656, 435] width 813 height 30
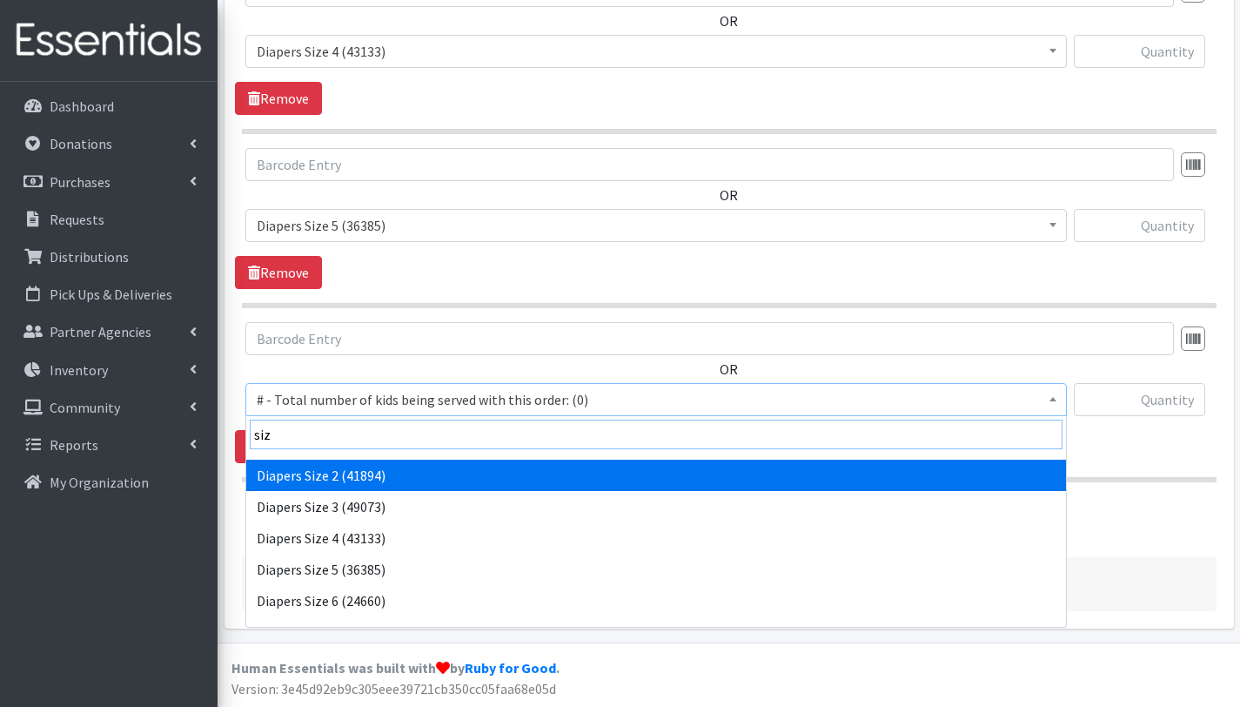
scroll to position [77, 0]
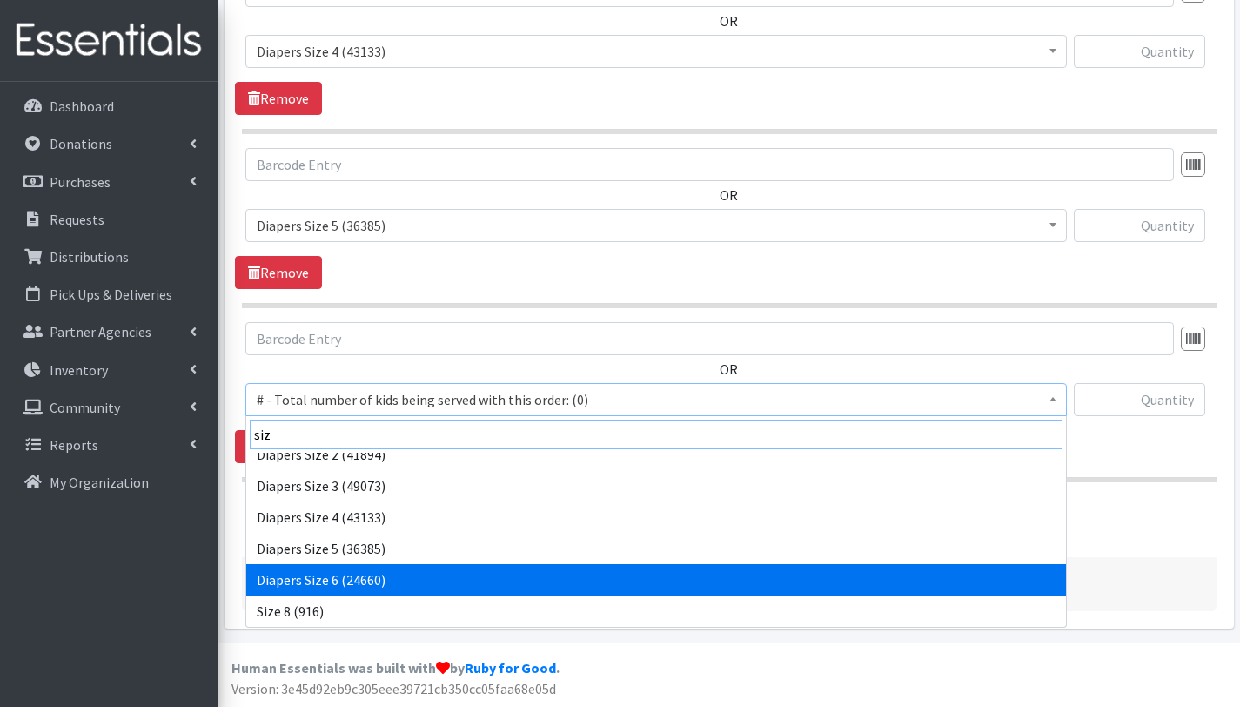
type input "siz"
select select "2674"
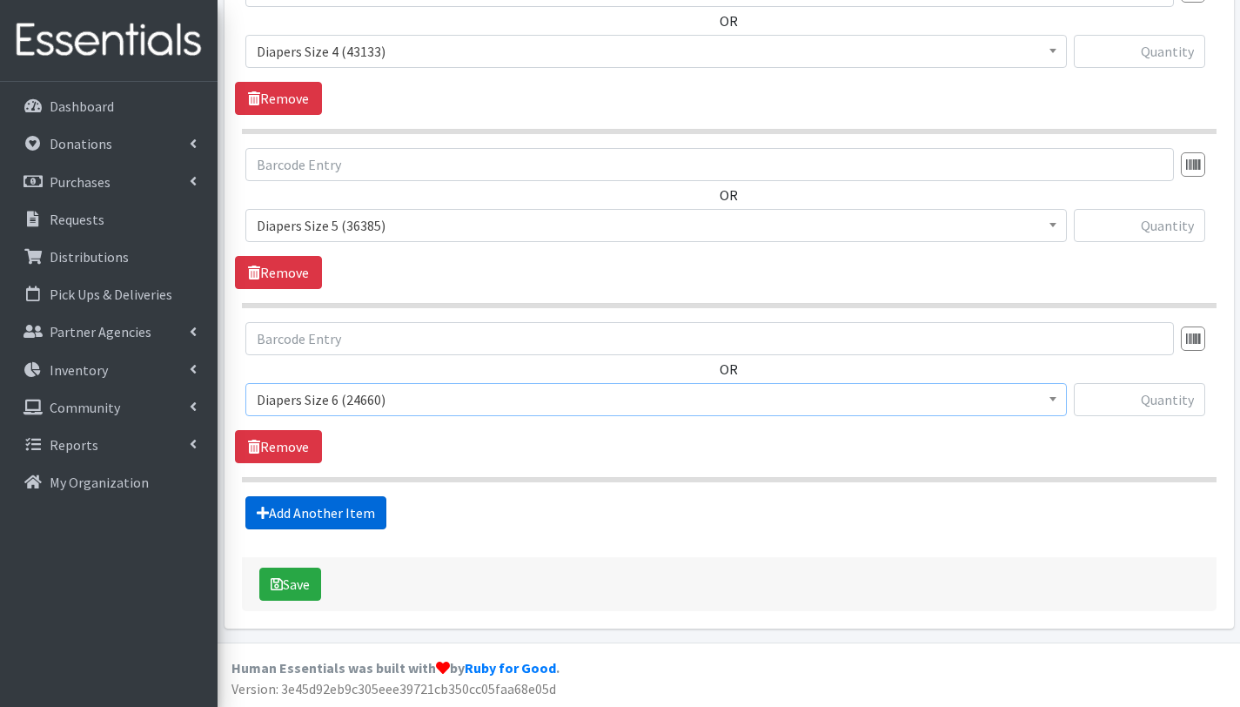
click at [356, 520] on link "Add Another Item" at bounding box center [315, 512] width 141 height 33
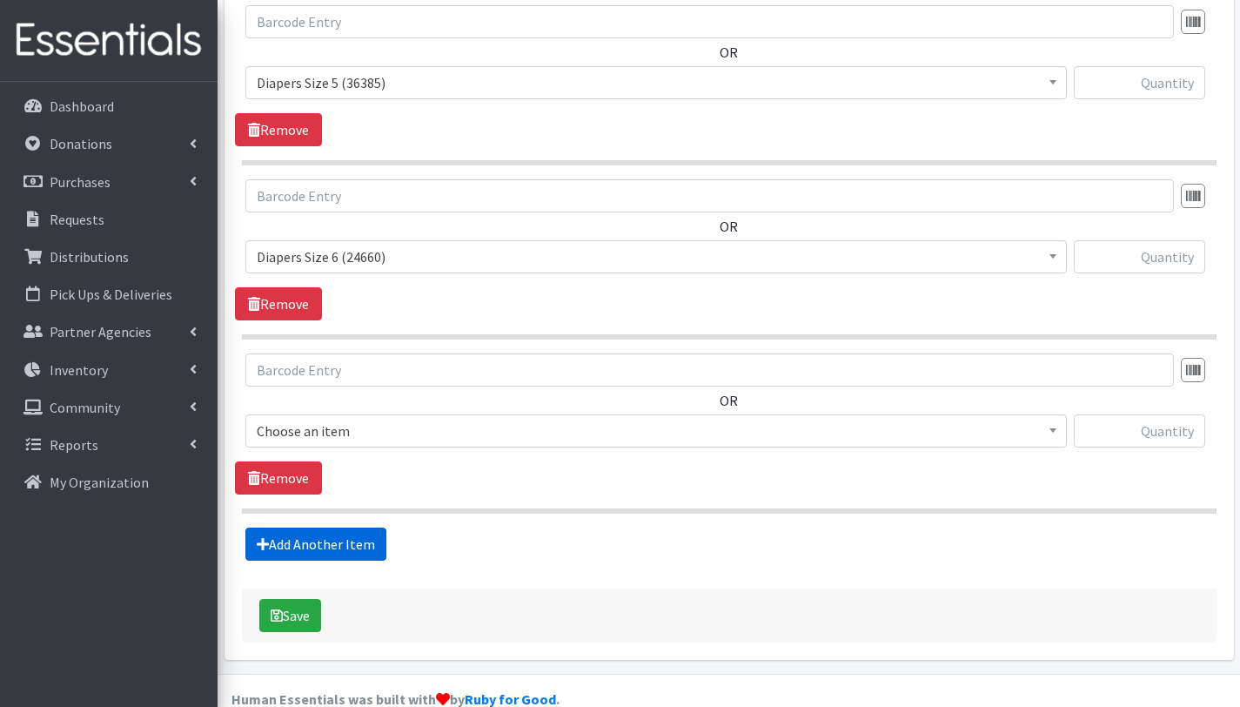
scroll to position [1787, 0]
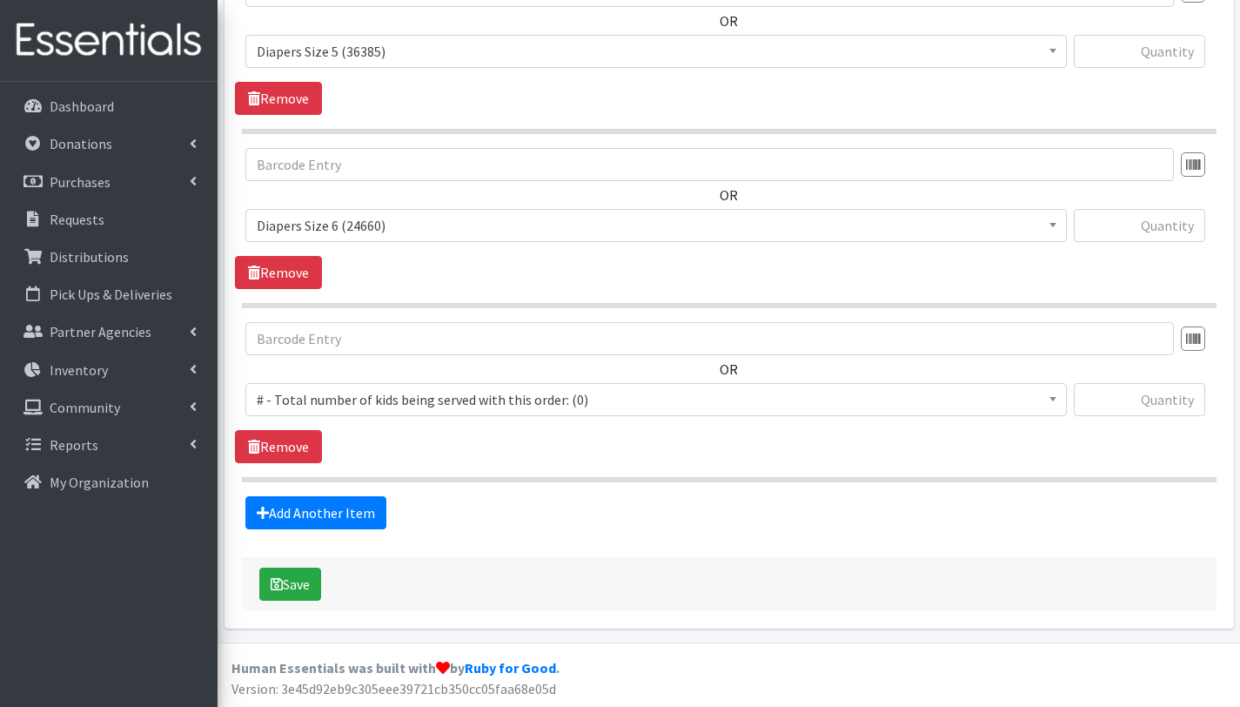
click at [378, 399] on span "# - Total number of kids being served with this order: (0)" at bounding box center [656, 399] width 799 height 24
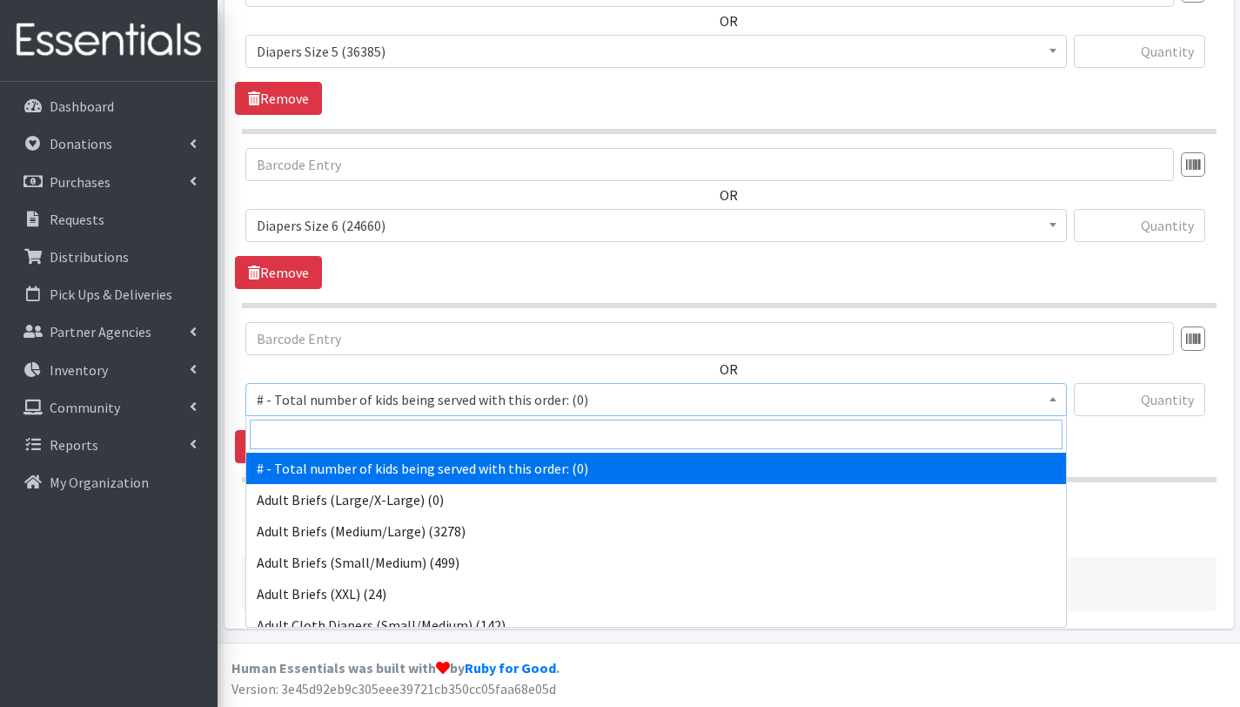
click at [380, 433] on input "search" at bounding box center [656, 435] width 813 height 30
type input "siz"
select select "12644"
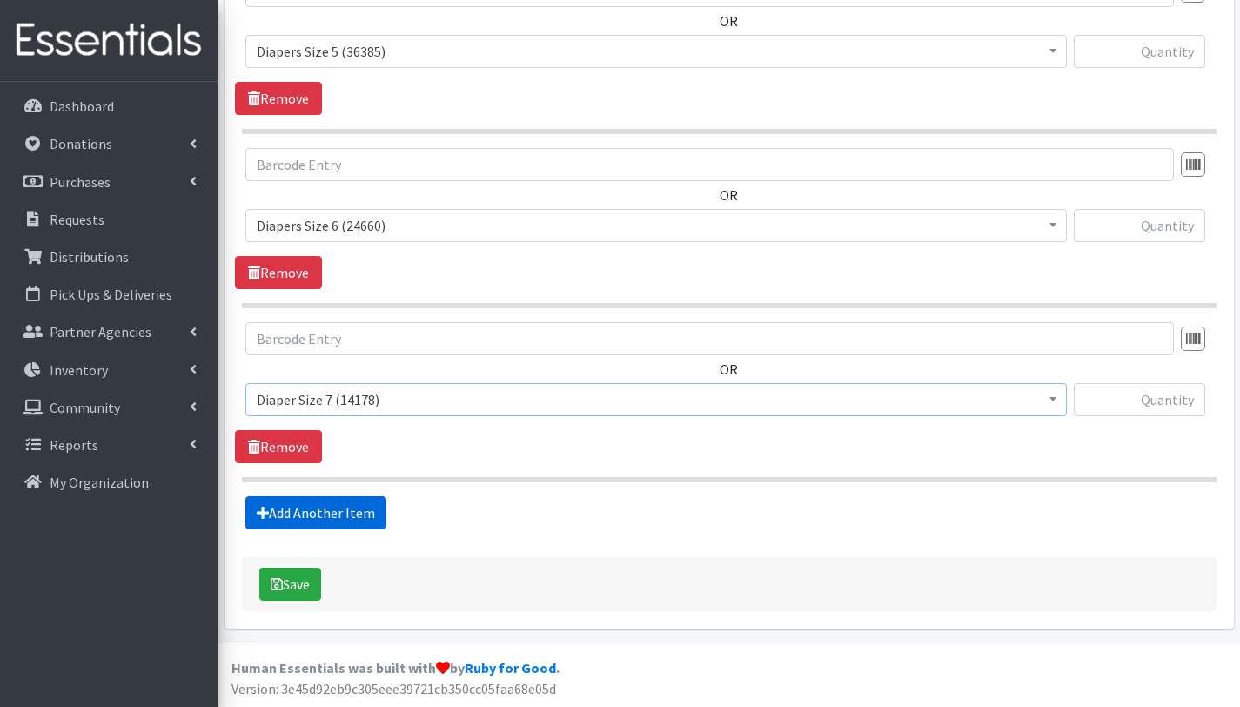
click at [350, 511] on link "Add Another Item" at bounding box center [315, 512] width 141 height 33
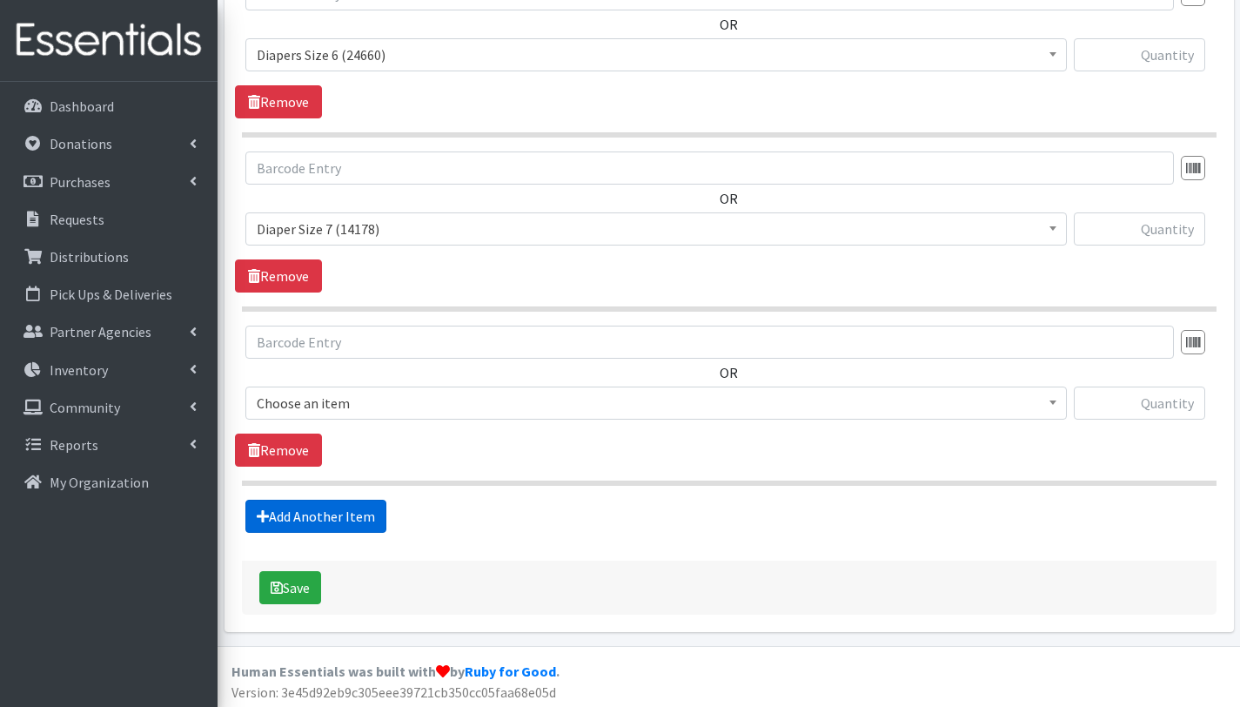
scroll to position [1961, 0]
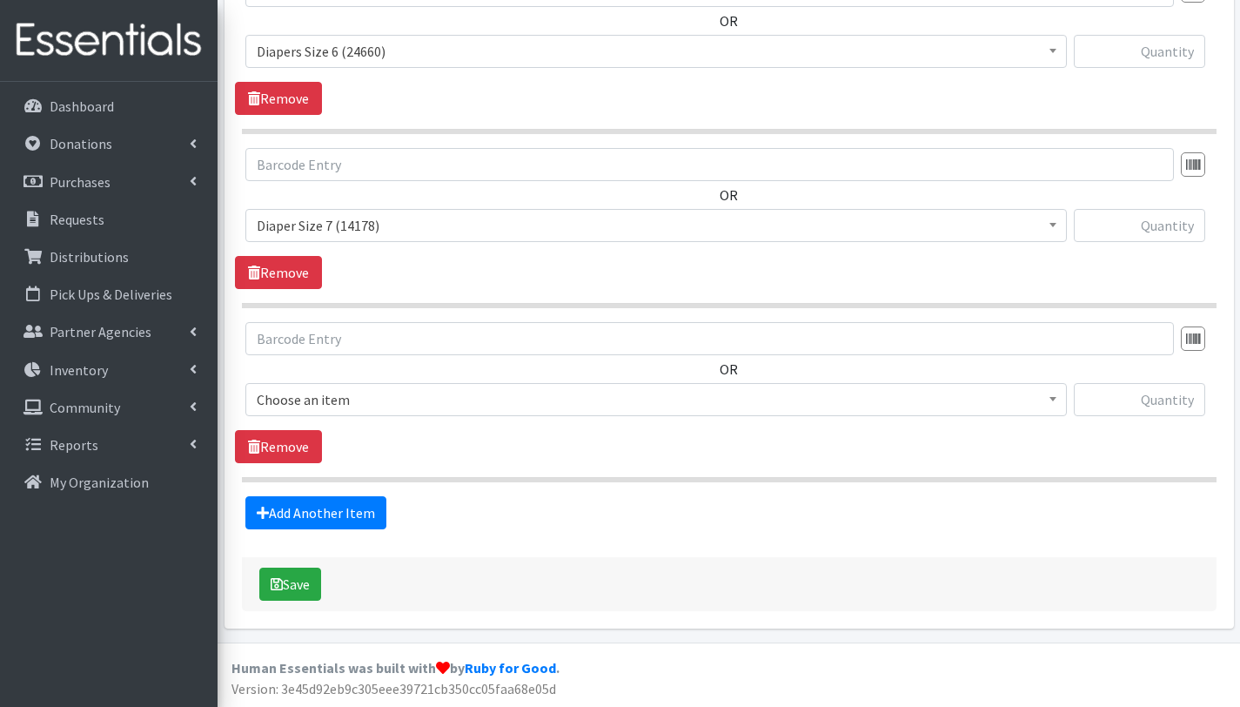
click at [364, 402] on span "Choose an item" at bounding box center [656, 399] width 799 height 24
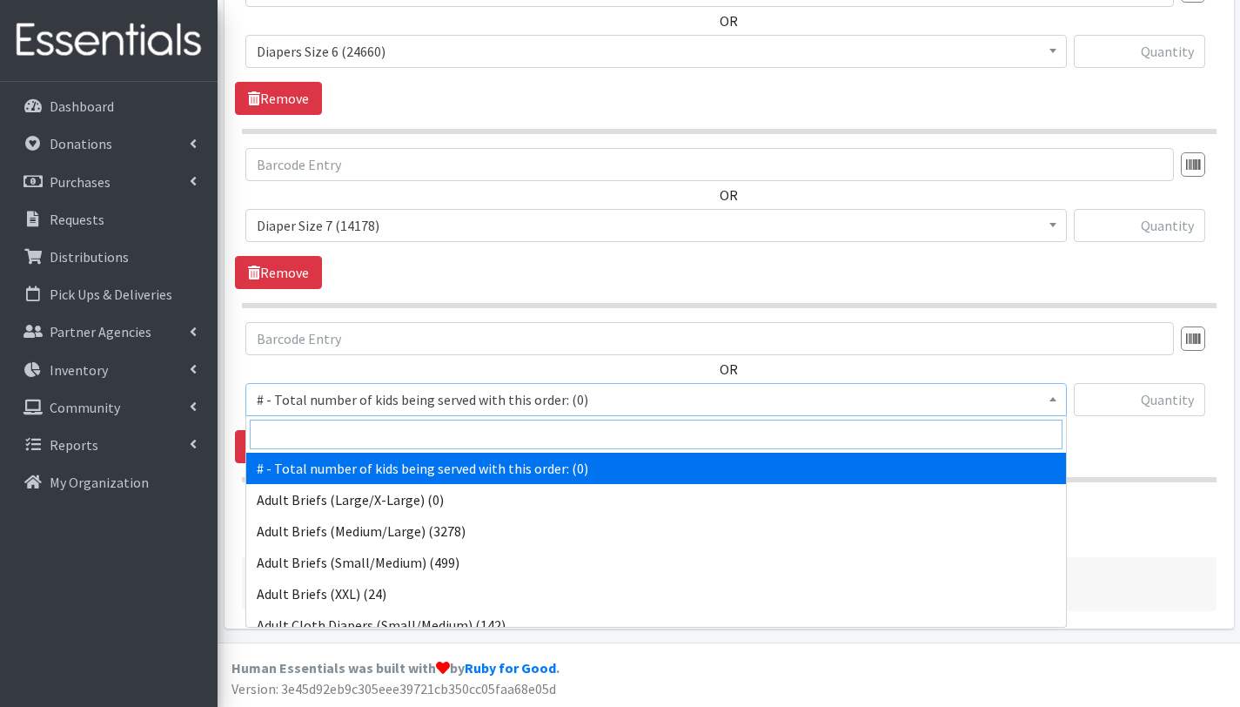
click at [369, 438] on input "search" at bounding box center [656, 435] width 813 height 30
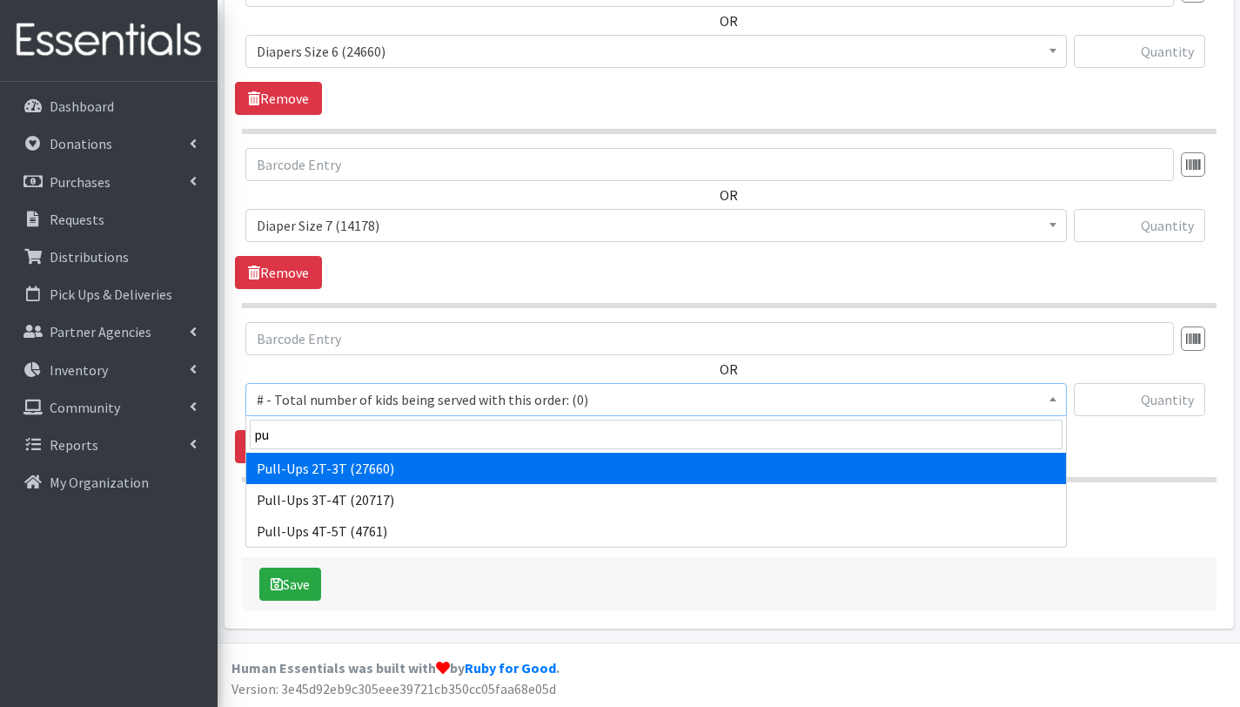
type input "pu"
select select "2644"
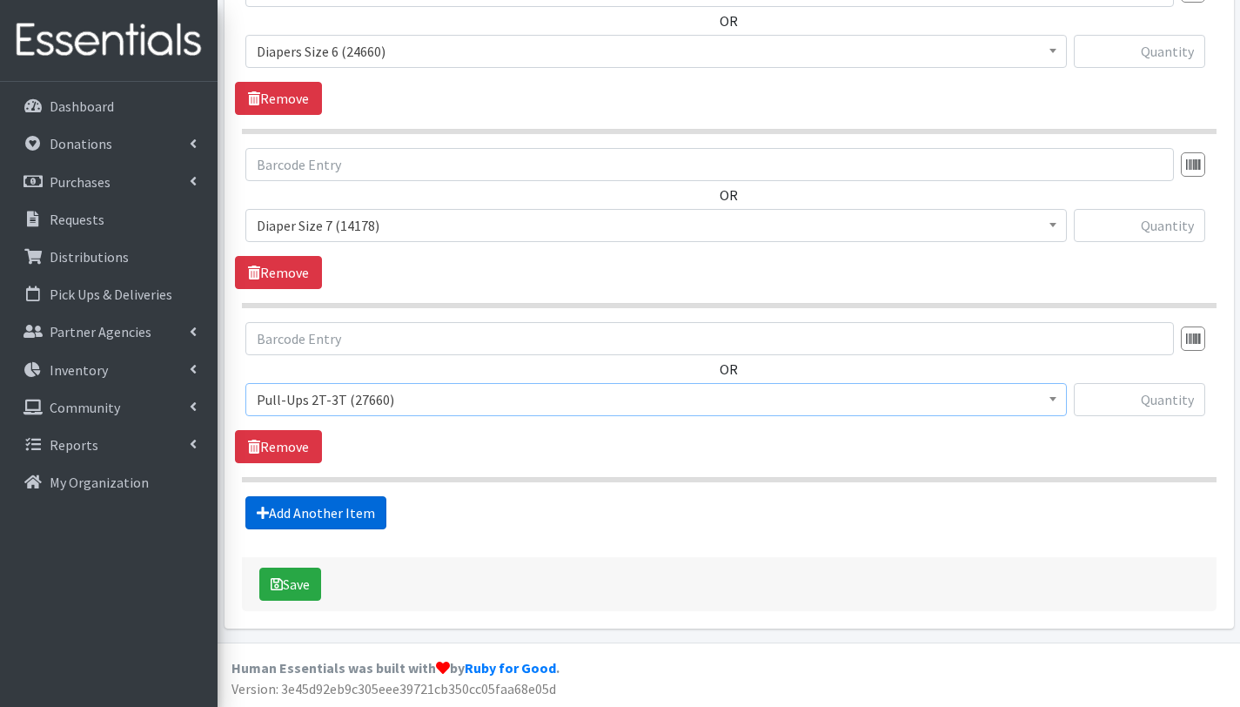
click at [359, 507] on link "Add Another Item" at bounding box center [315, 512] width 141 height 33
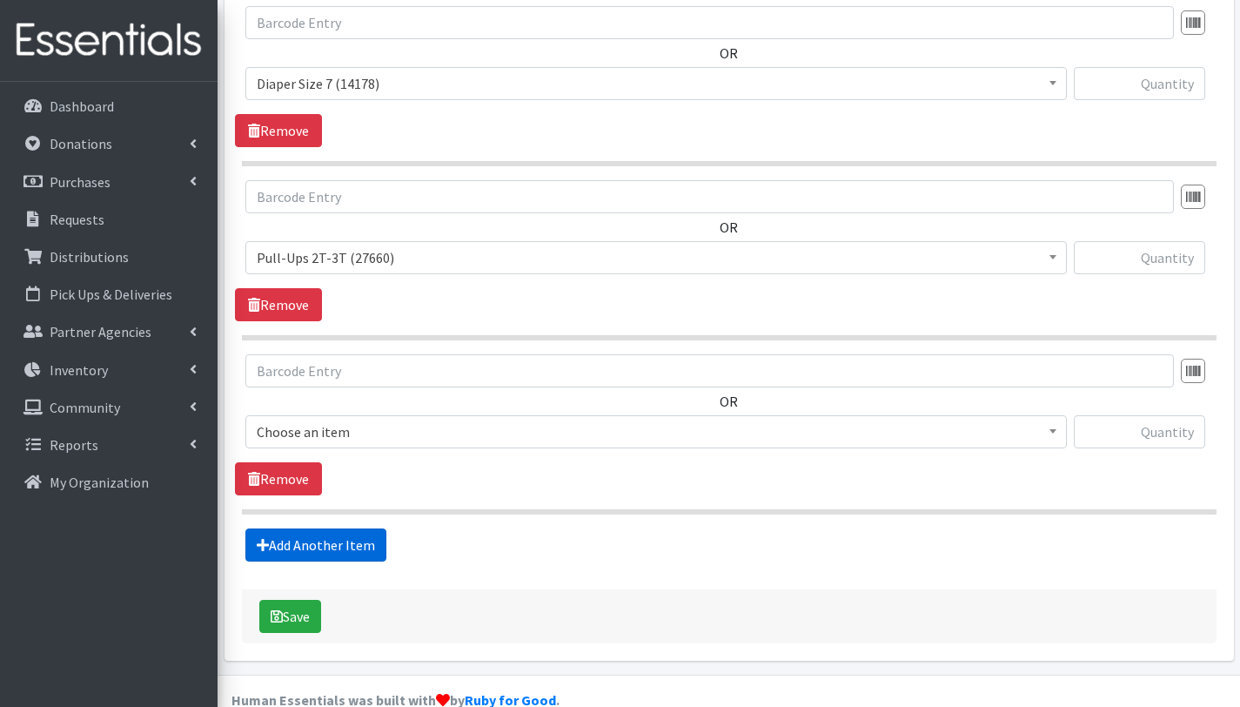
scroll to position [2135, 0]
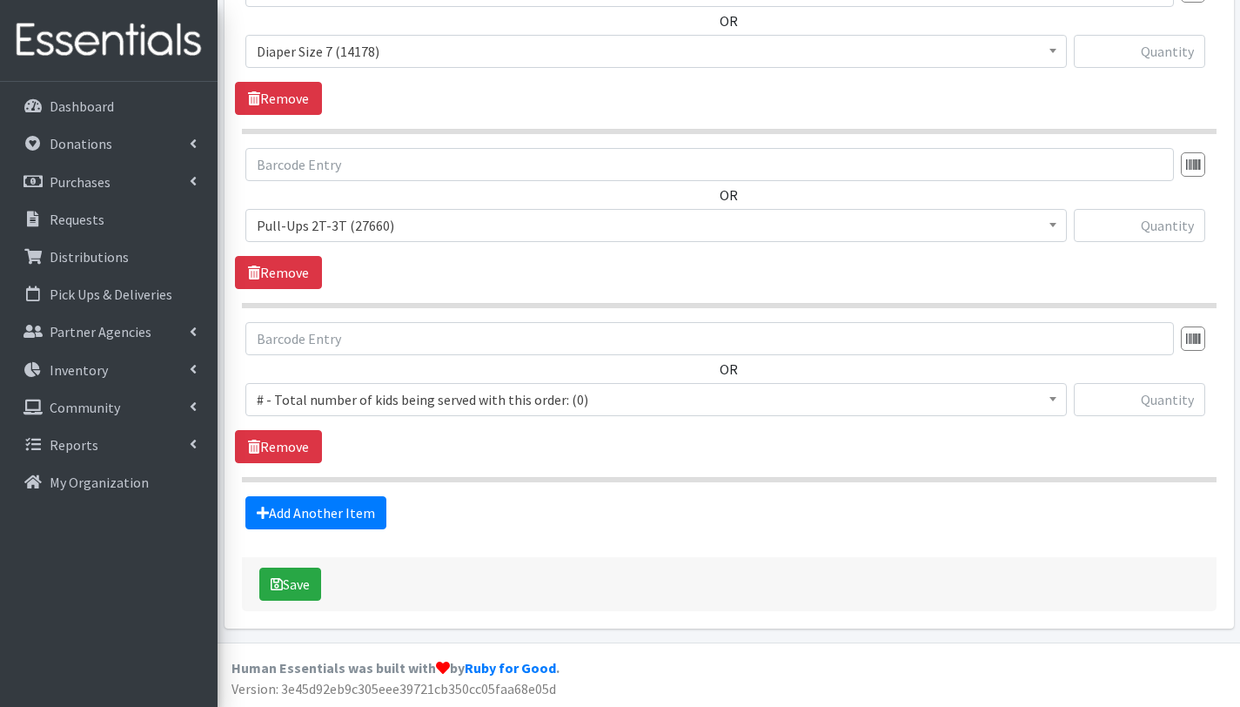
click at [366, 387] on span "# - Total number of kids being served with this order: (0)" at bounding box center [656, 399] width 799 height 24
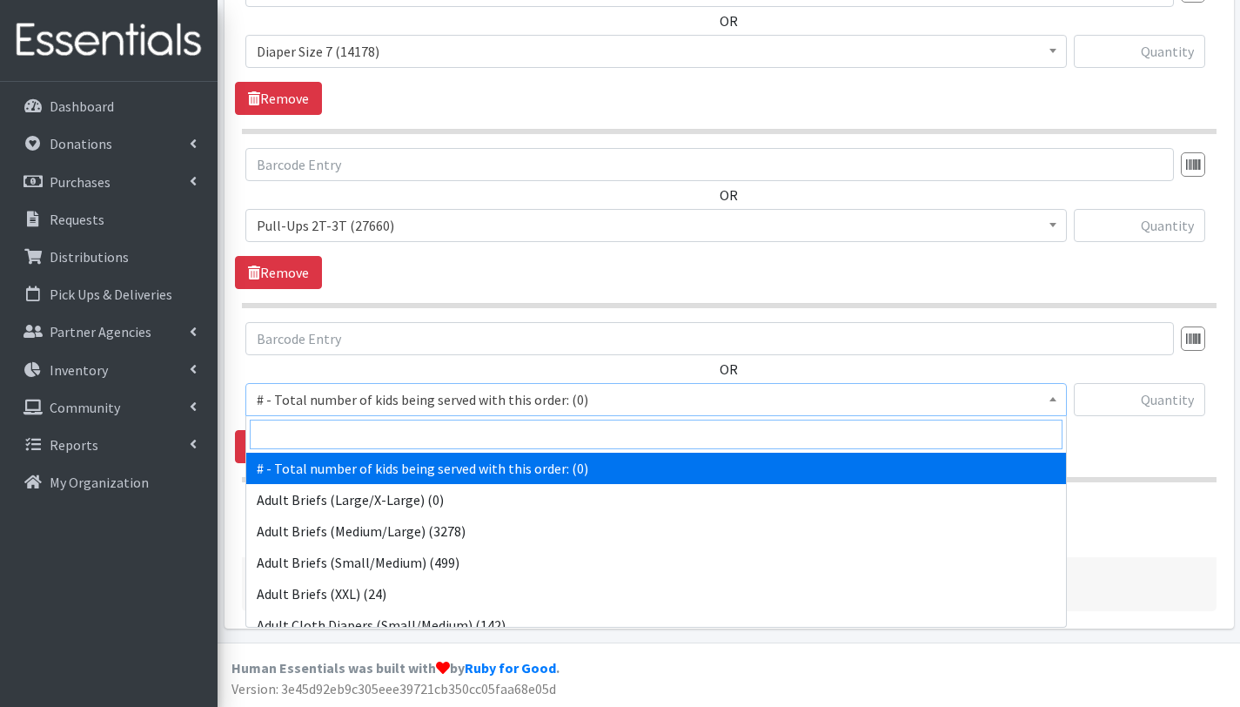
click at [370, 430] on input "search" at bounding box center [656, 435] width 813 height 30
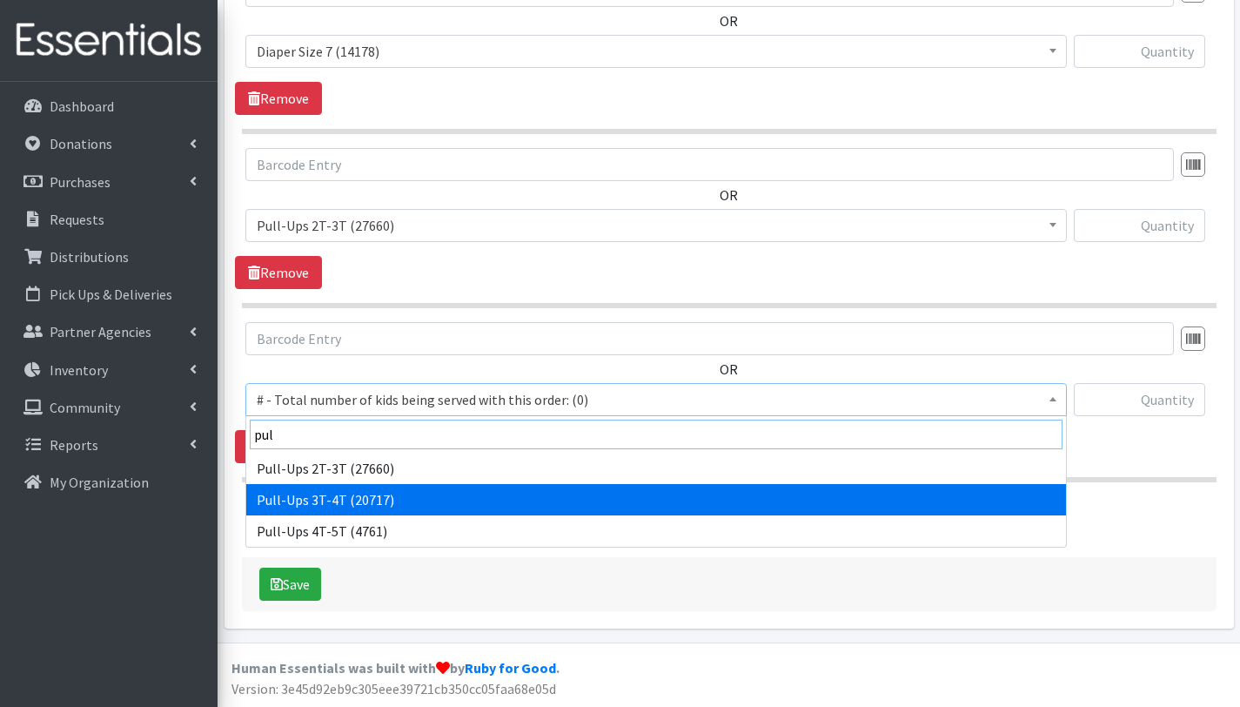
type input "pul"
select select "2679"
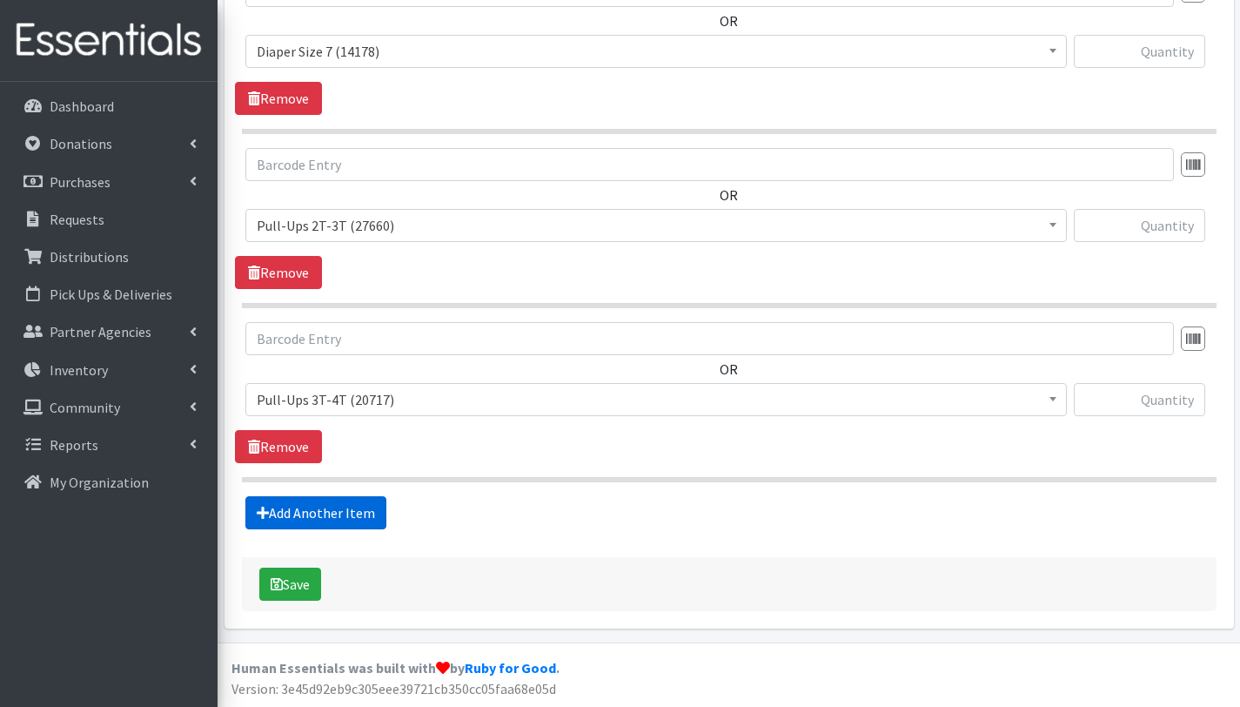
click at [355, 511] on link "Add Another Item" at bounding box center [315, 512] width 141 height 33
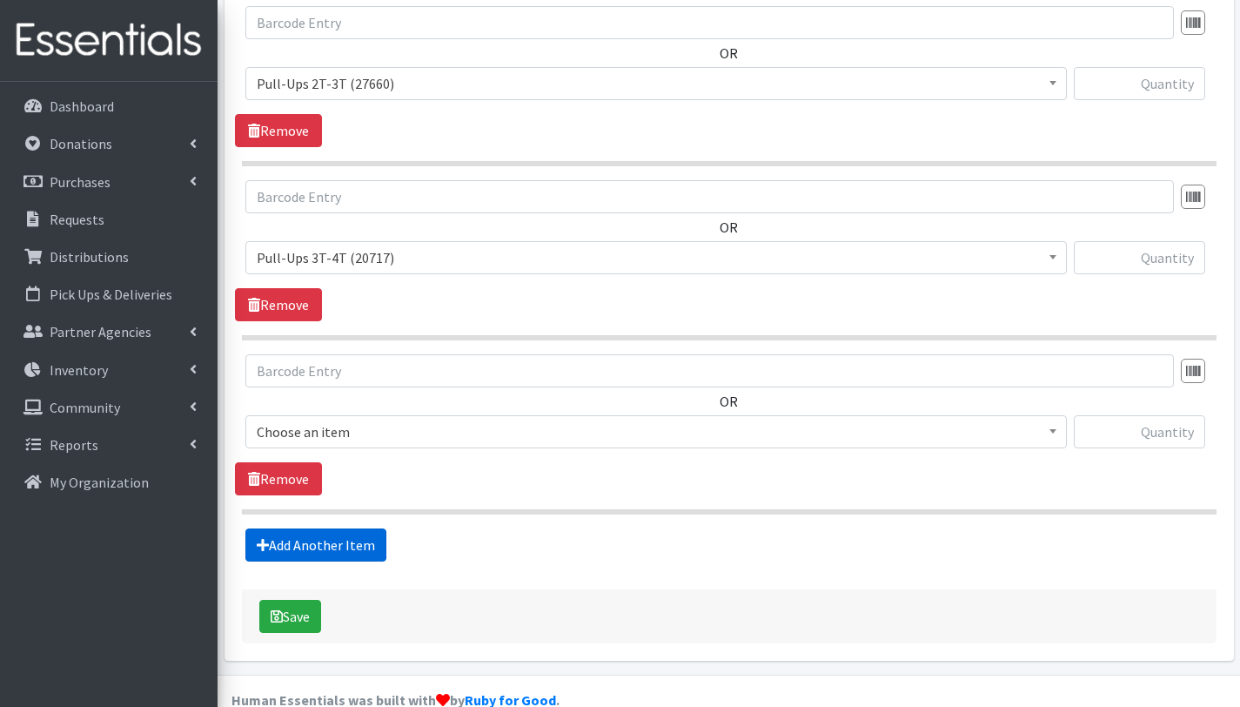
scroll to position [2309, 0]
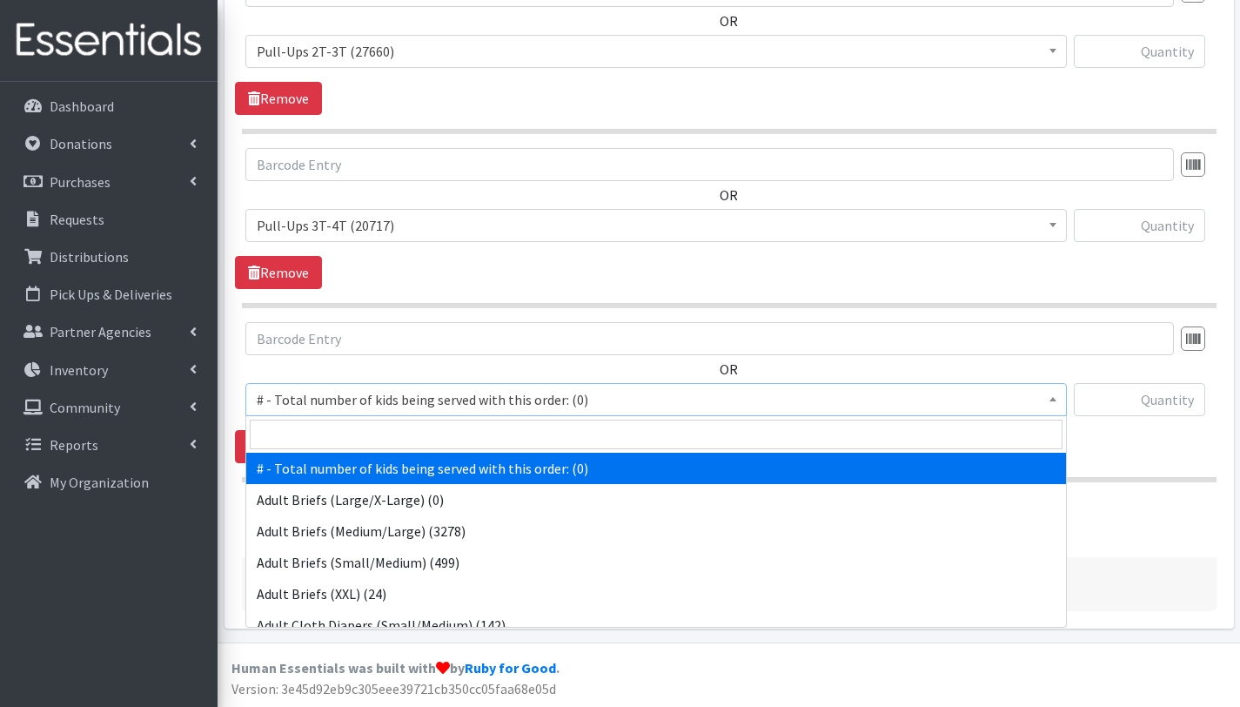
click at [363, 398] on span "# - Total number of kids being served with this order: (0)" at bounding box center [656, 399] width 799 height 24
click at [360, 432] on input "search" at bounding box center [656, 435] width 813 height 30
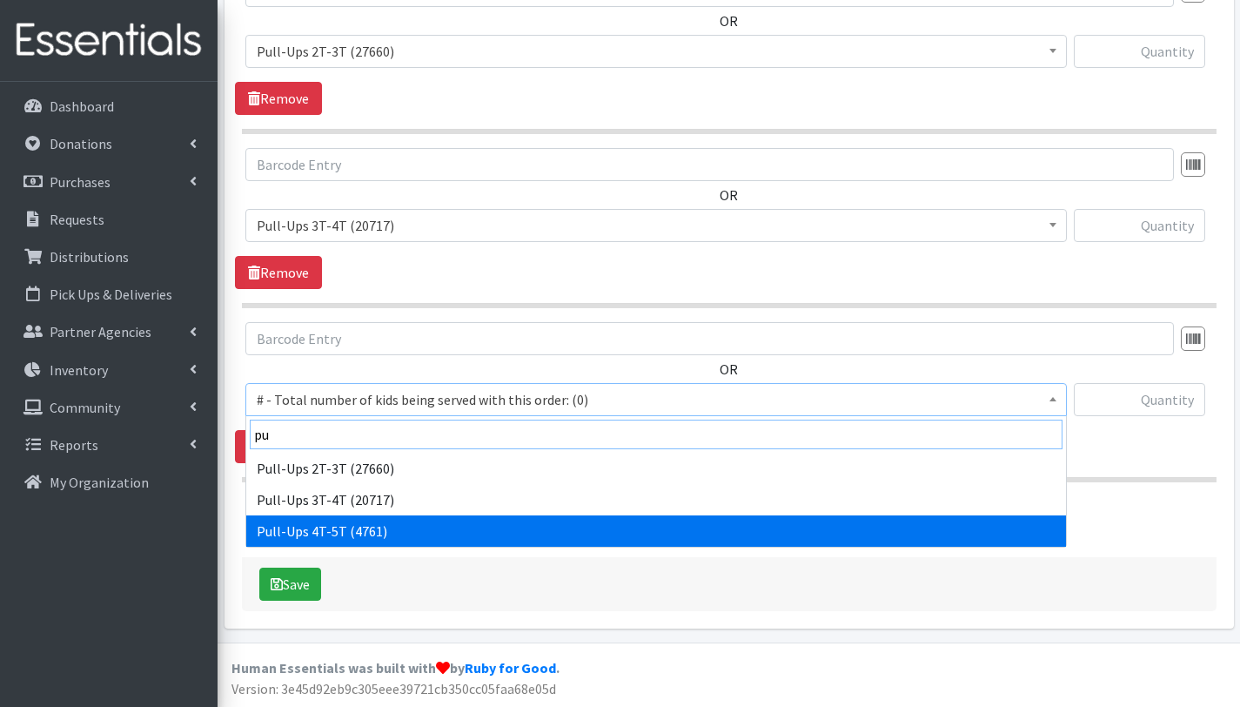
type input "pu"
select select "2680"
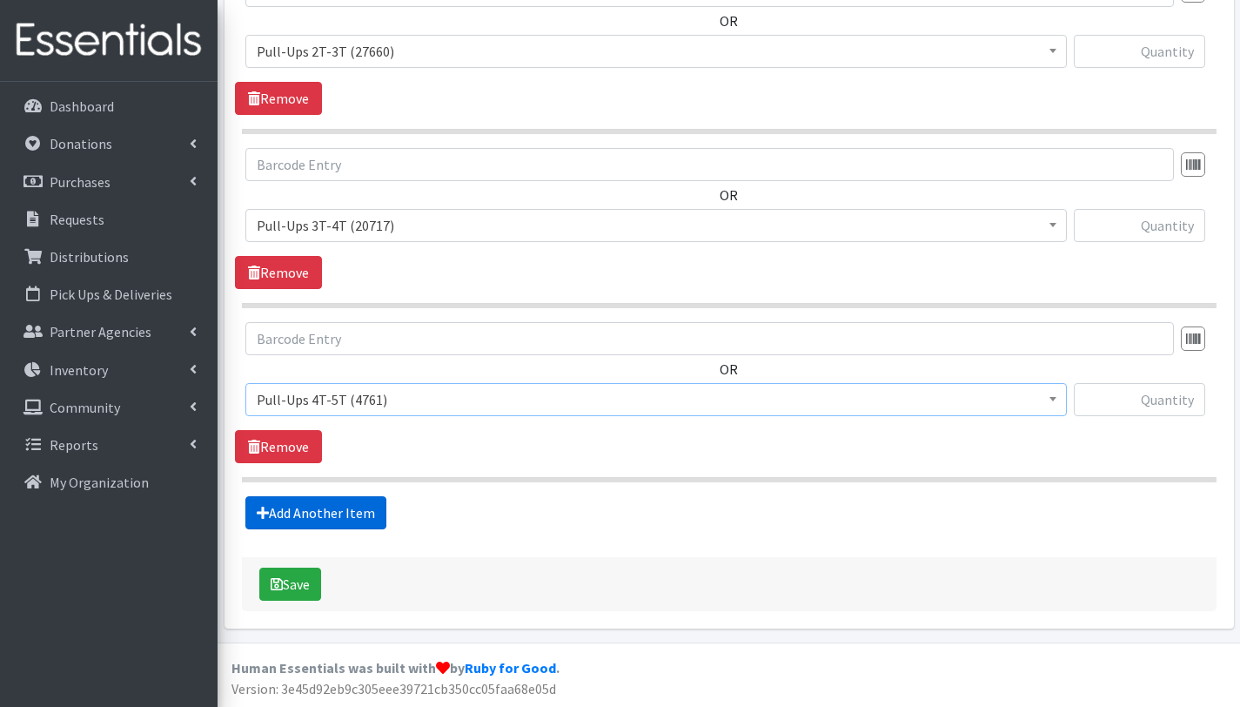
click at [345, 509] on link "Add Another Item" at bounding box center [315, 512] width 141 height 33
click at [326, 393] on span "# - Total number of kids being served with this order: (0)" at bounding box center [656, 399] width 799 height 24
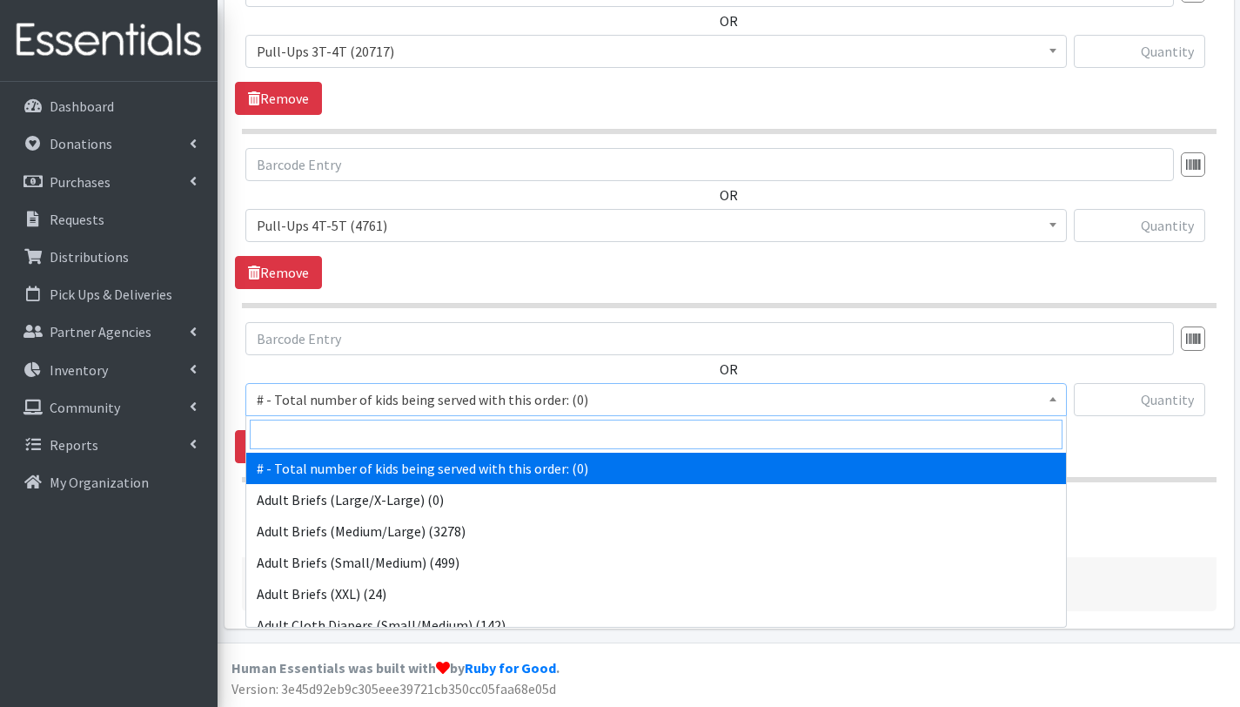
click at [334, 430] on input "search" at bounding box center [656, 435] width 813 height 30
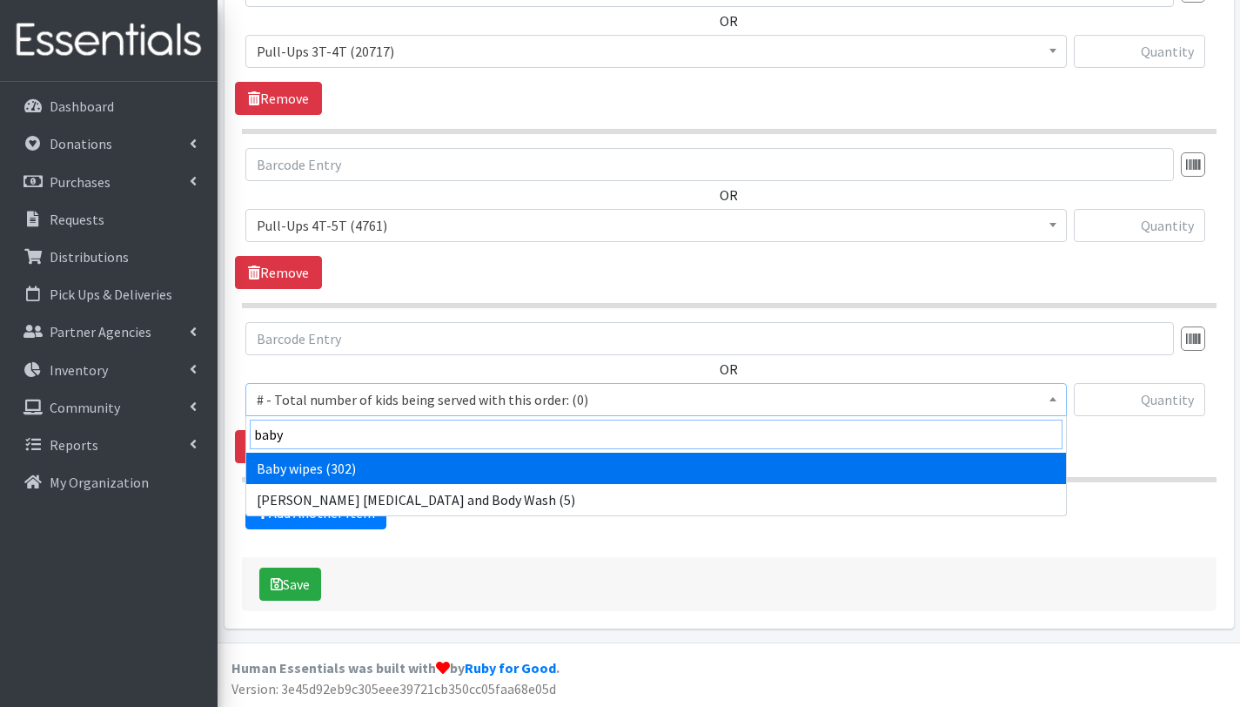
type input "baby"
select select "2649"
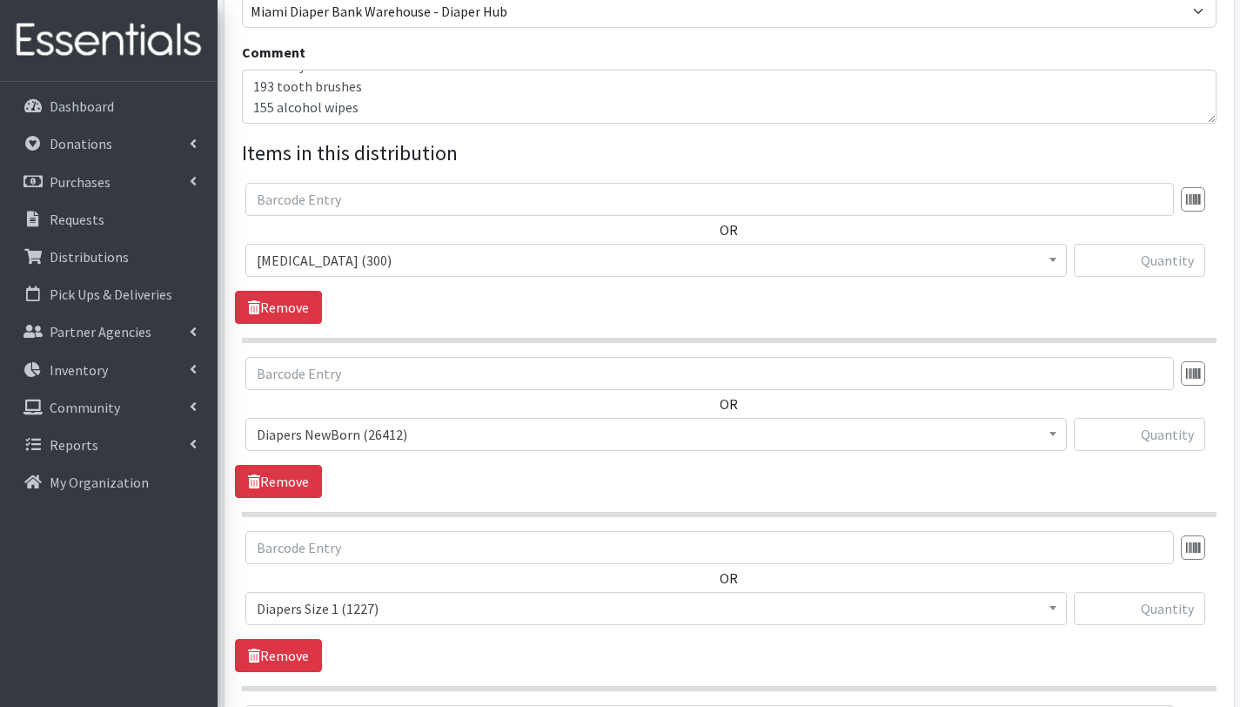
scroll to position [513, 0]
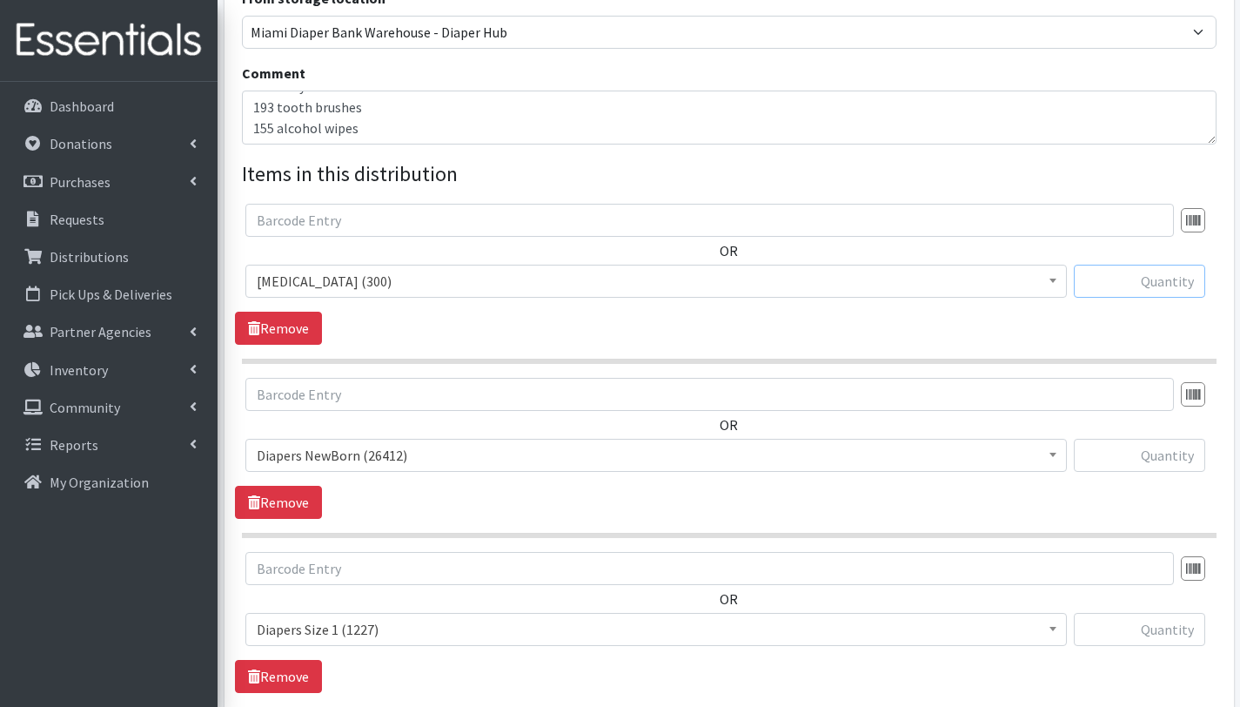
click at [1137, 280] on input "text" at bounding box center [1139, 281] width 131 height 33
type input "50"
click at [1171, 456] on input "text" at bounding box center [1139, 455] width 131 height 33
type input "50"
click at [1187, 628] on input "text" at bounding box center [1139, 629] width 131 height 33
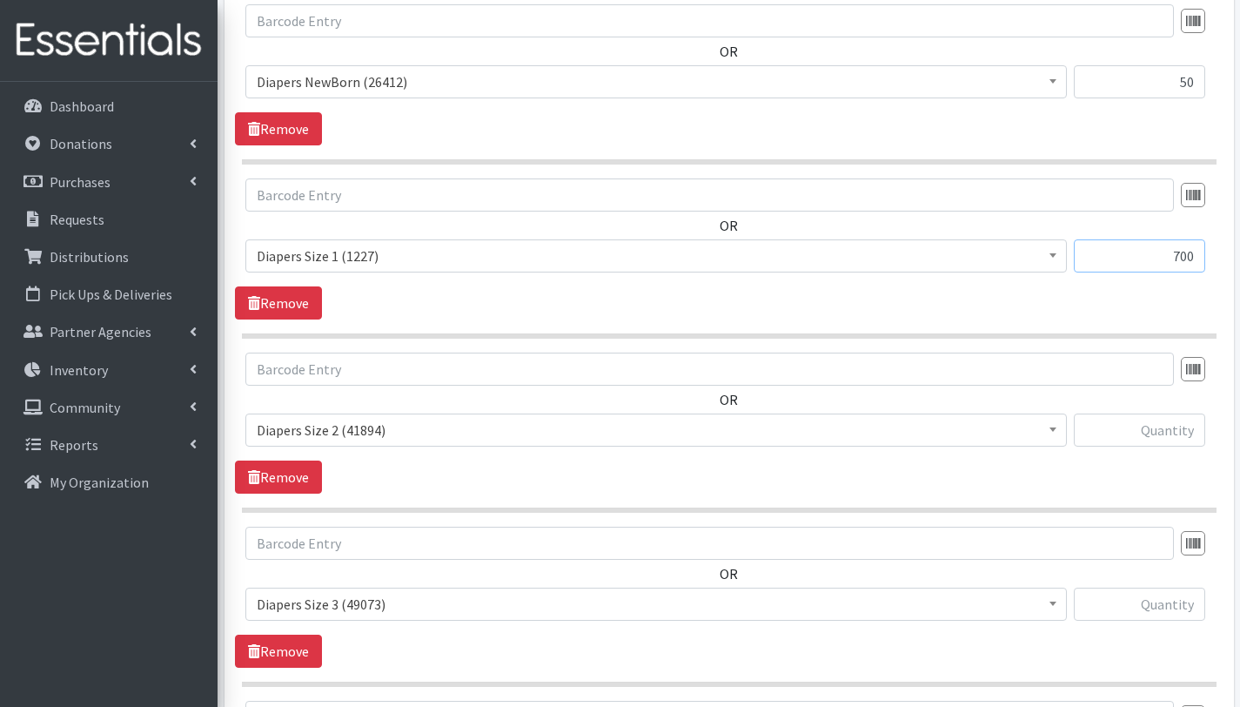
scroll to position [891, 0]
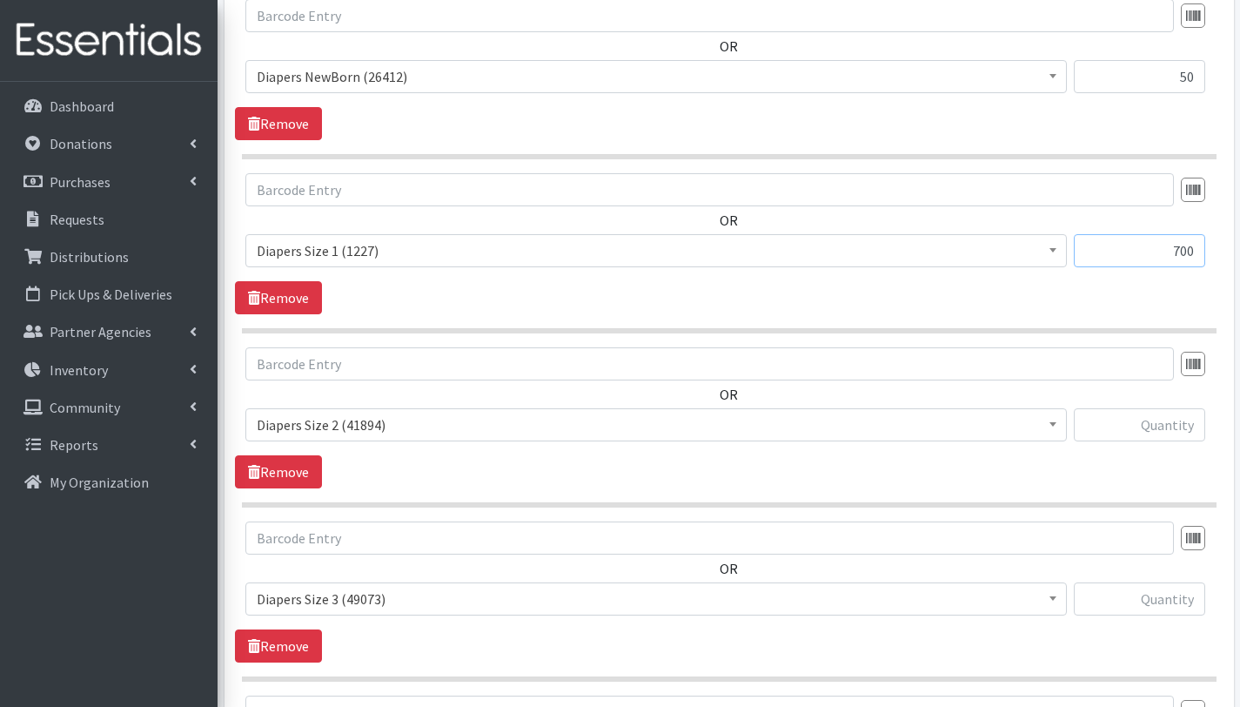
type input "700"
click at [1171, 427] on input "text" at bounding box center [1139, 424] width 131 height 33
type input "800"
click at [1153, 597] on input "text" at bounding box center [1139, 598] width 131 height 33
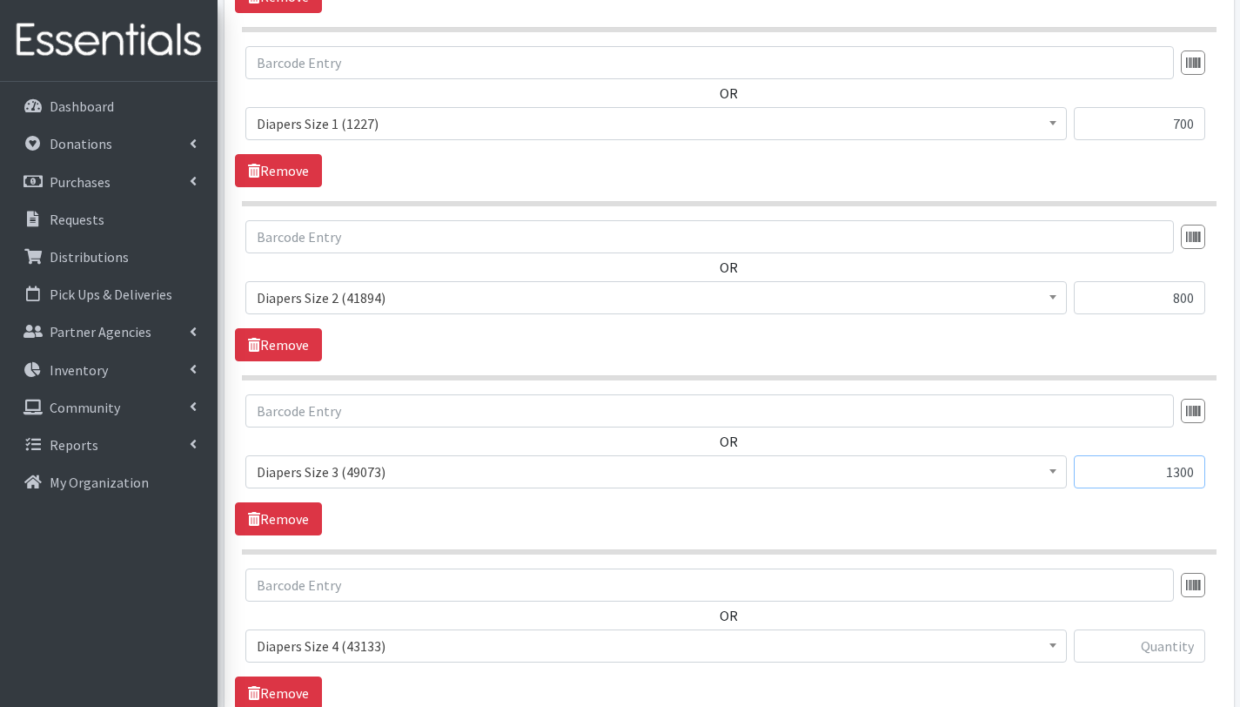
scroll to position [1021, 0]
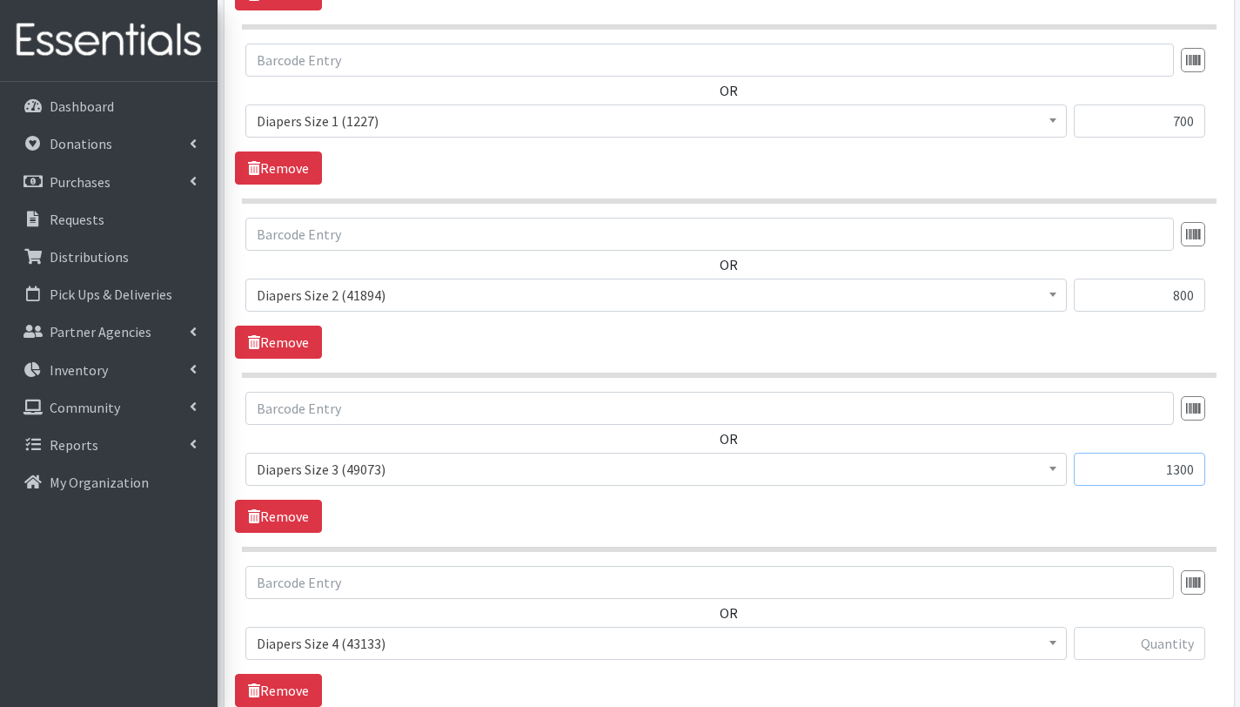
type input "1300"
click at [1155, 641] on input "text" at bounding box center [1139, 643] width 131 height 33
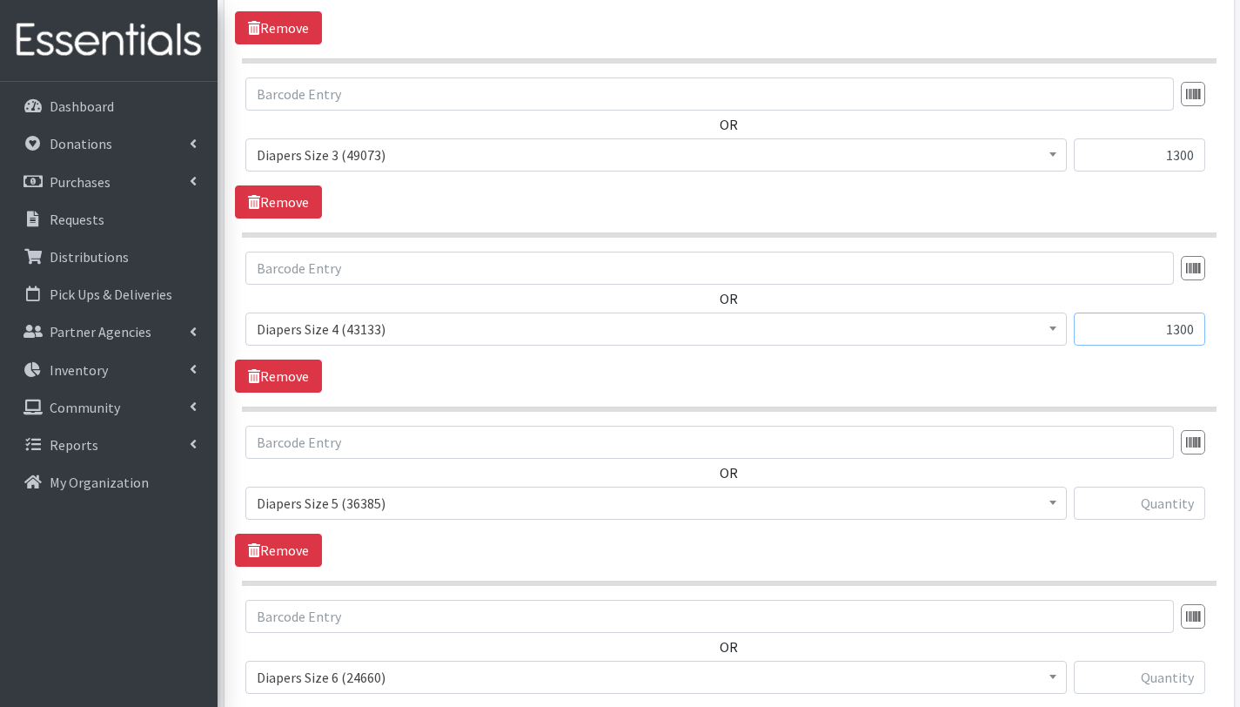
scroll to position [1335, 0]
type input "1300"
click at [1152, 499] on input "text" at bounding box center [1139, 503] width 131 height 33
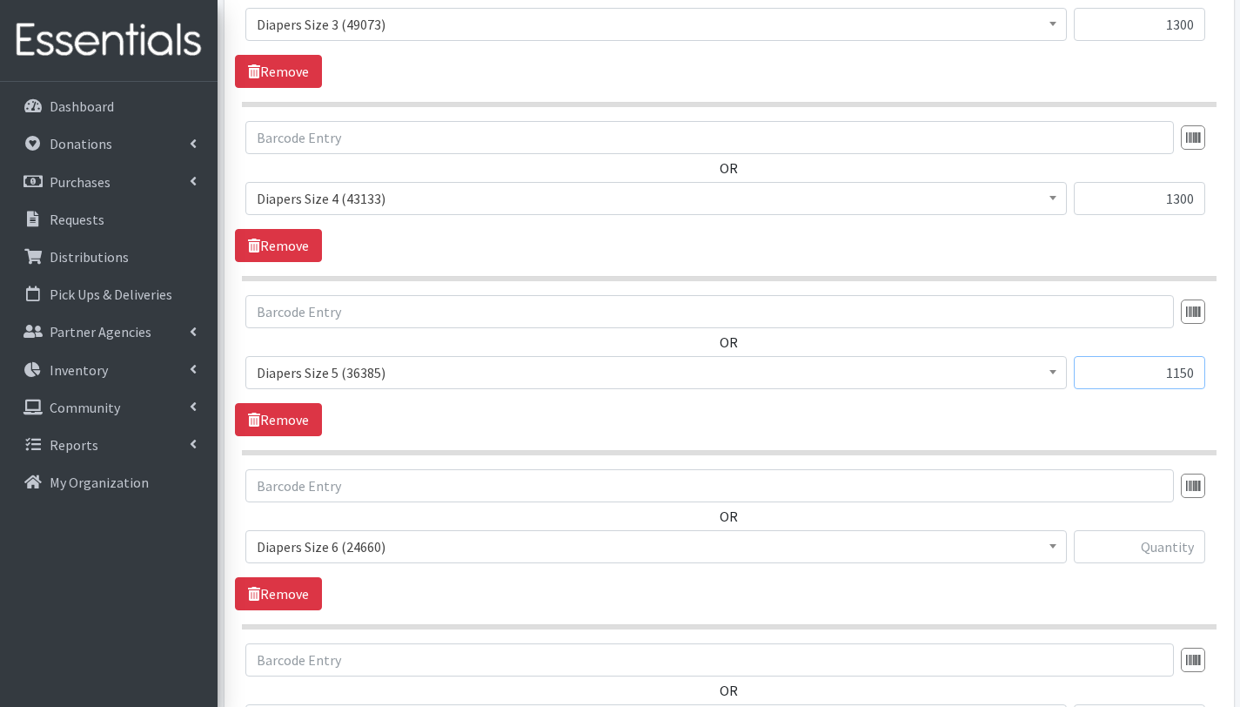
scroll to position [1491, 0]
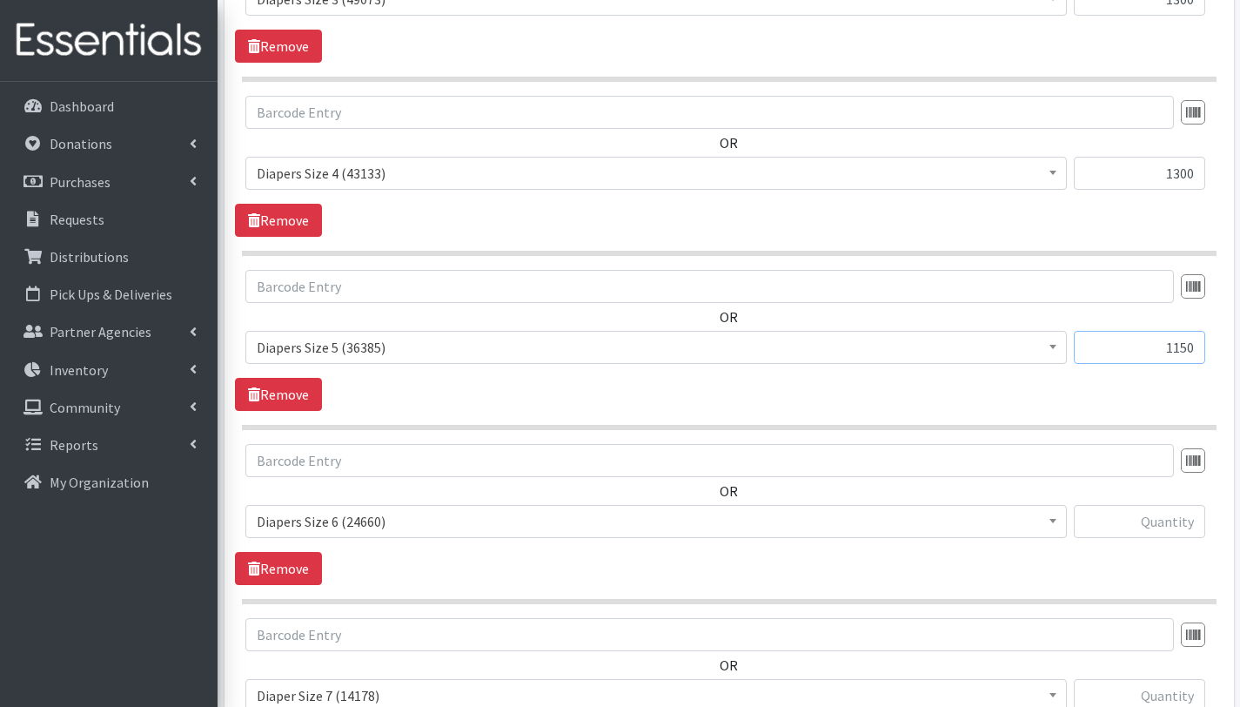
type input "1150"
click at [1150, 517] on input "text" at bounding box center [1139, 521] width 131 height 33
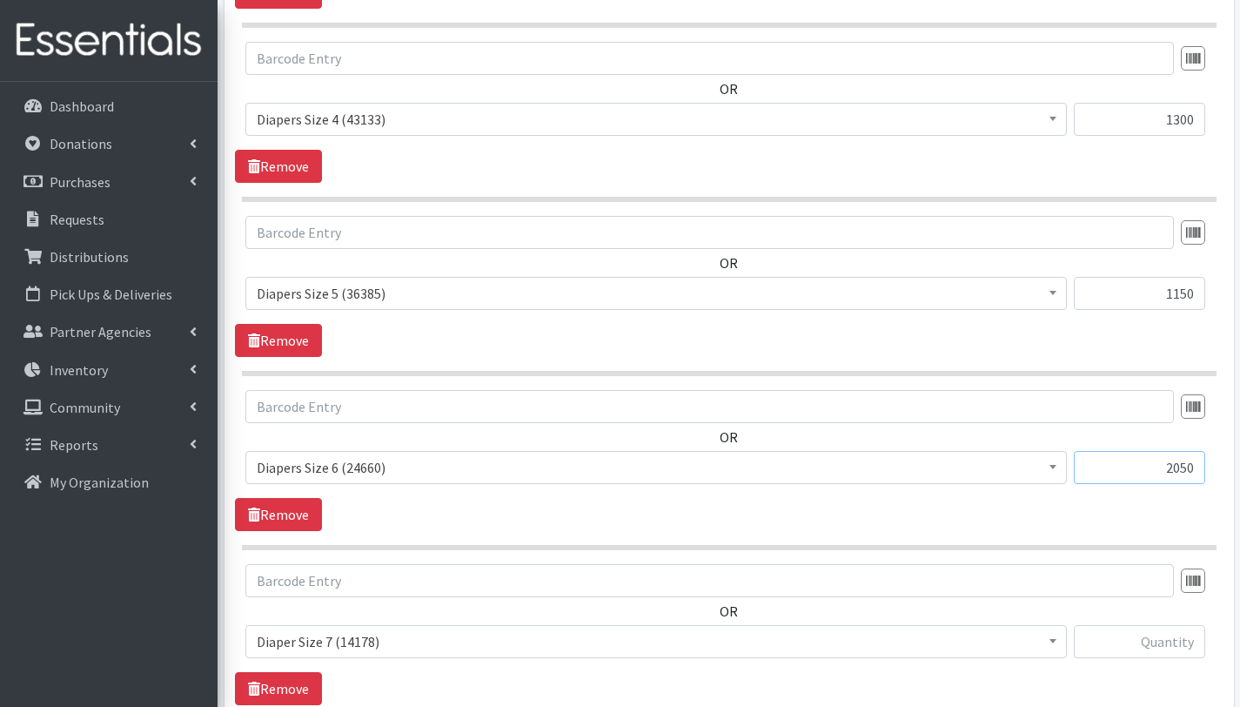
scroll to position [1655, 0]
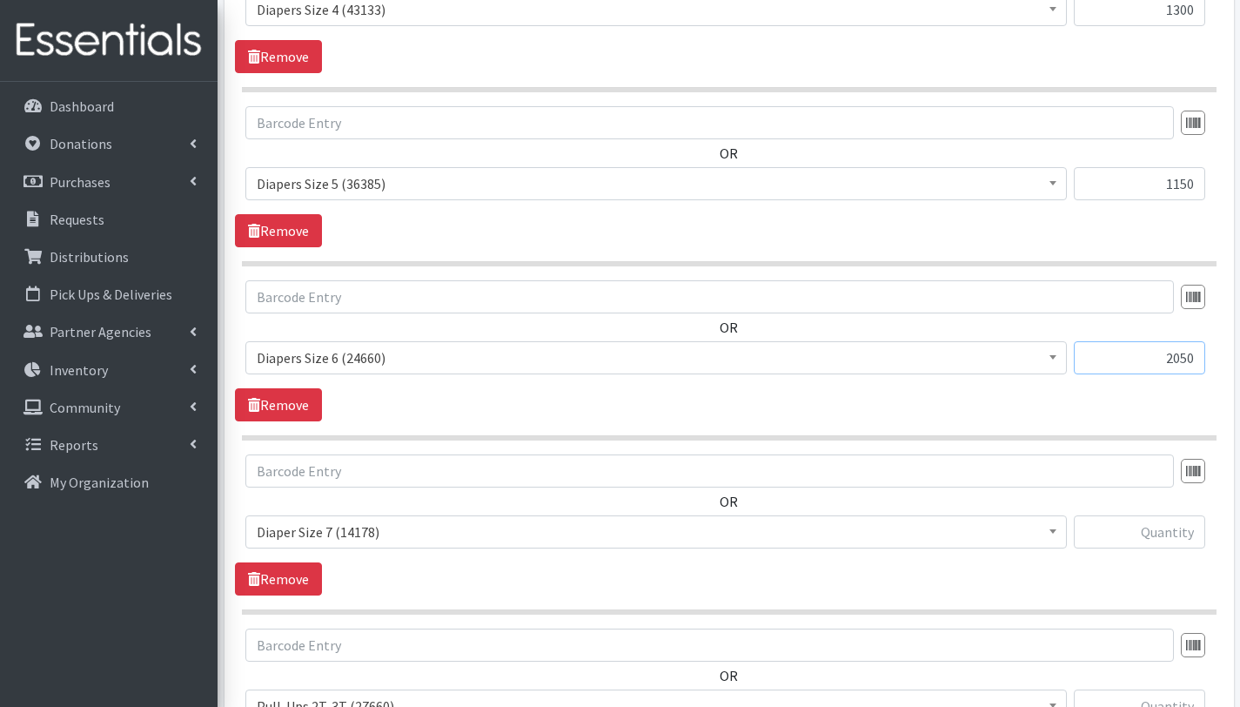
type input "2050"
click at [1191, 535] on input "text" at bounding box center [1139, 531] width 131 height 33
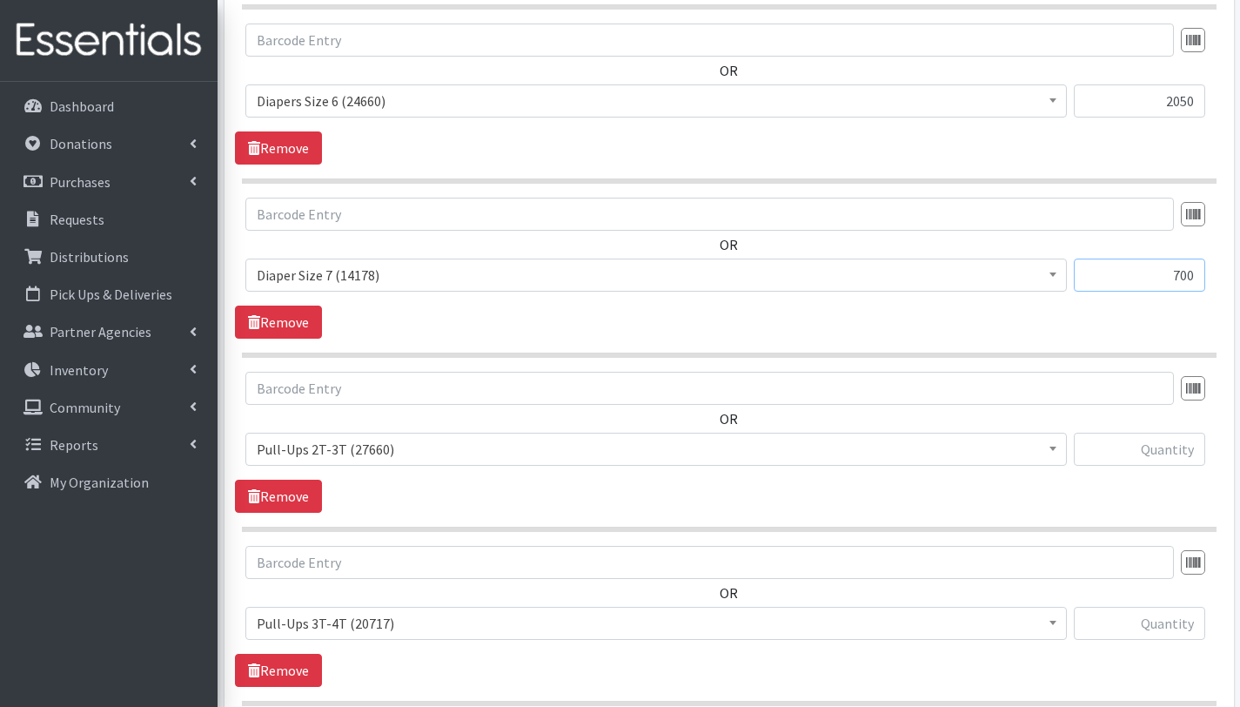
scroll to position [1952, 0]
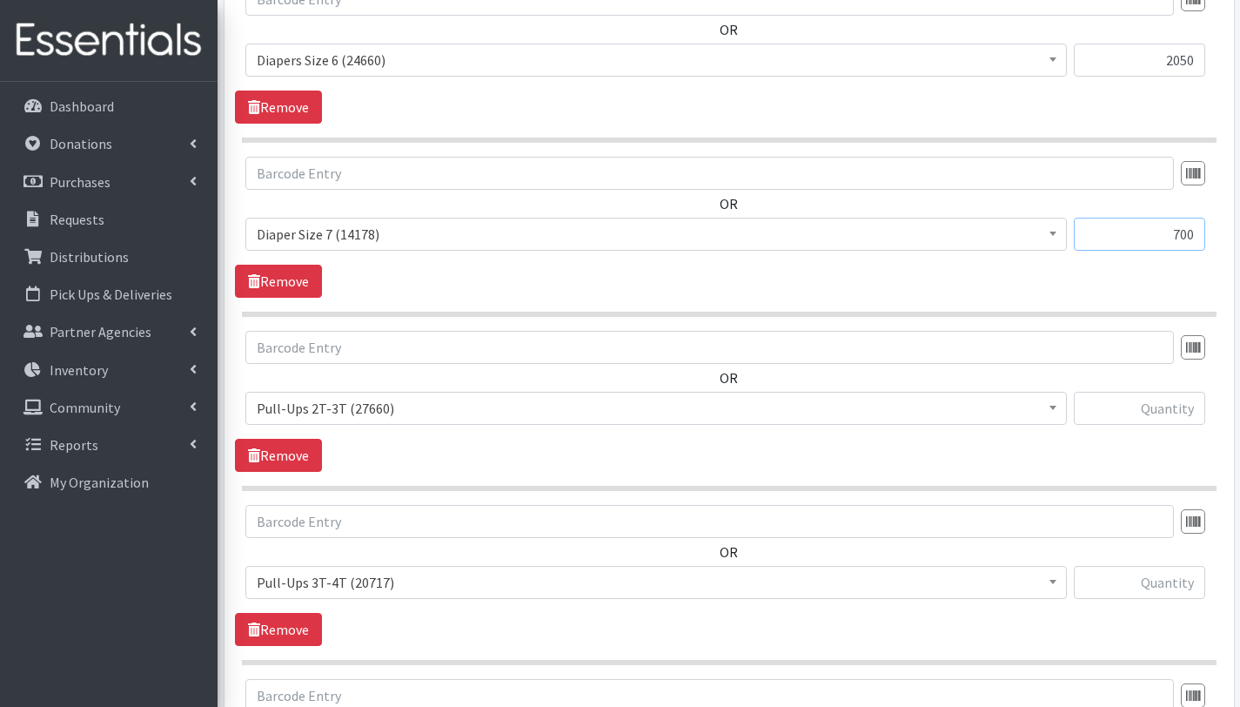
type input "700"
click at [1160, 413] on input "text" at bounding box center [1139, 408] width 131 height 33
type input "200"
click at [1176, 584] on input "text" at bounding box center [1139, 582] width 131 height 33
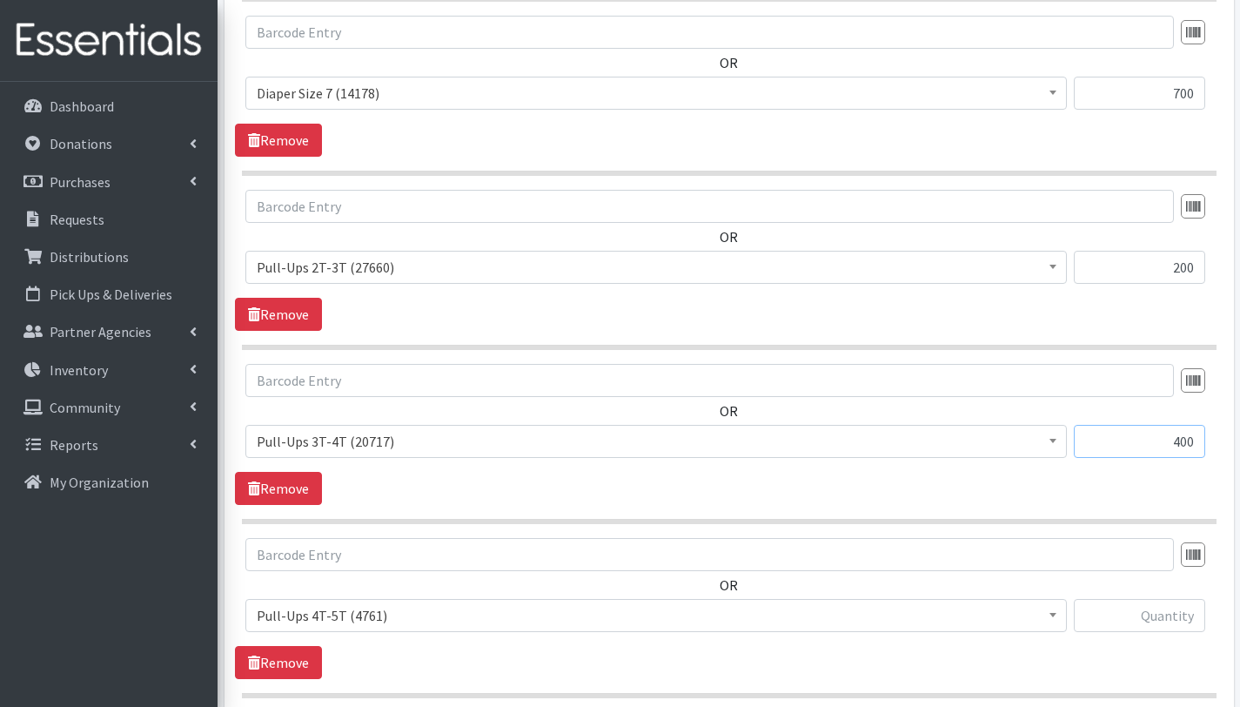
scroll to position [2309, 0]
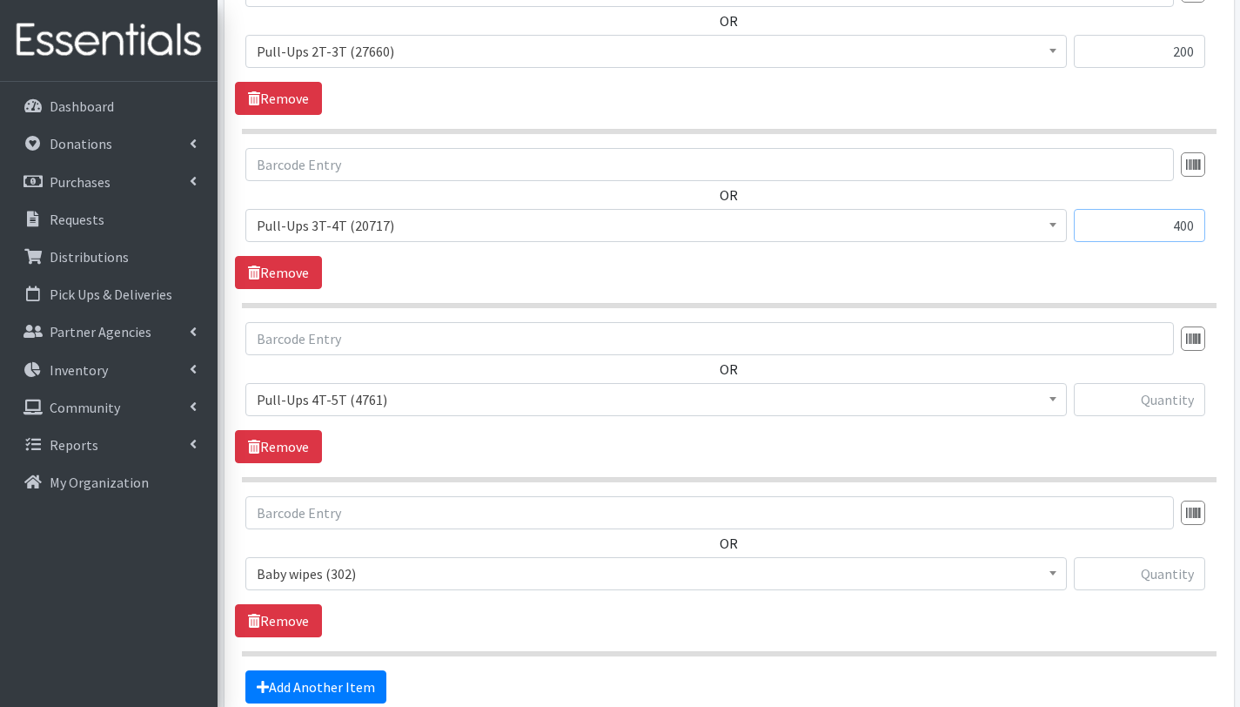
type input "400"
click at [1167, 389] on input "text" at bounding box center [1139, 399] width 131 height 33
type input "950"
click at [1154, 573] on input "text" at bounding box center [1139, 573] width 131 height 33
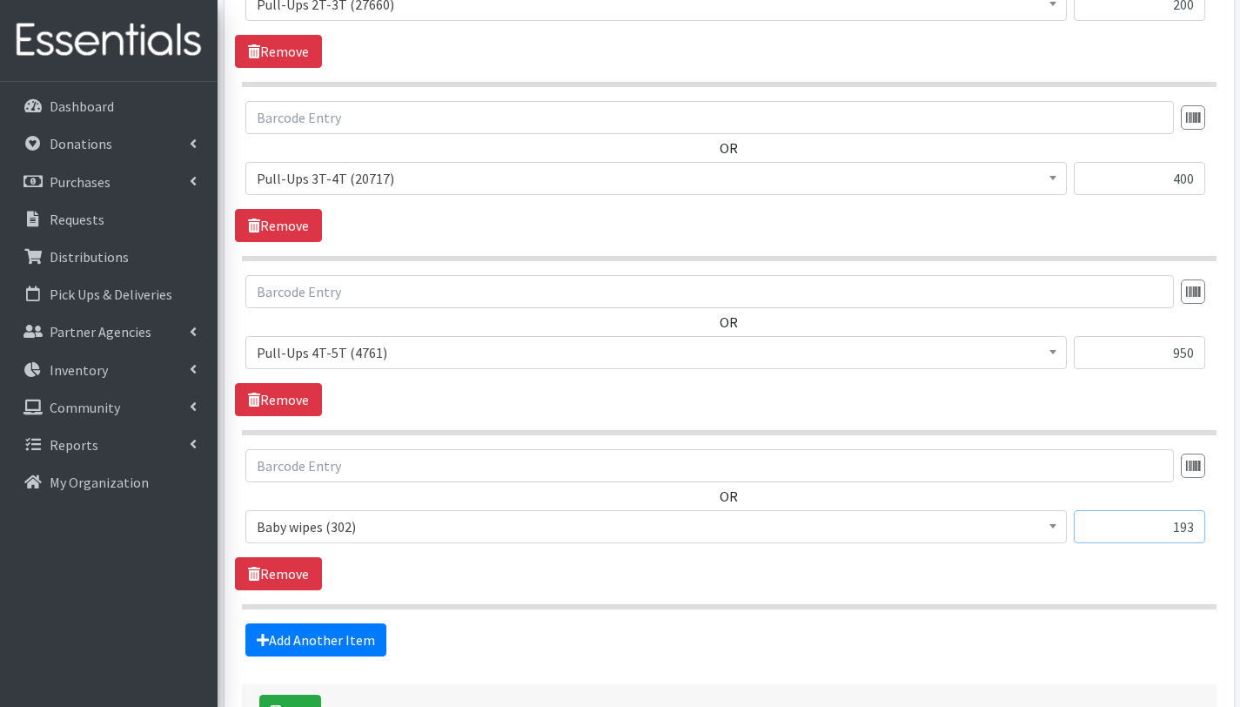
scroll to position [2483, 0]
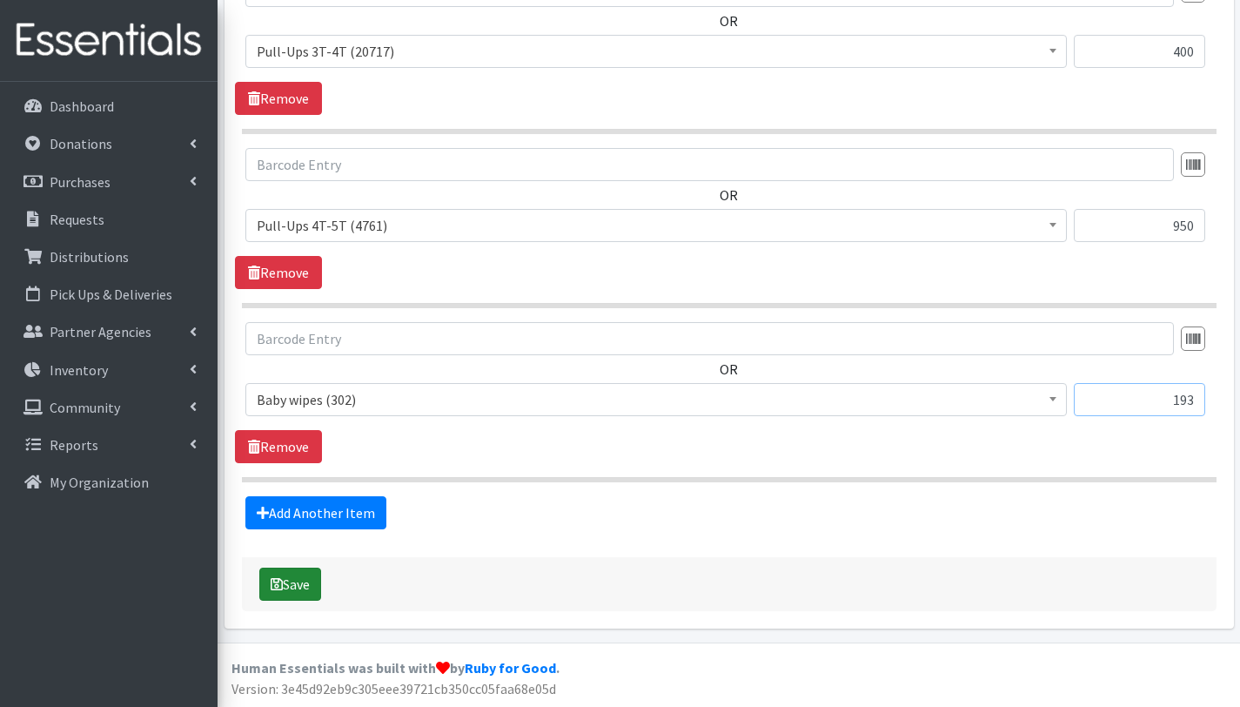
type input "193"
click at [320, 587] on button "Save" at bounding box center [290, 584] width 62 height 33
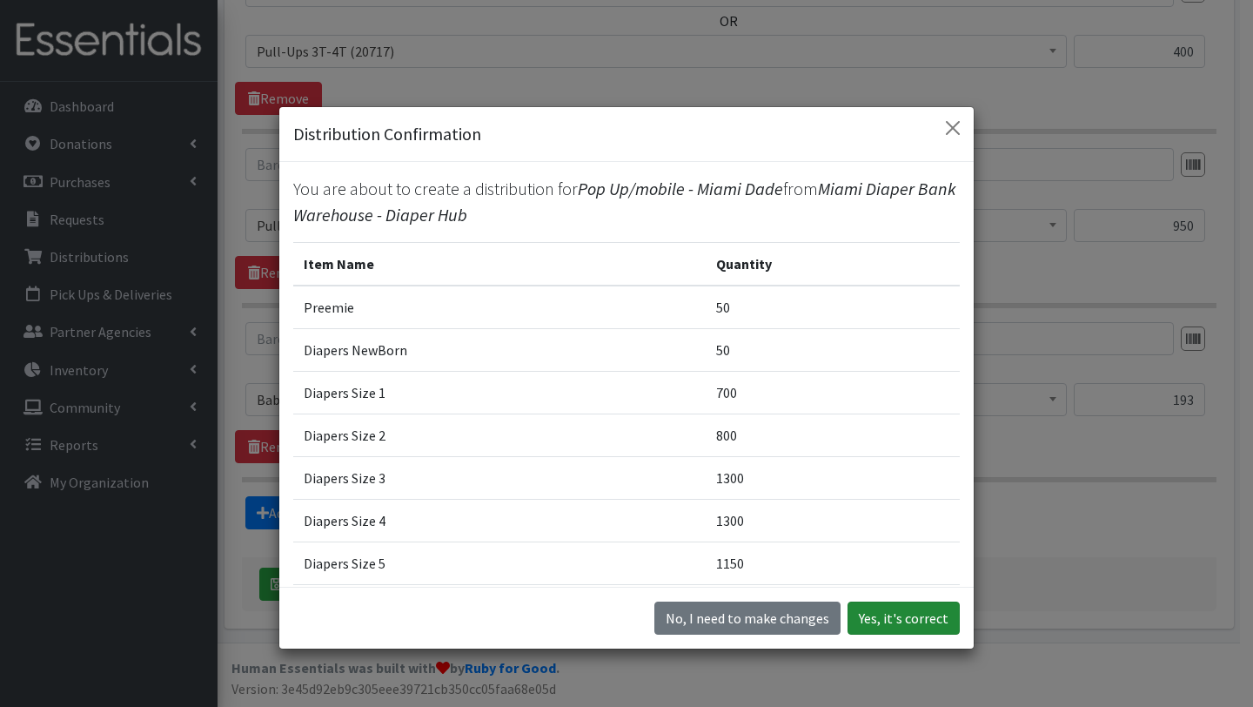
click at [901, 615] on button "Yes, it's correct" at bounding box center [904, 617] width 112 height 33
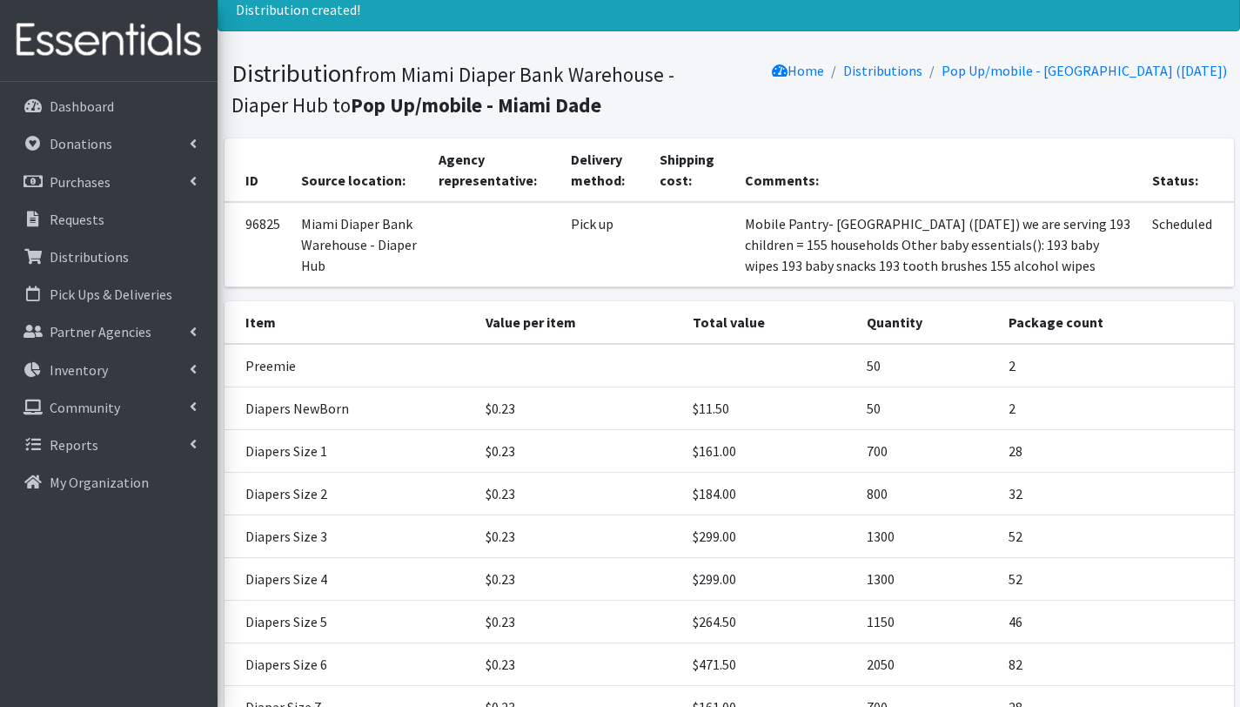
scroll to position [508, 0]
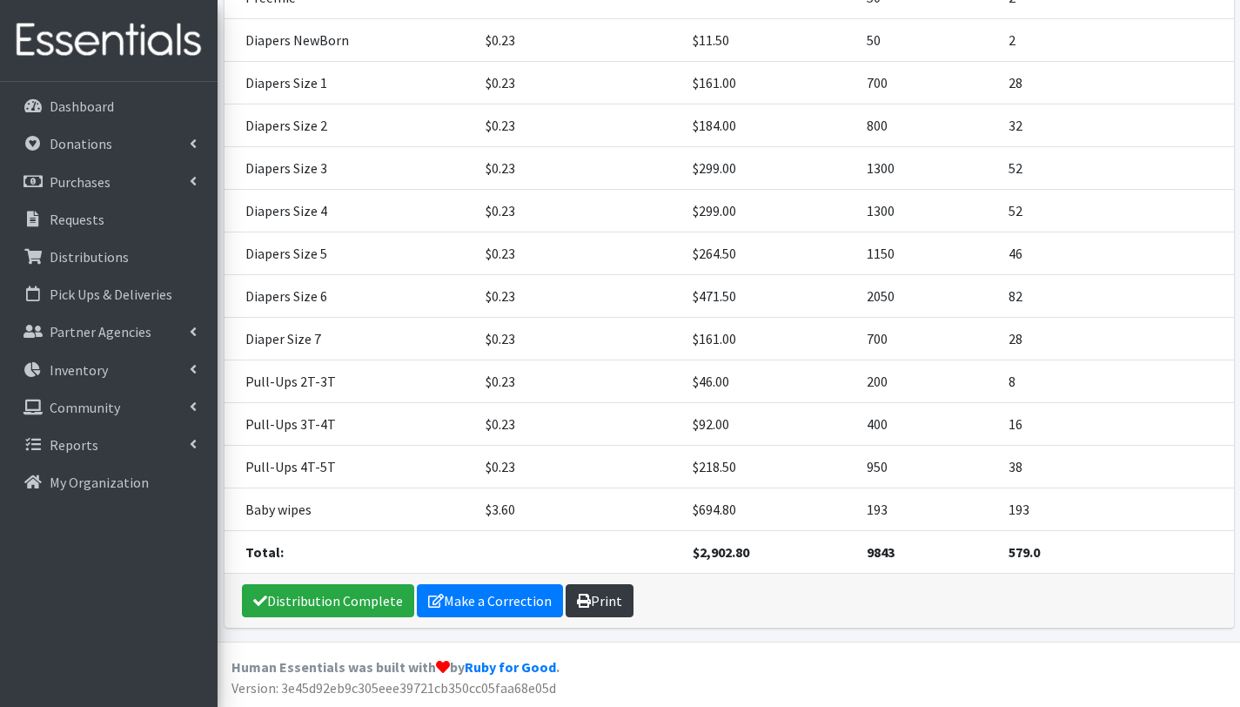
click at [604, 608] on link "Print" at bounding box center [600, 600] width 68 height 33
